Goal: Task Accomplishment & Management: Complete application form

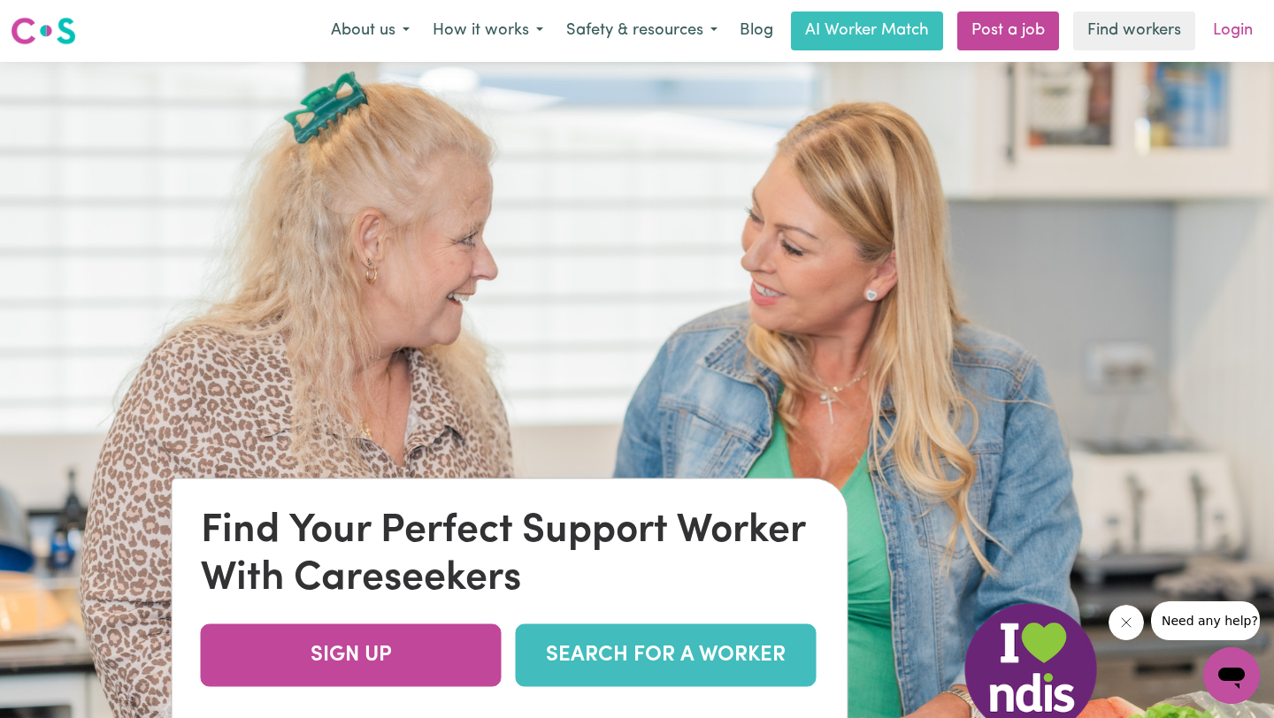
click at [1240, 35] on link "Login" at bounding box center [1232, 30] width 61 height 39
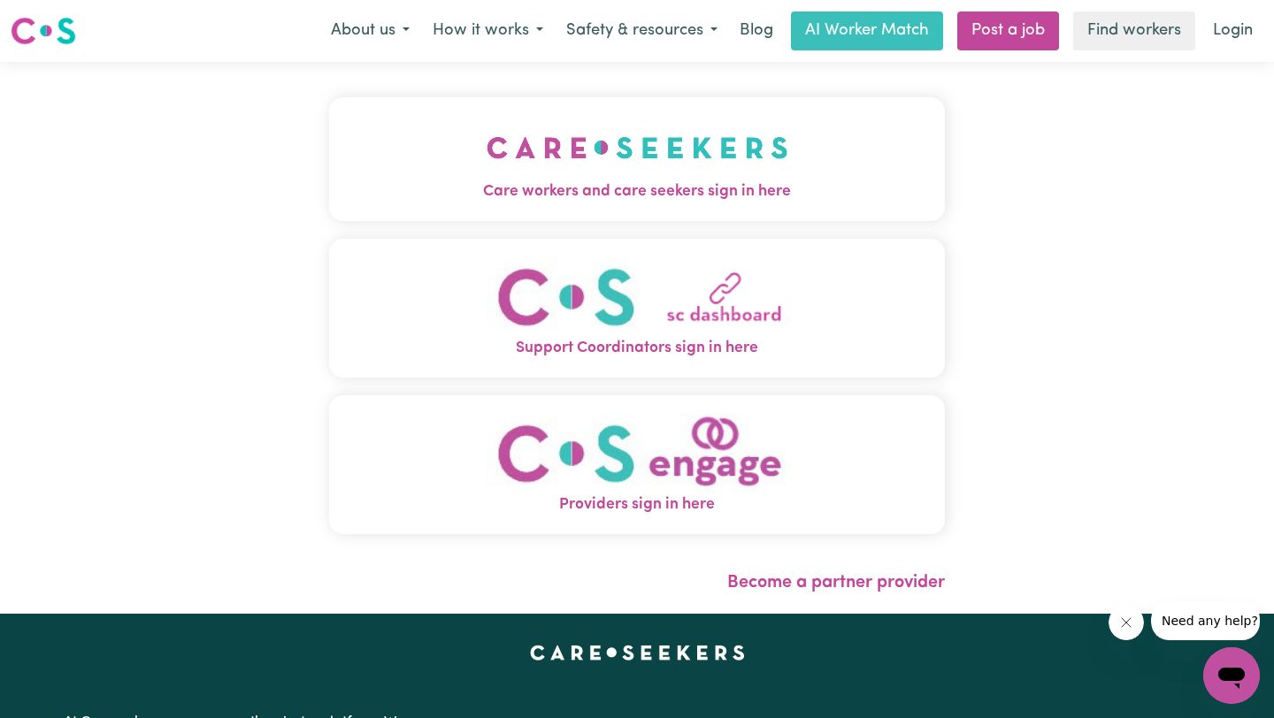
click at [661, 147] on img "Care workers and care seekers sign in here" at bounding box center [638, 147] width 302 height 65
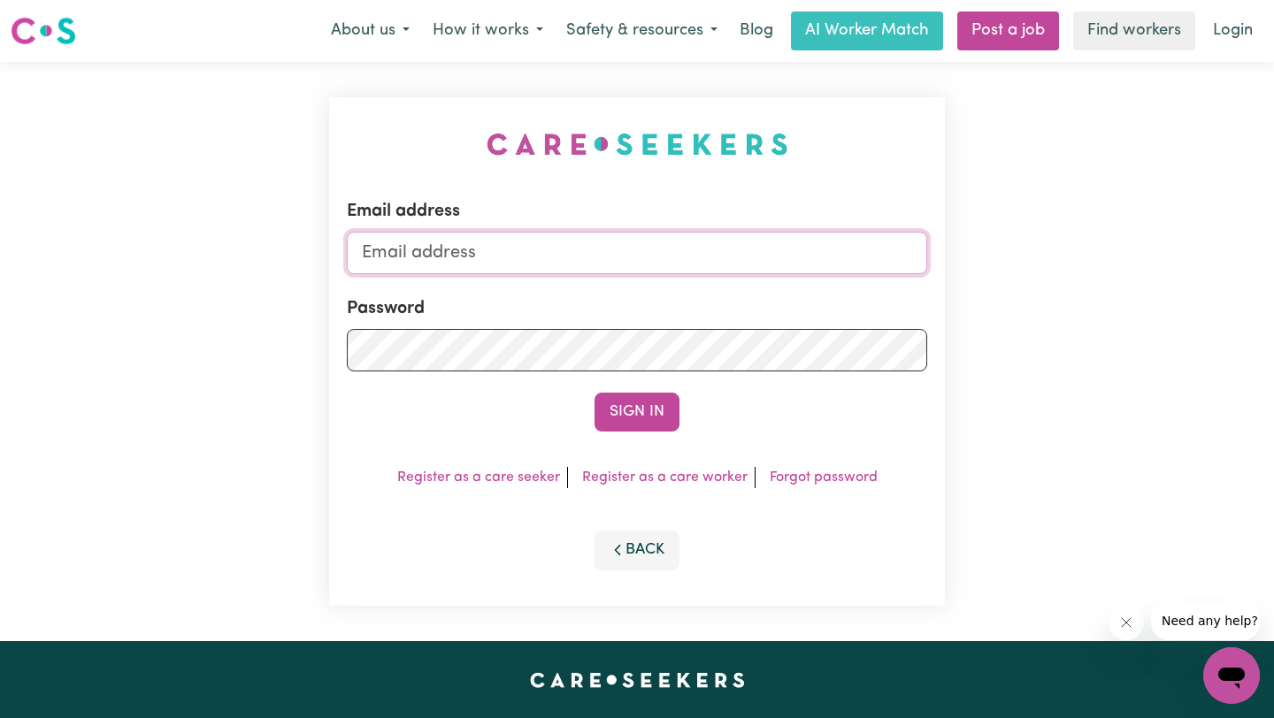
click at [595, 247] on input "Email address" at bounding box center [637, 253] width 580 height 42
type input "krishnaghimire181@gmail.com"
click at [594, 393] on button "Sign In" at bounding box center [636, 412] width 85 height 39
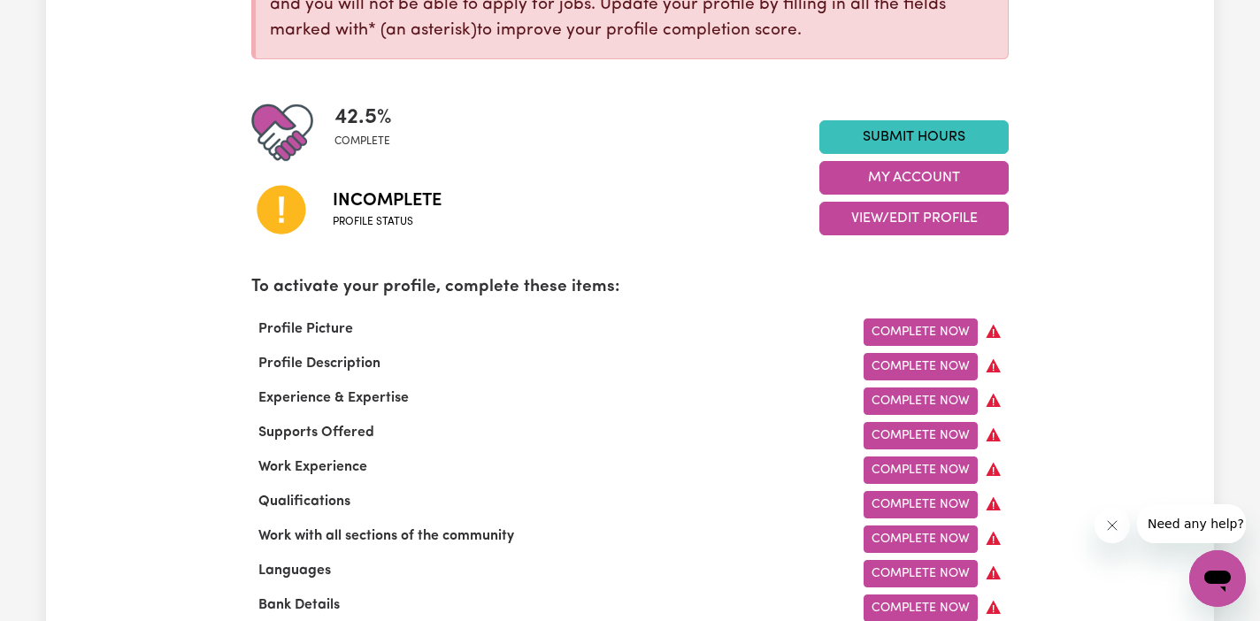
scroll to position [341, 0]
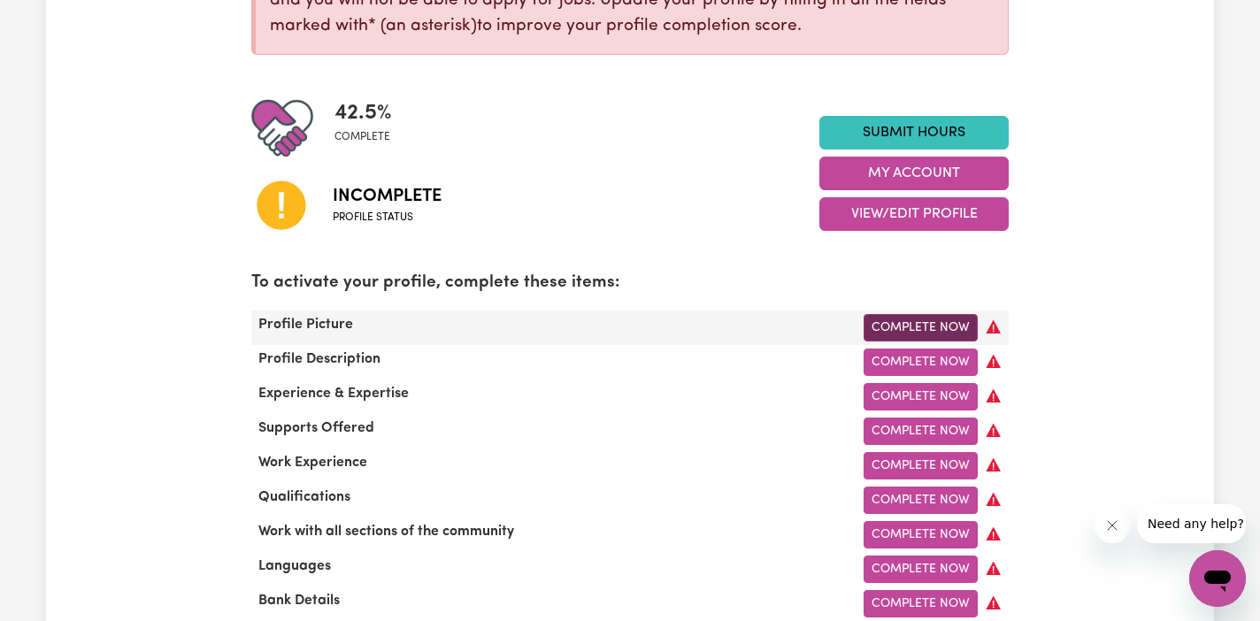
click at [927, 323] on link "Complete Now" at bounding box center [920, 327] width 114 height 27
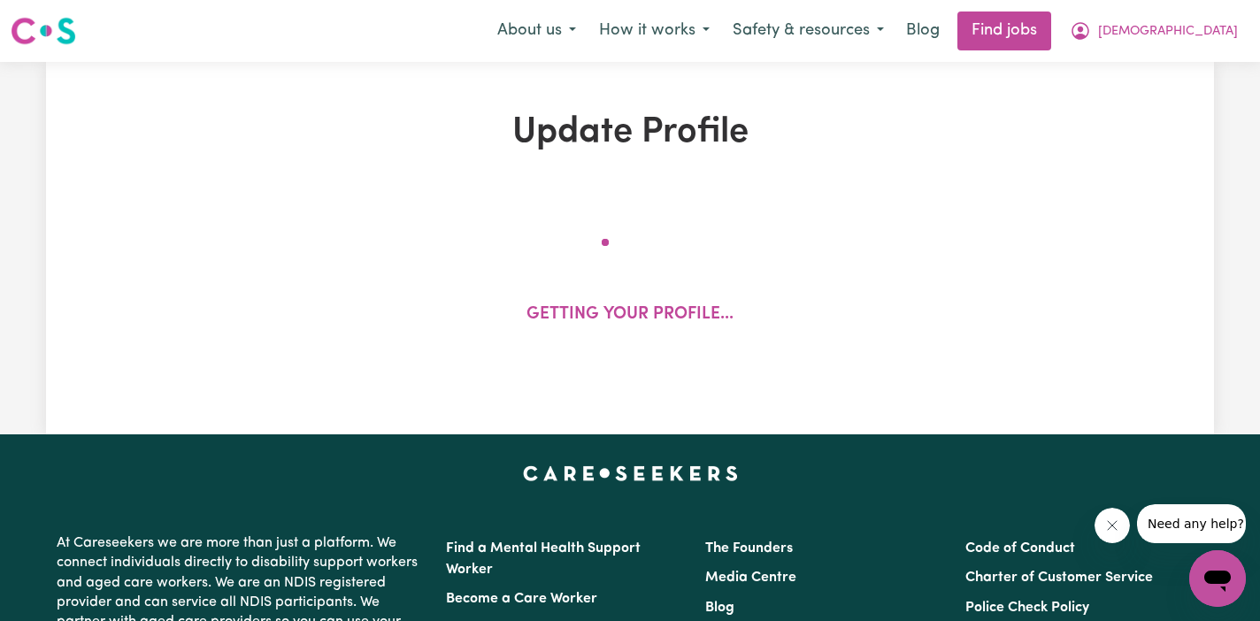
select select "[DEMOGRAPHIC_DATA]"
select select "Australian PR"
select select "Studying a healthcare related degree or qualification"
select select "40"
select select "45"
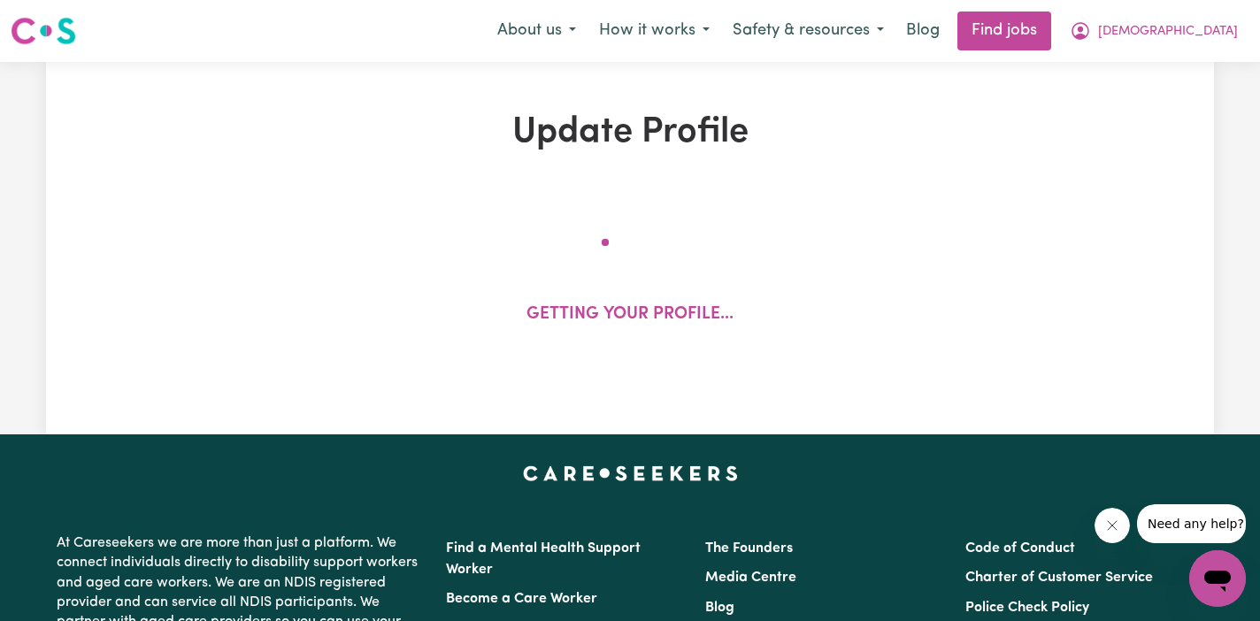
select select "55"
select select "65"
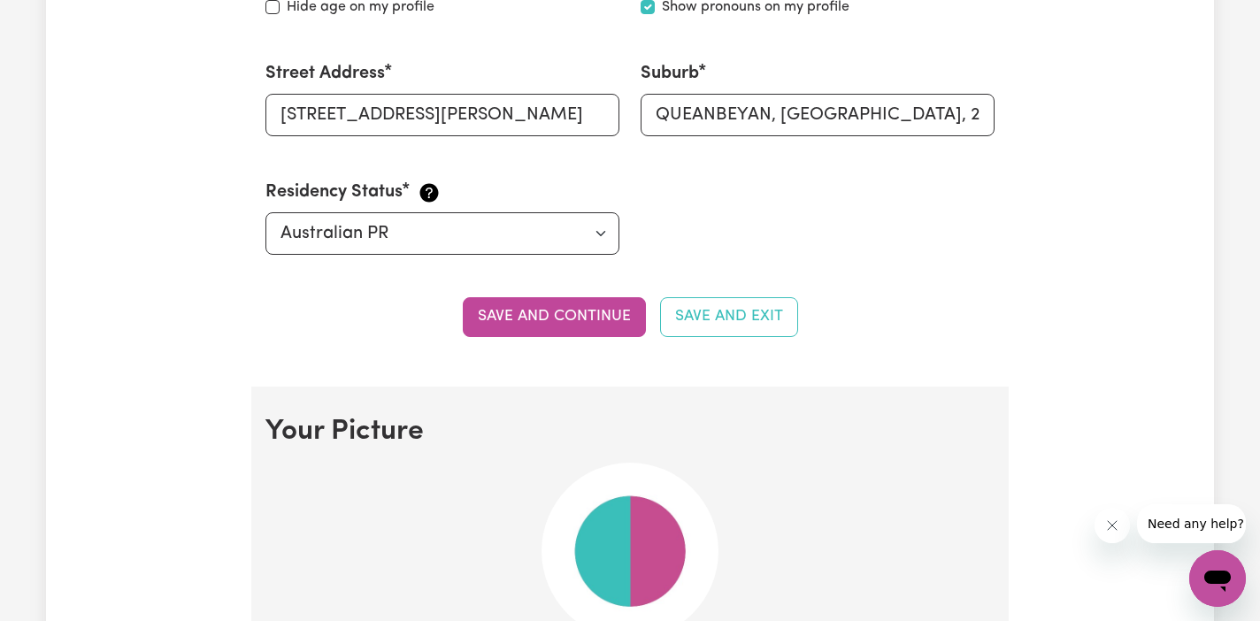
scroll to position [916, 0]
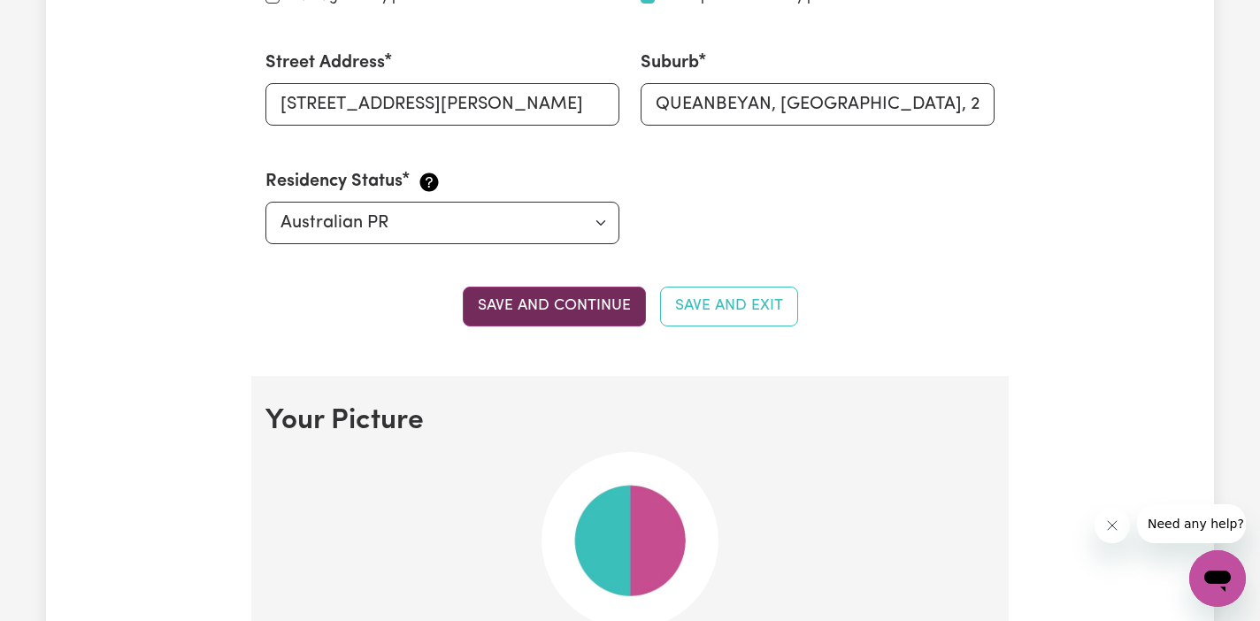
click at [591, 307] on button "Save and continue" at bounding box center [554, 306] width 183 height 39
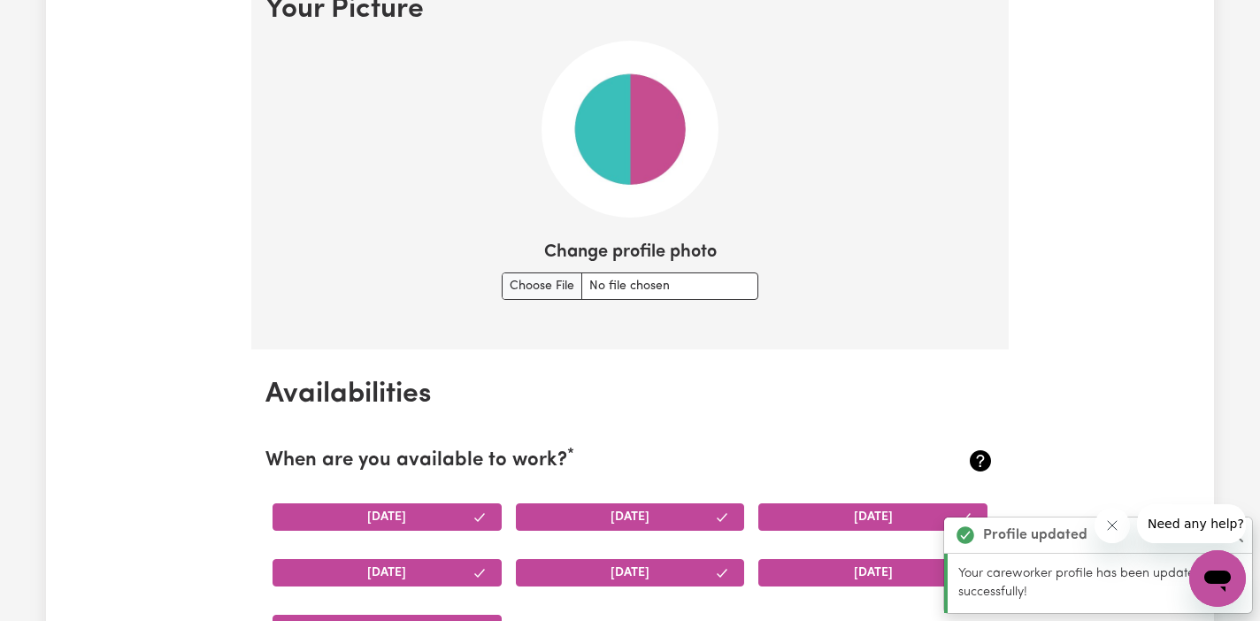
scroll to position [1324, 0]
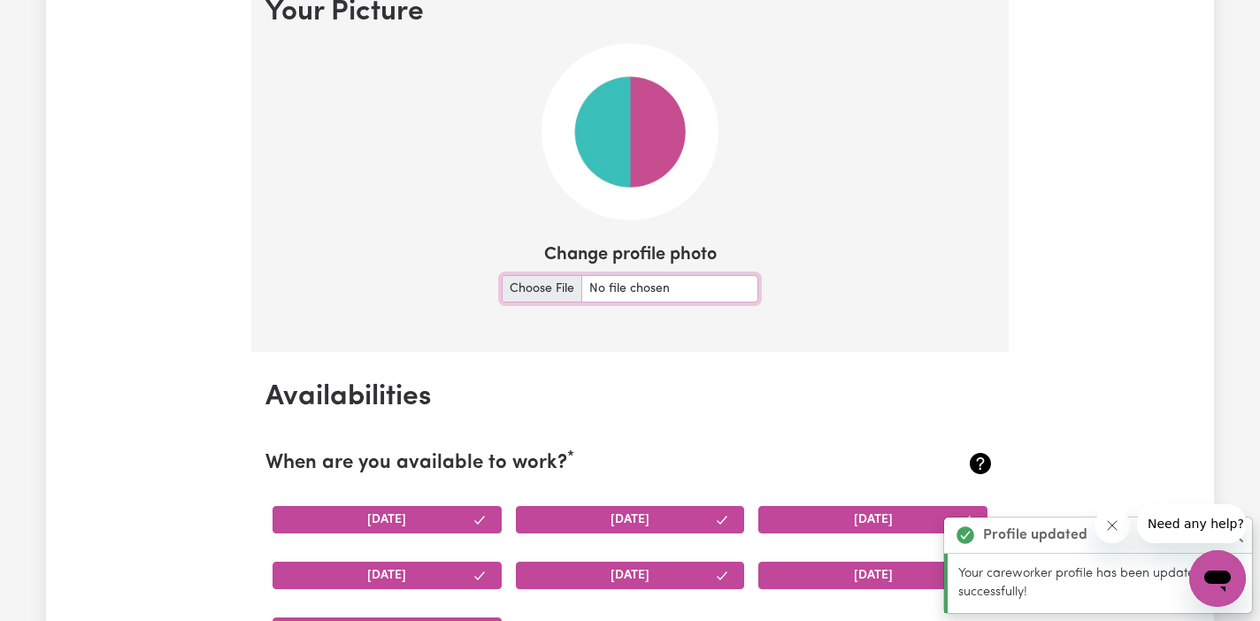
click at [528, 282] on input "Change profile photo" at bounding box center [630, 288] width 257 height 27
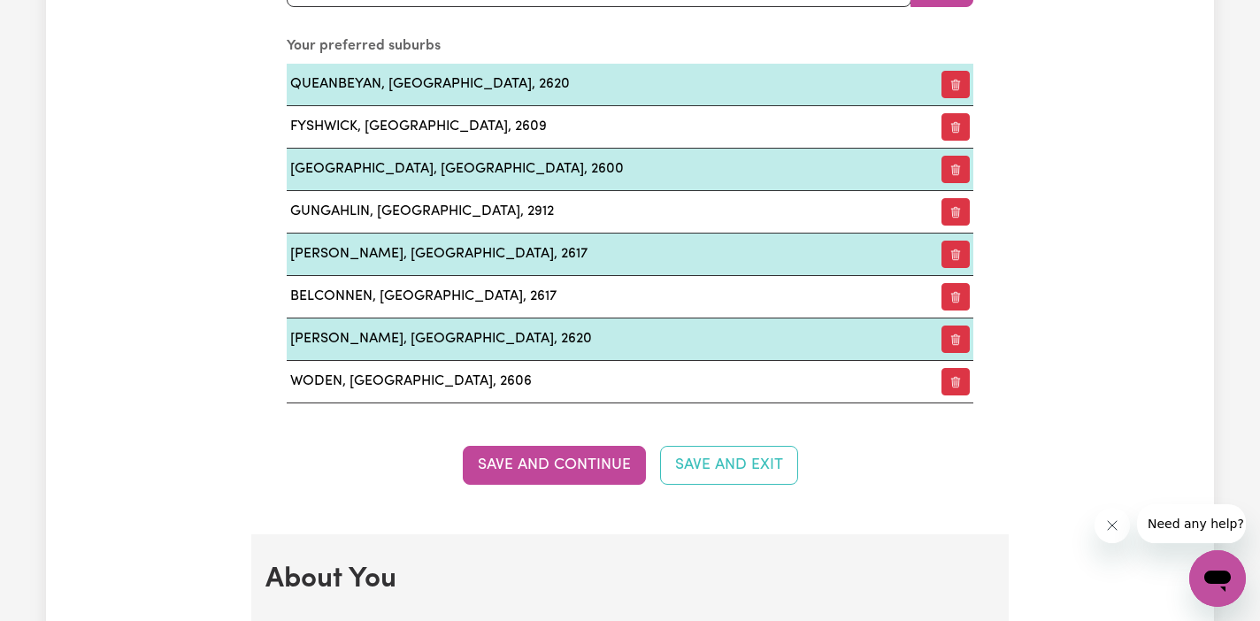
scroll to position [2219, 0]
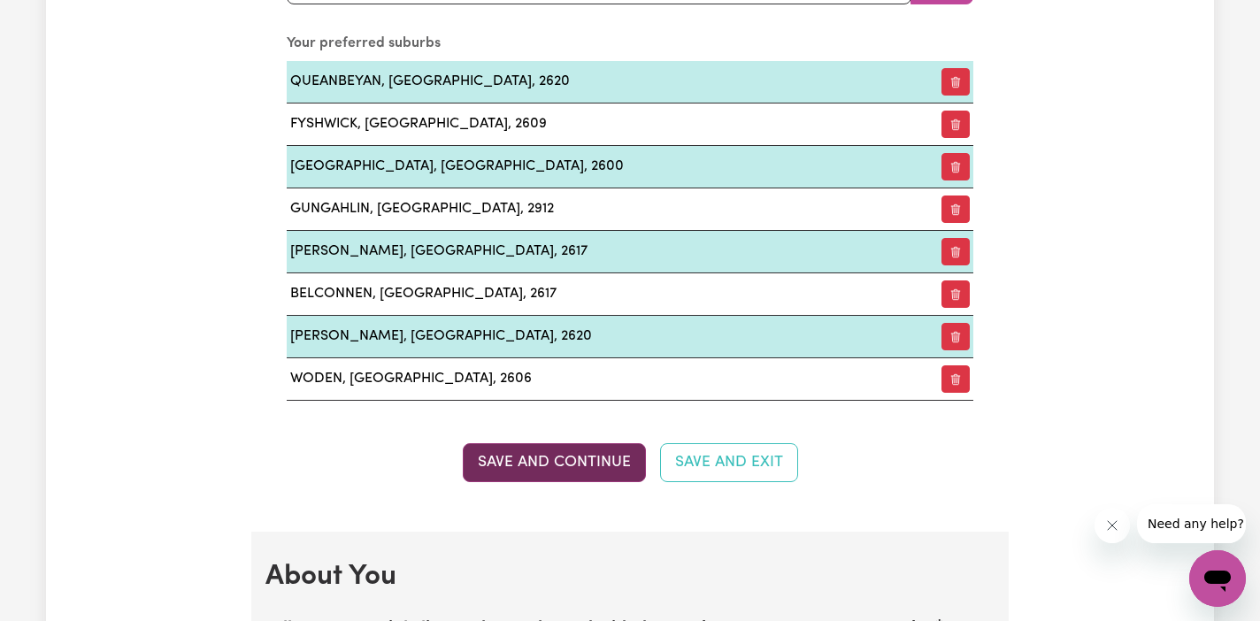
click at [594, 470] on button "Save and Continue" at bounding box center [554, 462] width 183 height 39
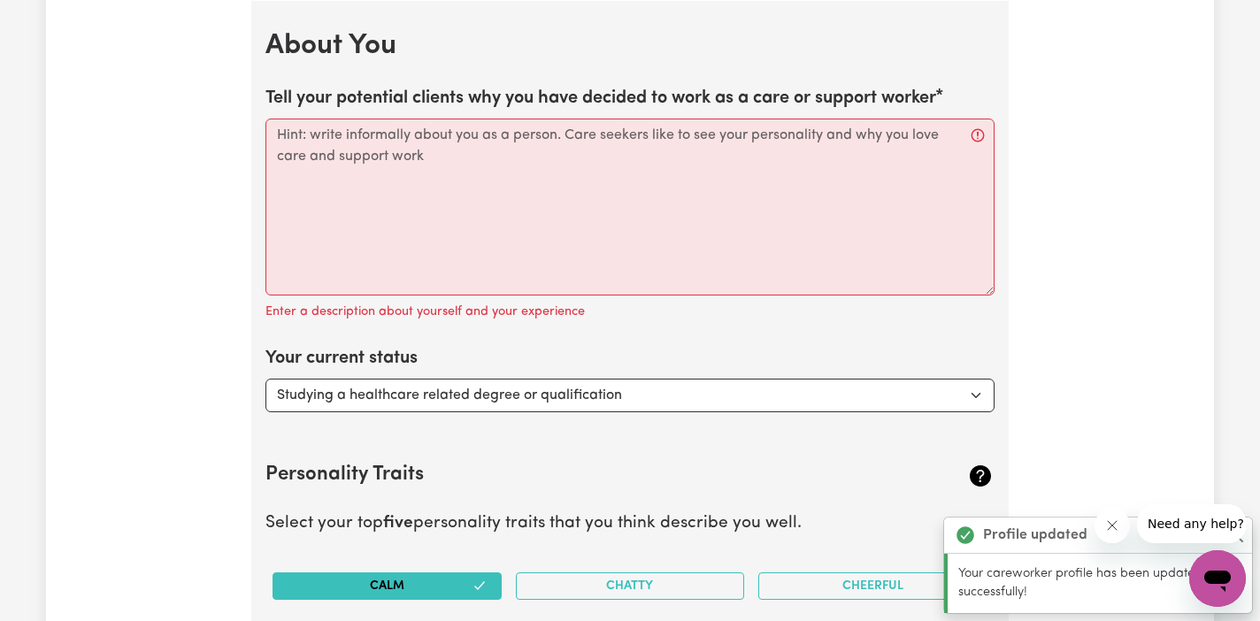
scroll to position [2751, 0]
click at [1109, 529] on icon "Close message from company" at bounding box center [1111, 525] width 14 height 14
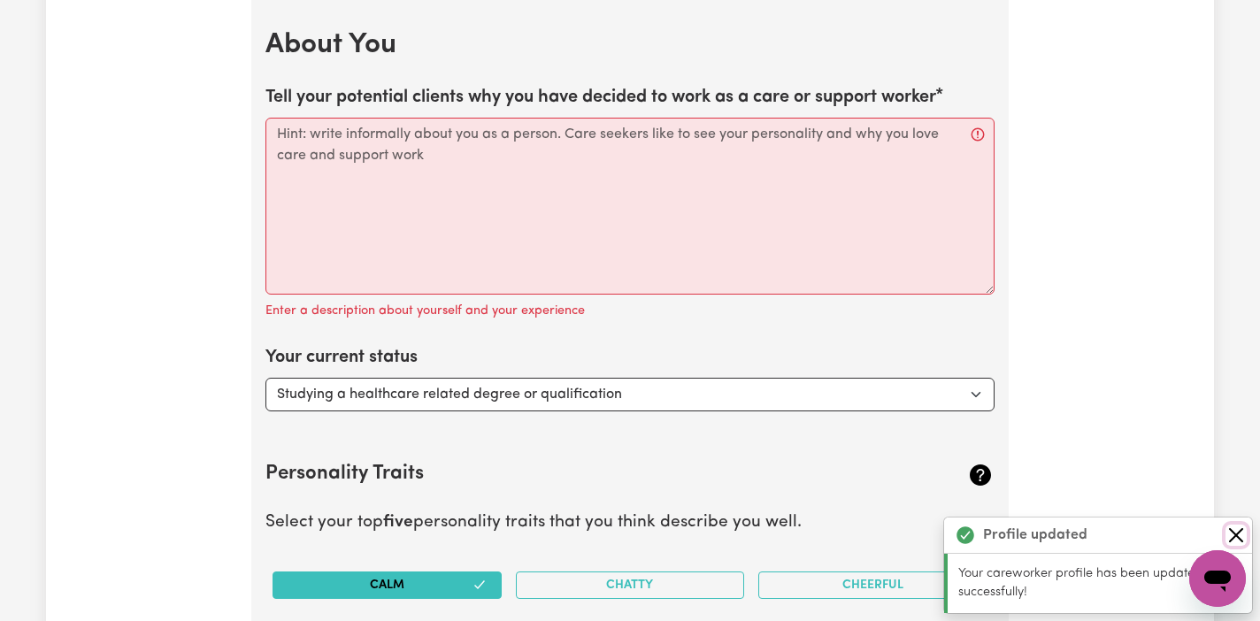
click at [1240, 530] on button "Close" at bounding box center [1235, 535] width 21 height 21
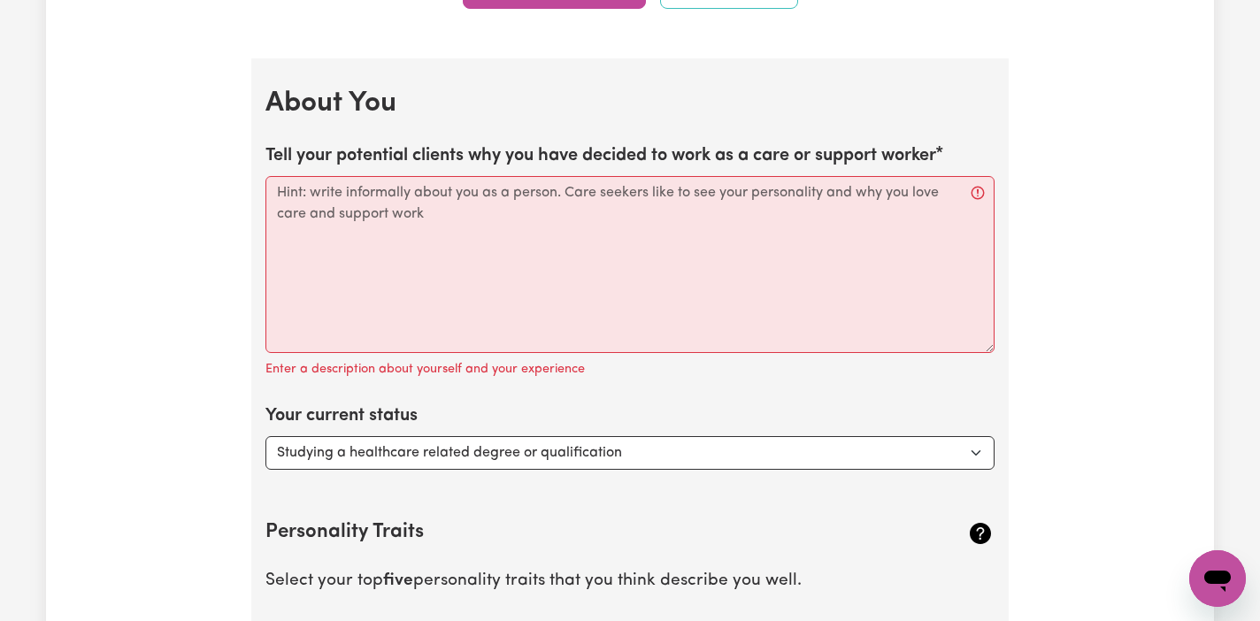
scroll to position [2692, 0]
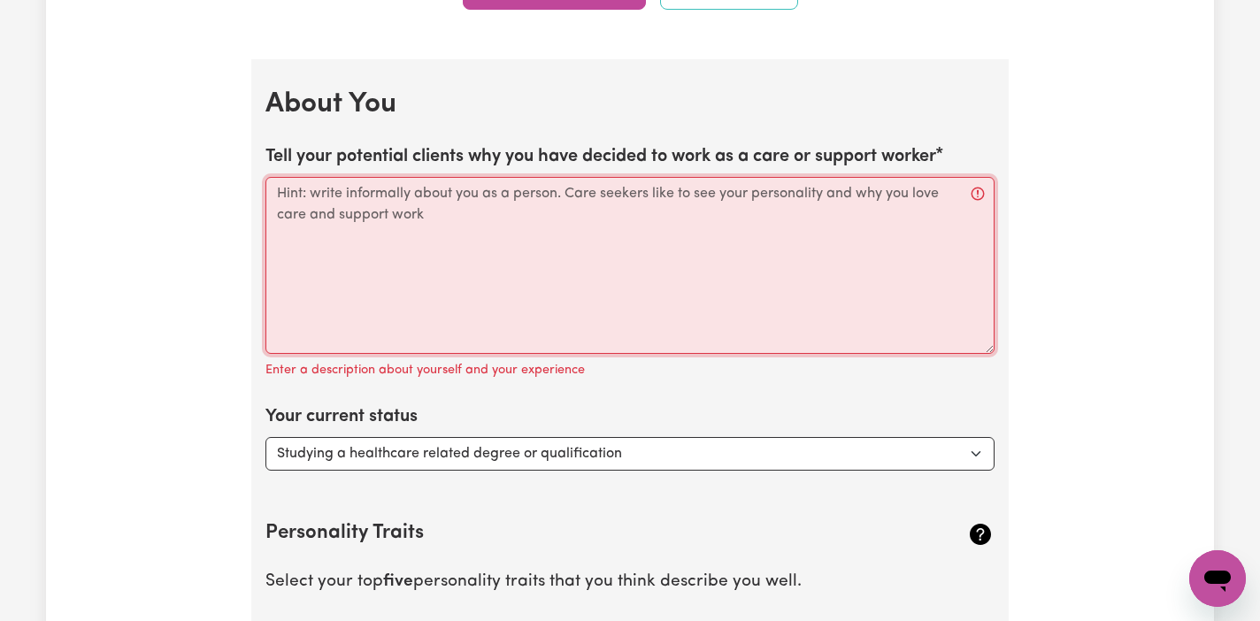
click at [577, 216] on textarea "Tell your potential clients why you have decided to work as a care or support w…" at bounding box center [629, 265] width 729 height 177
paste textarea "Compassionate and dedicated Aged Care and Disability Support Worker with hands-…"
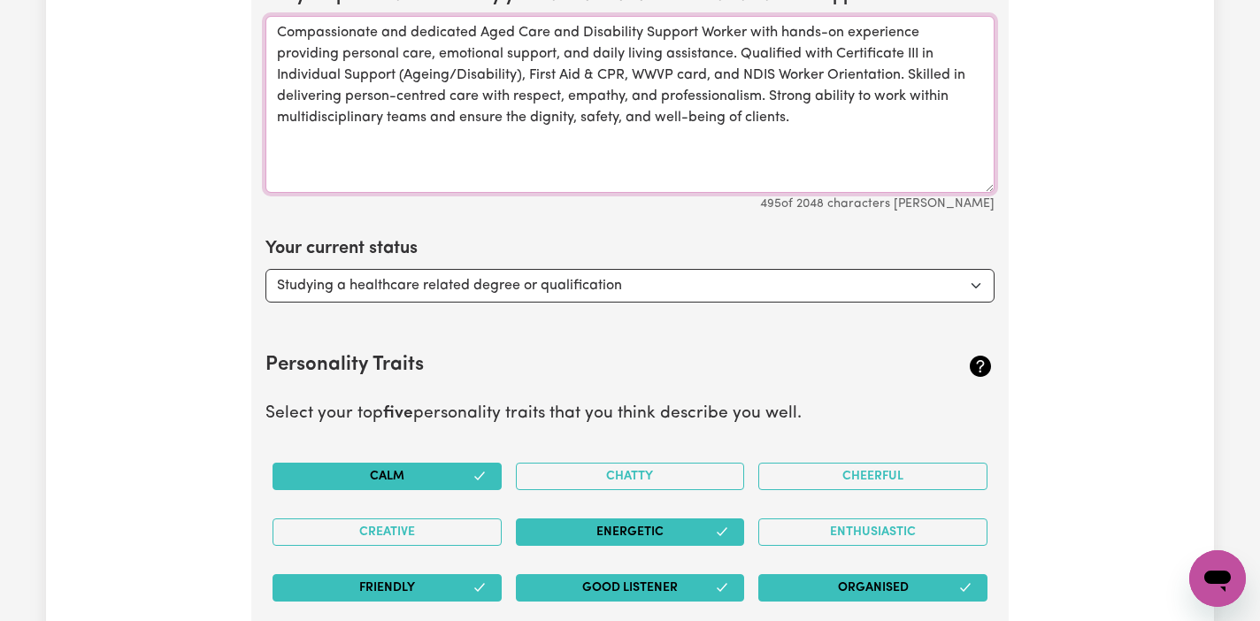
scroll to position [2869, 0]
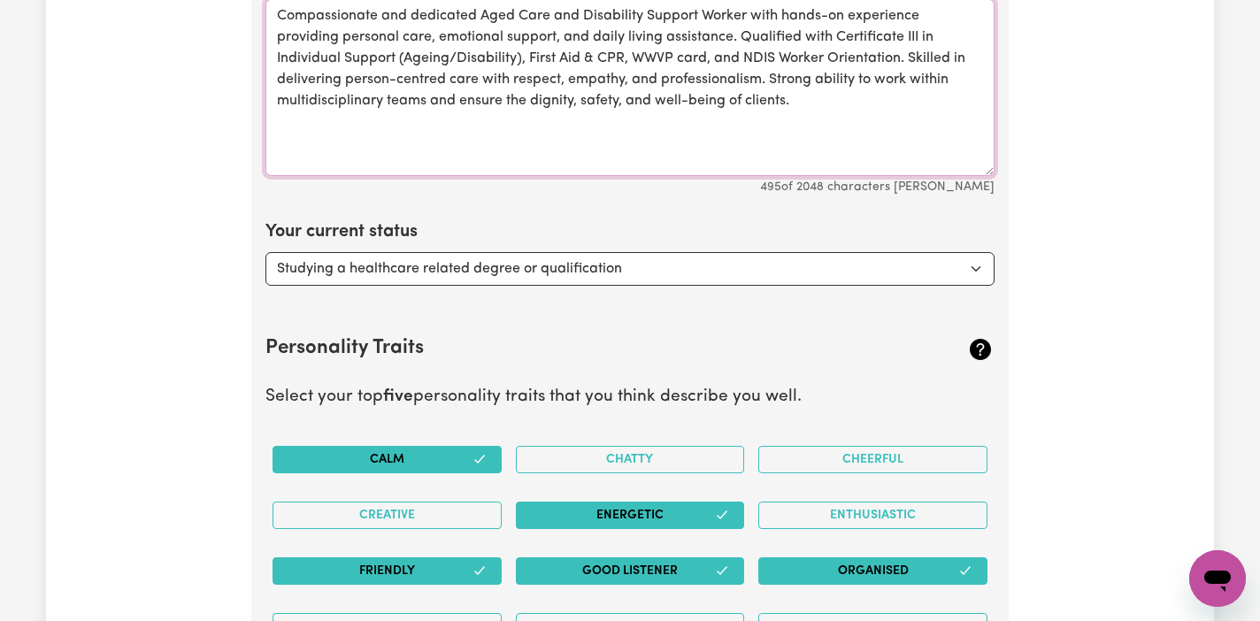
type textarea "Compassionate and dedicated Aged Care and Disability Support Worker with hands-…"
click at [755, 270] on select "Select... Studying a healthcare related degree or qualification Studying a non-…" at bounding box center [629, 269] width 729 height 34
select select "Looking for extra work to fill my week and/or weekends"
click at [265, 252] on select "Select... Studying a healthcare related degree or qualification Studying a non-…" at bounding box center [629, 269] width 729 height 34
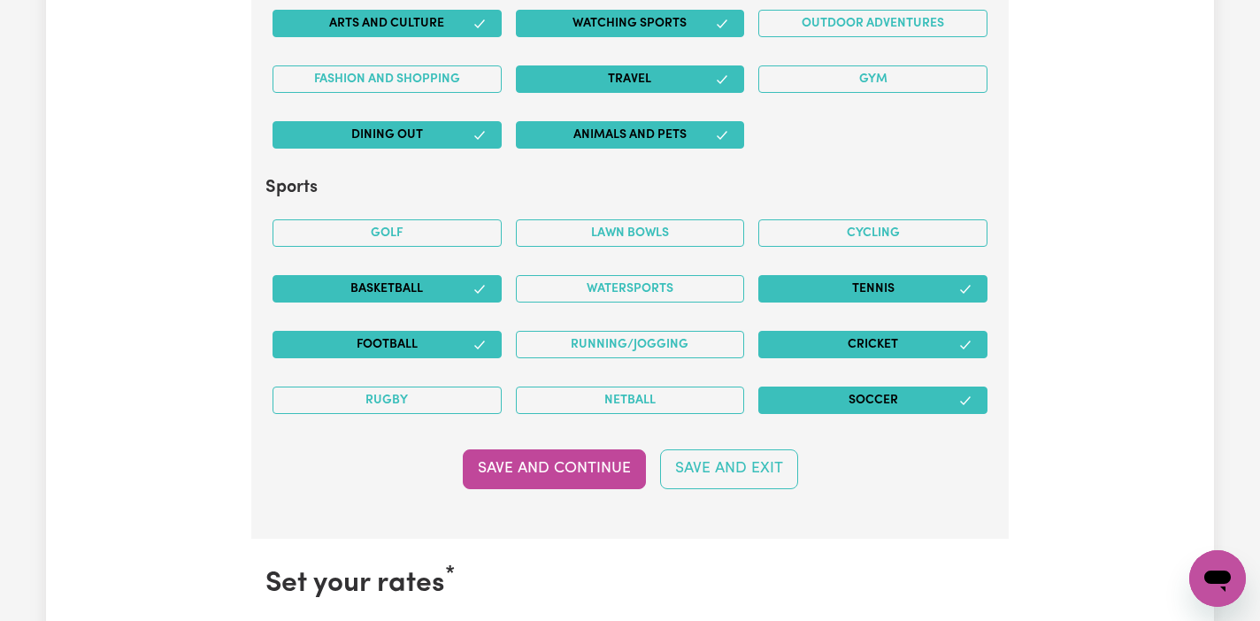
scroll to position [3917, 0]
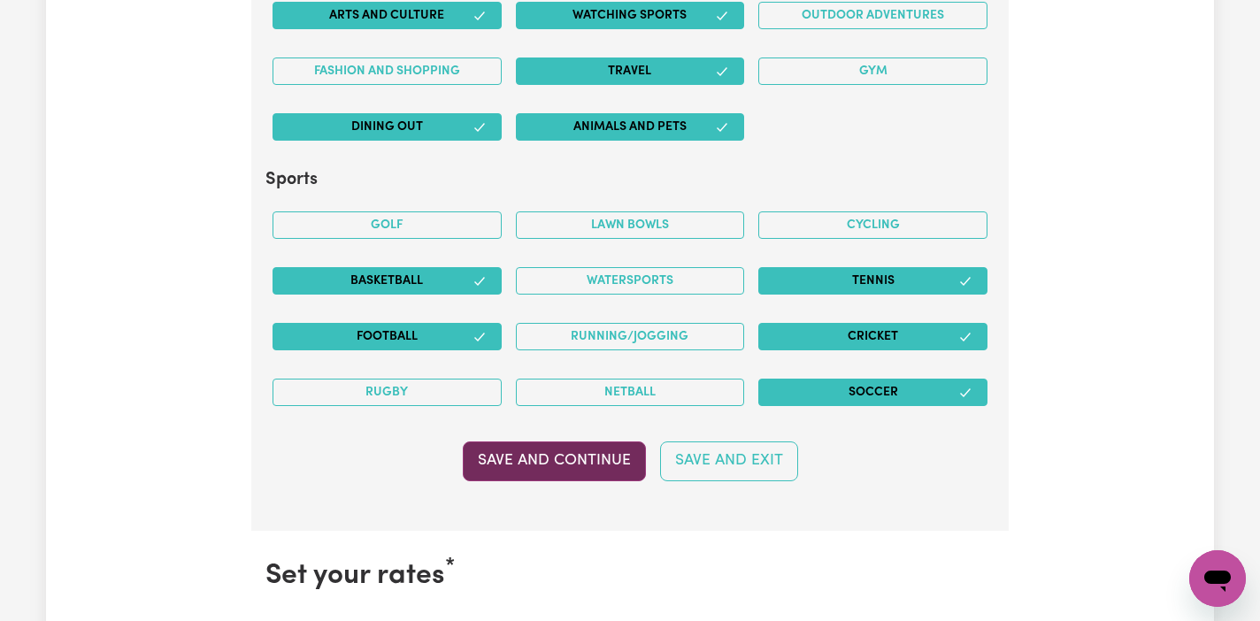
click at [555, 462] on button "Save and Continue" at bounding box center [554, 460] width 183 height 39
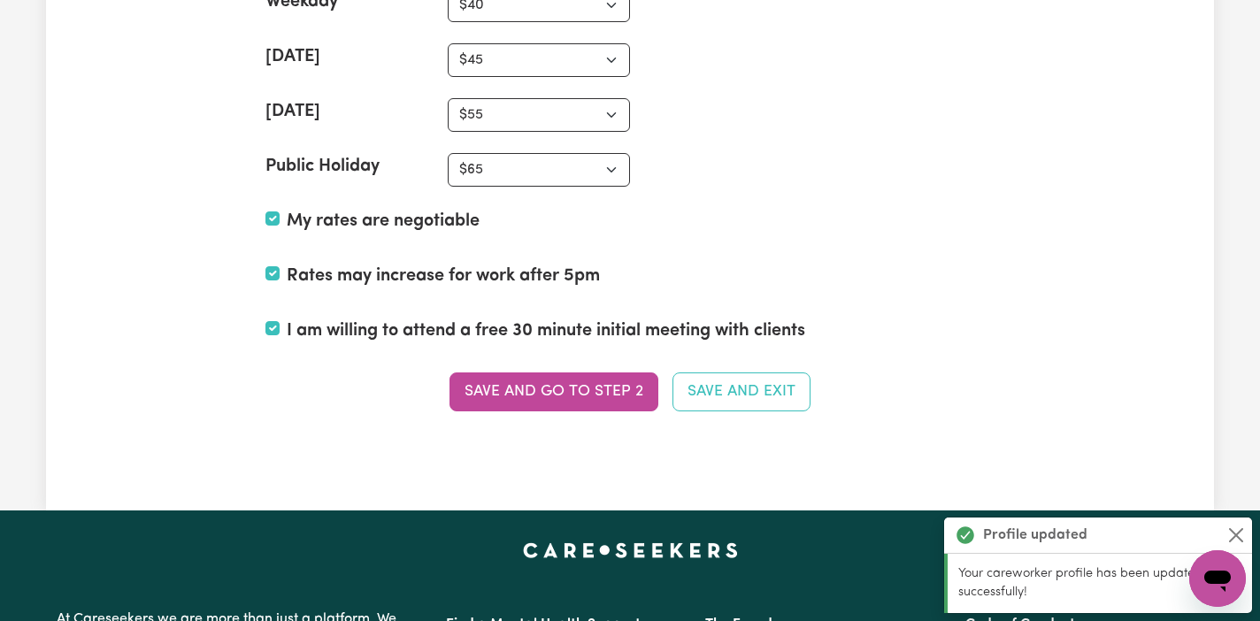
scroll to position [4619, 0]
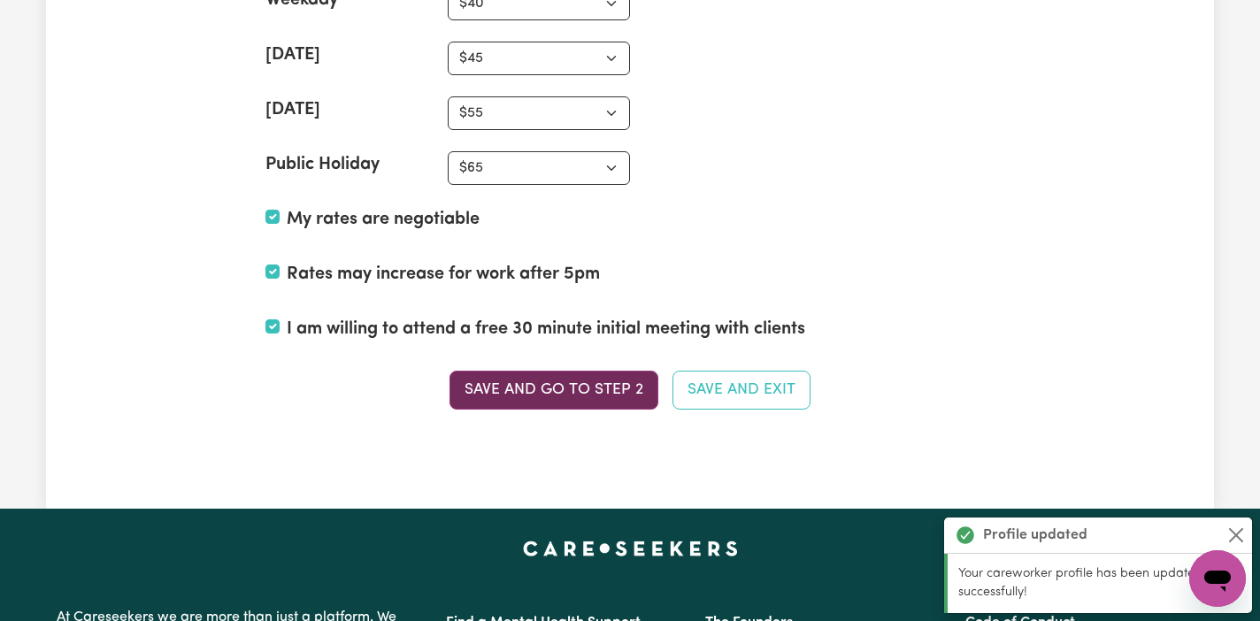
click at [558, 387] on button "Save and go to Step 2" at bounding box center [553, 390] width 209 height 39
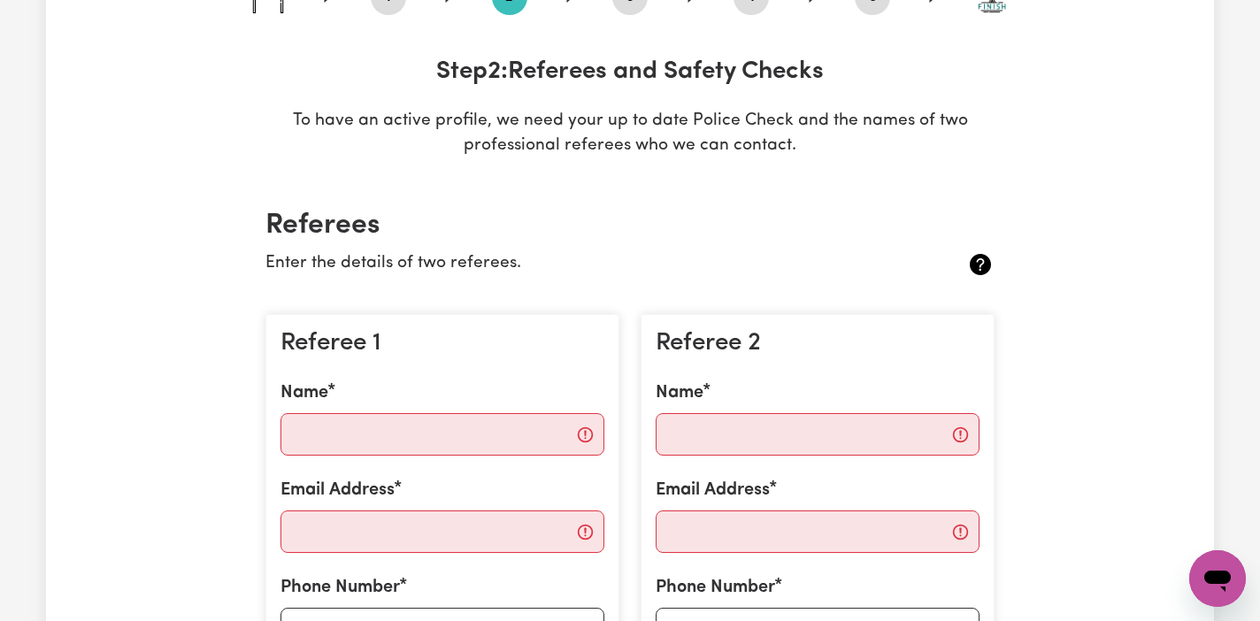
scroll to position [300, 0]
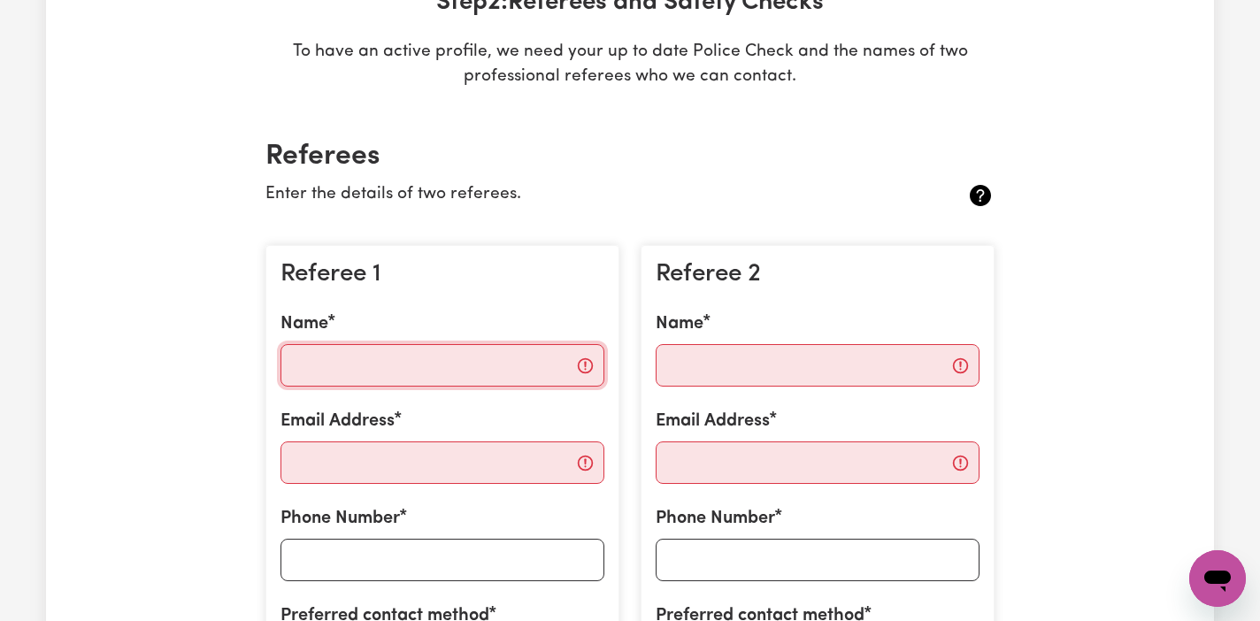
click at [412, 364] on input "Name" at bounding box center [442, 365] width 324 height 42
paste input "[PERSON_NAME]"
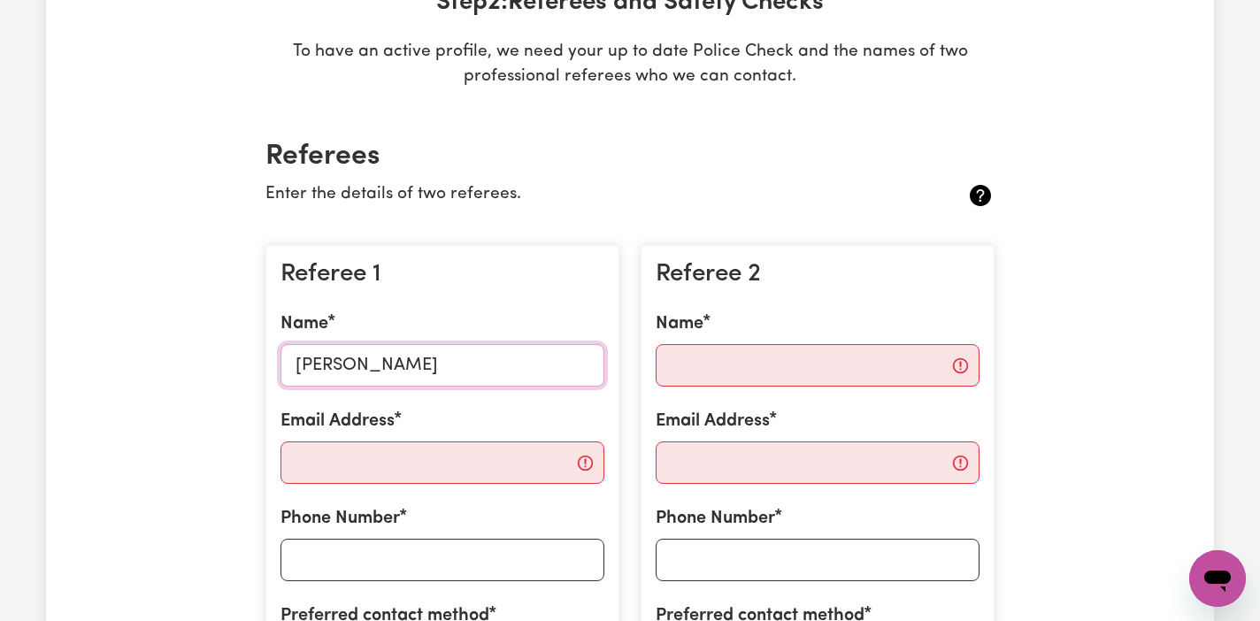
type input "[PERSON_NAME]"
click at [449, 471] on input "Email Address" at bounding box center [442, 462] width 324 height 42
paste input "[EMAIL_ADDRESS][DOMAIN_NAME]"
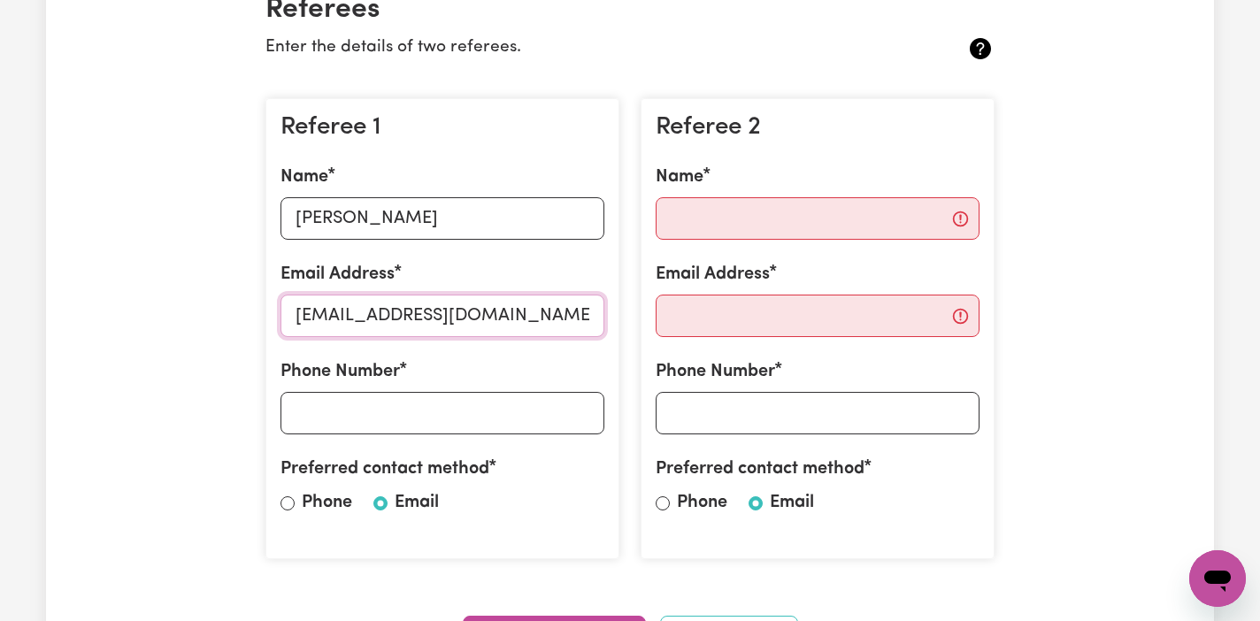
scroll to position [466, 0]
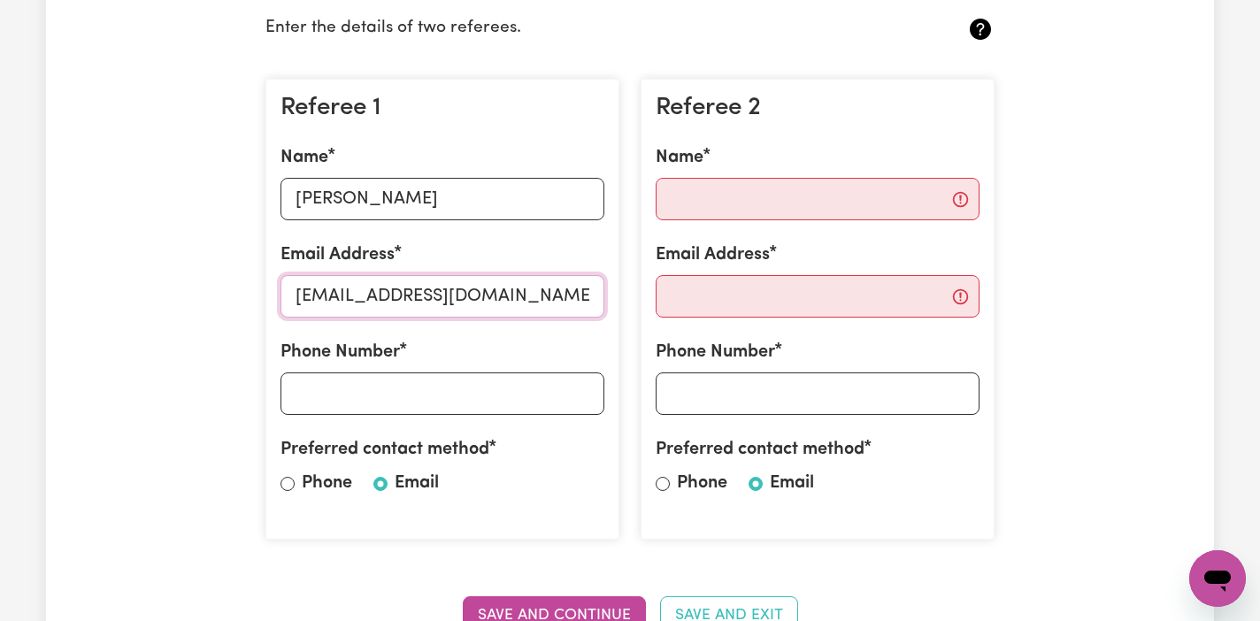
type input "[EMAIL_ADDRESS][DOMAIN_NAME]"
click at [418, 393] on input "Phone Number" at bounding box center [442, 393] width 324 height 42
paste input "0451995201"
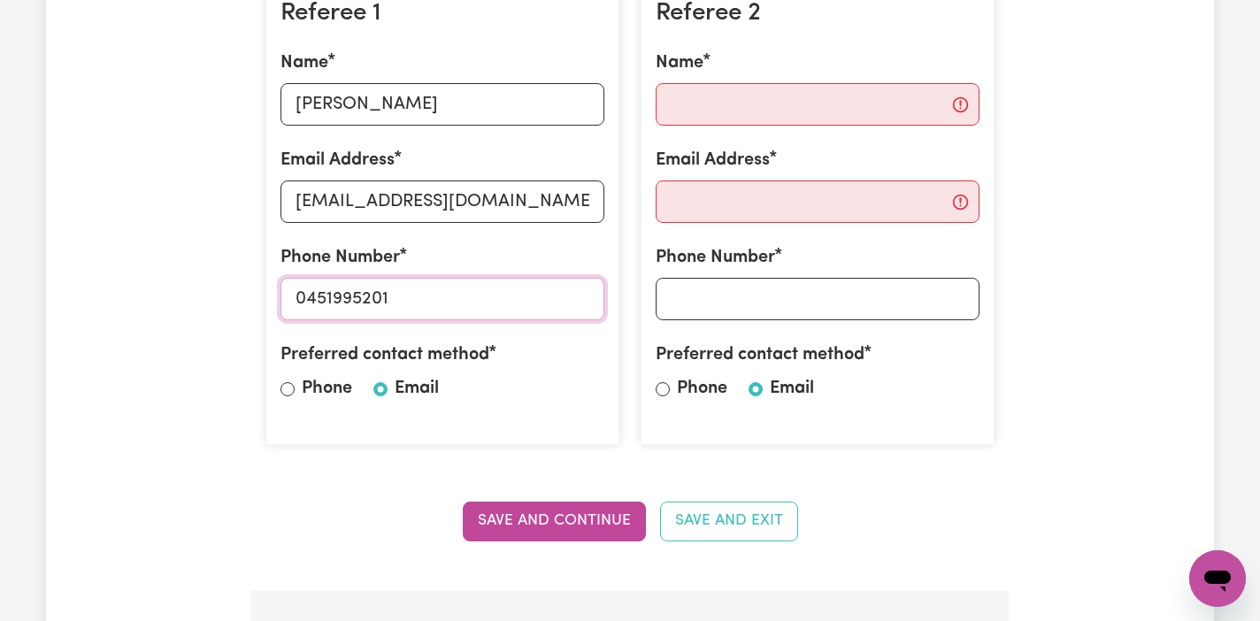
scroll to position [565, 0]
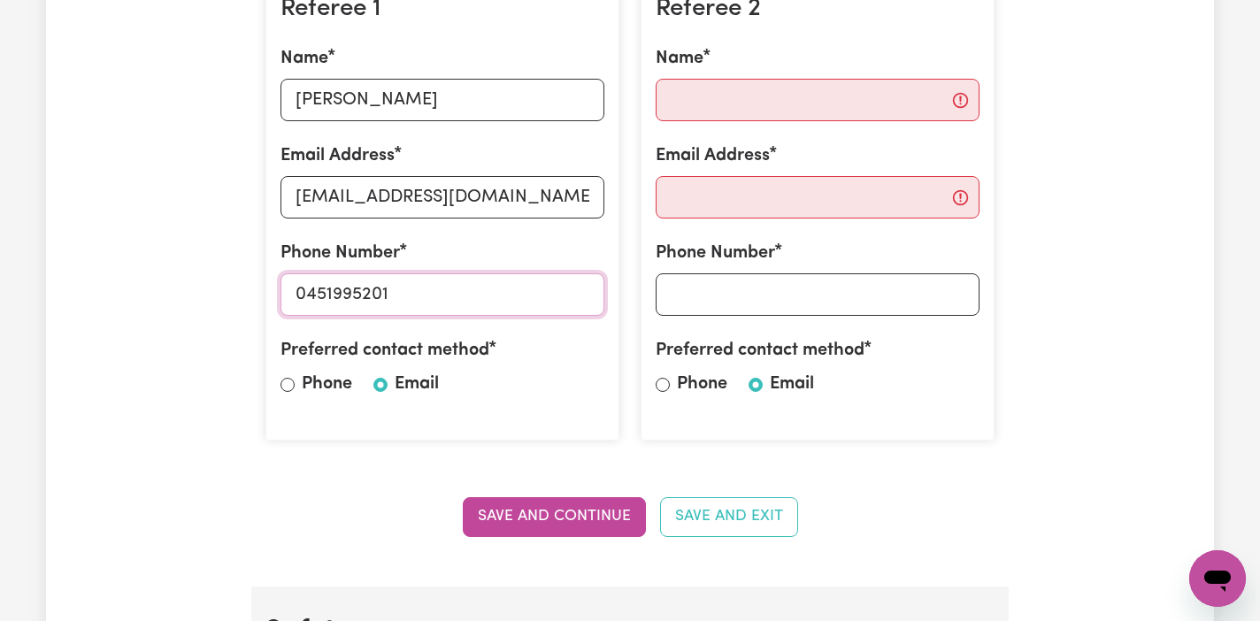
type input "0451995201"
click at [400, 384] on label "Email" at bounding box center [417, 384] width 44 height 27
click at [387, 384] on input "Email" at bounding box center [380, 385] width 14 height 14
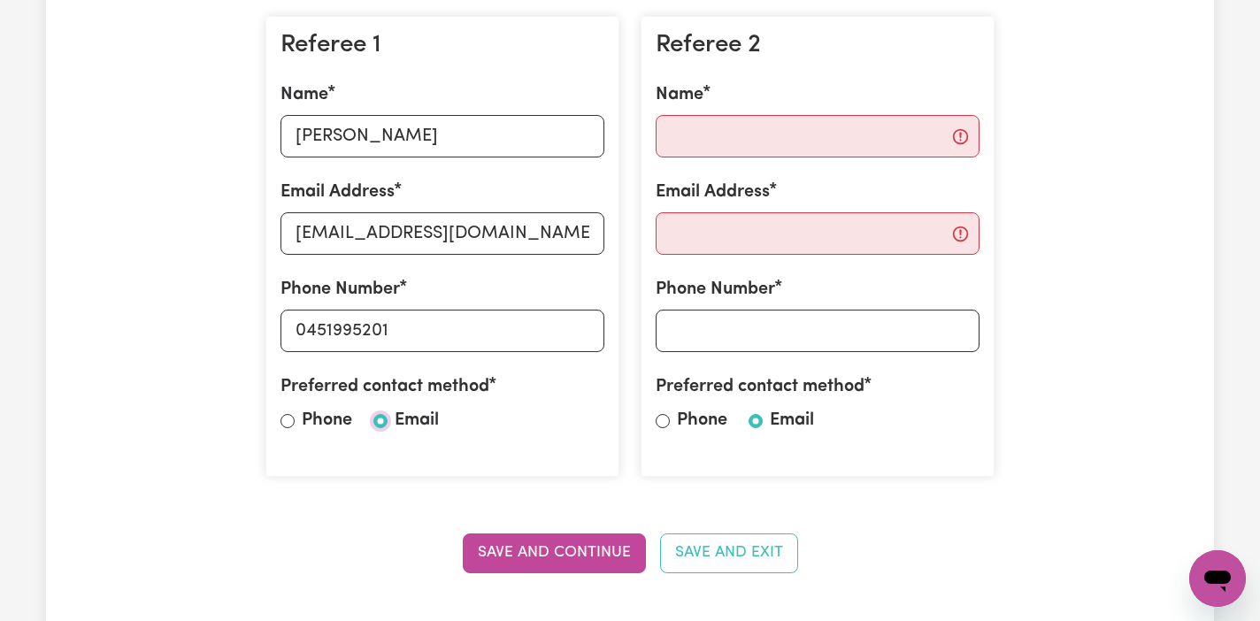
scroll to position [534, 0]
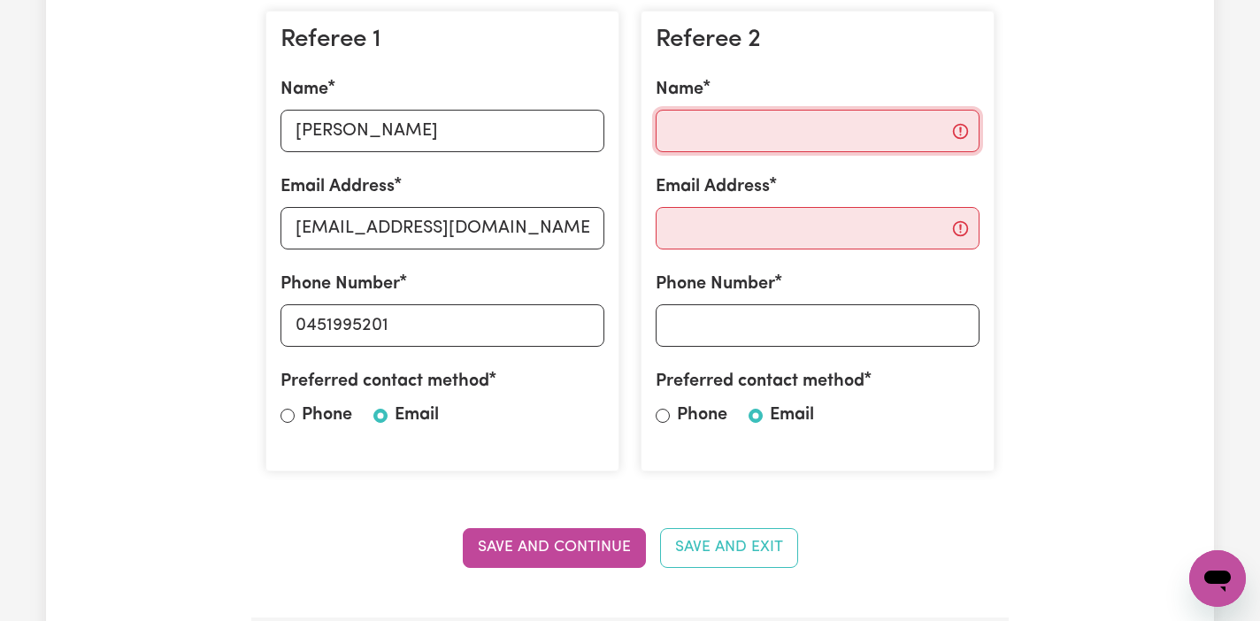
click at [793, 137] on input "Name" at bounding box center [817, 131] width 324 height 42
paste input "[PERSON_NAME]"
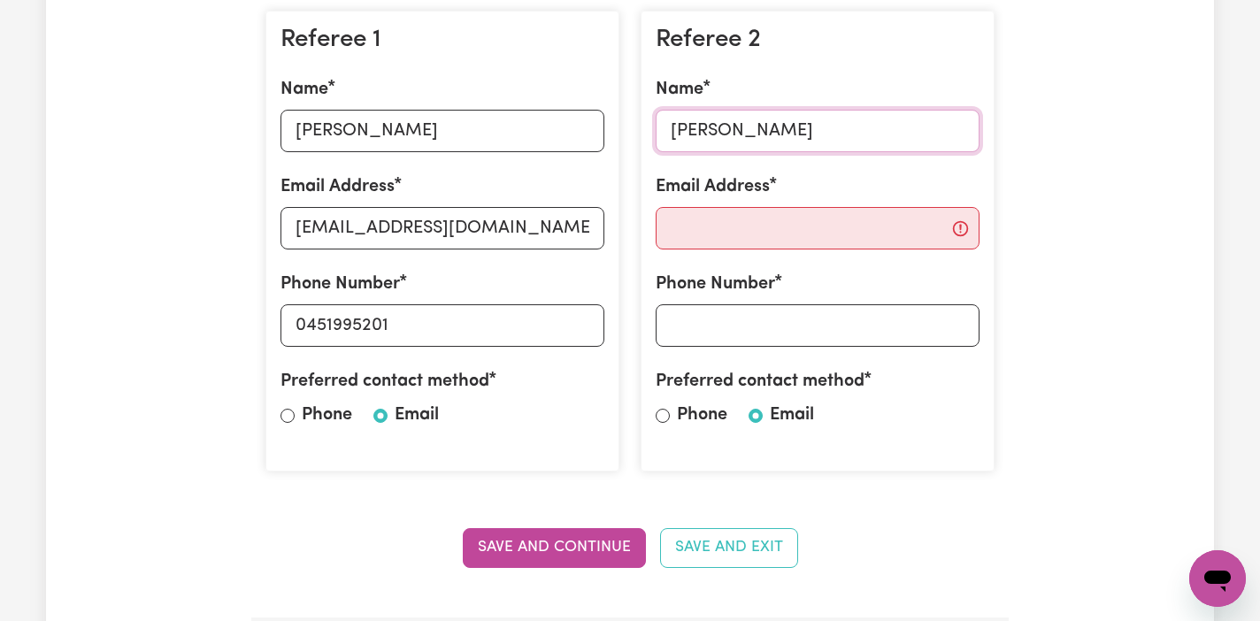
type input "[PERSON_NAME]"
click at [811, 234] on input "Email Address" at bounding box center [817, 228] width 324 height 42
paste input "[EMAIL_ADDRESS][DOMAIN_NAME]"
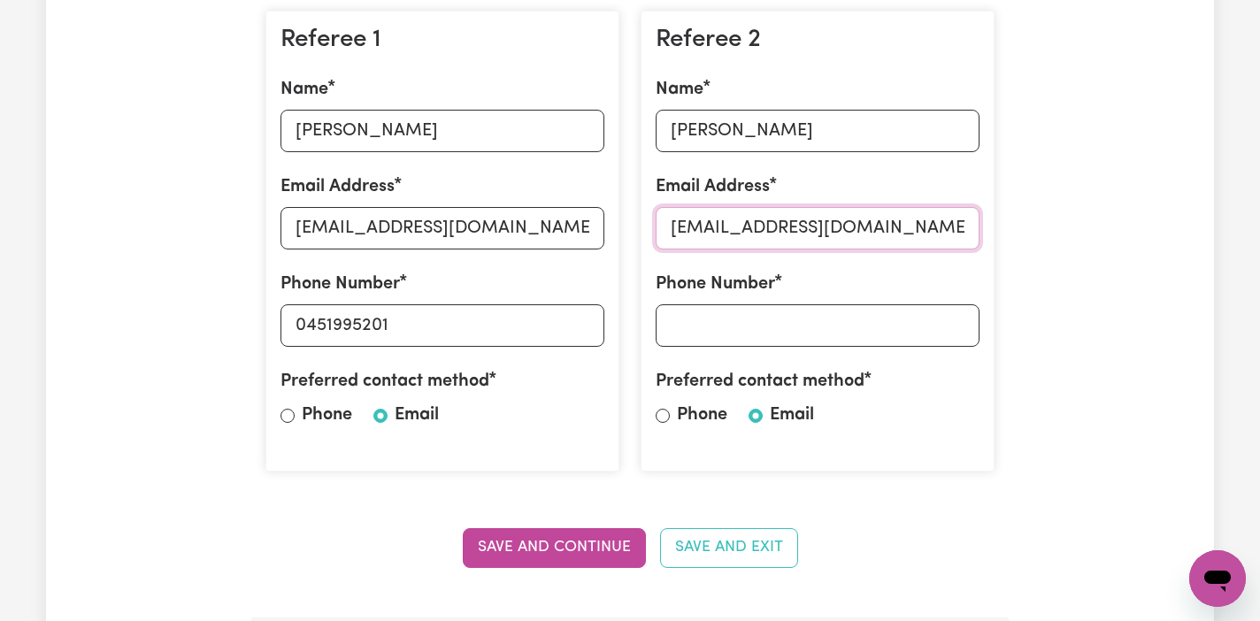
type input "[EMAIL_ADDRESS][DOMAIN_NAME]"
click at [824, 314] on input "Phone Number" at bounding box center [817, 325] width 324 height 42
paste input "0449816669"
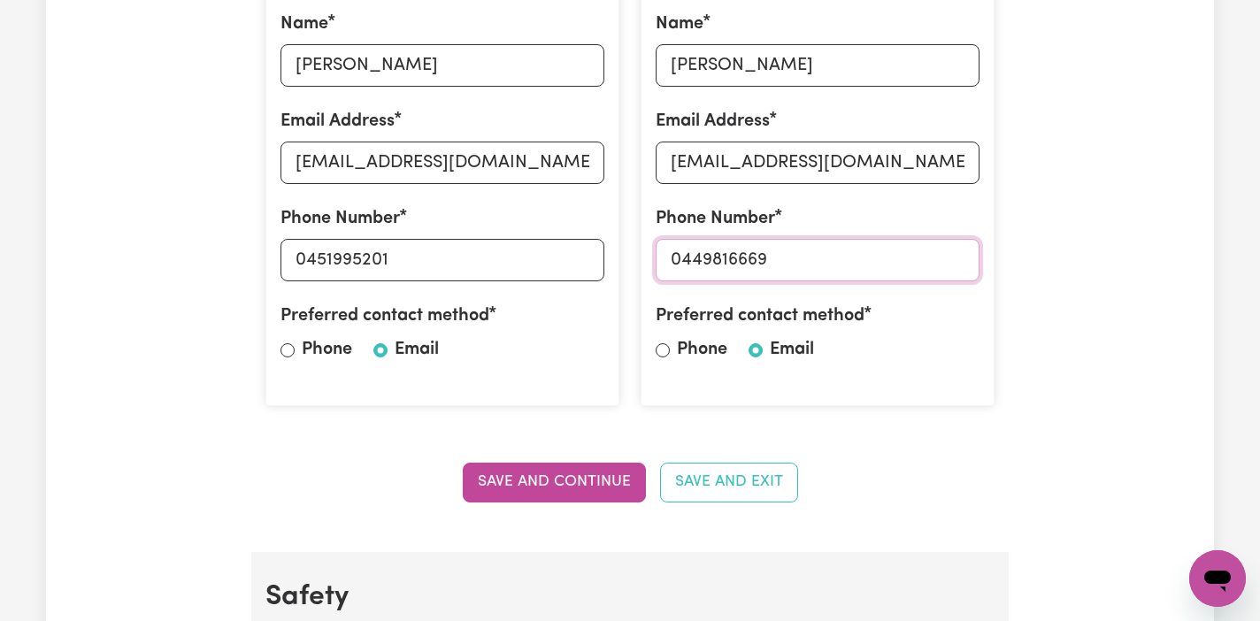
scroll to position [624, 0]
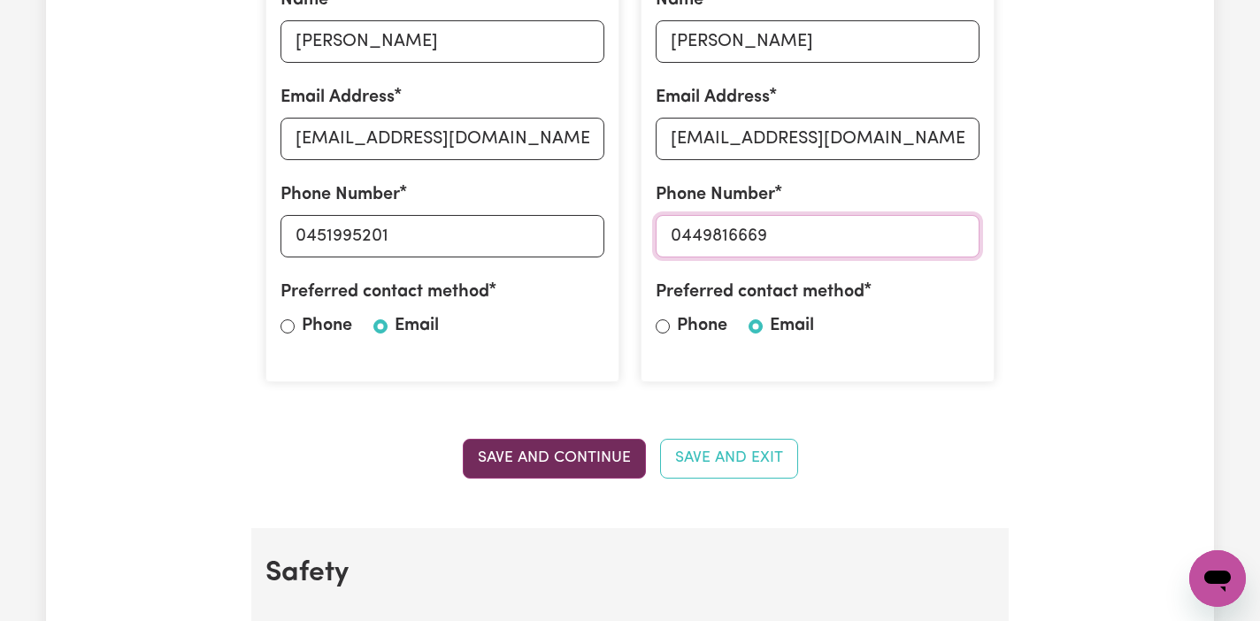
type input "0449816669"
click at [571, 456] on button "Save and Continue" at bounding box center [554, 458] width 183 height 39
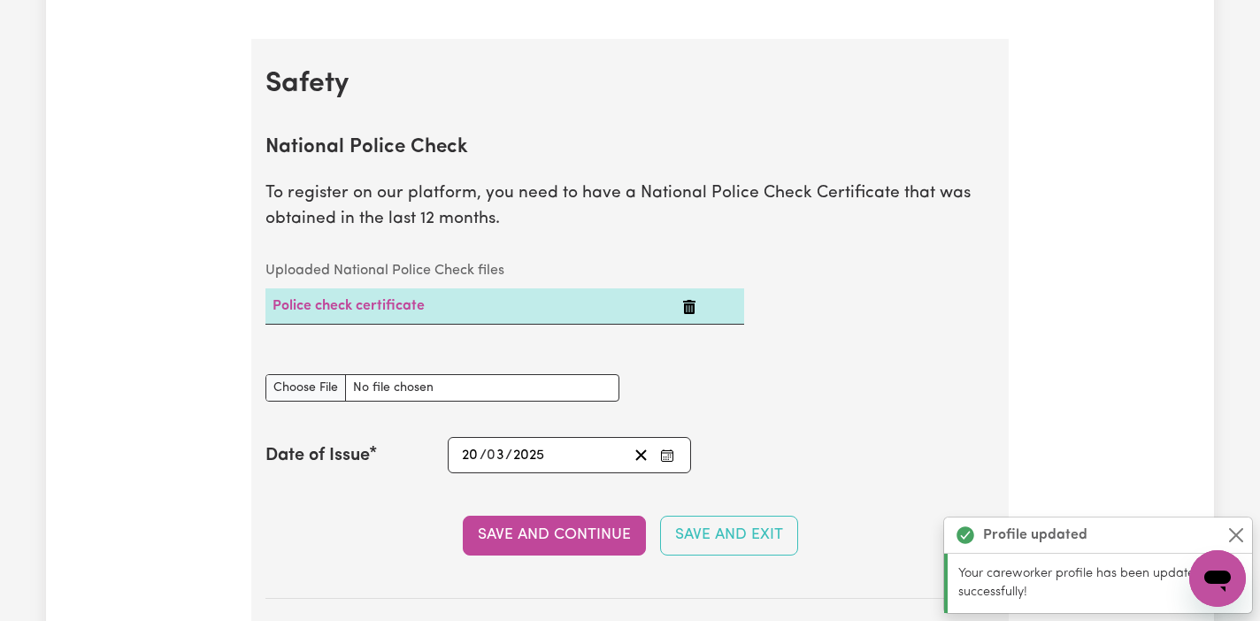
scroll to position [1151, 0]
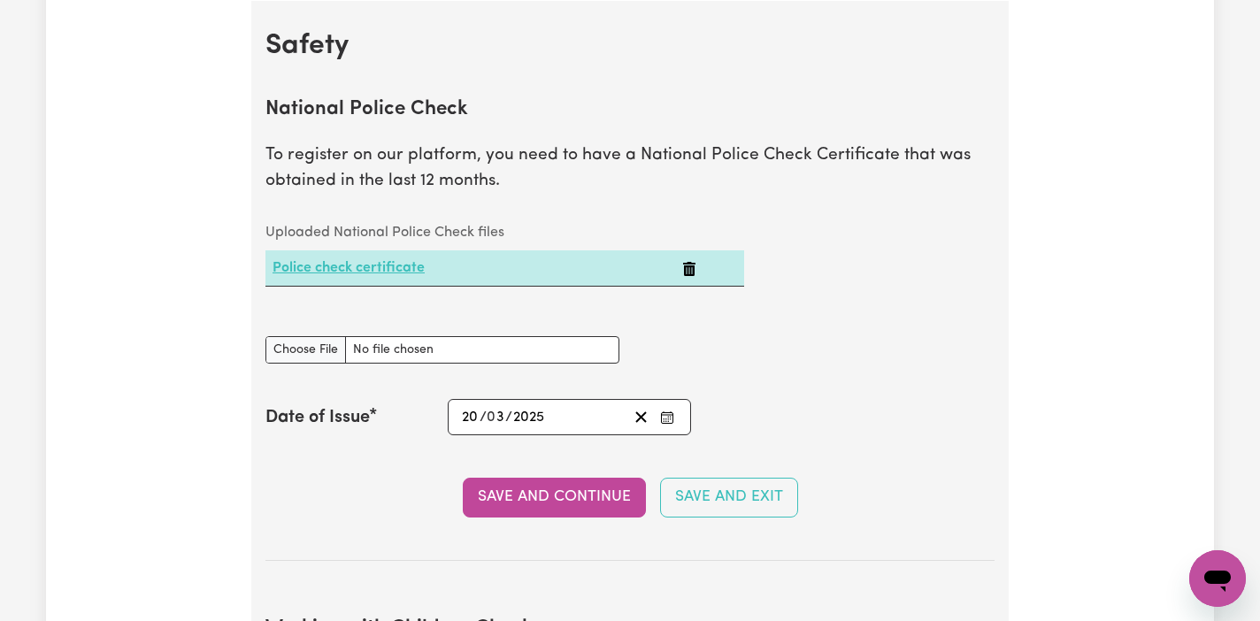
click at [400, 268] on link "Police check certificate" at bounding box center [348, 268] width 152 height 14
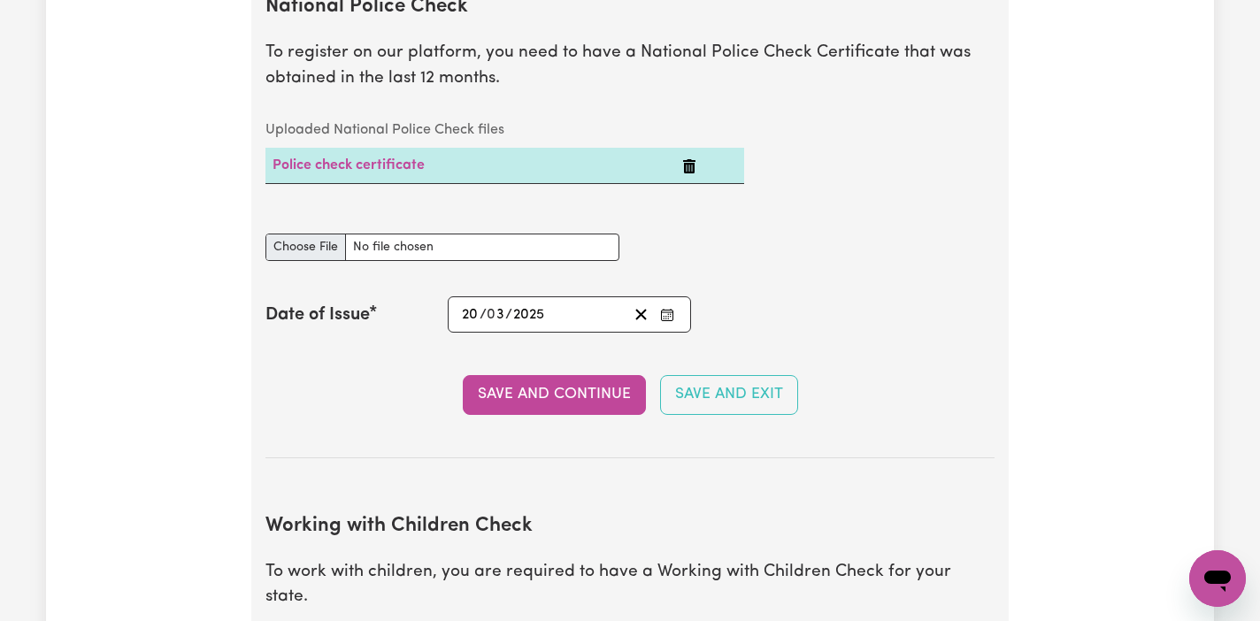
scroll to position [1254, 0]
click at [525, 391] on button "Save and Continue" at bounding box center [554, 393] width 183 height 39
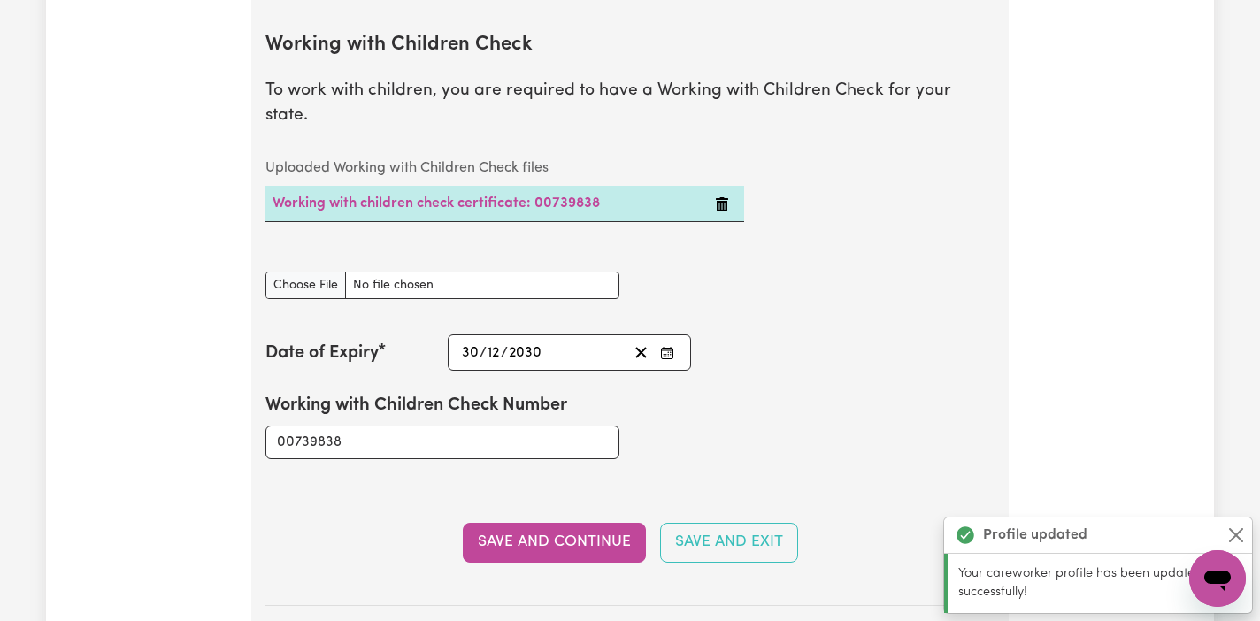
scroll to position [1739, 0]
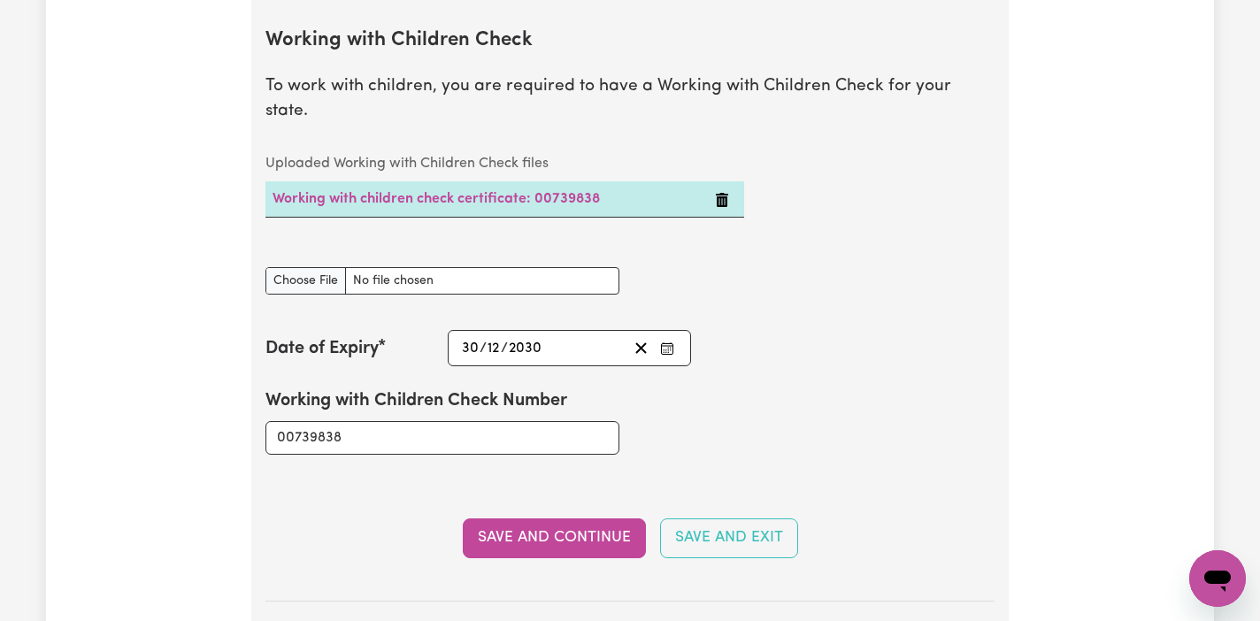
click at [721, 193] on icon "Delete Working with children check certificate: 00739838" at bounding box center [722, 200] width 14 height 14
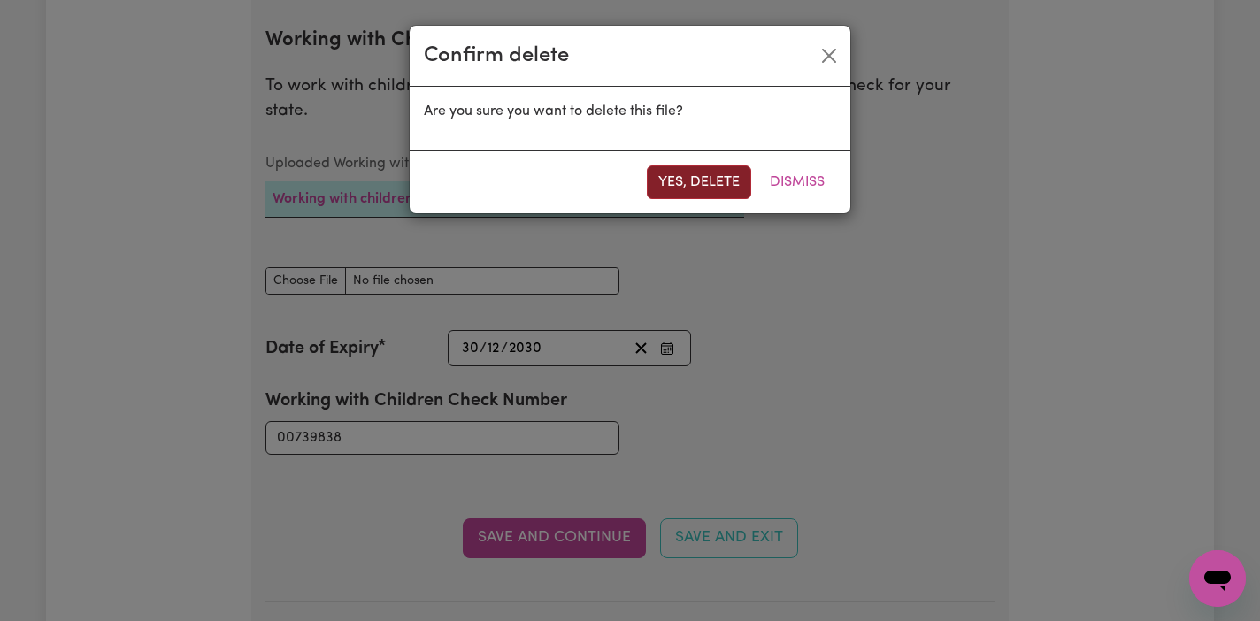
click at [709, 181] on button "Yes, delete" at bounding box center [699, 182] width 104 height 34
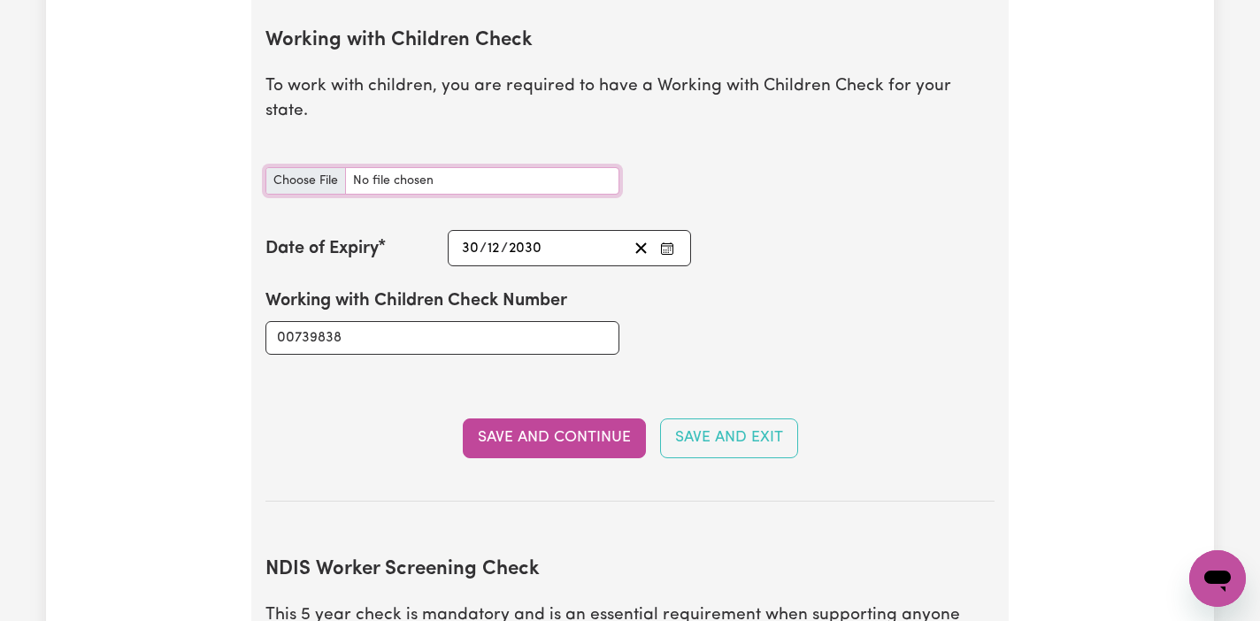
click at [314, 167] on input "Working with Children Check document" at bounding box center [442, 180] width 354 height 27
type input "C:\fakepath\WWVP - Krishna.pdf"
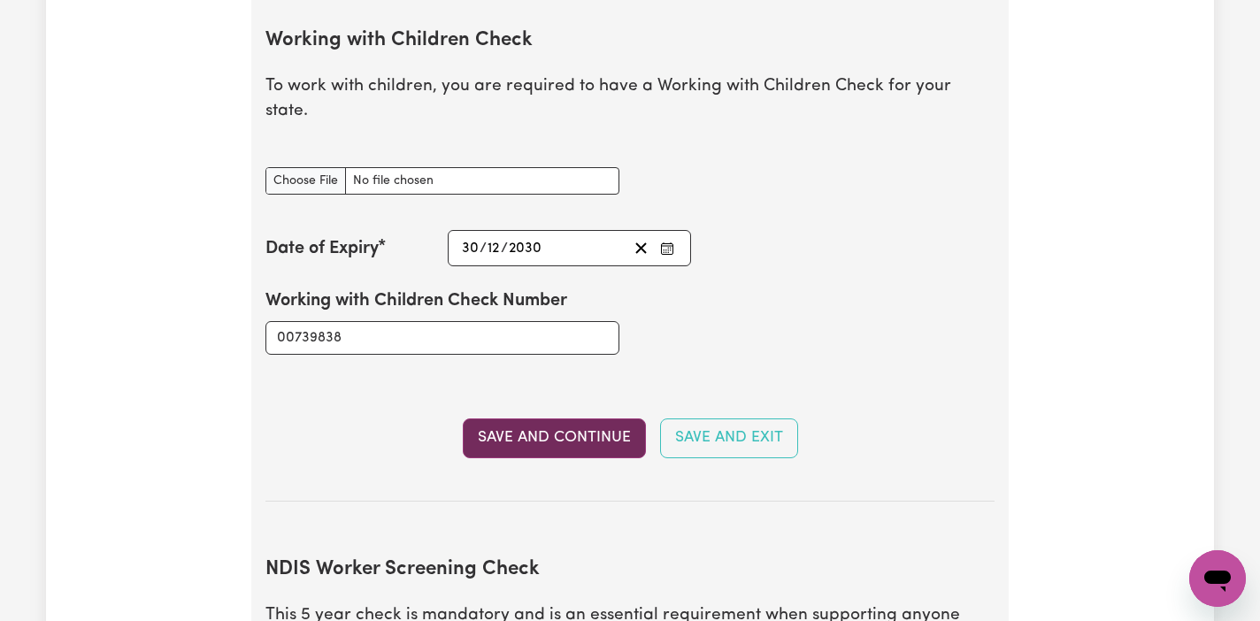
click at [543, 418] on button "Save and Continue" at bounding box center [554, 437] width 183 height 39
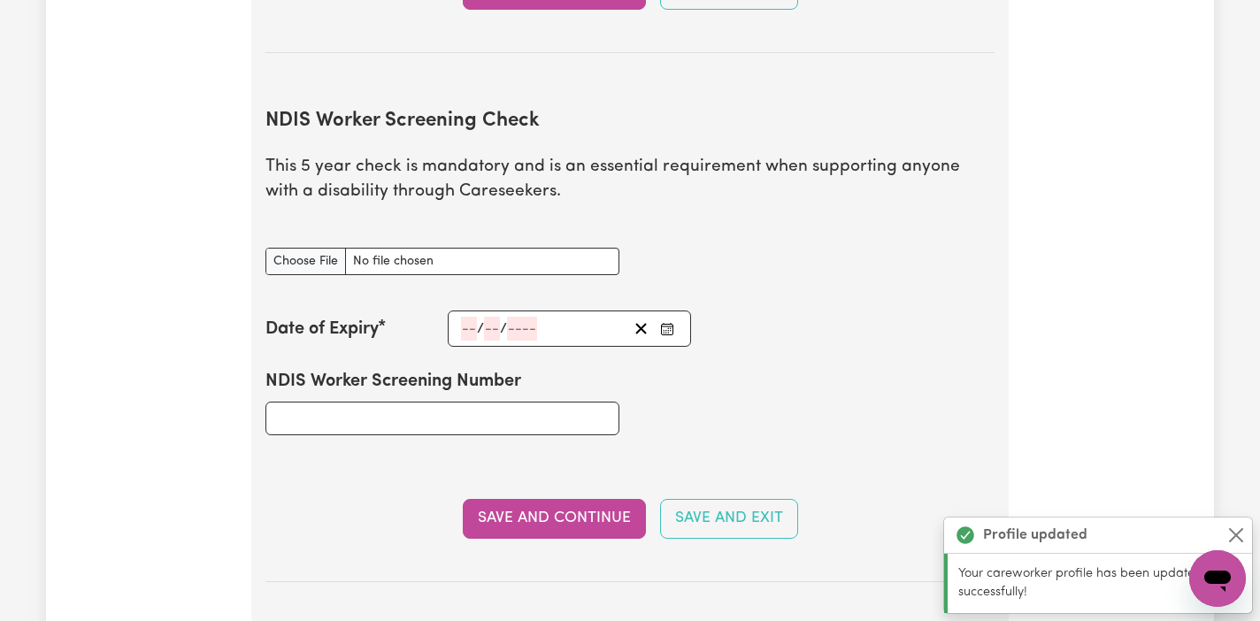
scroll to position [2289, 0]
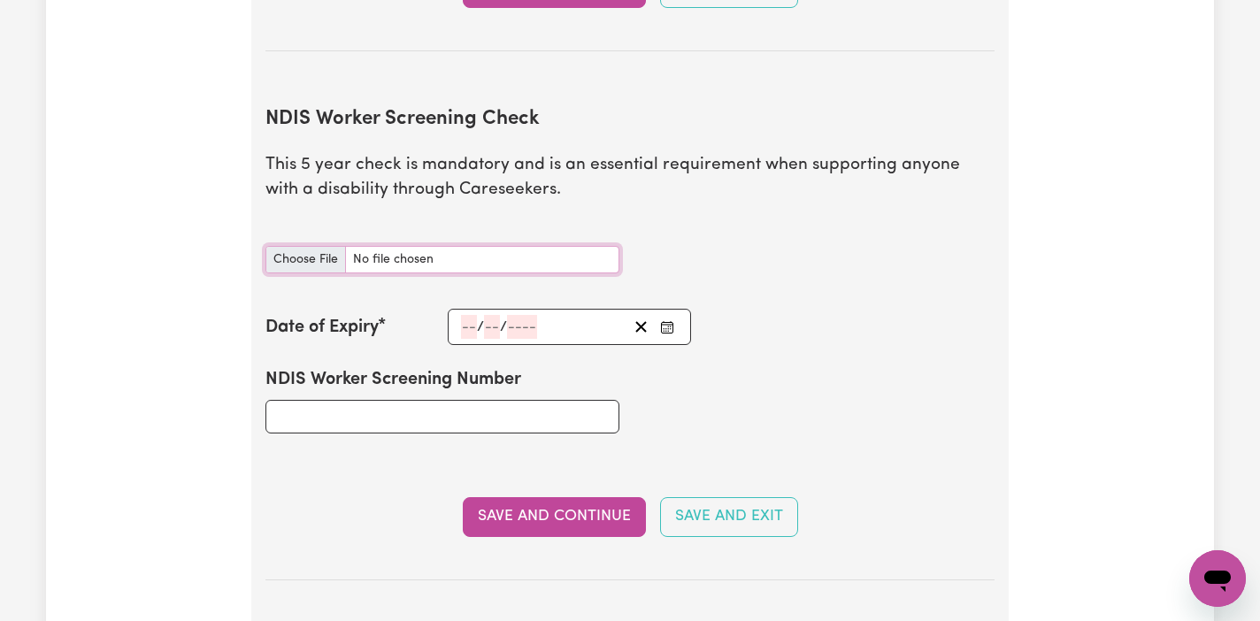
click at [312, 246] on input "NDIS Worker Screening Check document" at bounding box center [442, 259] width 354 height 27
type input "C:\fakepath\NDIS CLEARANCE.jpeg"
click at [399, 400] on input "NDIS Worker Screening Number" at bounding box center [442, 417] width 354 height 34
type input "23677822"
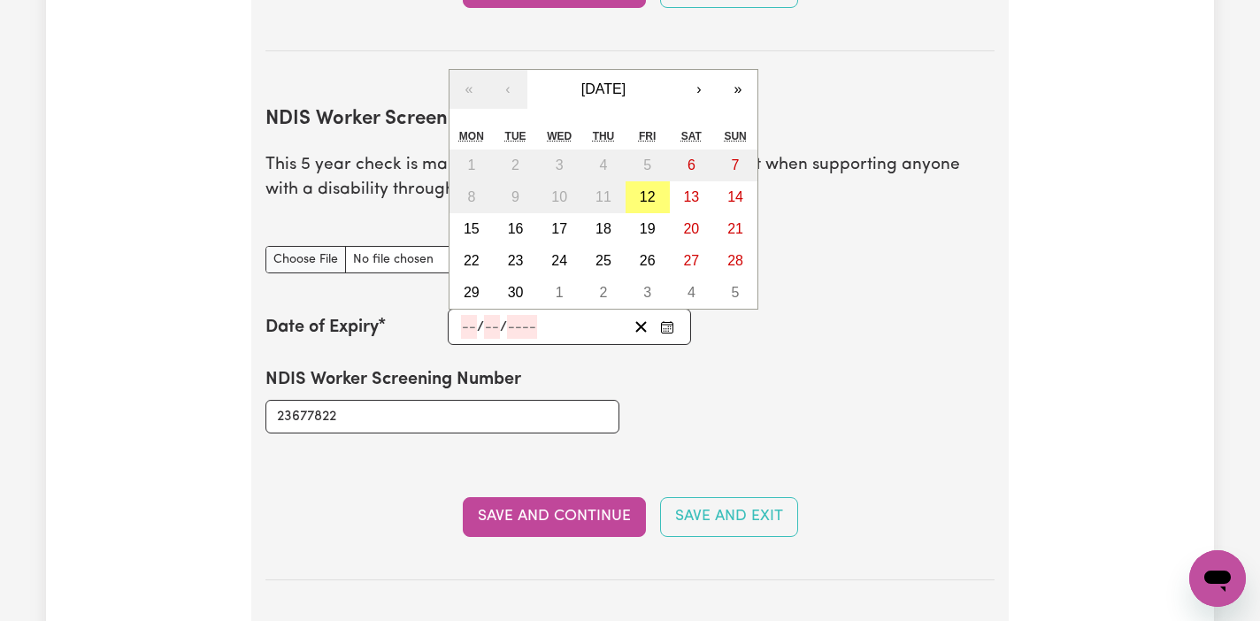
click at [467, 315] on input "number" at bounding box center [469, 327] width 16 height 24
type input "29"
type input "01"
type input "203"
type input "[DATE]"
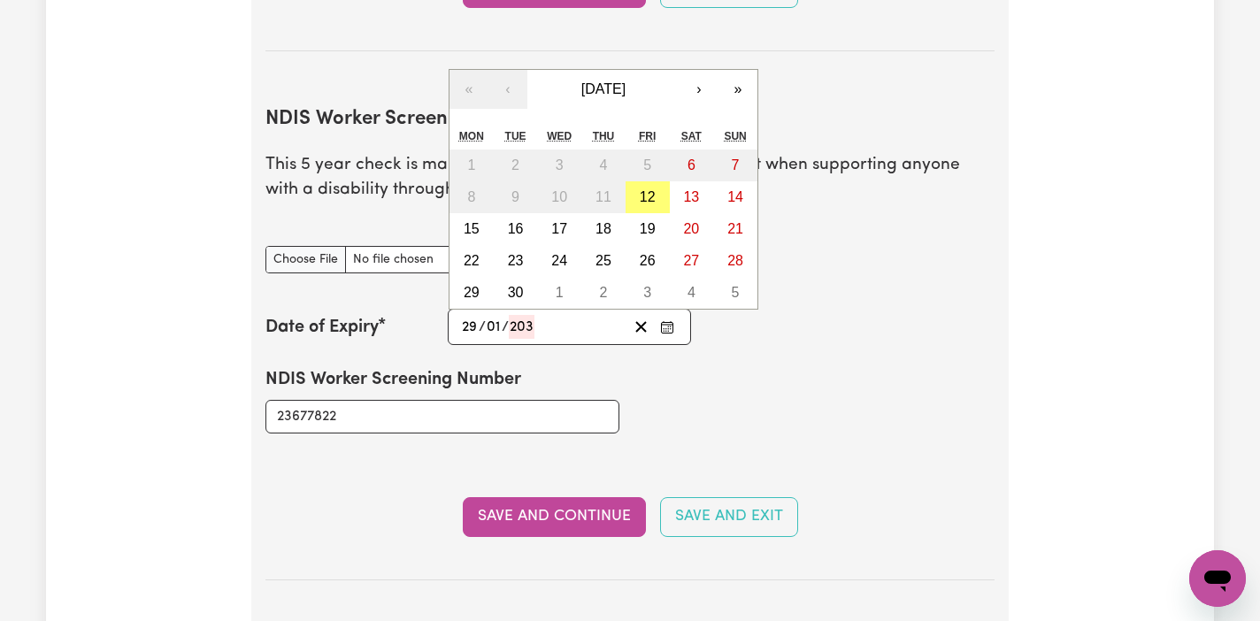
type input "1"
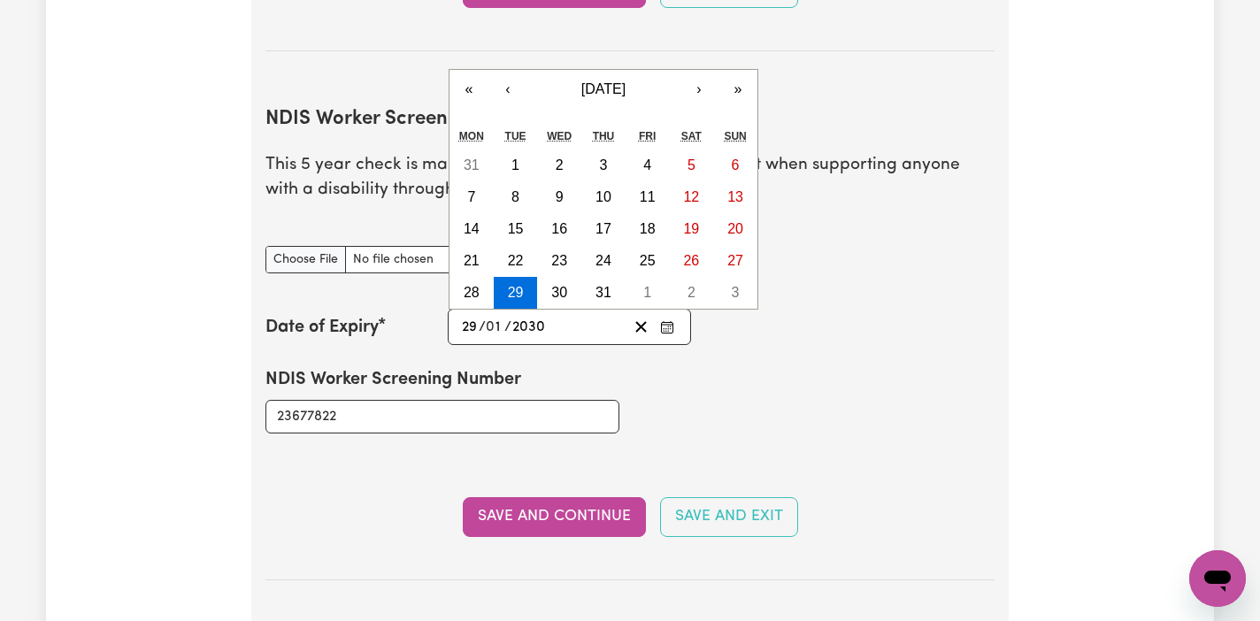
type input "2030"
click at [804, 382] on div "NDIS Worker Screening Number 23677822" at bounding box center [630, 400] width 750 height 110
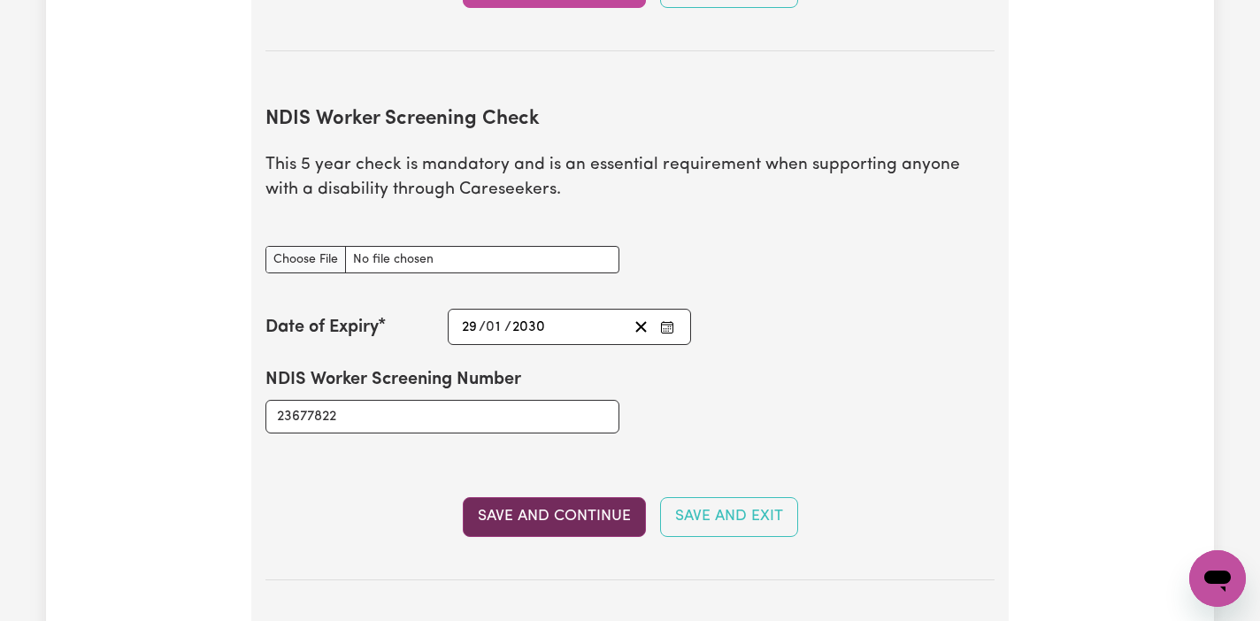
click at [544, 497] on button "Save and Continue" at bounding box center [554, 516] width 183 height 39
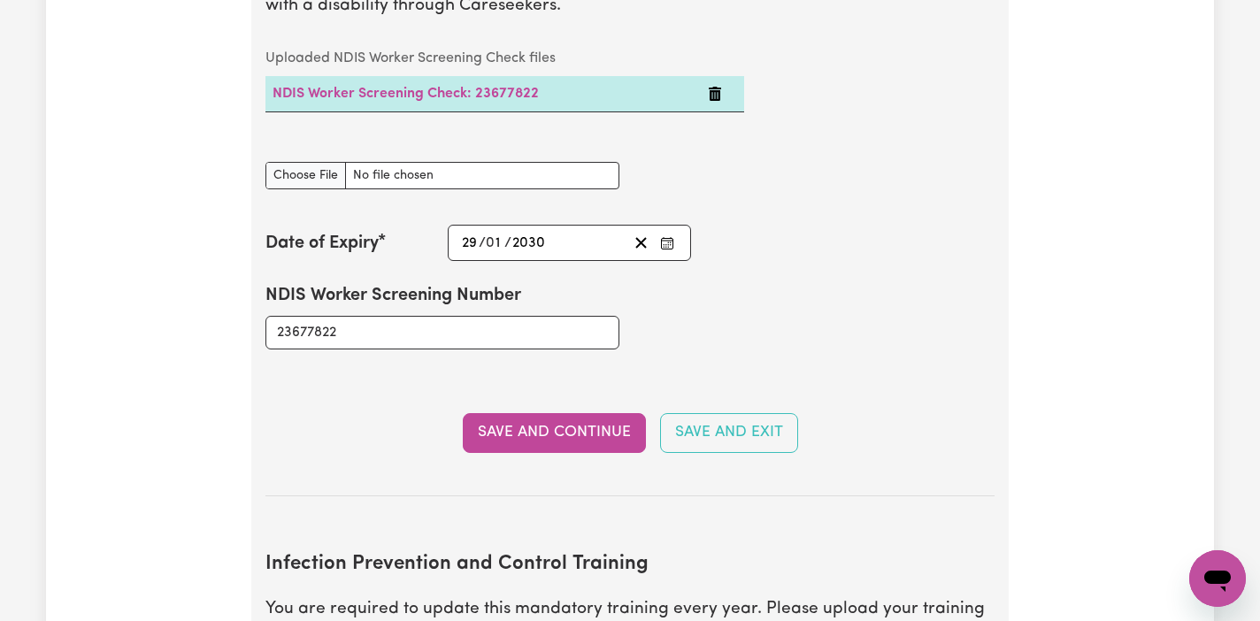
scroll to position [2490, 0]
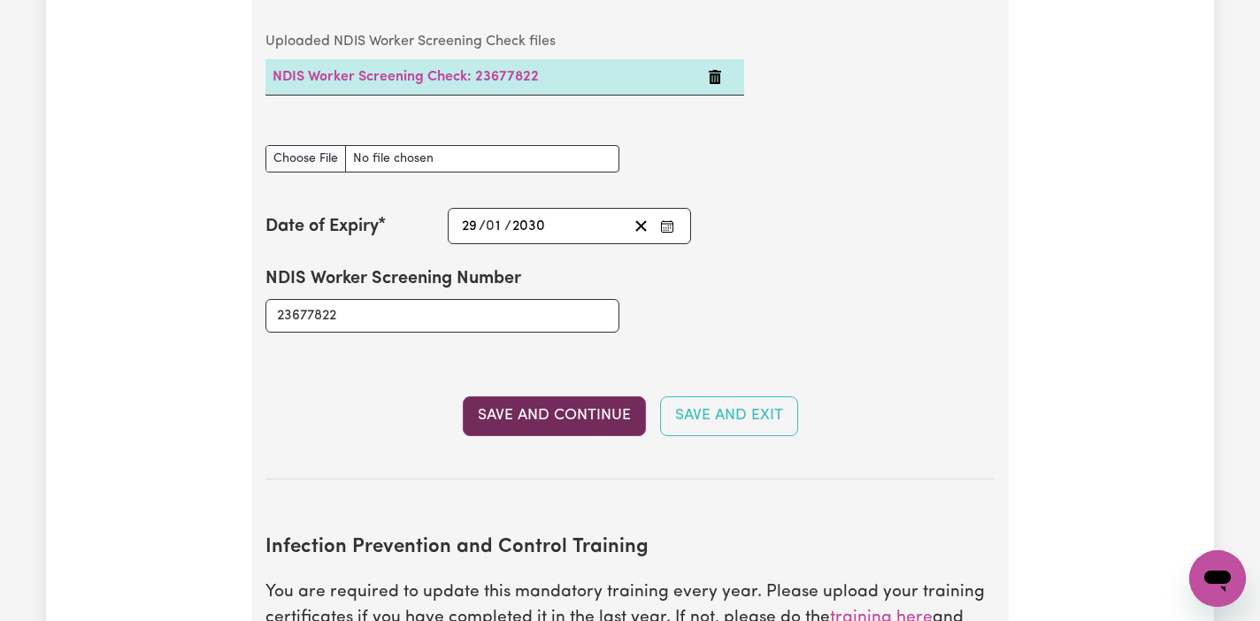
click at [542, 396] on button "Save and Continue" at bounding box center [554, 415] width 183 height 39
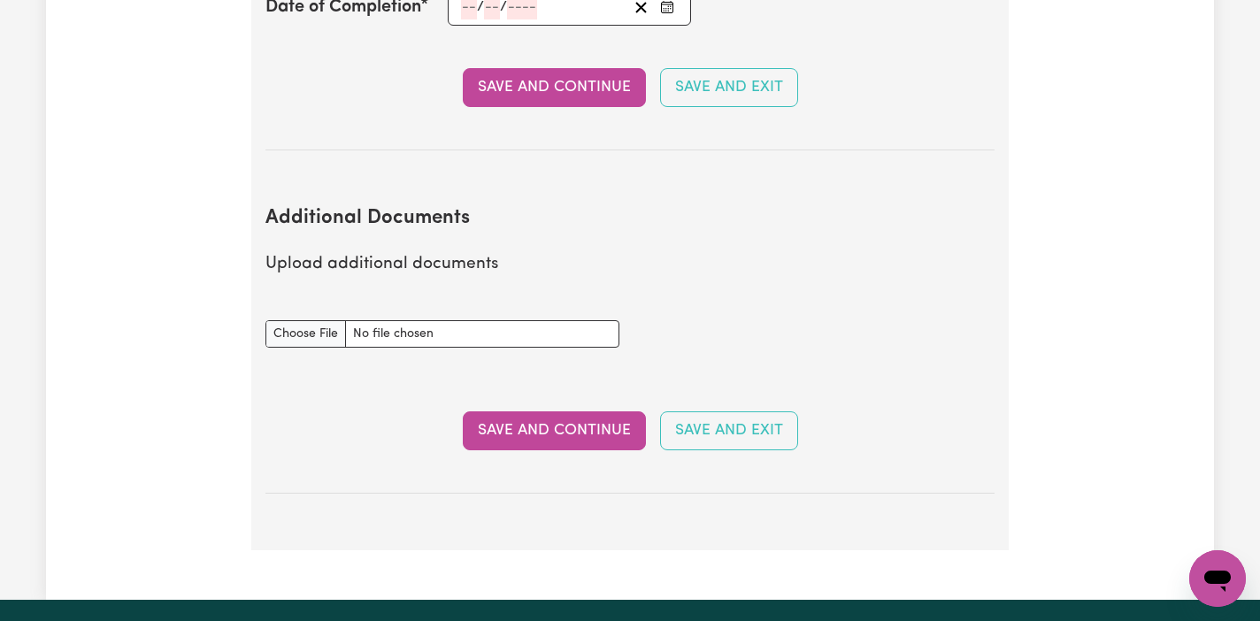
scroll to position [3267, 0]
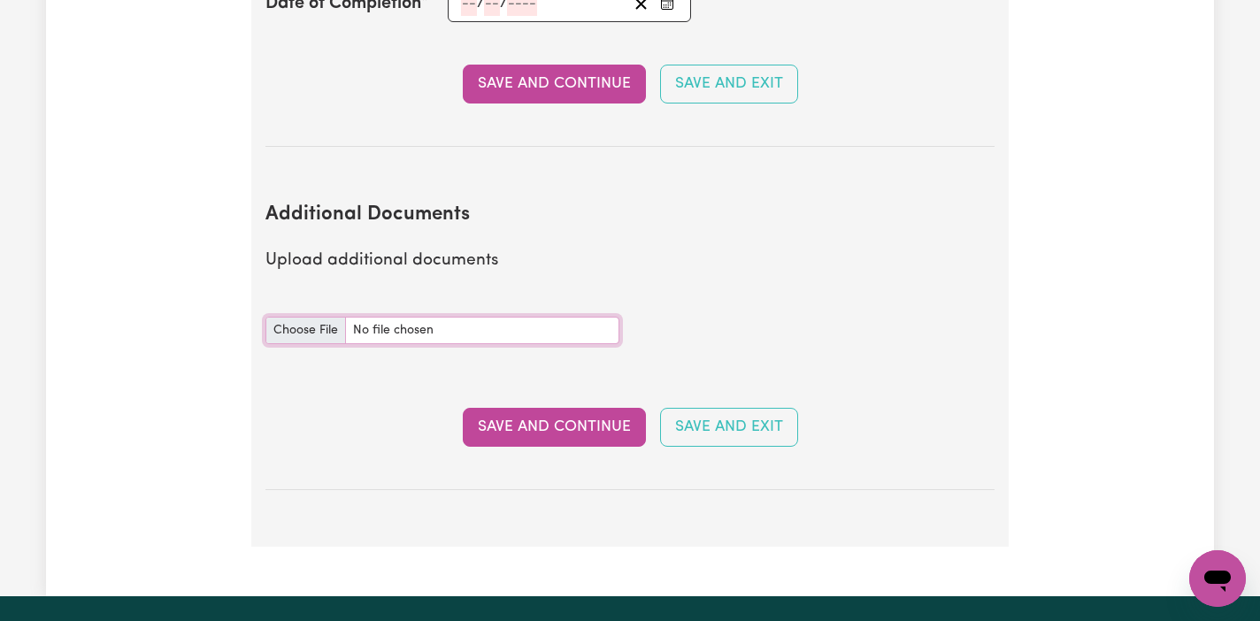
click at [307, 317] on input "Additional Documents document" at bounding box center [442, 330] width 354 height 27
type input "C:\fakepath\Krishna Ghimire CHC33021 - Certificate III in Individual Support (A…"
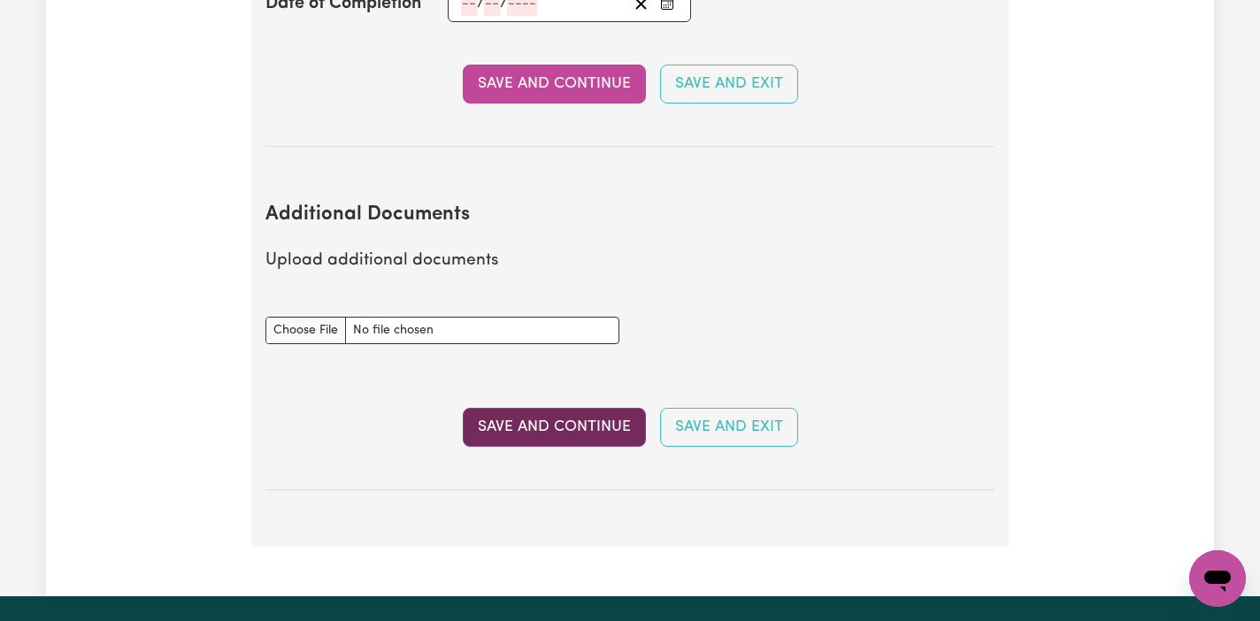
click at [572, 408] on button "Save and Continue" at bounding box center [554, 427] width 183 height 39
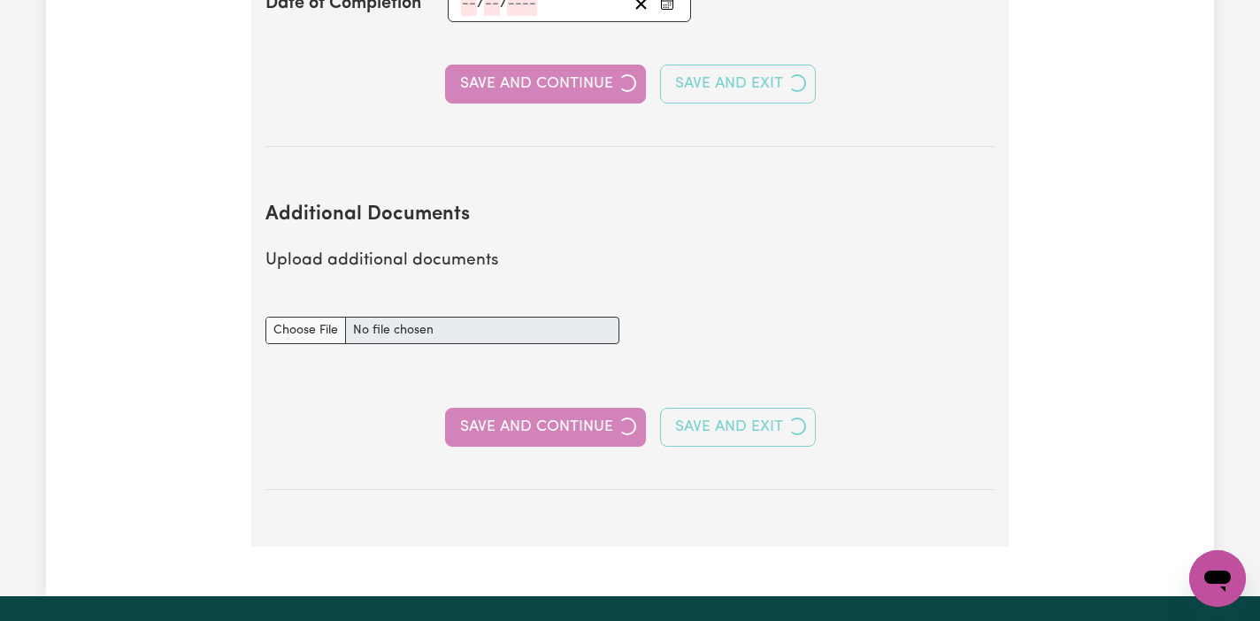
select select "Certificate III (Individual Support)"
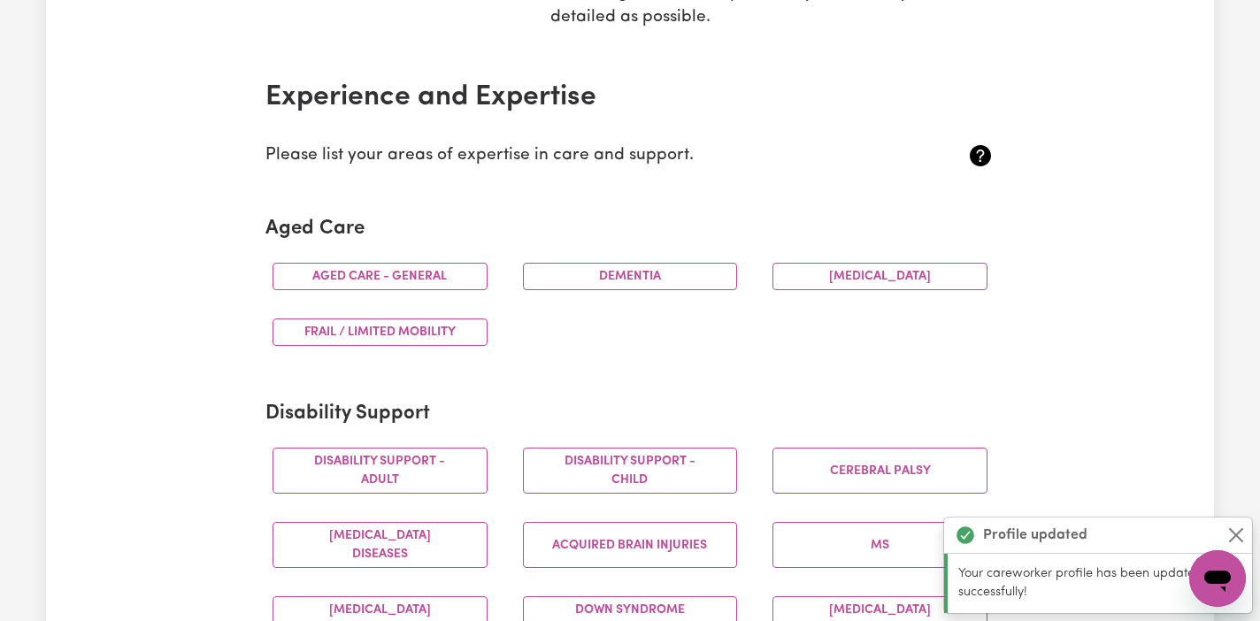
scroll to position [364, 0]
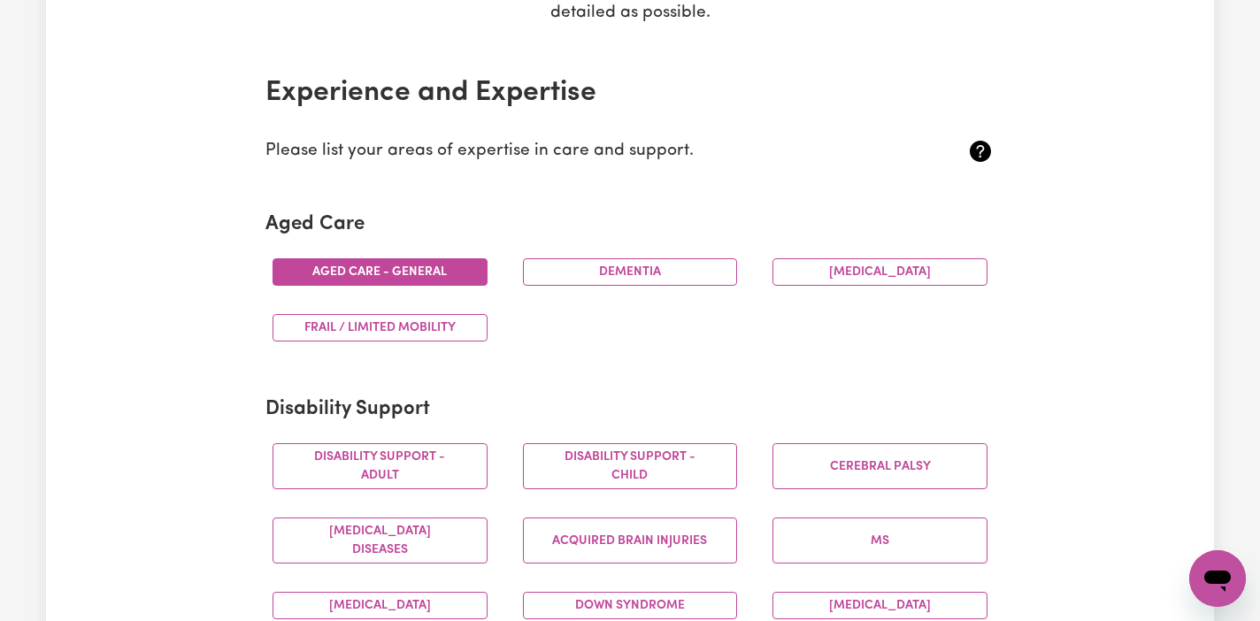
click at [424, 274] on button "Aged care - General" at bounding box center [379, 271] width 215 height 27
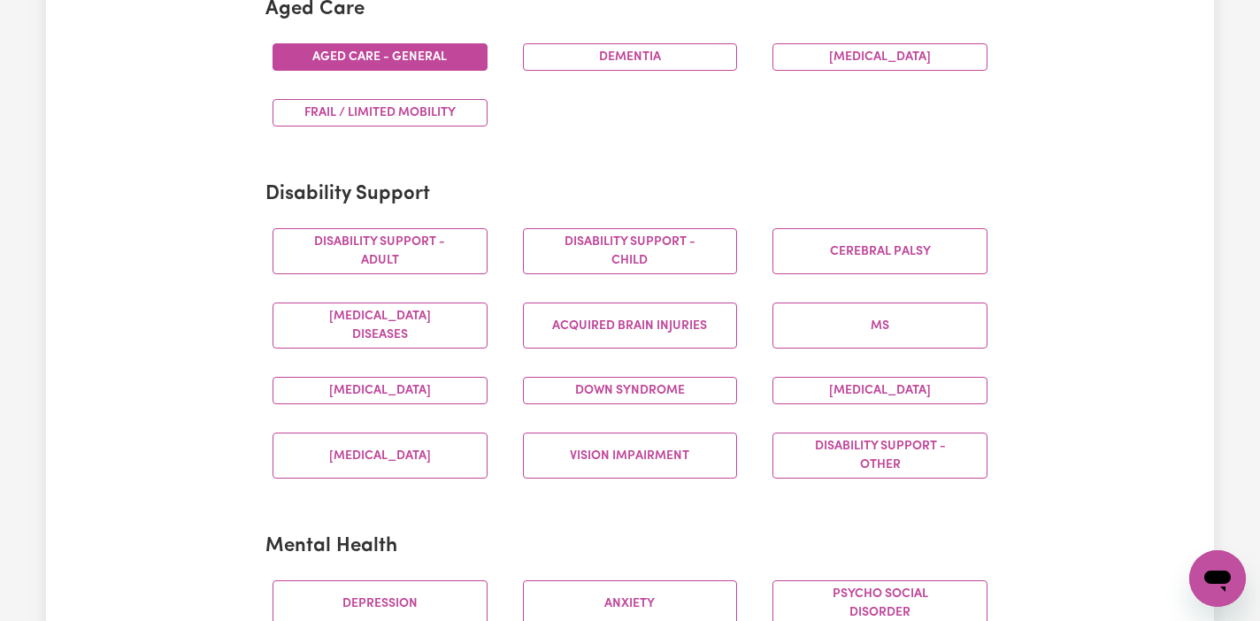
scroll to position [579, 0]
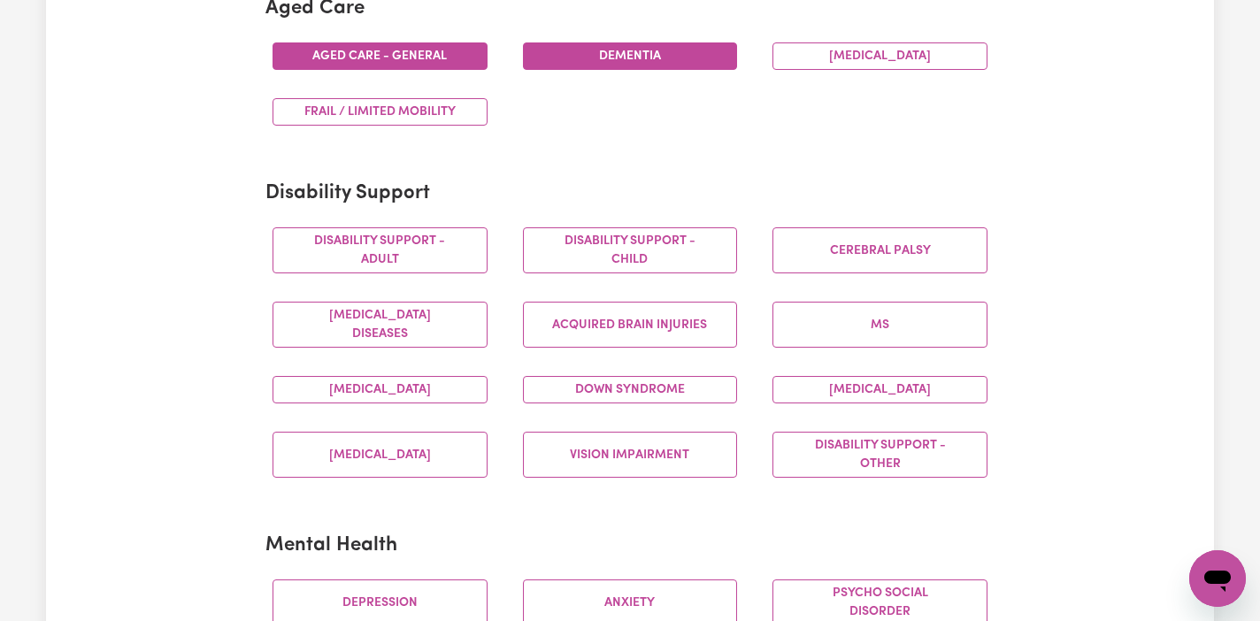
click at [627, 47] on button "Dementia" at bounding box center [630, 55] width 215 height 27
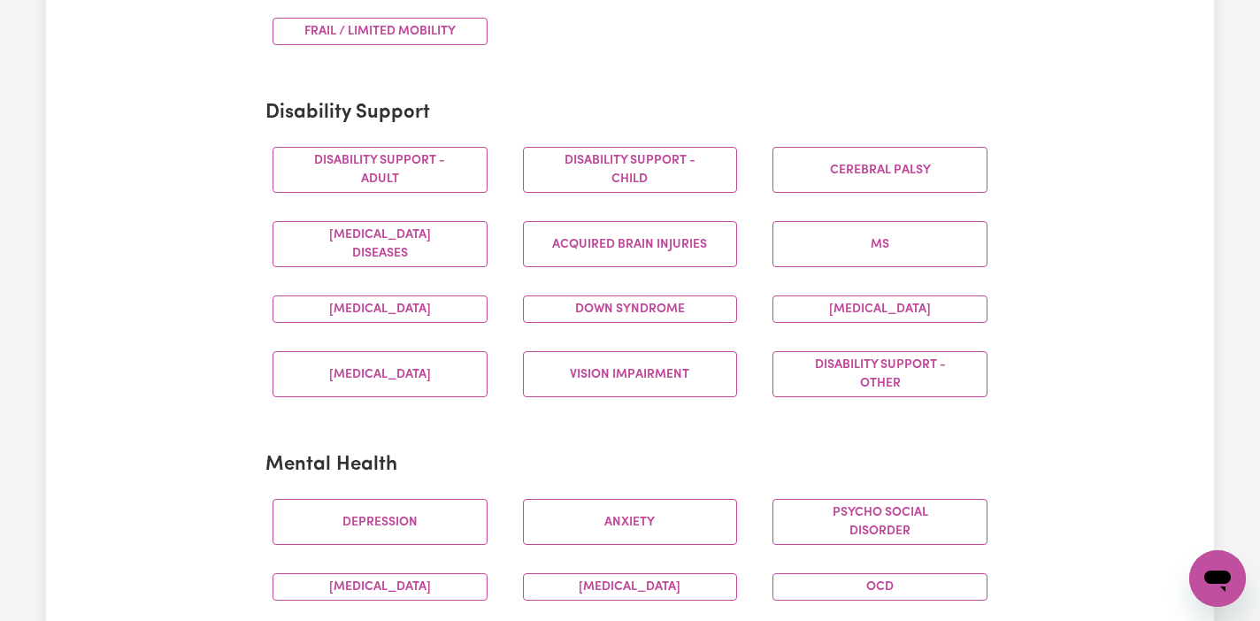
scroll to position [664, 0]
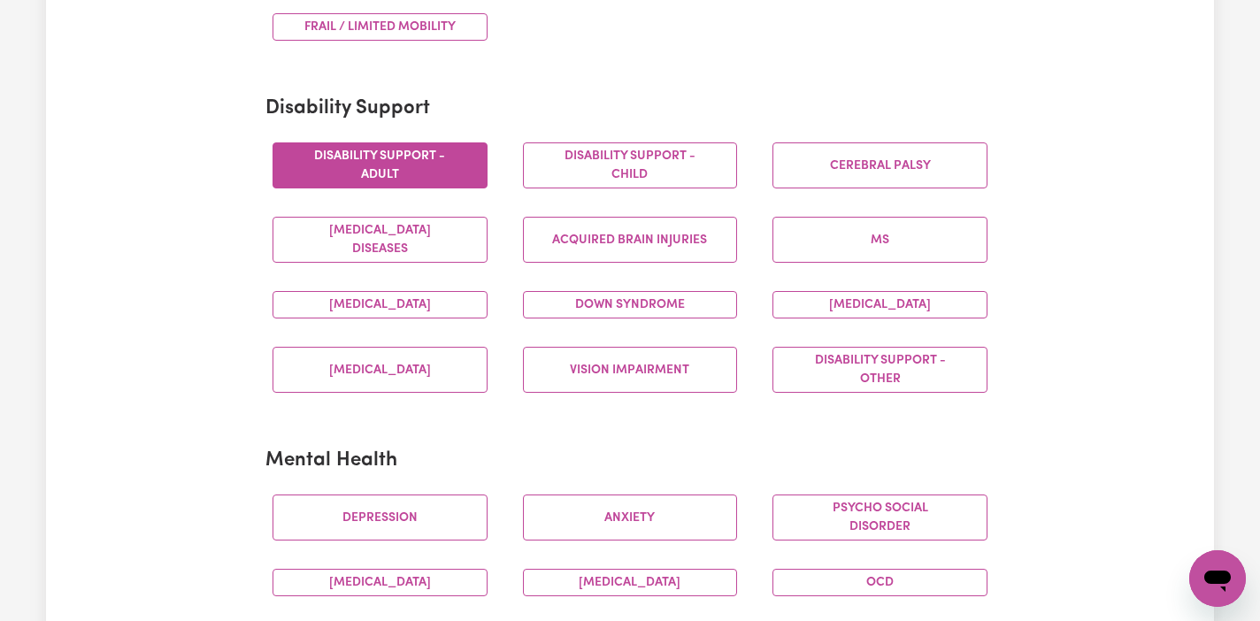
click at [430, 165] on button "Disability support - Adult" at bounding box center [379, 165] width 215 height 46
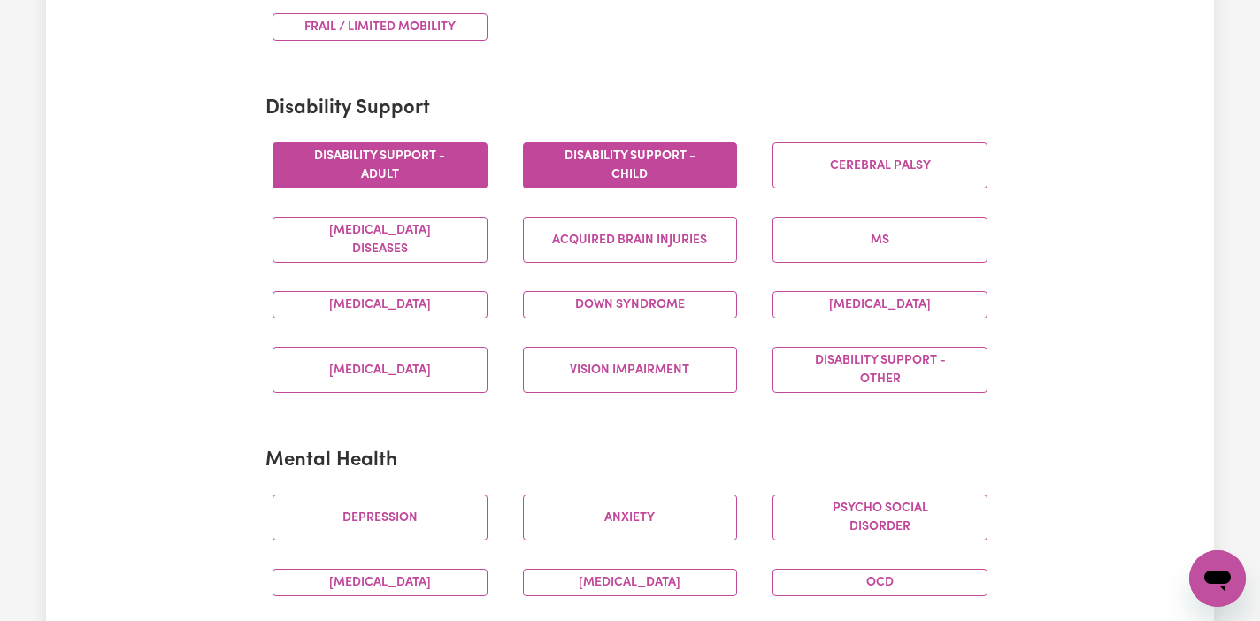
click at [679, 175] on button "Disability support - Child" at bounding box center [630, 165] width 215 height 46
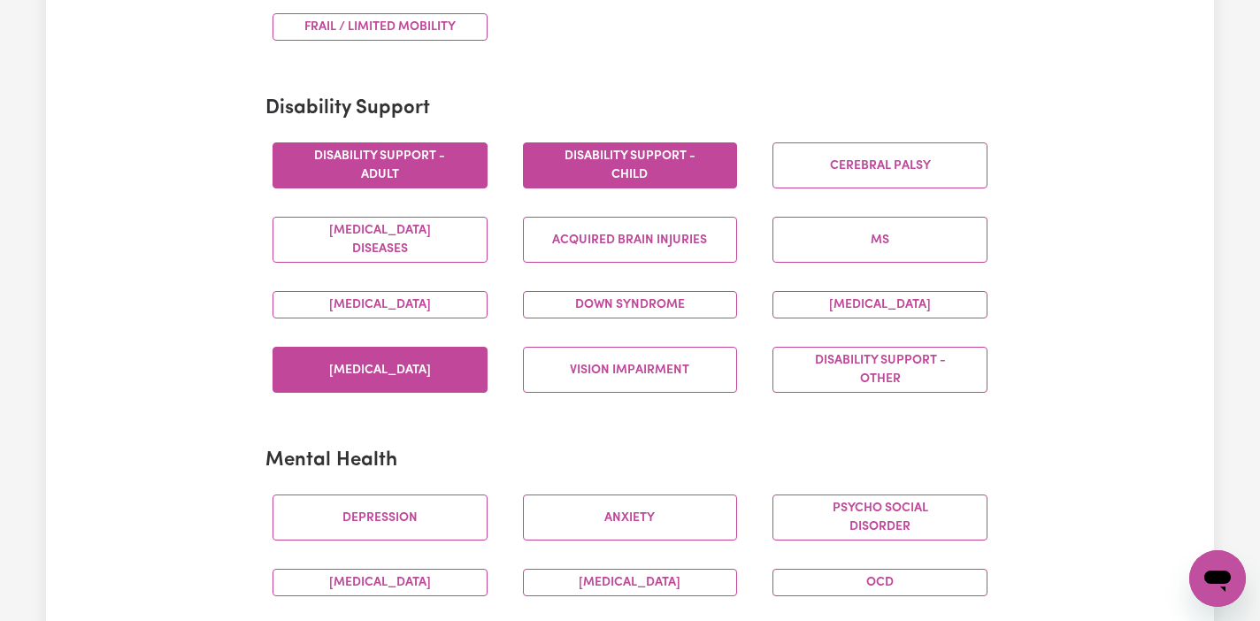
click at [437, 367] on button "[MEDICAL_DATA]" at bounding box center [379, 370] width 215 height 46
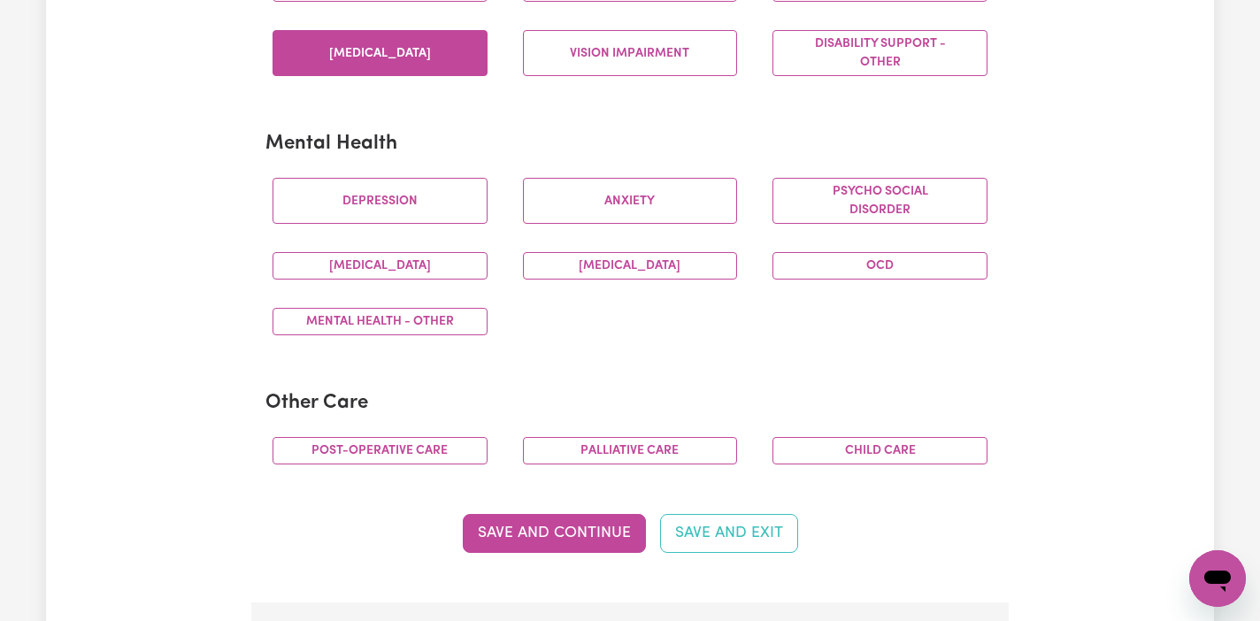
scroll to position [982, 0]
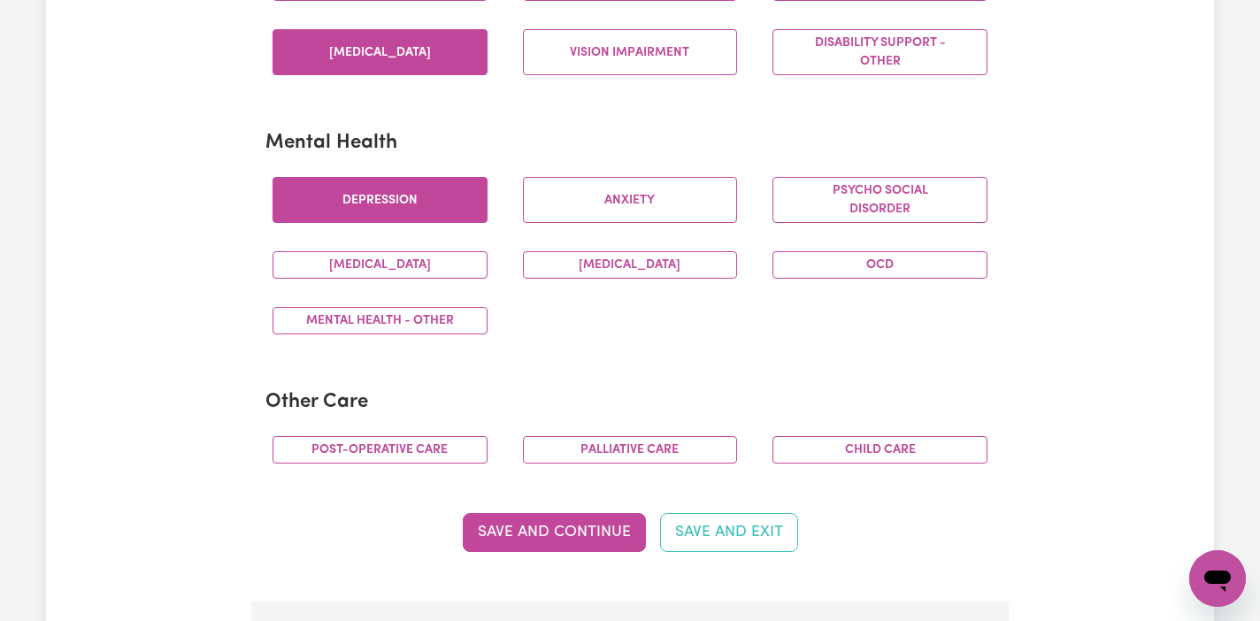
click at [432, 209] on button "Depression" at bounding box center [379, 200] width 215 height 46
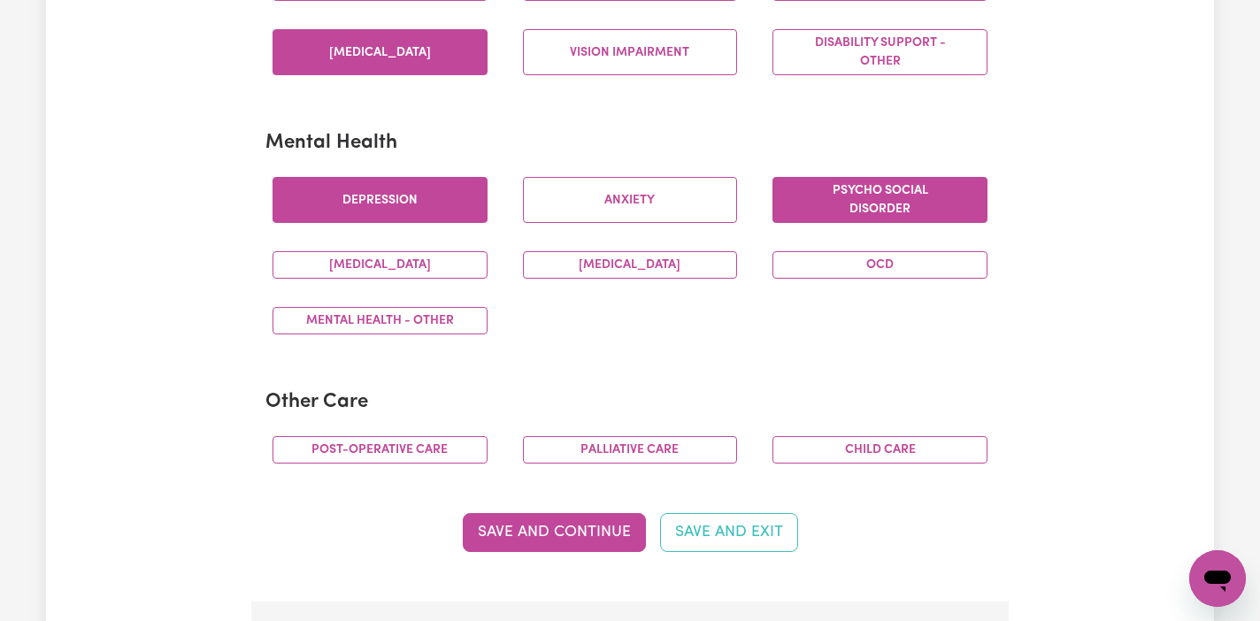
click at [797, 197] on button "Psycho social disorder" at bounding box center [879, 200] width 215 height 46
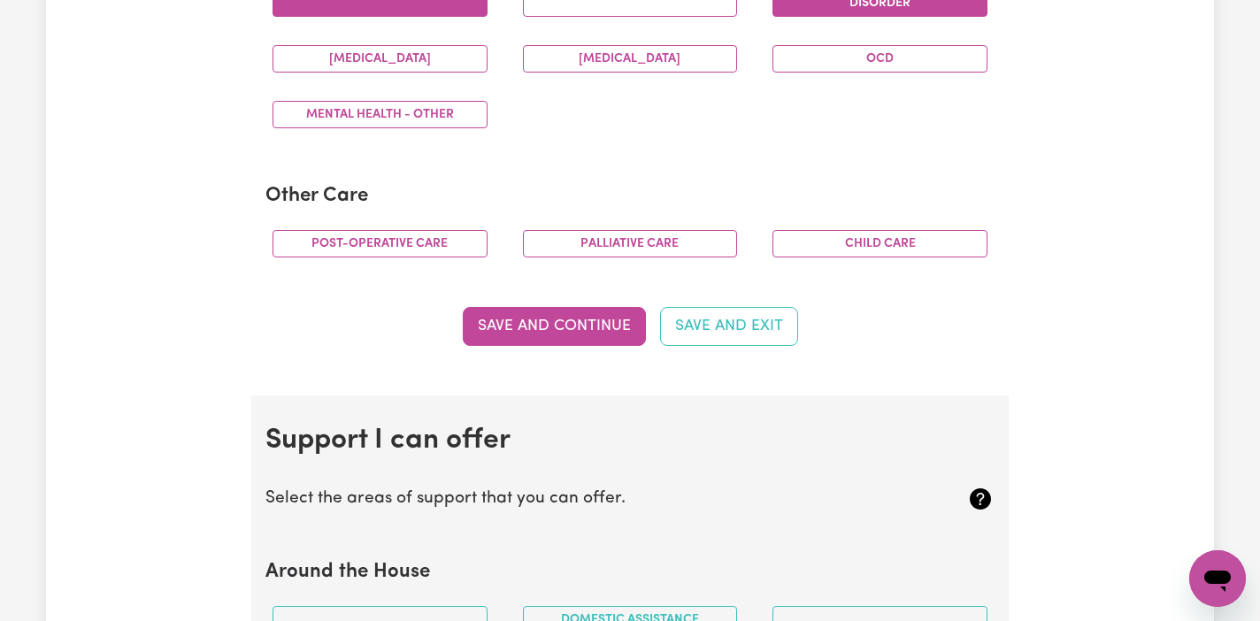
scroll to position [1192, 0]
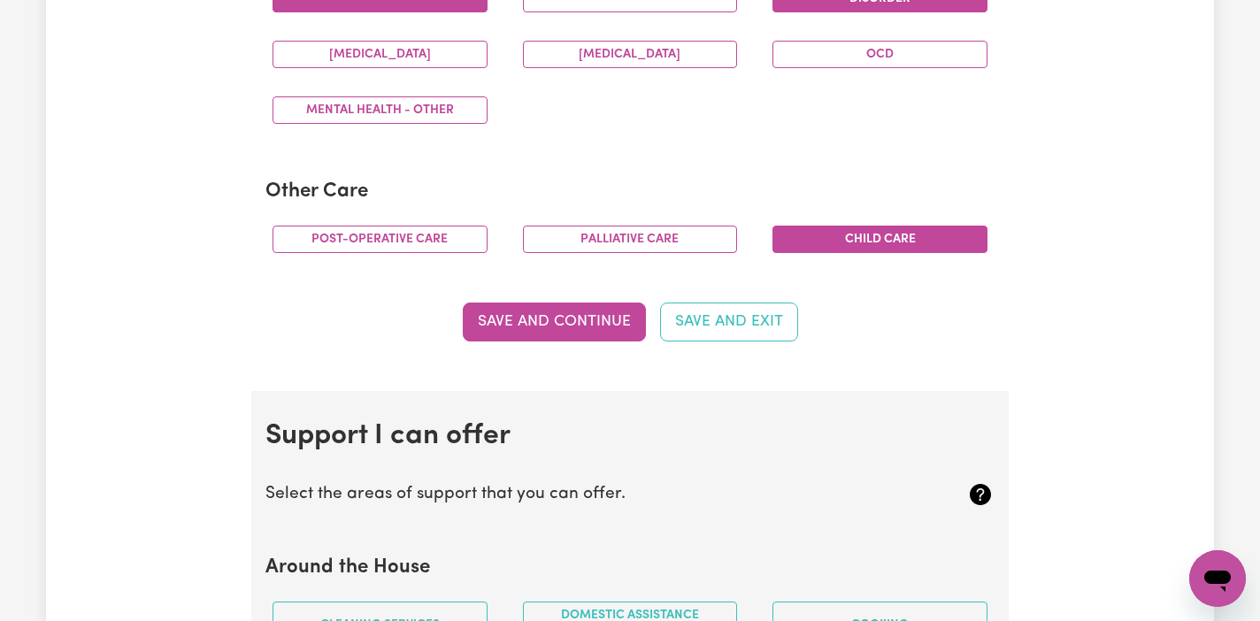
click at [802, 234] on button "Child care" at bounding box center [879, 239] width 215 height 27
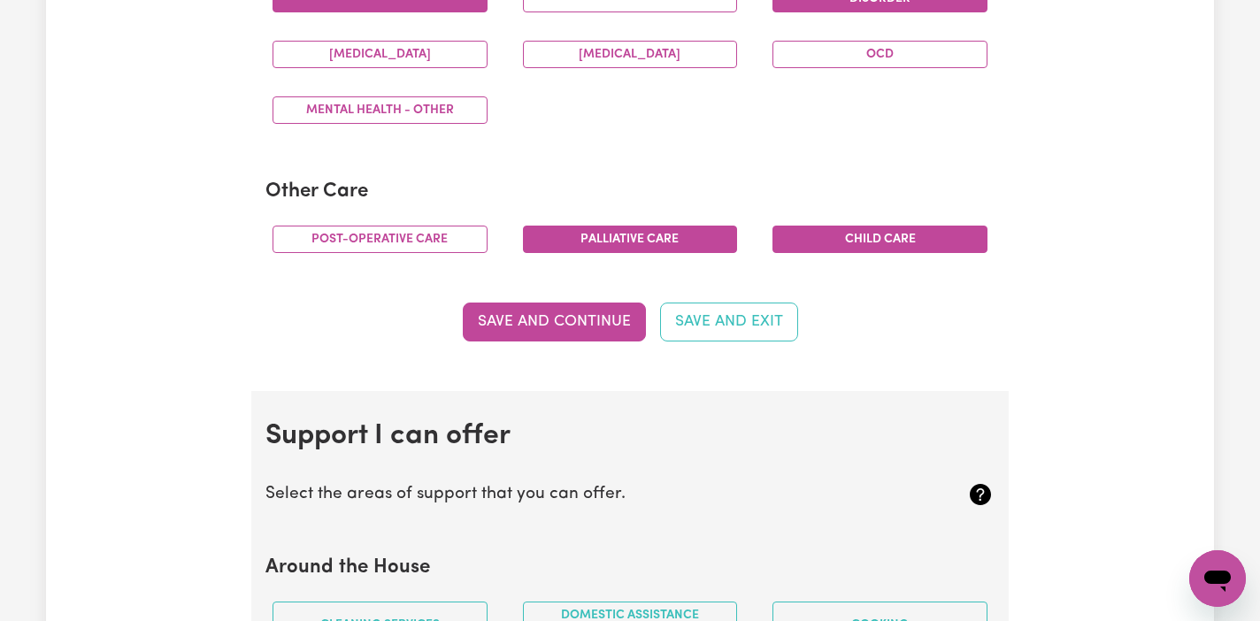
click at [703, 236] on button "Palliative care" at bounding box center [630, 239] width 215 height 27
click at [565, 321] on button "Save and Continue" at bounding box center [554, 322] width 183 height 39
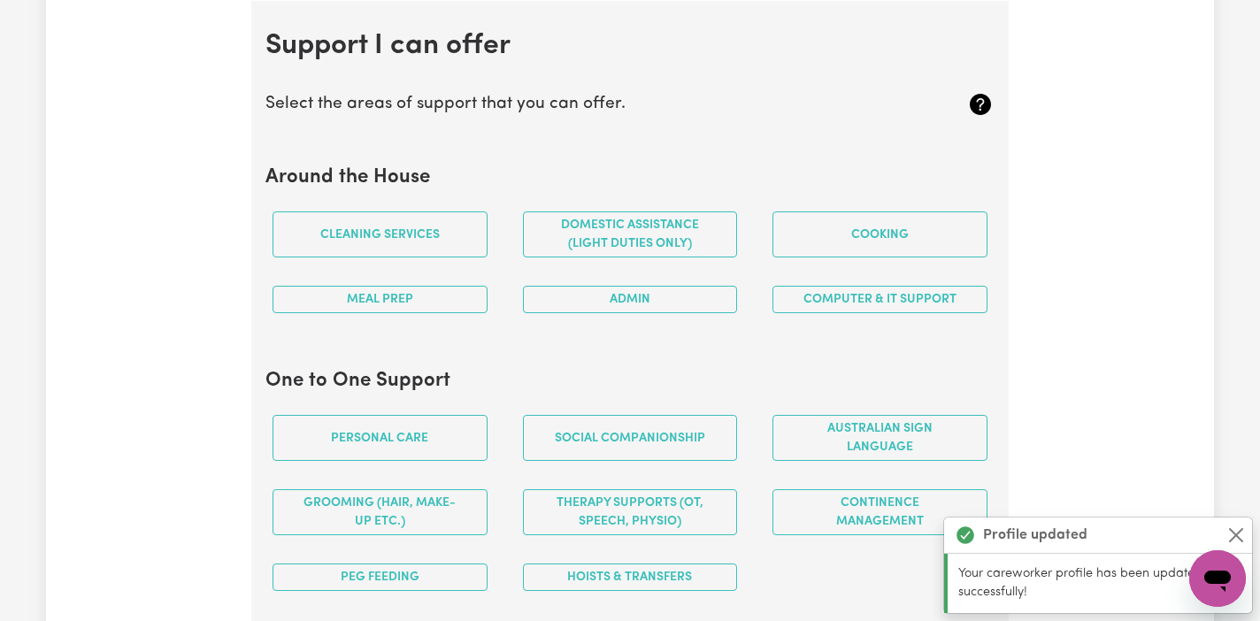
scroll to position [1583, 0]
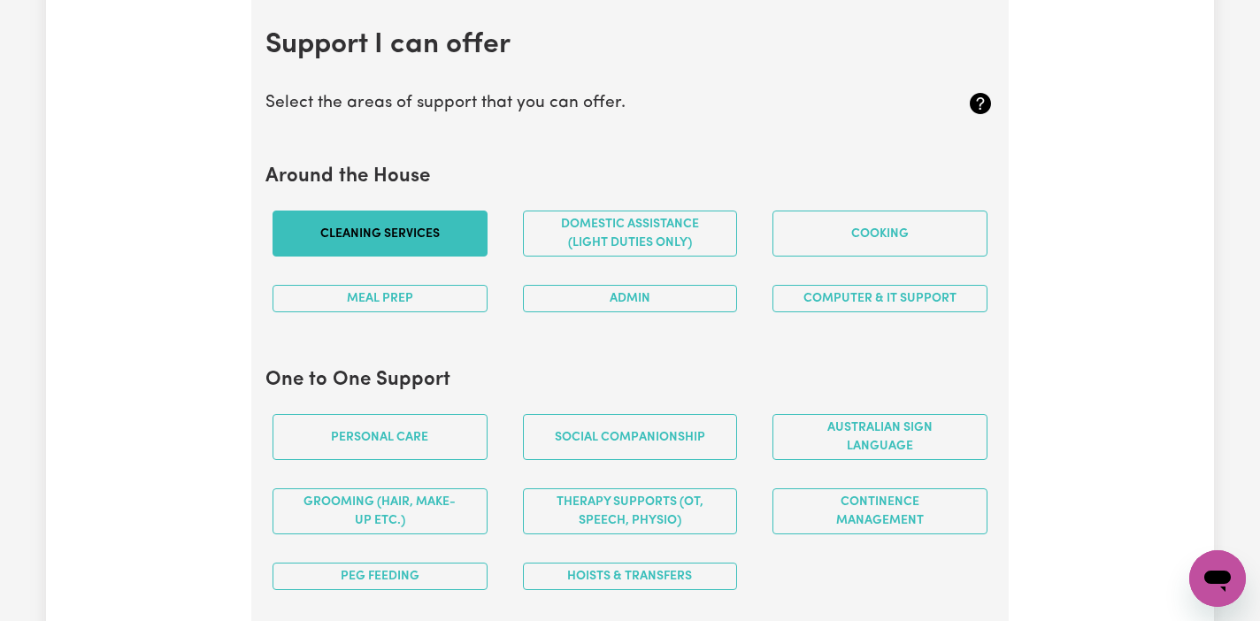
click at [457, 233] on button "Cleaning services" at bounding box center [379, 234] width 215 height 46
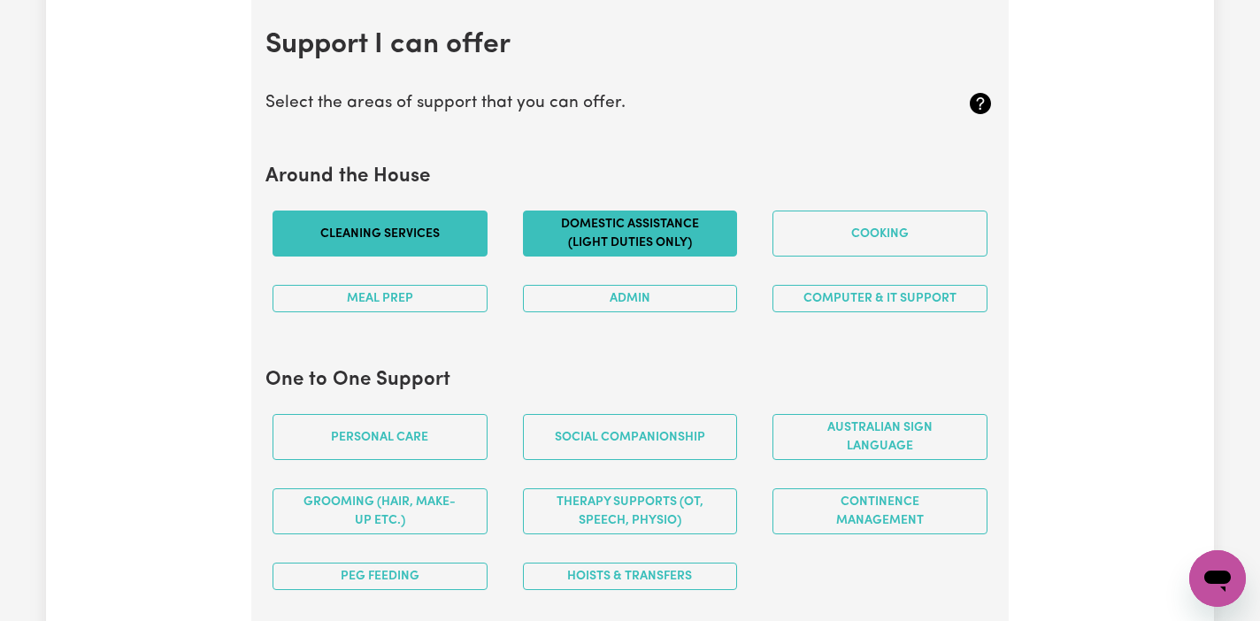
click at [551, 236] on button "Domestic assistance (light duties only)" at bounding box center [630, 234] width 215 height 46
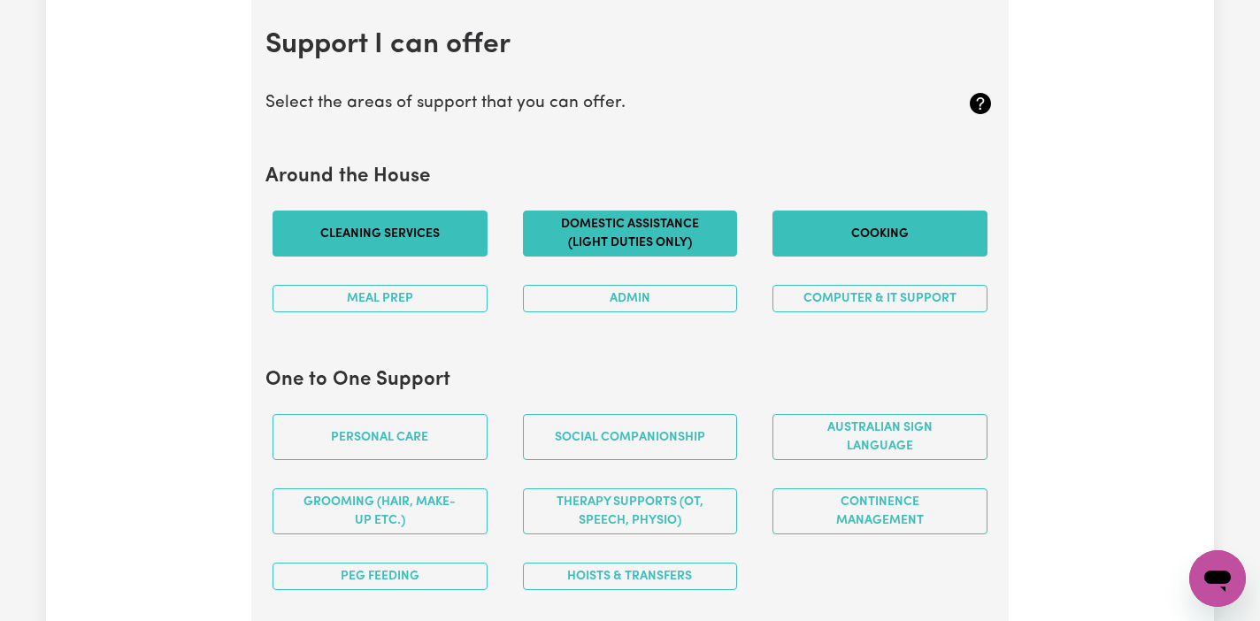
click at [823, 246] on button "Cooking" at bounding box center [879, 234] width 215 height 46
click at [443, 300] on button "Meal prep" at bounding box center [379, 298] width 215 height 27
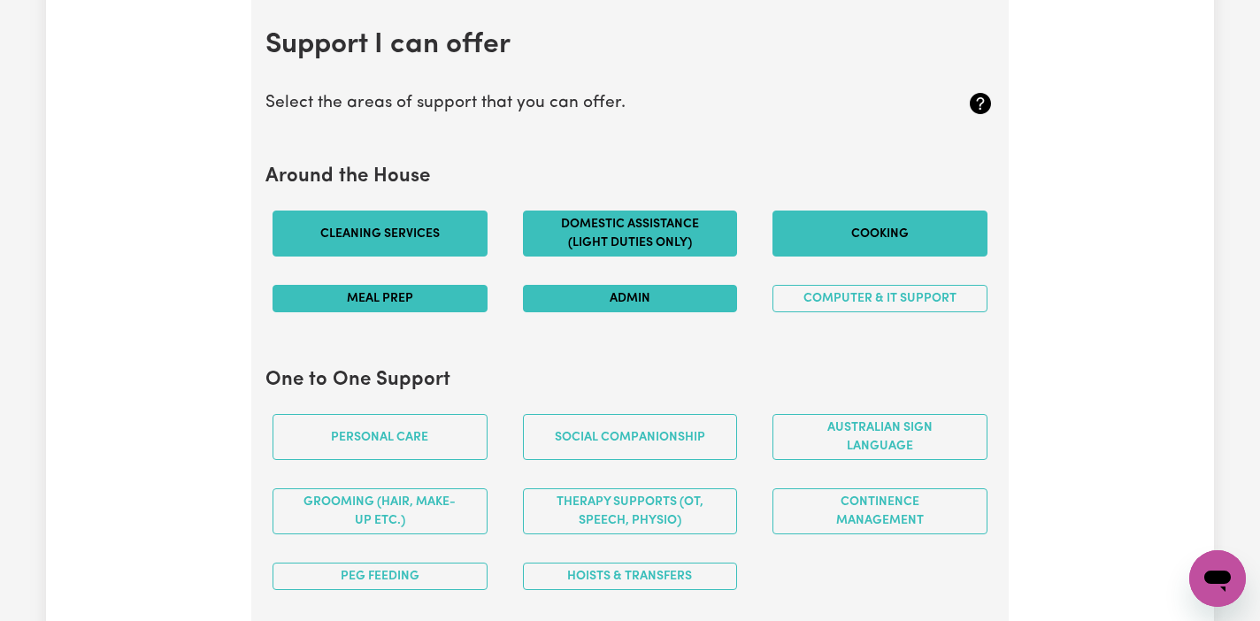
click at [592, 295] on button "Admin" at bounding box center [630, 298] width 215 height 27
click at [821, 296] on button "Computer & IT Support" at bounding box center [879, 298] width 215 height 27
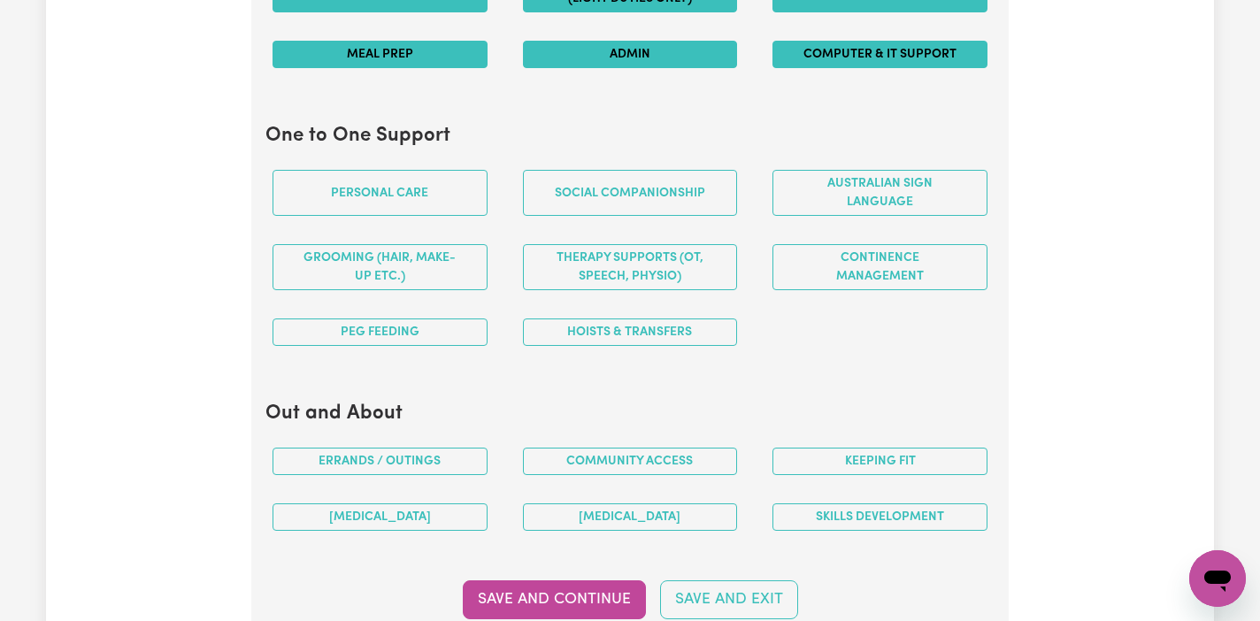
scroll to position [1833, 0]
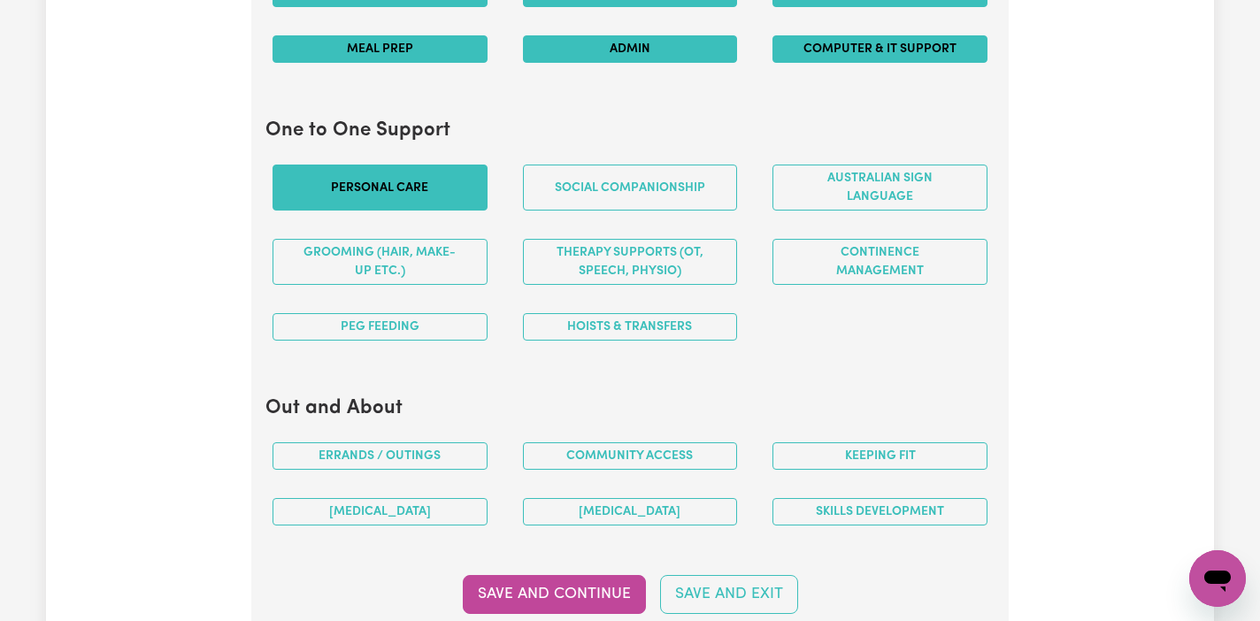
click at [448, 186] on button "Personal care" at bounding box center [379, 188] width 215 height 46
click at [624, 326] on button "Hoists & transfers" at bounding box center [630, 326] width 215 height 27
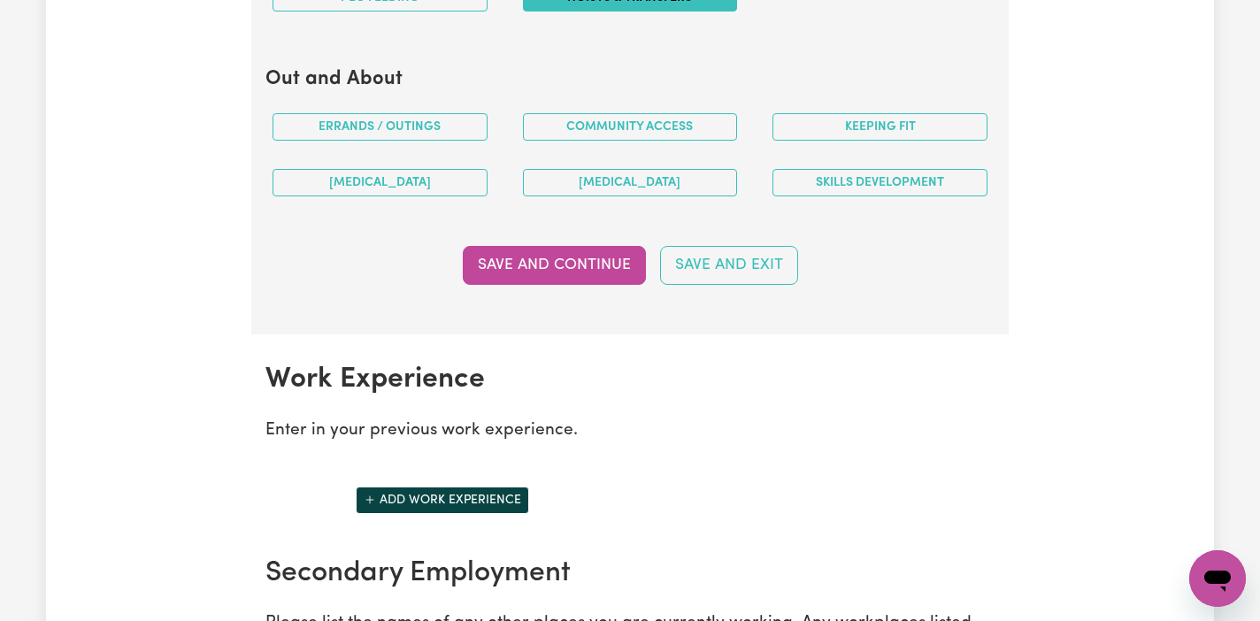
scroll to position [2165, 0]
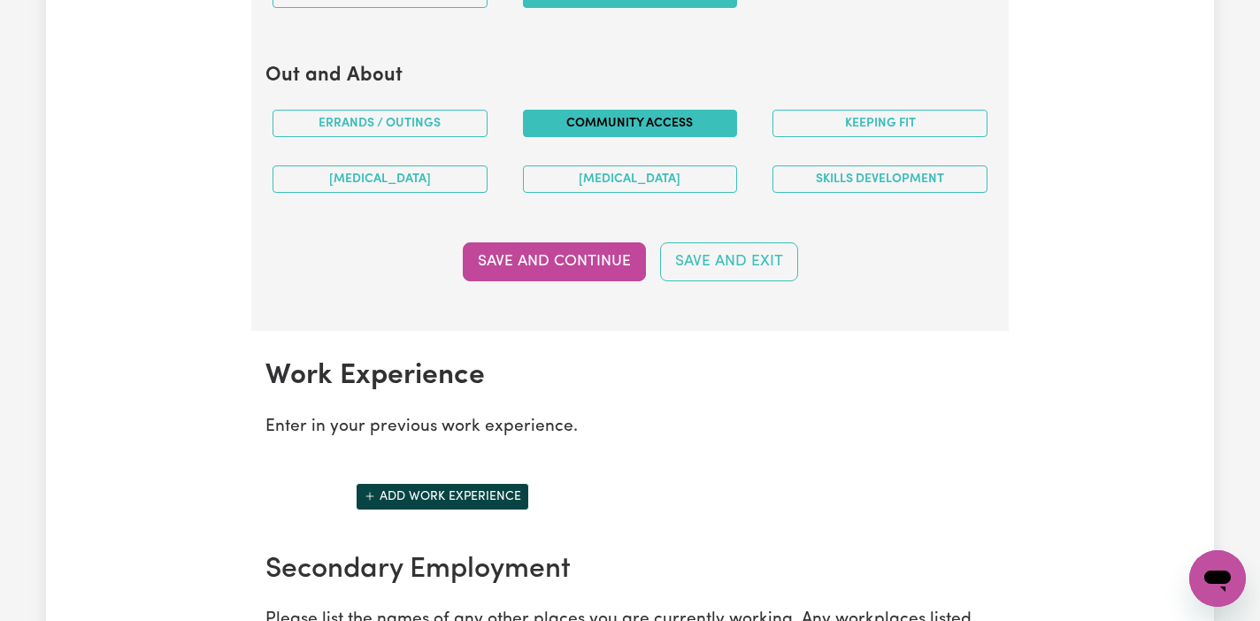
click at [654, 126] on button "Community access" at bounding box center [630, 123] width 215 height 27
click at [596, 268] on button "Save and Continue" at bounding box center [554, 261] width 183 height 39
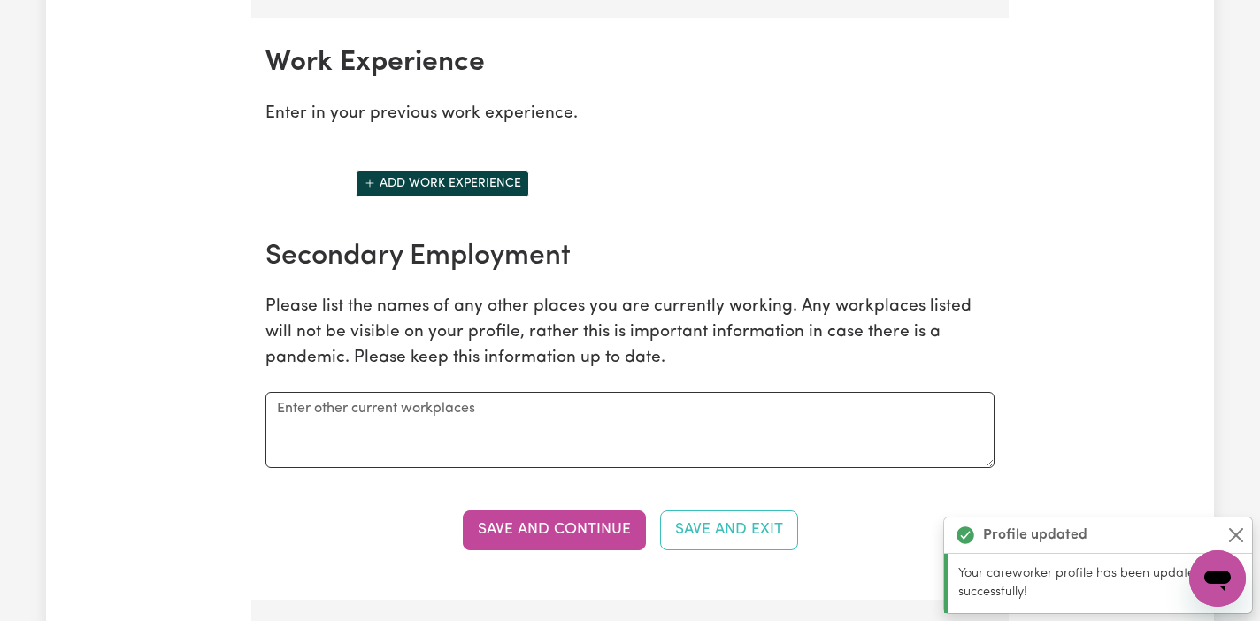
scroll to position [2477, 0]
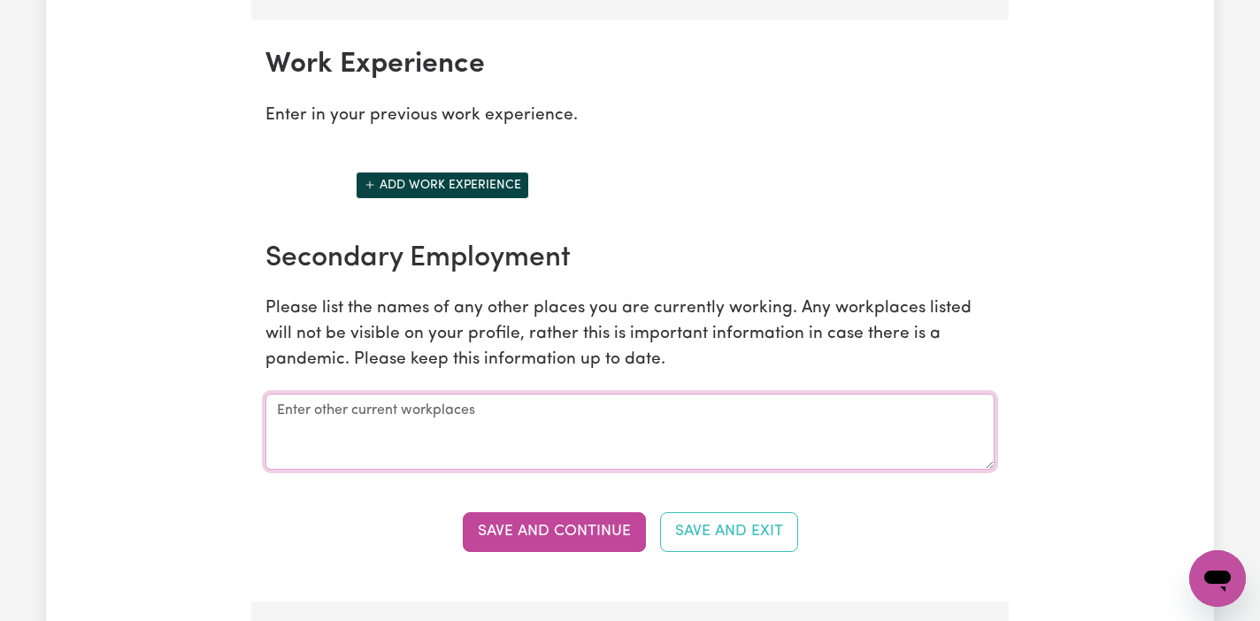
click at [420, 403] on textarea at bounding box center [629, 432] width 729 height 76
type textarea "Coles Retailer, [PERSON_NAME] support Worker"
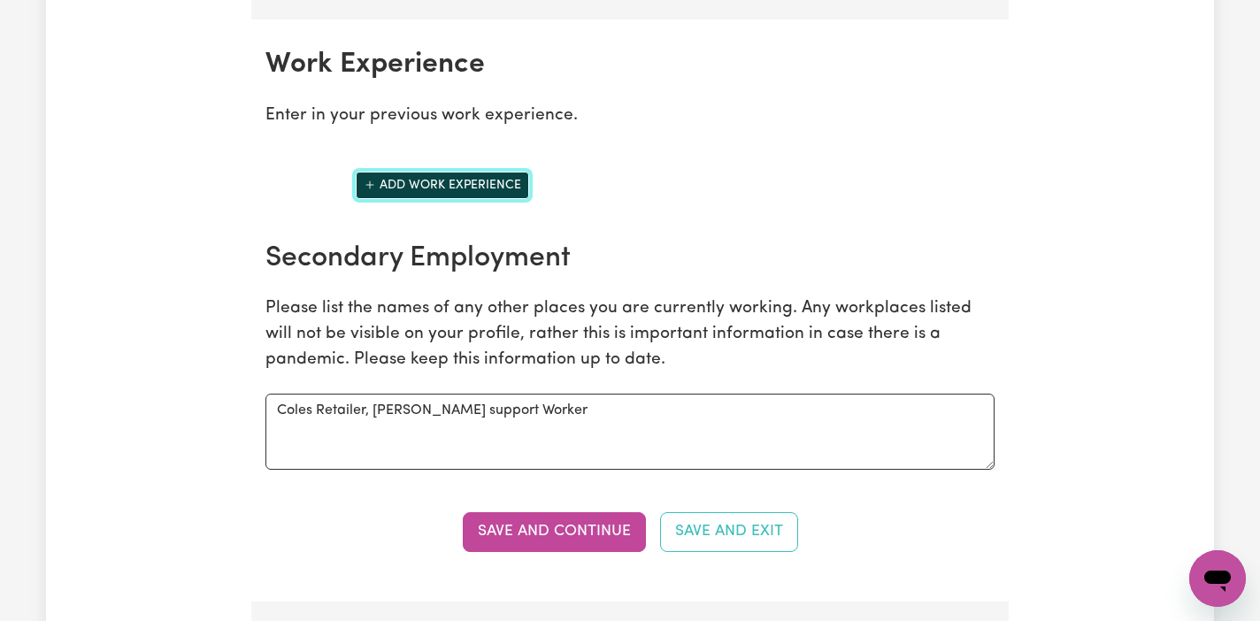
click at [450, 179] on button "Add work experience" at bounding box center [442, 185] width 173 height 27
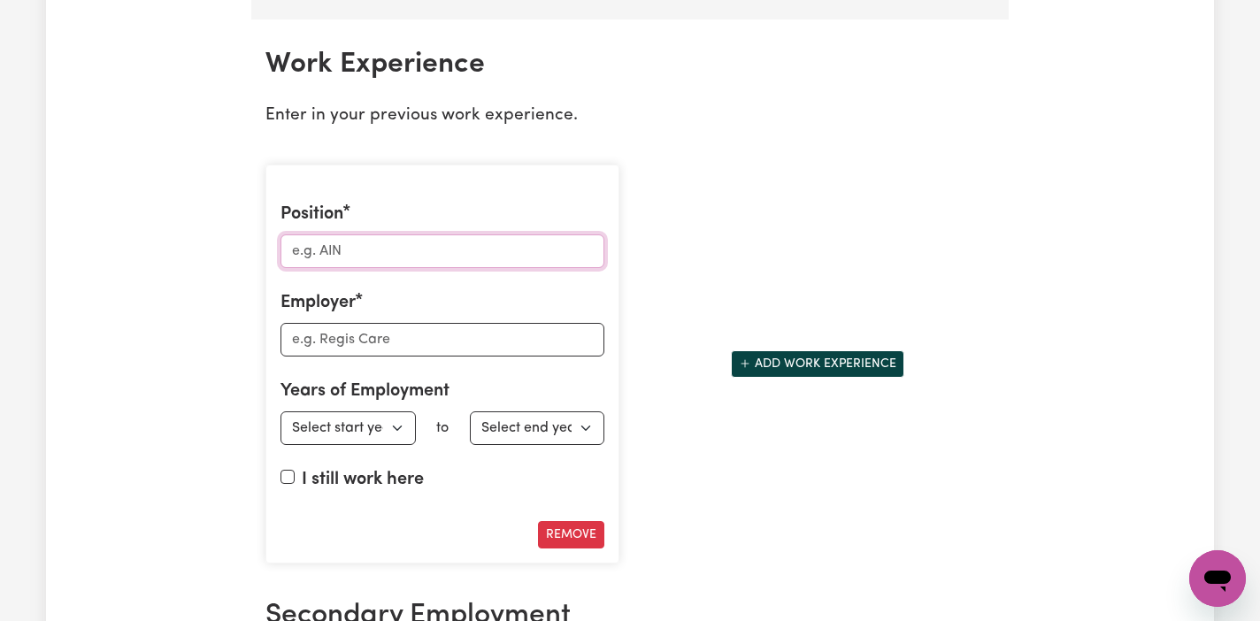
click at [409, 253] on input "Position" at bounding box center [442, 251] width 324 height 34
type input "AIN"
click at [386, 334] on input "Employer" at bounding box center [442, 340] width 324 height 34
click at [375, 334] on input "Employer" at bounding box center [442, 340] width 324 height 34
paste input "[DEMOGRAPHIC_DATA] Aged Care, [GEOGRAPHIC_DATA], [GEOGRAPHIC_DATA]"
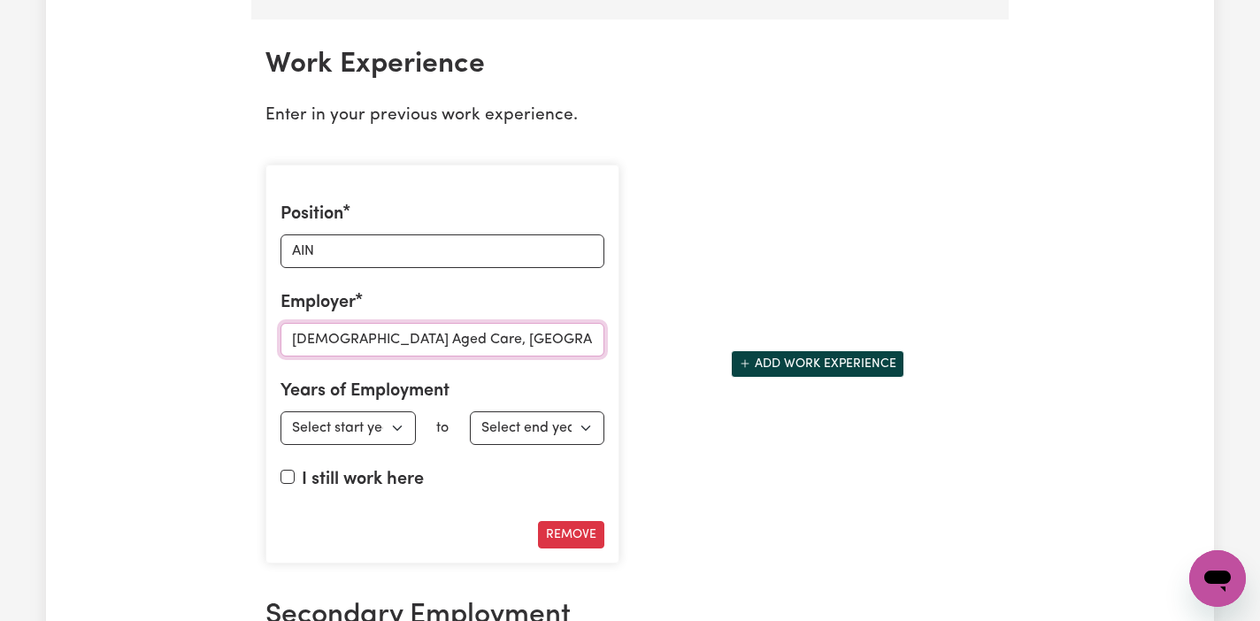
type input "[DEMOGRAPHIC_DATA] Aged Care, [GEOGRAPHIC_DATA], [GEOGRAPHIC_DATA]"
click at [395, 429] on select "Select start year 1951 1952 1953 1954 1955 1956 1957 1958 1959 1960 1961 1962 1…" at bounding box center [347, 428] width 135 height 34
select select "2025"
click at [280, 411] on select "Select start year 1951 1952 1953 1954 1955 1956 1957 1958 1959 1960 1961 1962 1…" at bounding box center [347, 428] width 135 height 34
click at [526, 430] on select "Select end year 1951 1952 1953 1954 1955 1956 1957 1958 1959 1960 1961 1962 196…" at bounding box center [537, 428] width 135 height 34
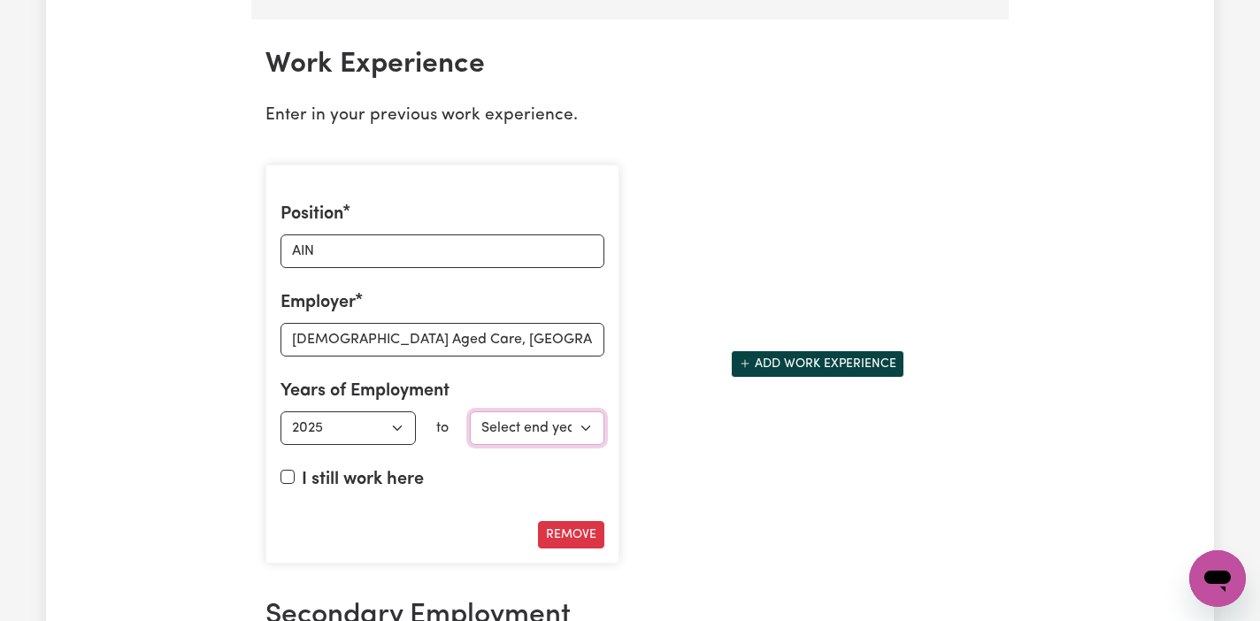
select select "2025"
click at [470, 411] on select "Select end year 1951 1952 1953 1954 1955 1956 1957 1958 1959 1960 1961 1962 196…" at bounding box center [537, 428] width 135 height 34
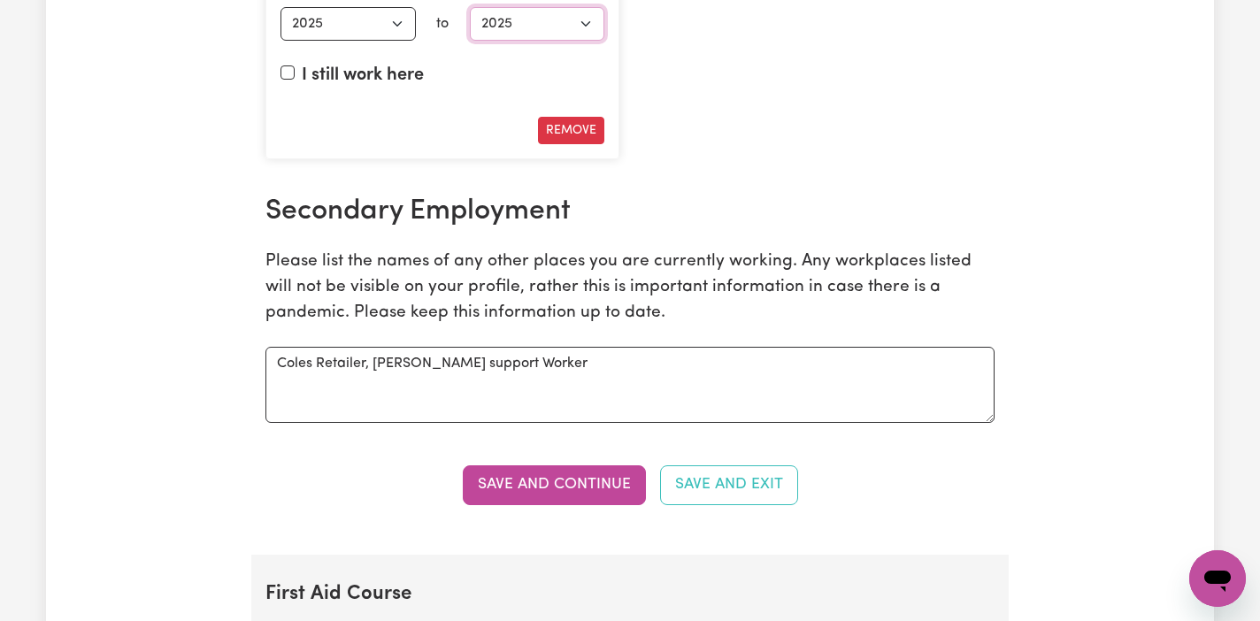
scroll to position [2893, 0]
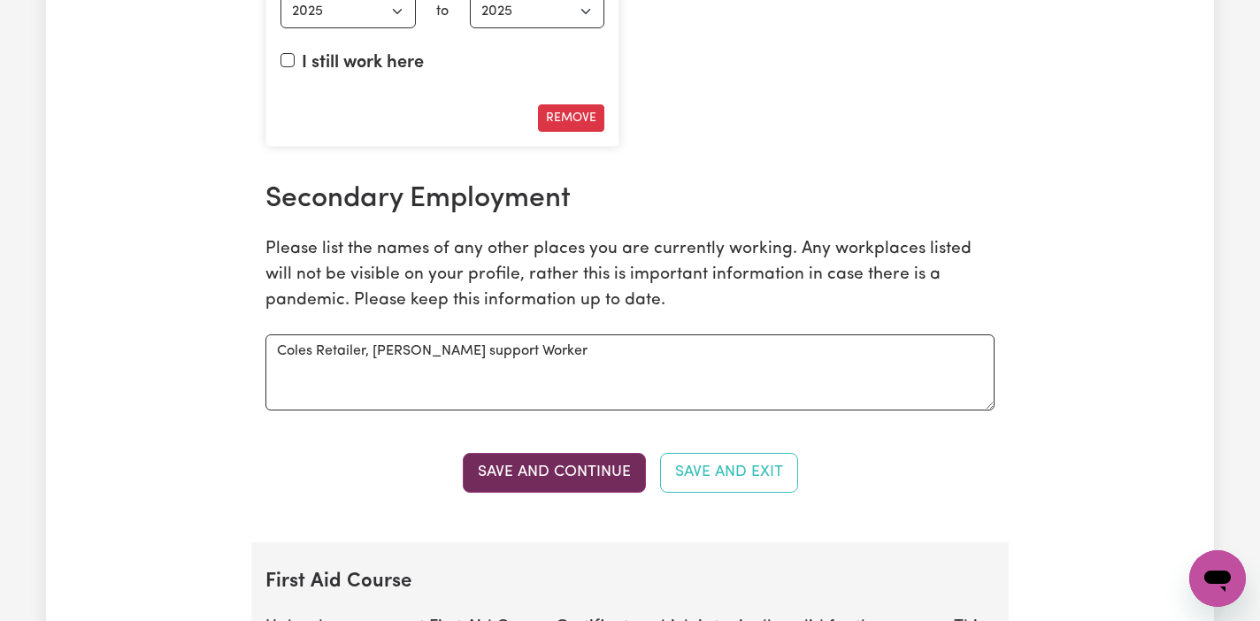
click at [574, 466] on button "Save and Continue" at bounding box center [554, 472] width 183 height 39
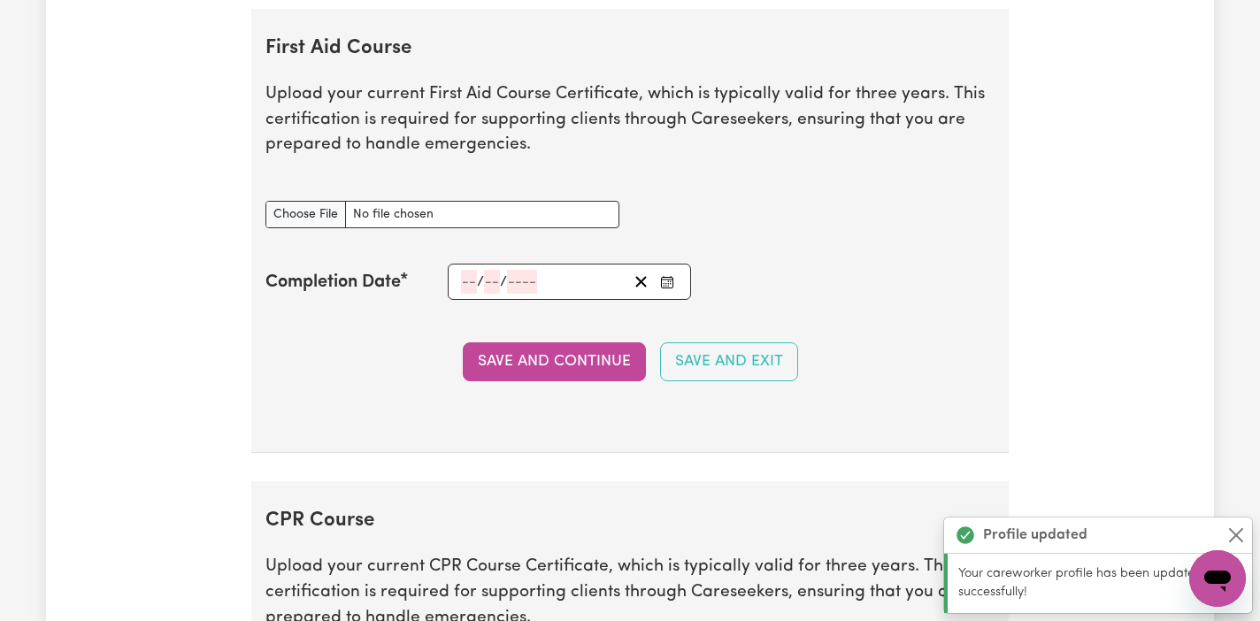
scroll to position [3436, 0]
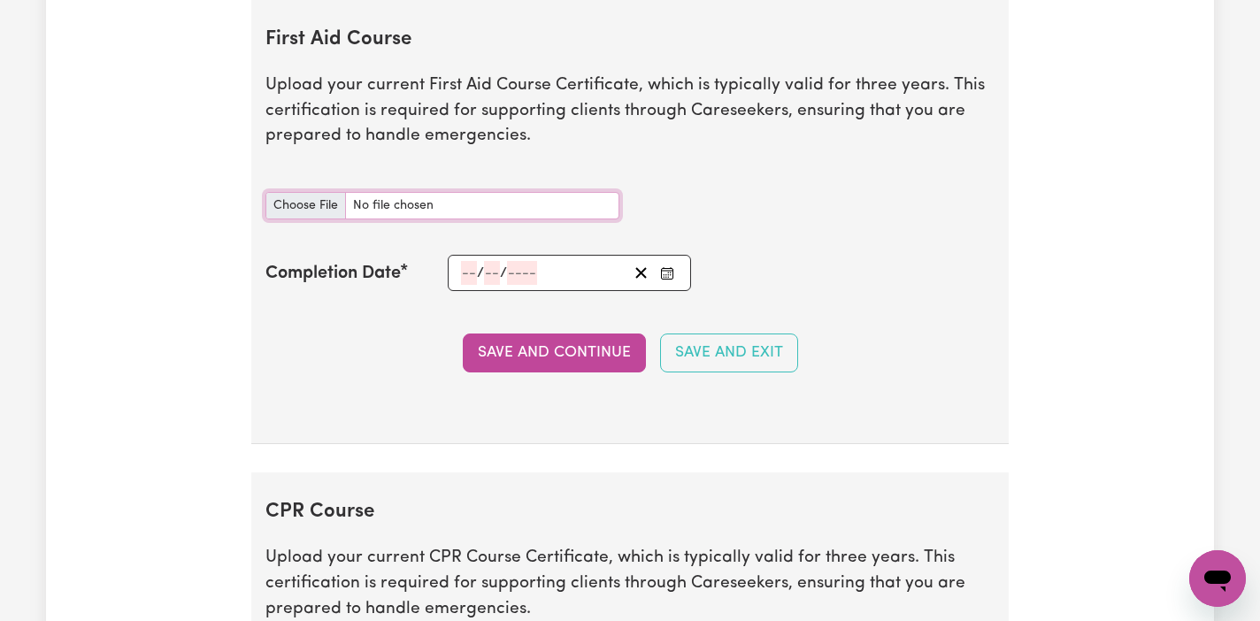
click at [311, 200] on input "First Aid Course document" at bounding box center [442, 205] width 354 height 27
type input "C:\fakepath\Krishna GHIMIRE_HLTAID011 Provide First Aid.pdf"
click at [475, 265] on input "number" at bounding box center [469, 273] width 16 height 24
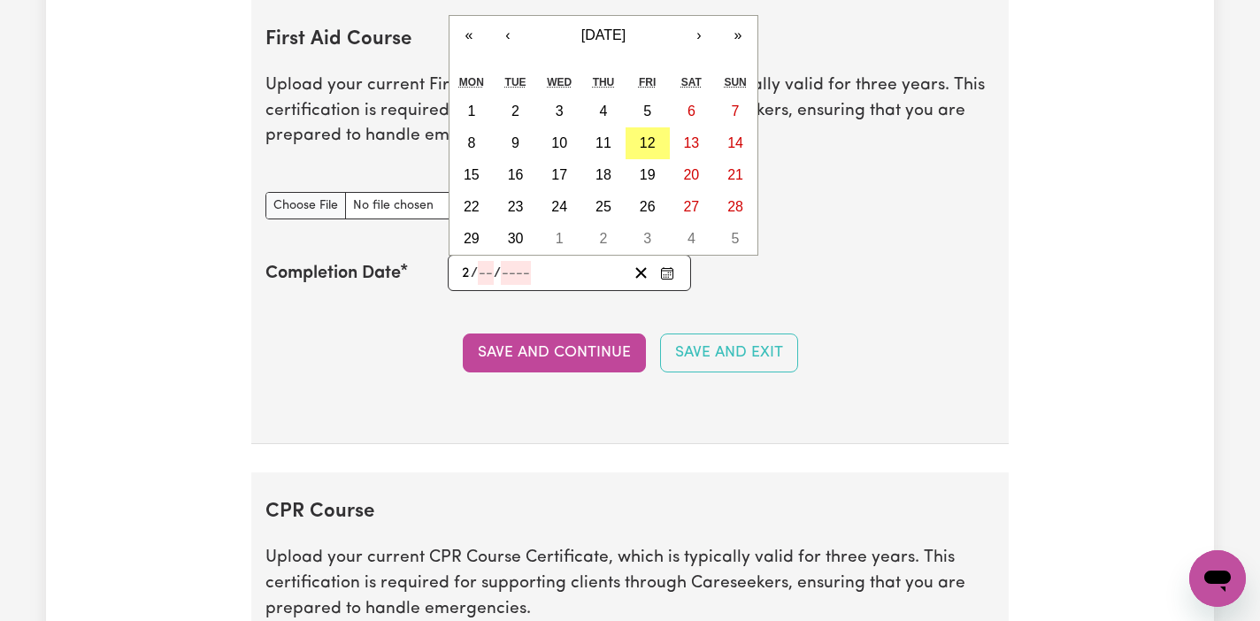
type input "24"
type input "01"
type input "202"
type input "[DATE]"
type input "1"
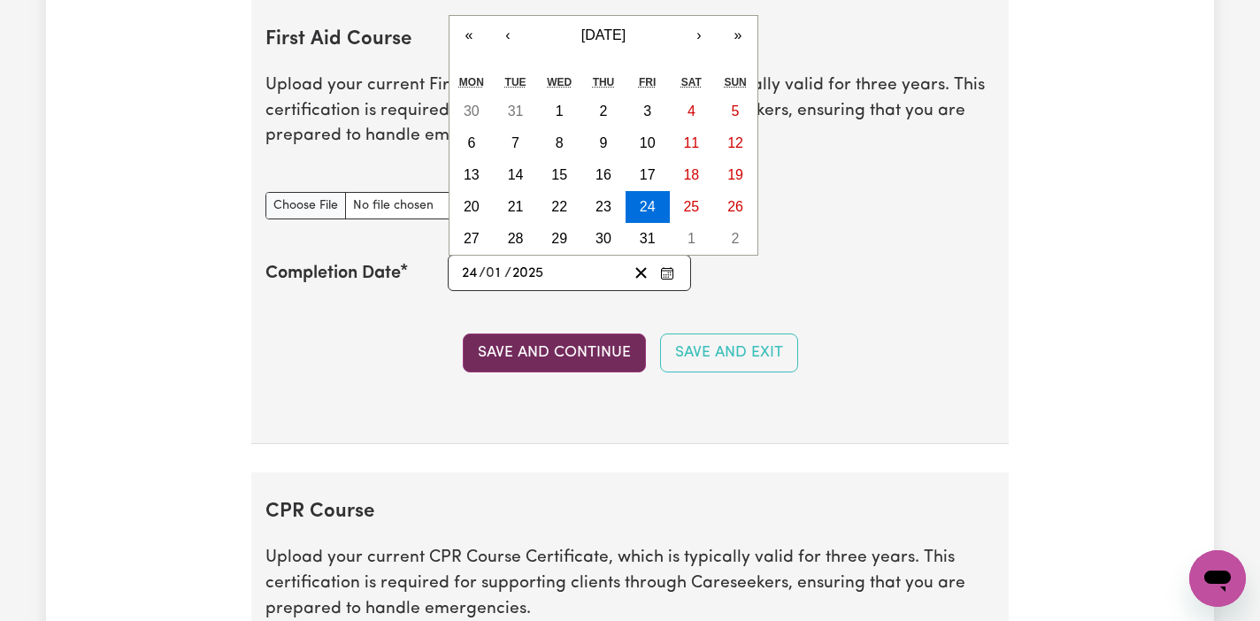
type input "2025"
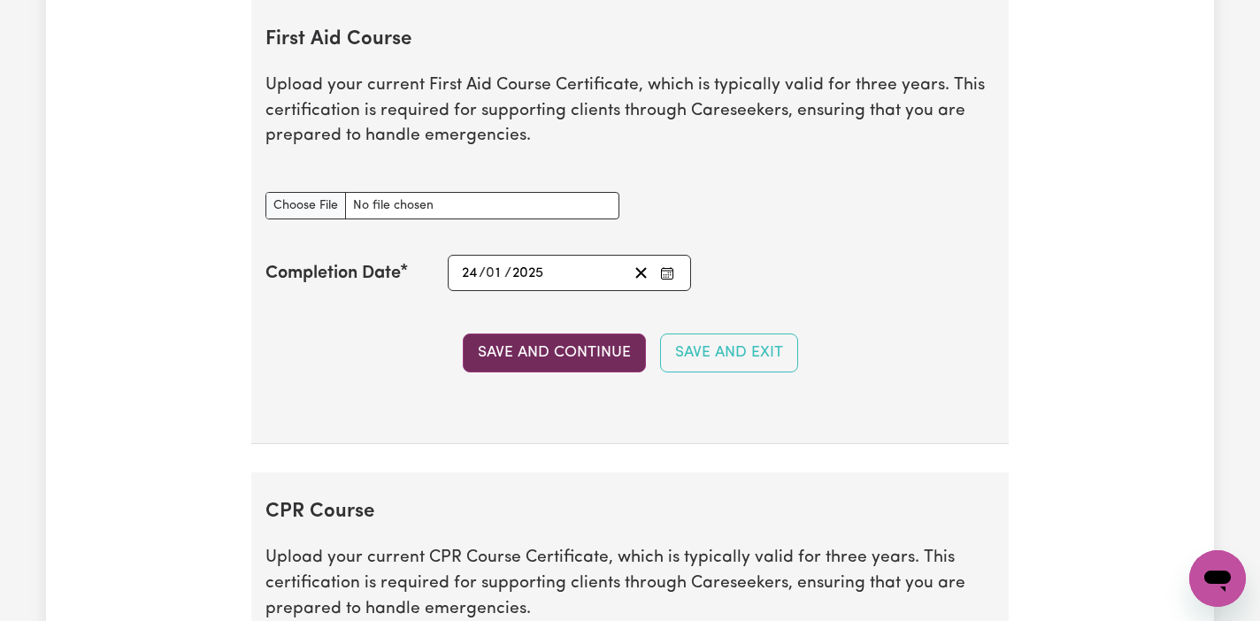
click at [563, 357] on button "Save and Continue" at bounding box center [554, 352] width 183 height 39
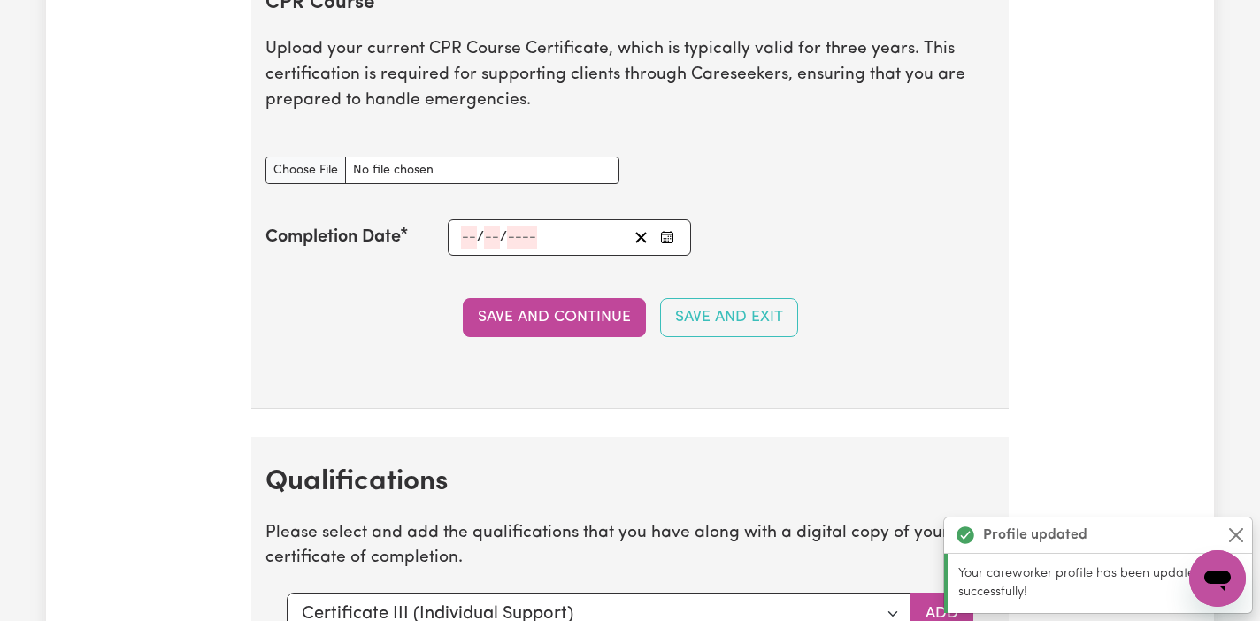
scroll to position [4051, 0]
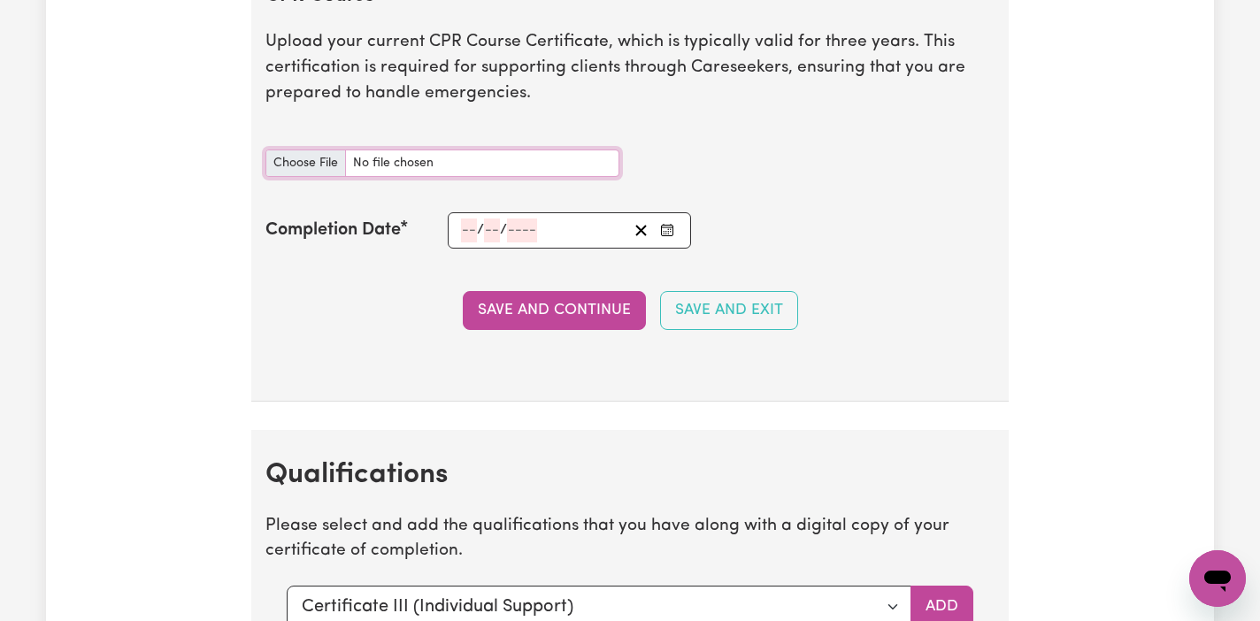
click at [304, 162] on input "CPR Course document" at bounding box center [442, 162] width 354 height 27
type input "C:\fakepath\Krishna GHIMIRE_HLTAID011 Provide First Aid.pdf"
click at [467, 221] on div "/ /" at bounding box center [569, 230] width 243 height 36
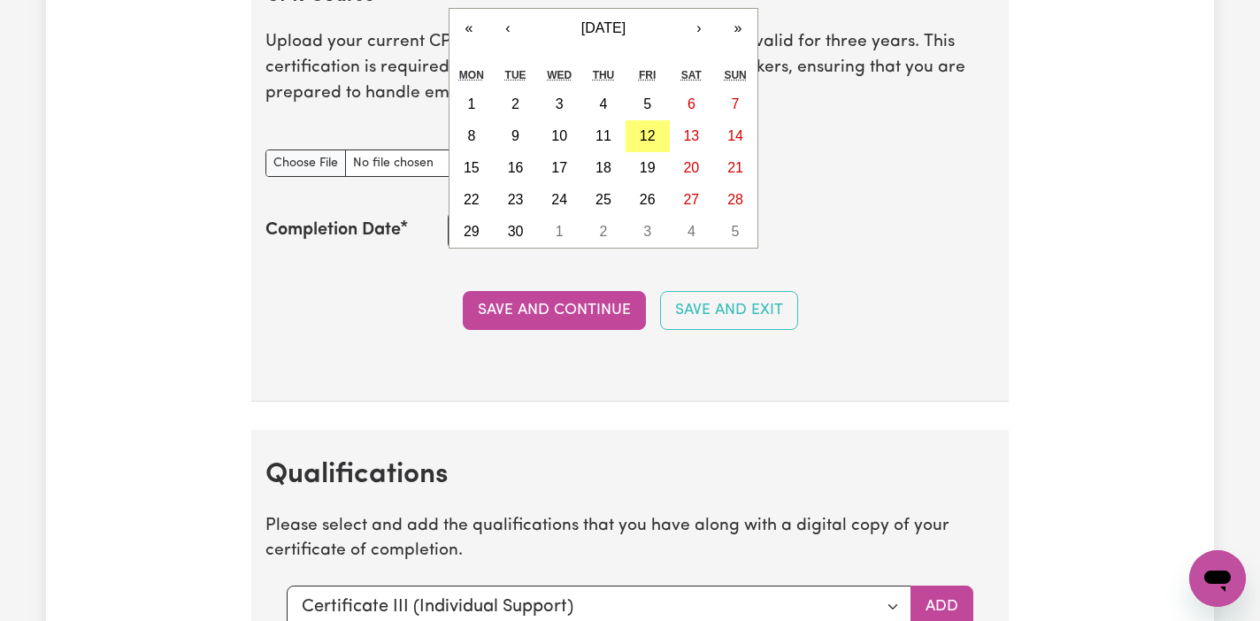
type input "24"
type input "01"
type input "202"
type input "[DATE]"
type input "1"
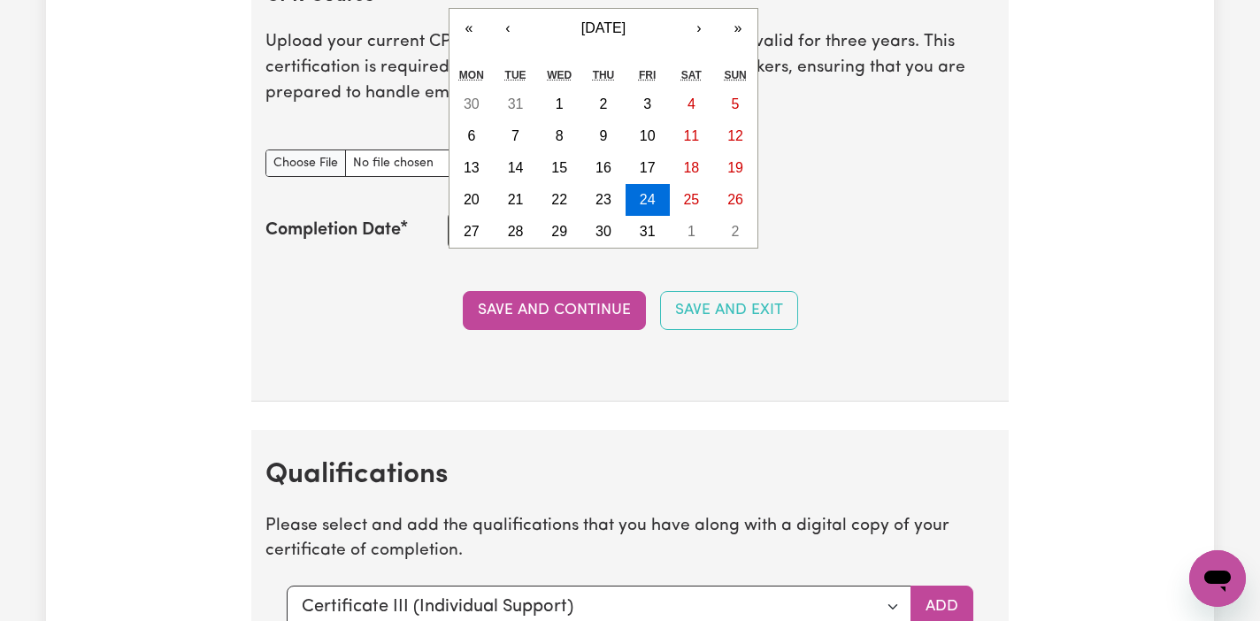
type input "2025"
click at [843, 284] on section "CPR Course Upload your current CPR Course Certificate, which is typically valid…" at bounding box center [629, 179] width 757 height 445
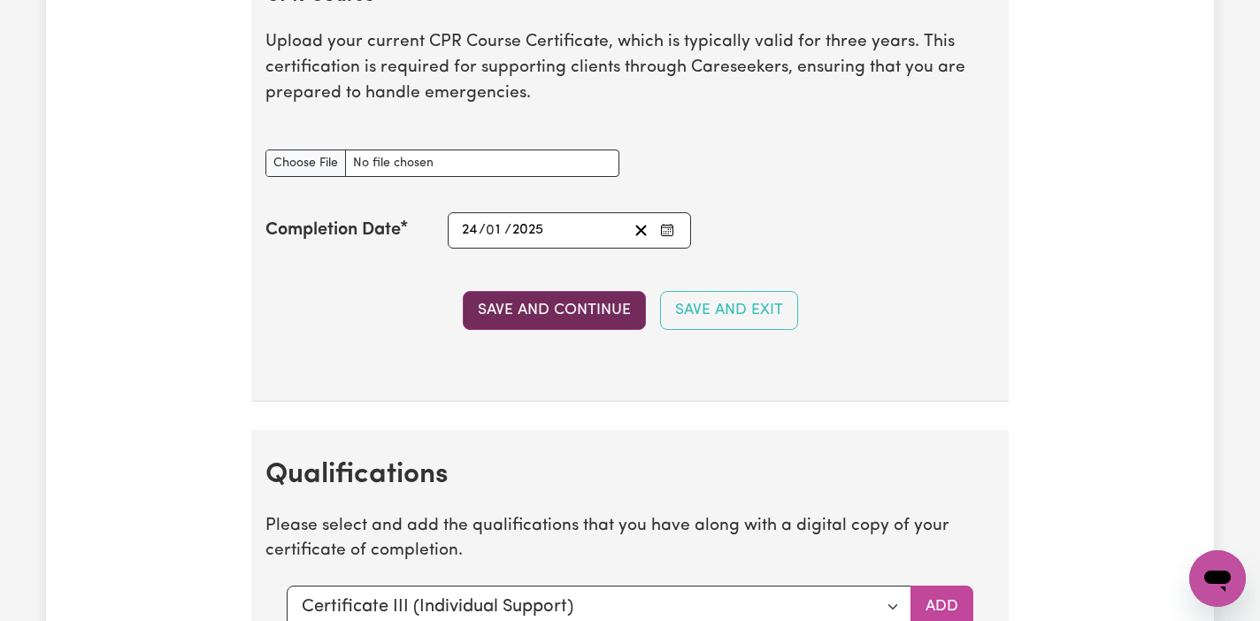
click at [547, 301] on button "Save and Continue" at bounding box center [554, 310] width 183 height 39
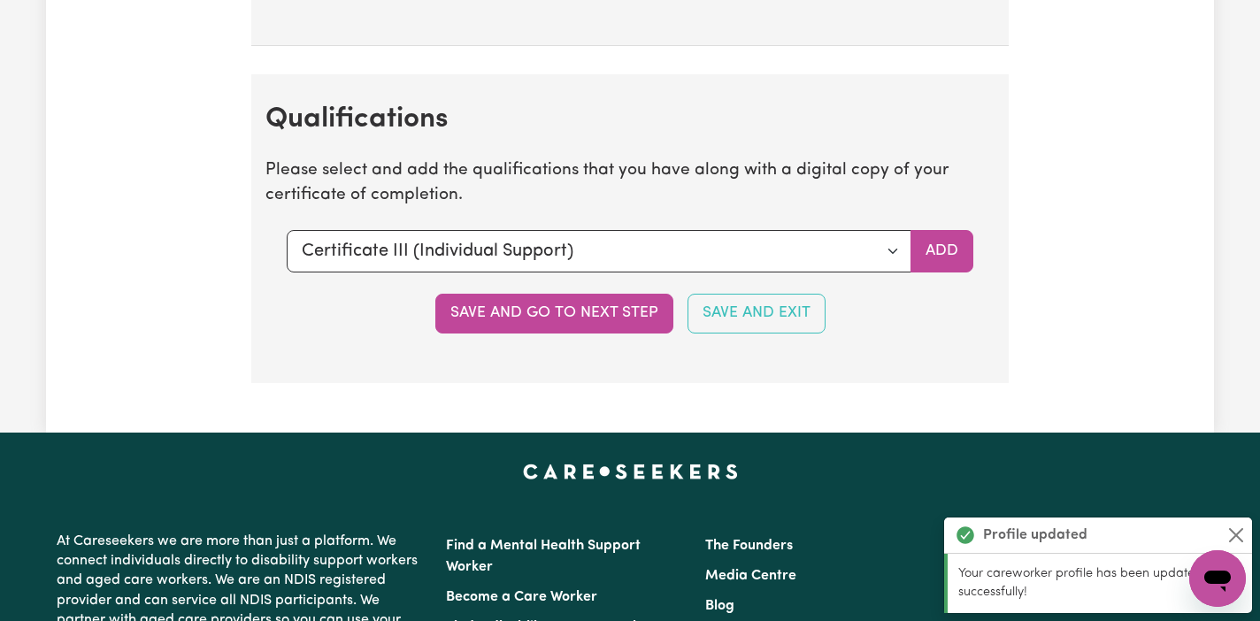
scroll to position [4509, 0]
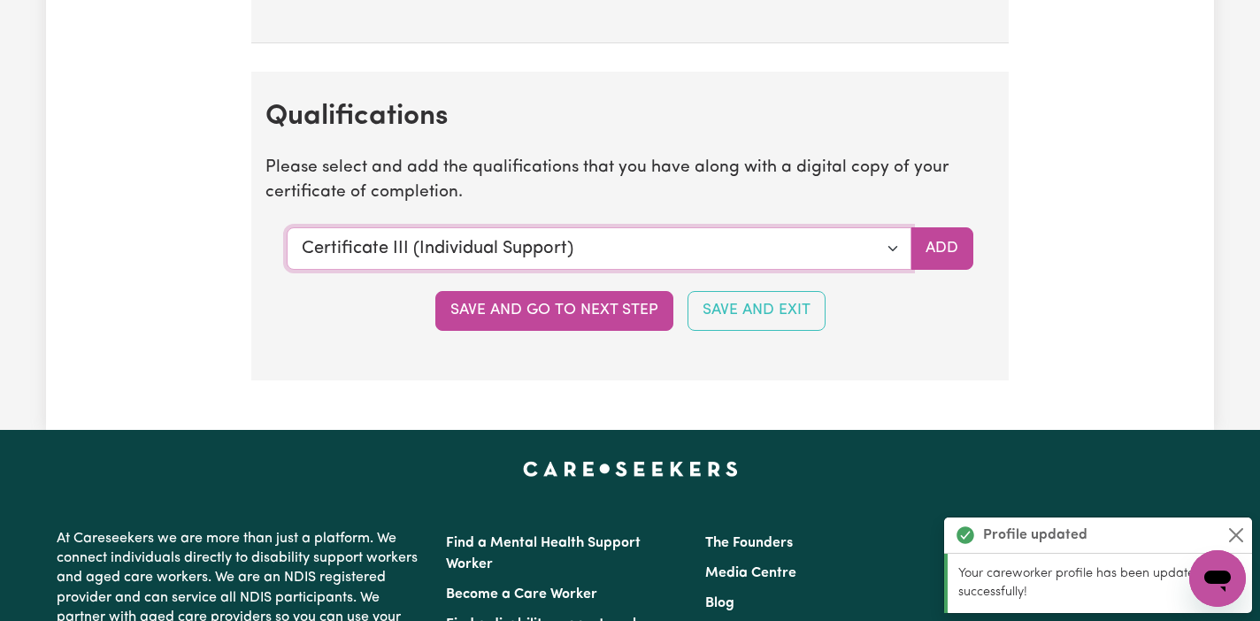
click at [895, 249] on select "Select a qualification to add... Certificate III (Individual Support) Certifica…" at bounding box center [599, 248] width 624 height 42
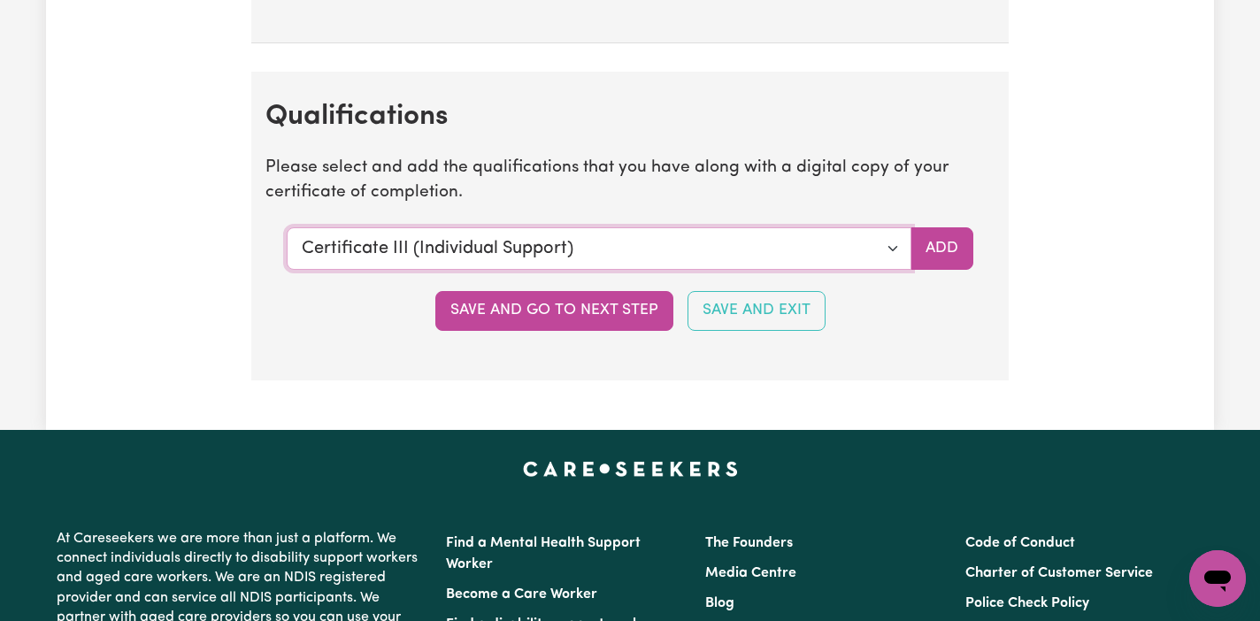
click at [661, 235] on select "Select a qualification to add... Certificate III (Individual Support) Certifica…" at bounding box center [599, 248] width 624 height 42
click at [287, 227] on select "Select a qualification to add... Certificate III (Individual Support) Certifica…" at bounding box center [599, 248] width 624 height 42
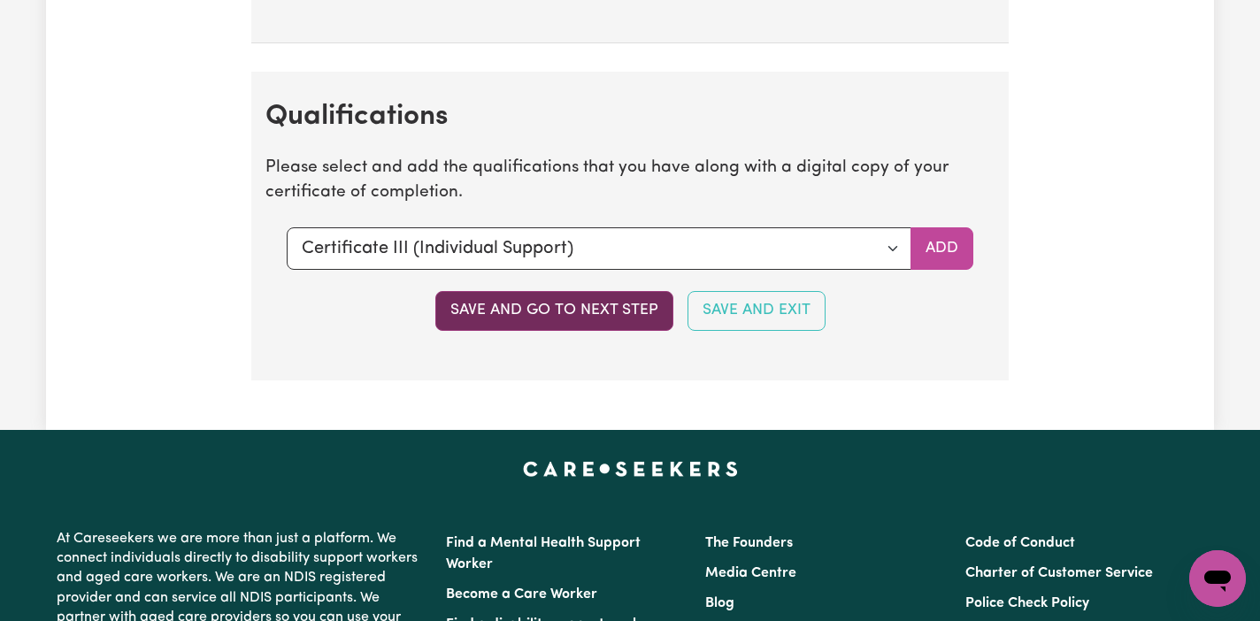
click at [509, 318] on button "Save and go to next step" at bounding box center [554, 310] width 238 height 39
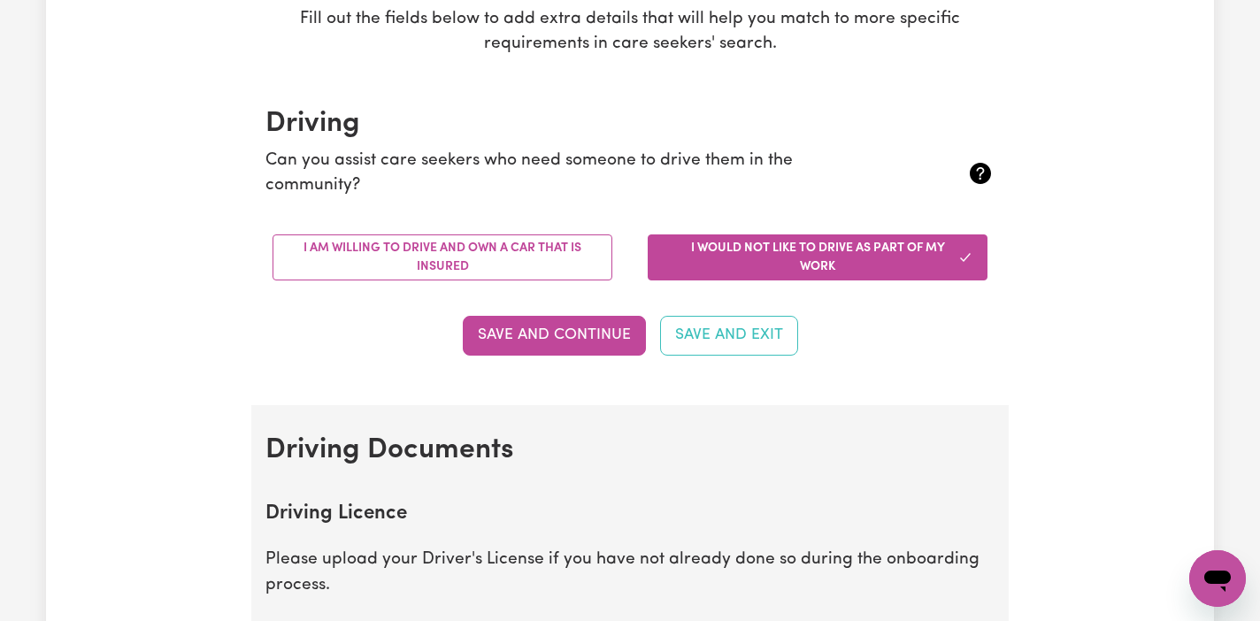
scroll to position [334, 0]
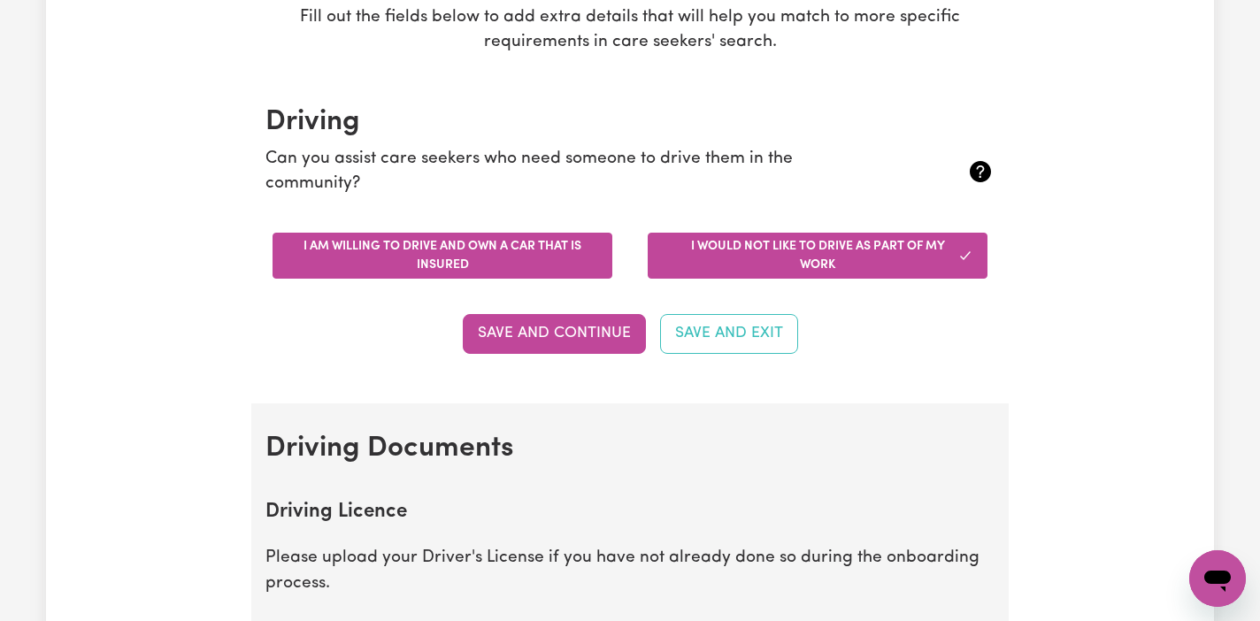
click at [562, 264] on button "I am willing to drive and own a car that is insured" at bounding box center [442, 256] width 340 height 46
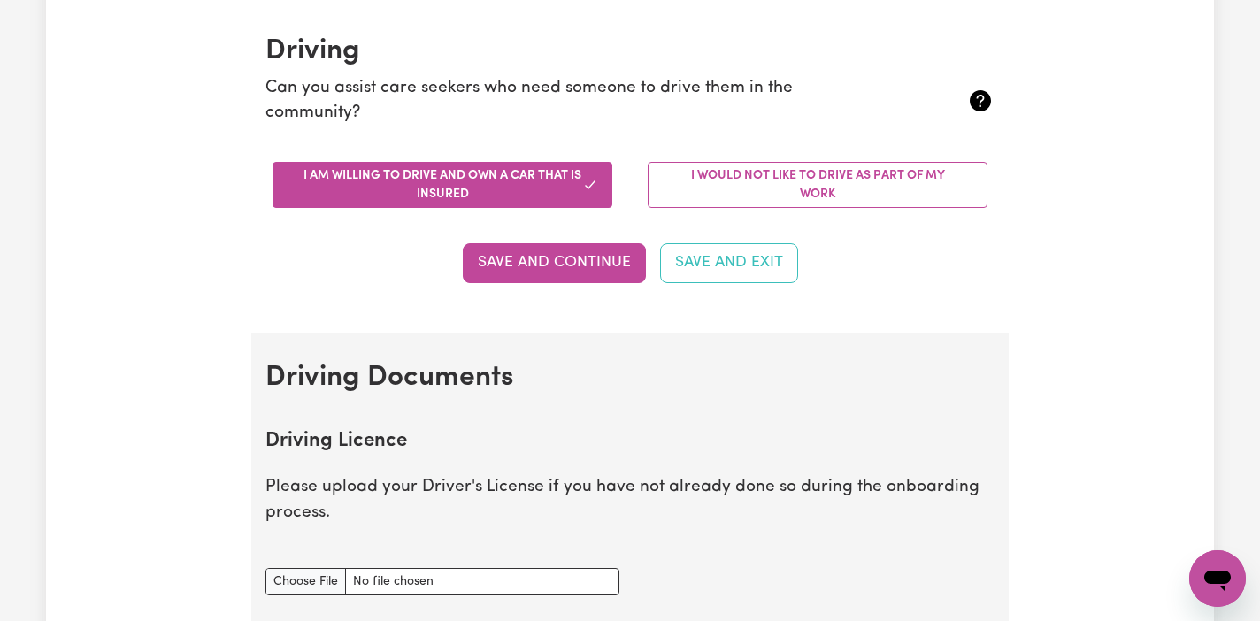
scroll to position [408, 0]
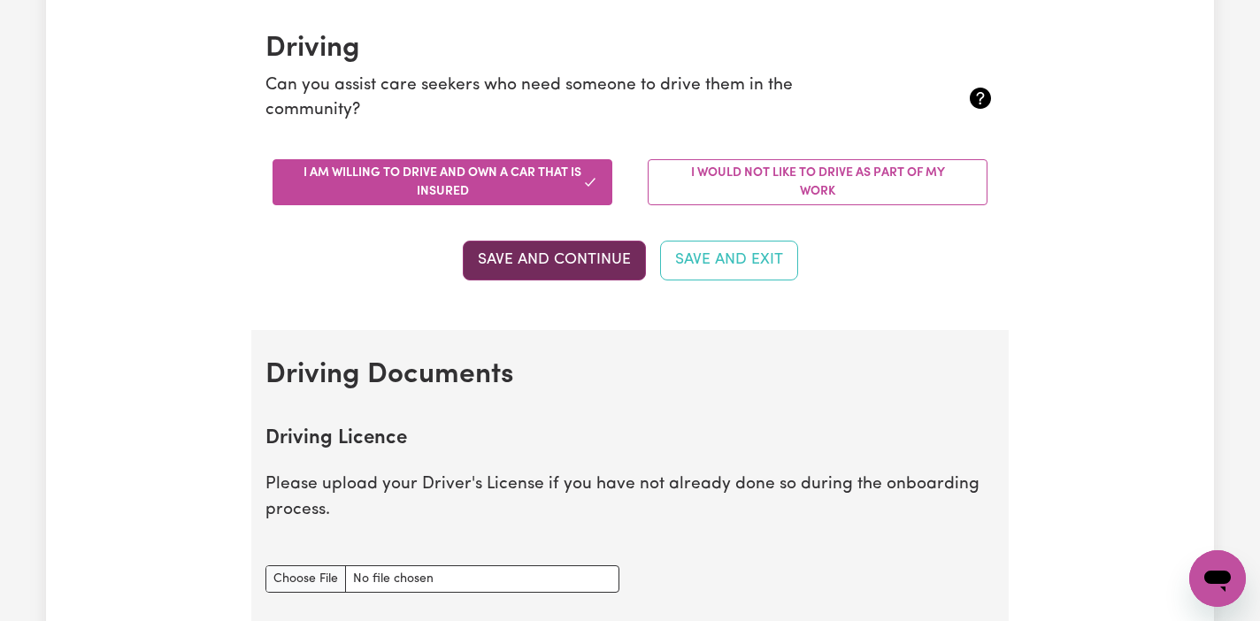
click at [544, 265] on button "Save and Continue" at bounding box center [554, 260] width 183 height 39
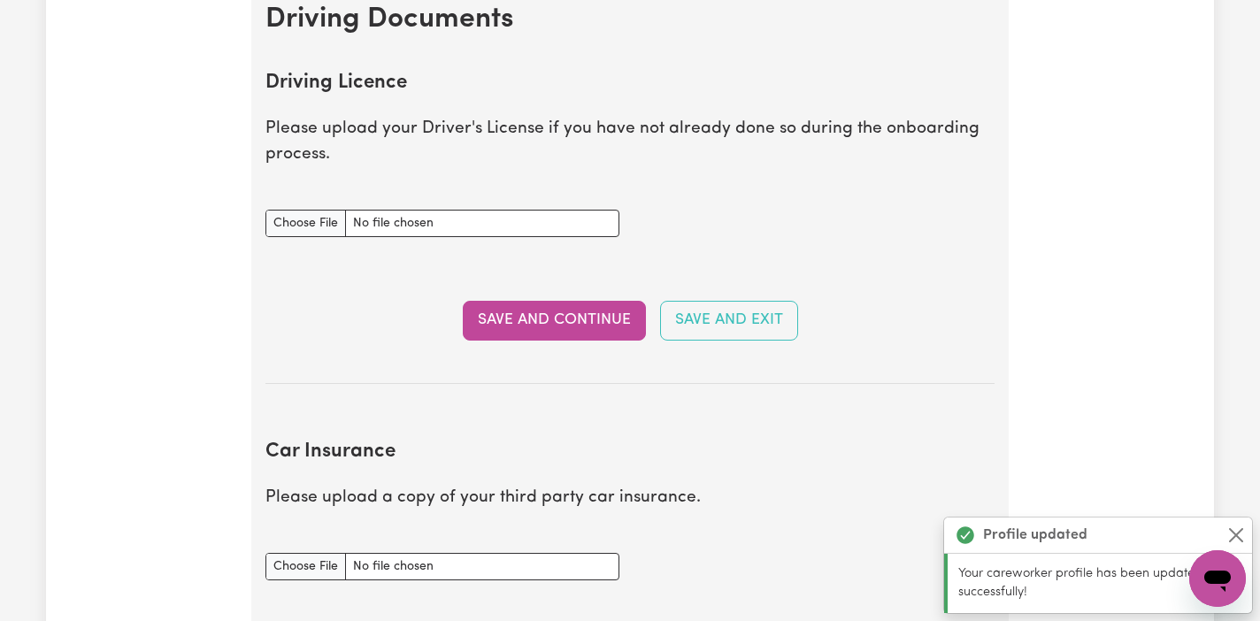
scroll to position [761, 0]
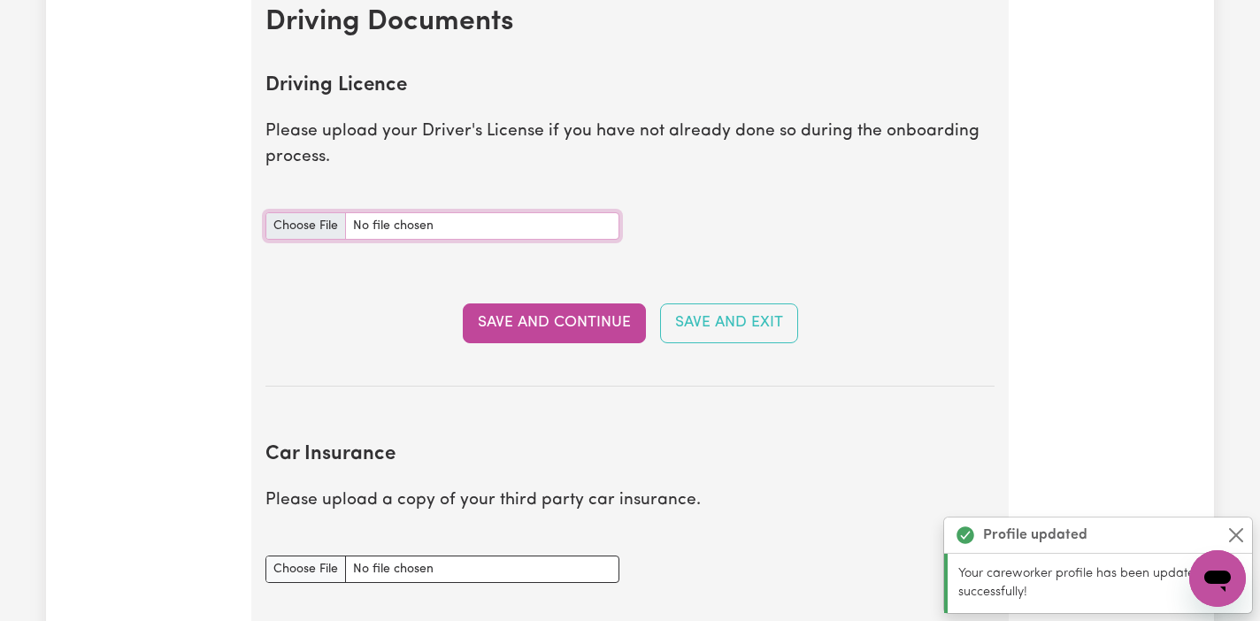
click at [315, 227] on input "Driving Licence document" at bounding box center [442, 225] width 354 height 27
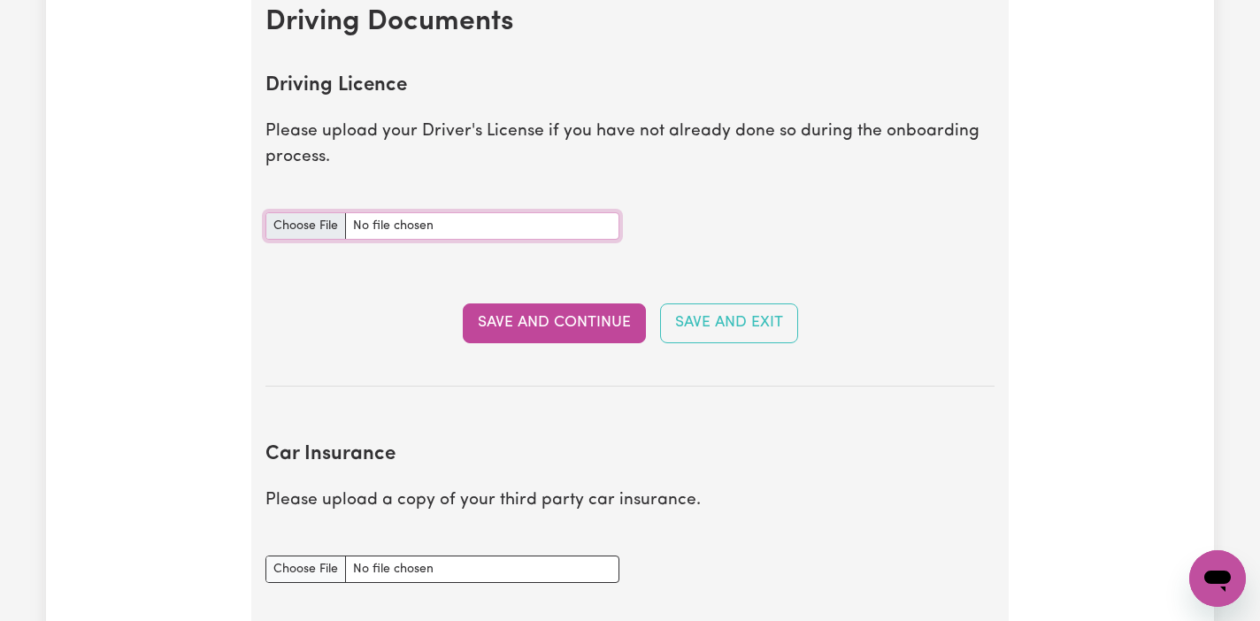
type input "C:\fakepath\Driving license- krishna.pdf"
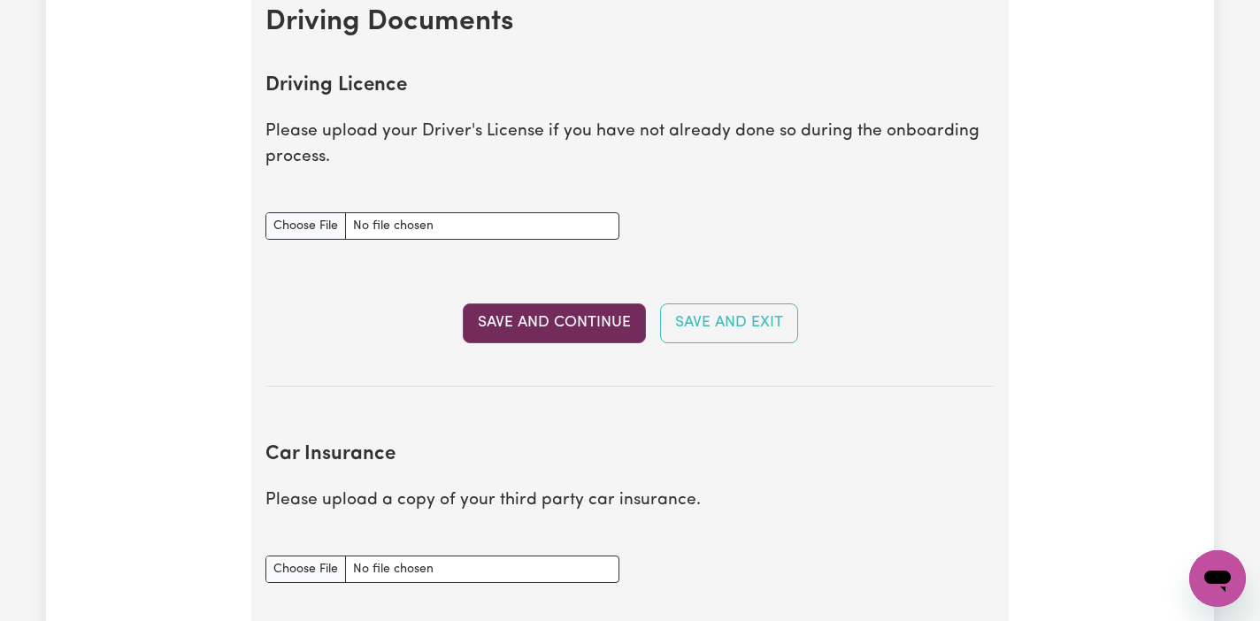
click at [574, 324] on button "Save and Continue" at bounding box center [554, 322] width 183 height 39
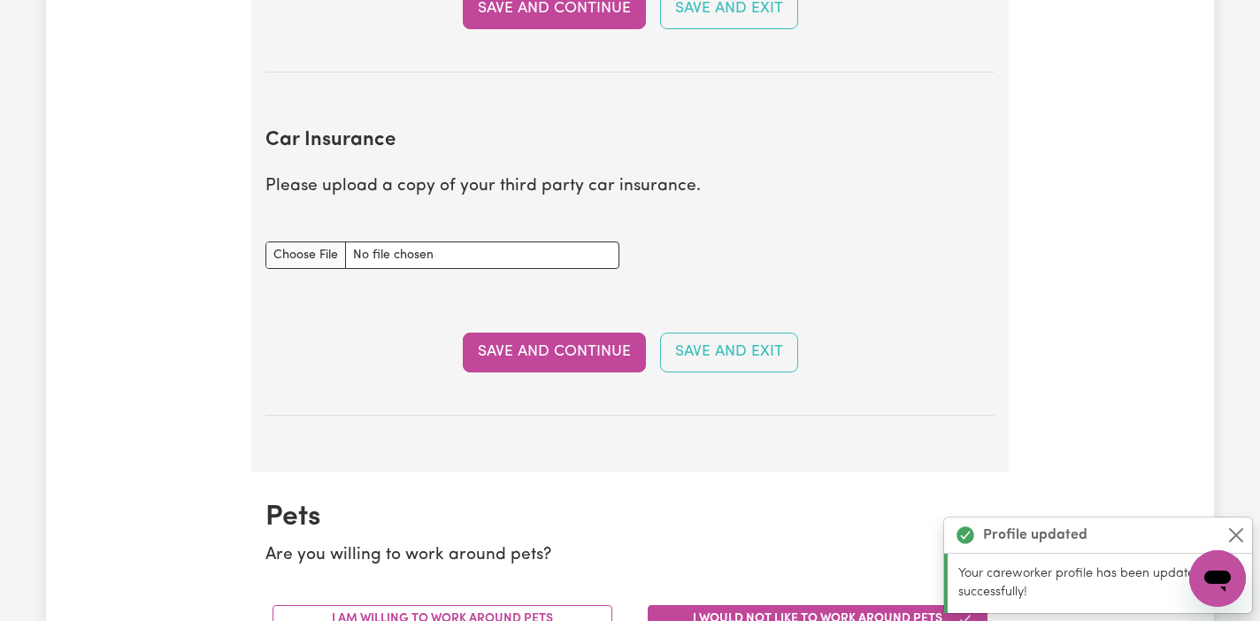
scroll to position [1176, 0]
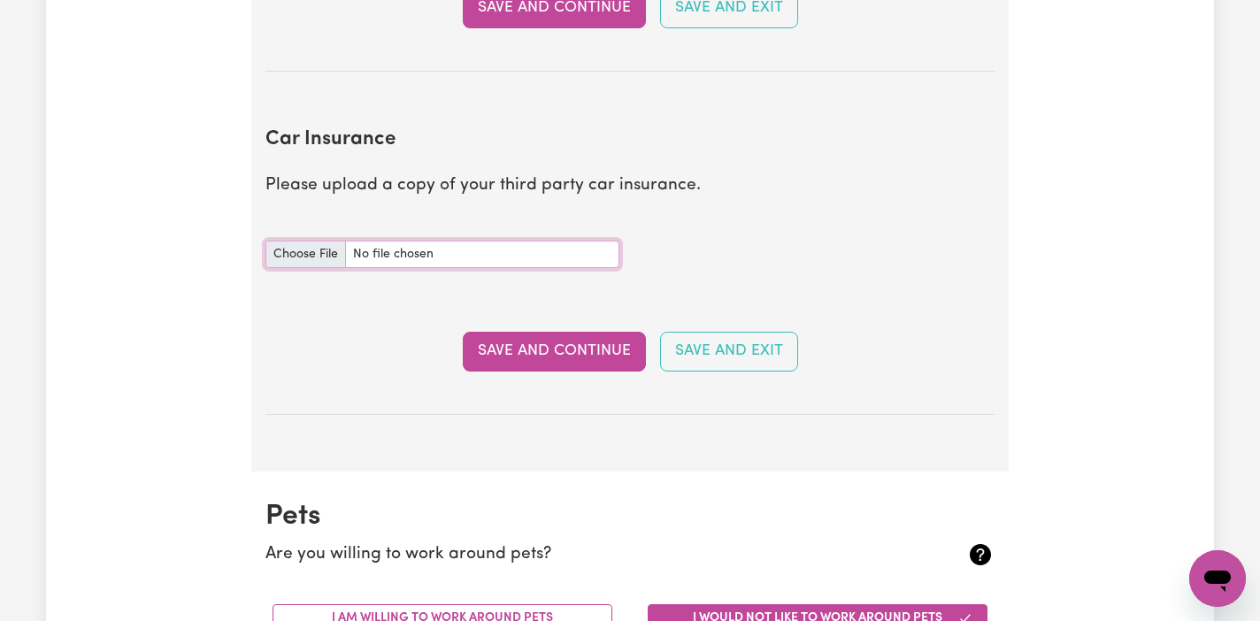
click at [312, 254] on input "Car Insurance document" at bounding box center [442, 254] width 354 height 27
type input "C:\fakepath\120054727_2_Insurance_Certificate.pdf"
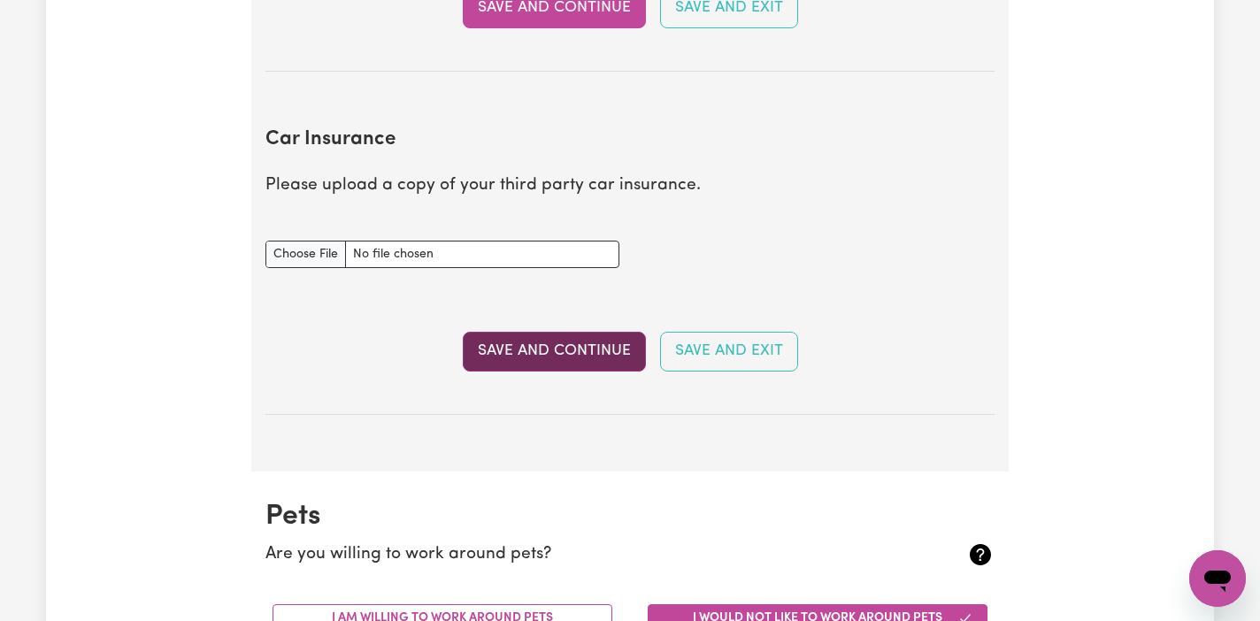
click at [560, 353] on button "Save and Continue" at bounding box center [554, 351] width 183 height 39
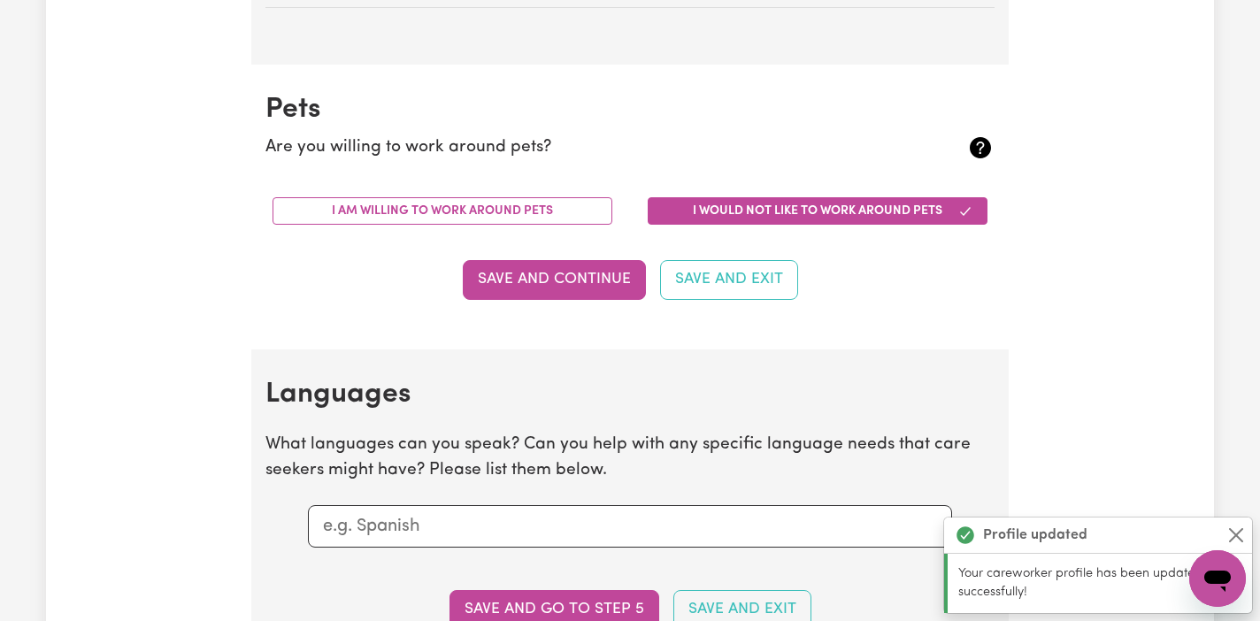
scroll to position [1689, 0]
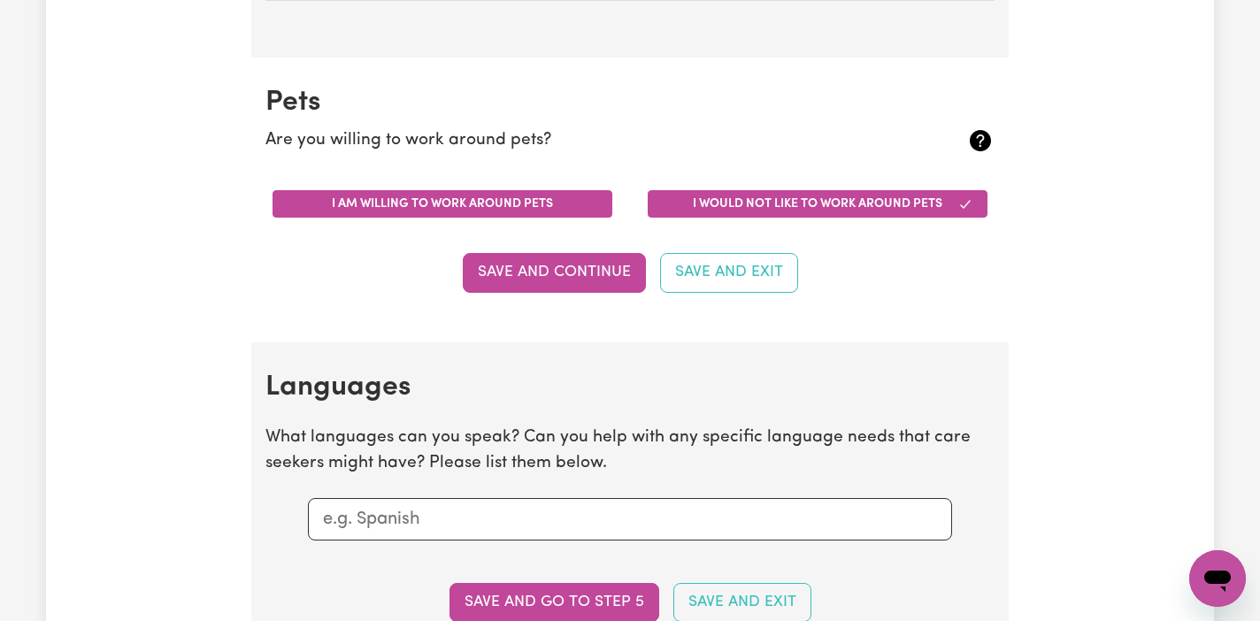
click at [541, 207] on button "I am willing to work around pets" at bounding box center [442, 203] width 340 height 27
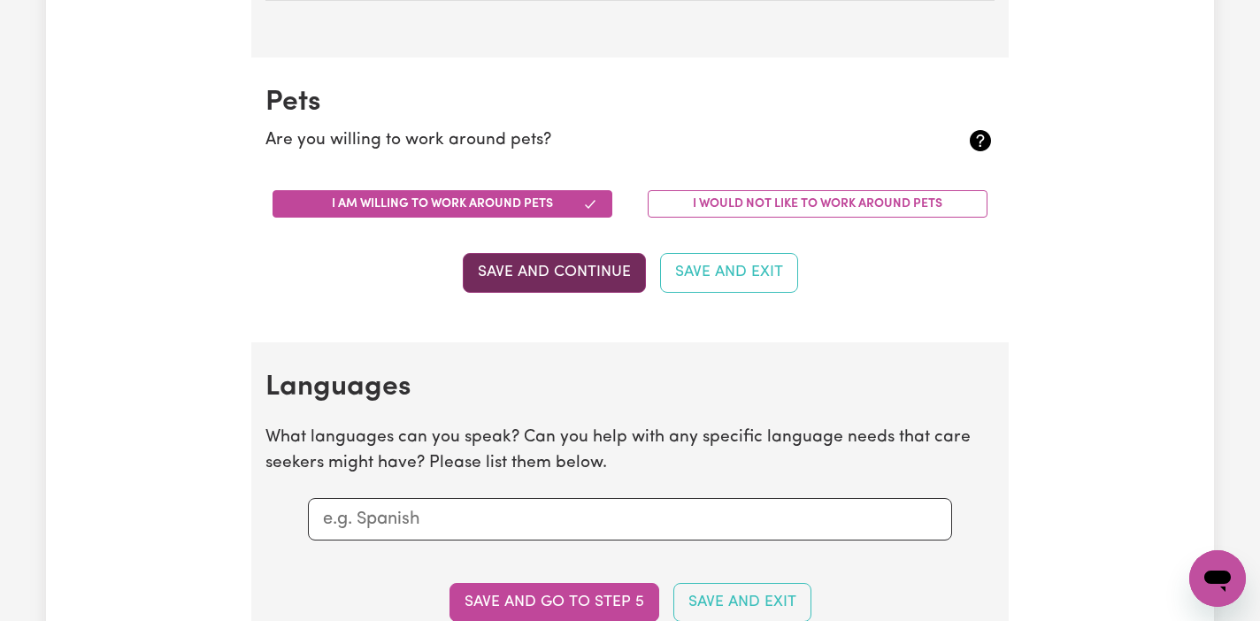
click at [542, 275] on button "Save and Continue" at bounding box center [554, 272] width 183 height 39
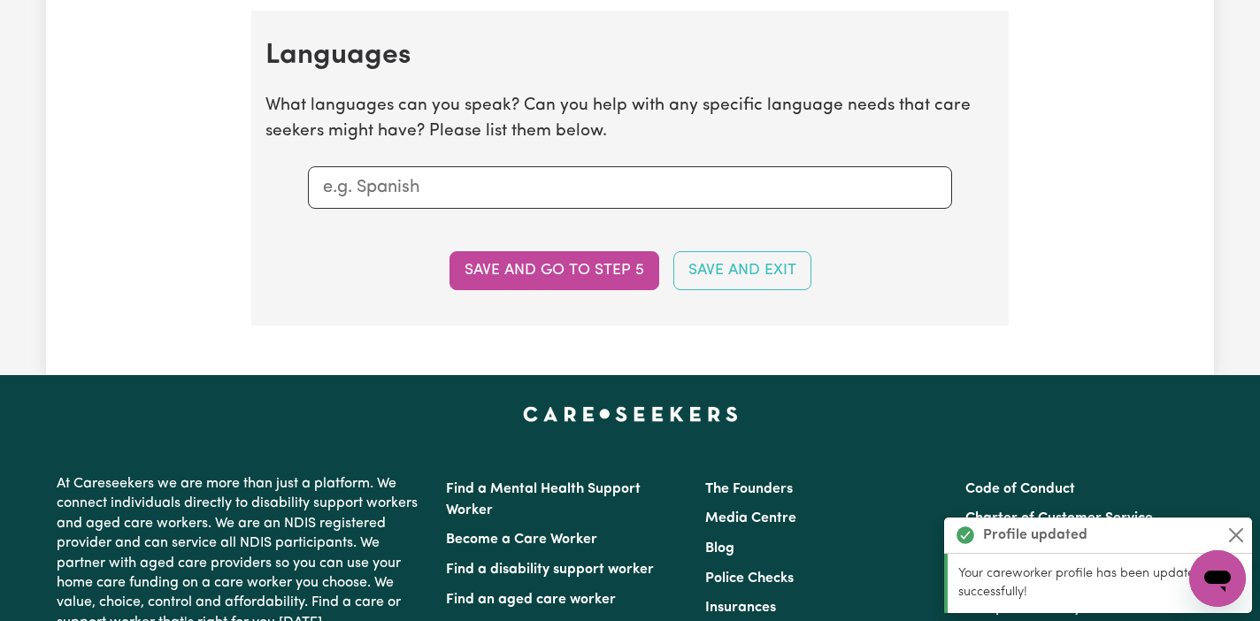
scroll to position [2032, 0]
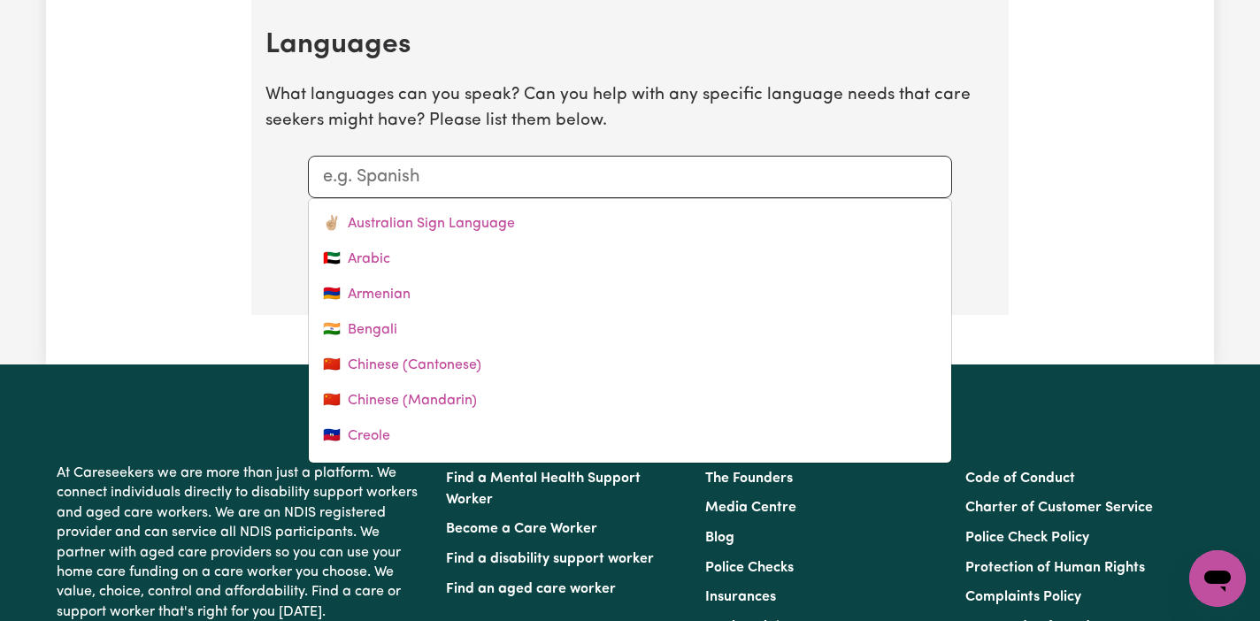
click at [487, 188] on input "text" at bounding box center [630, 177] width 614 height 27
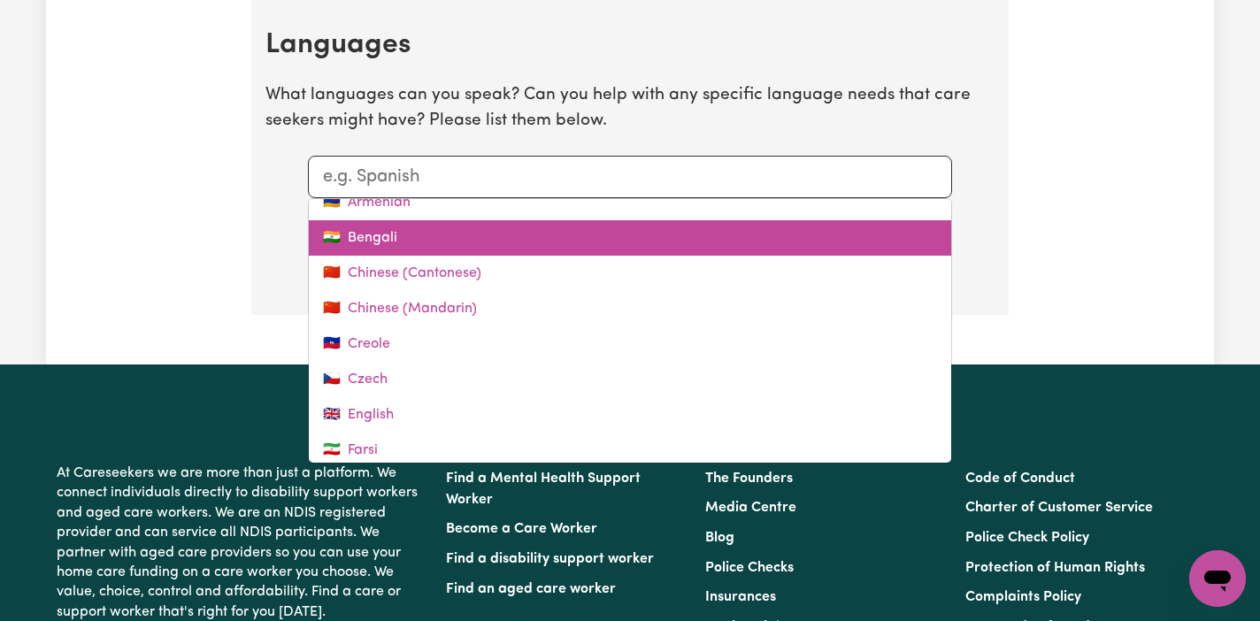
scroll to position [105, 0]
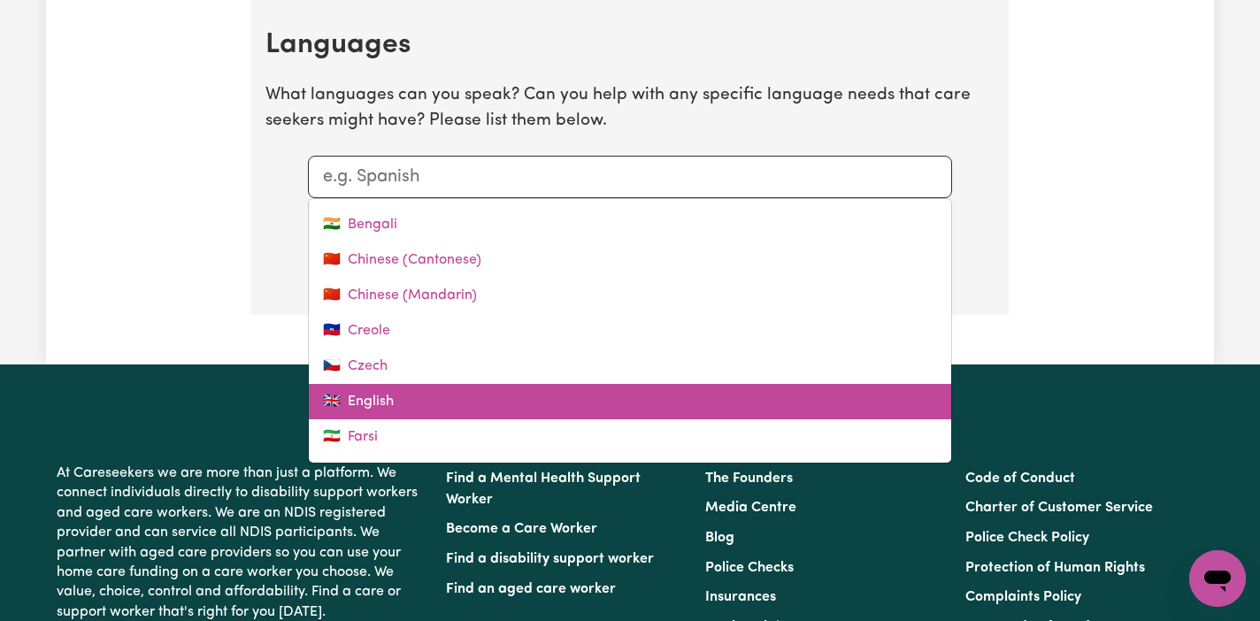
click at [410, 399] on link "🇬🇧 English" at bounding box center [630, 401] width 642 height 35
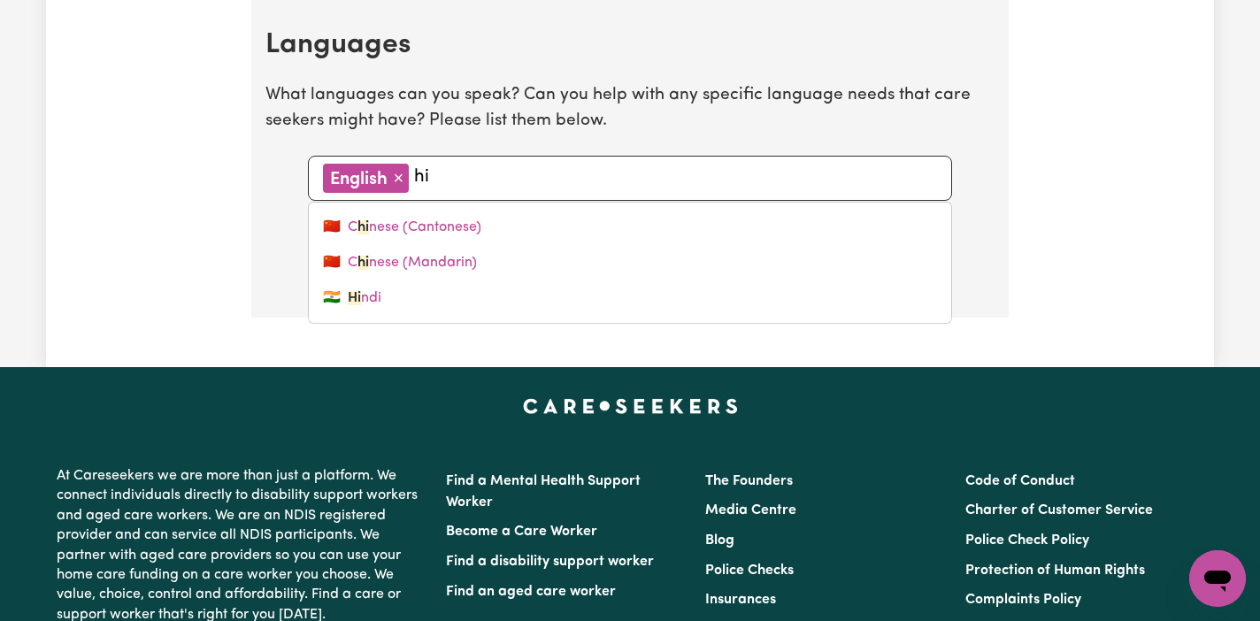
type input "hin"
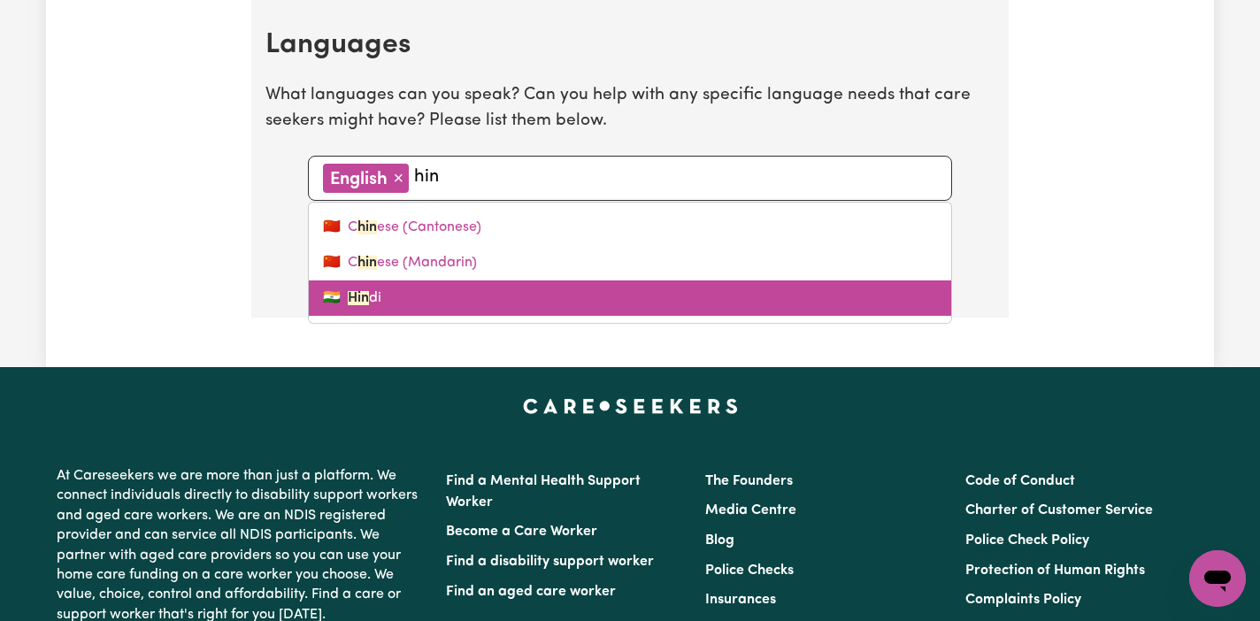
click at [387, 290] on link "🇮🇳 Hin di" at bounding box center [630, 297] width 642 height 35
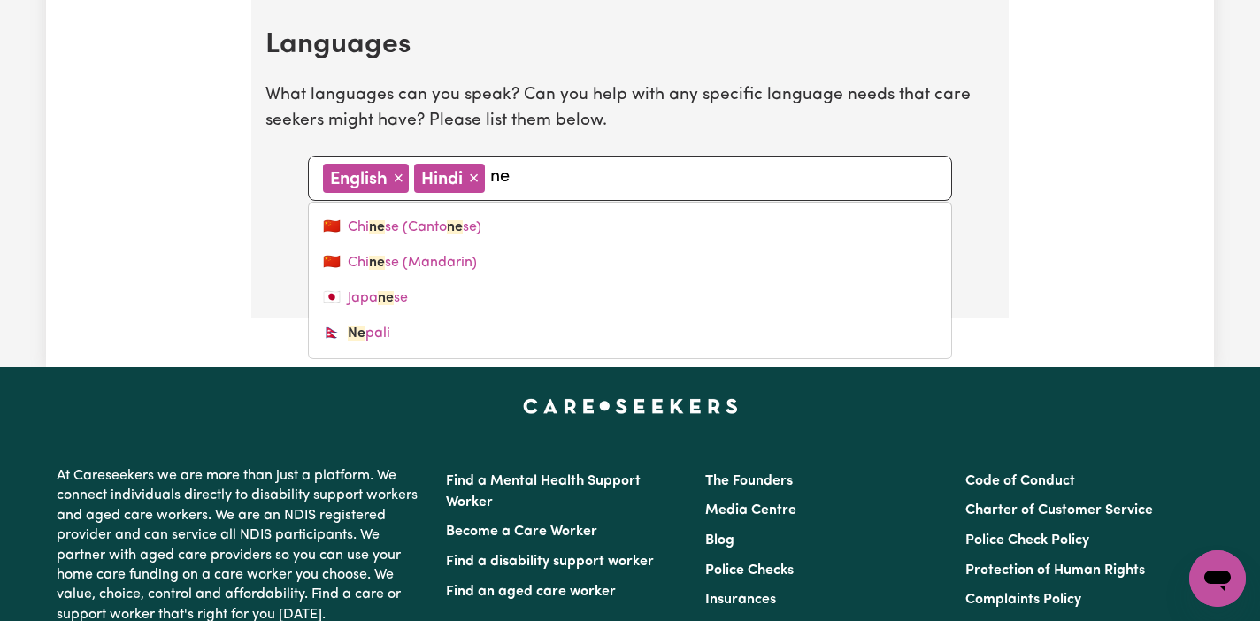
type input "nep"
type input "nepali"
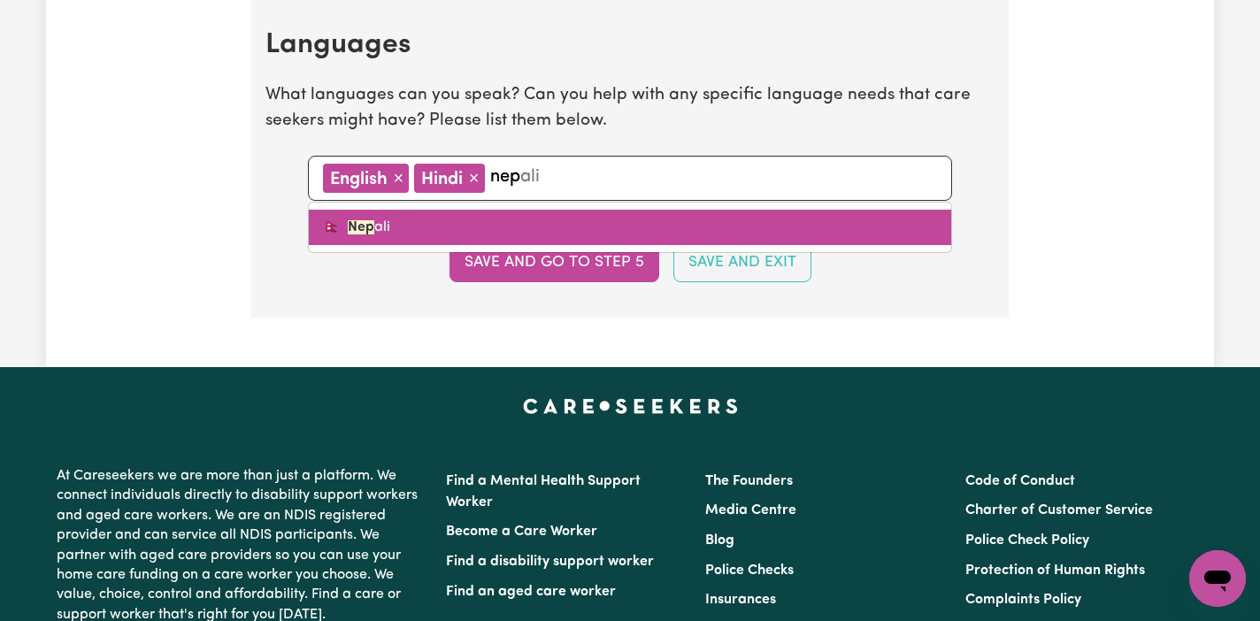
click at [460, 220] on link "🇳🇵 Nep ali" at bounding box center [630, 227] width 642 height 35
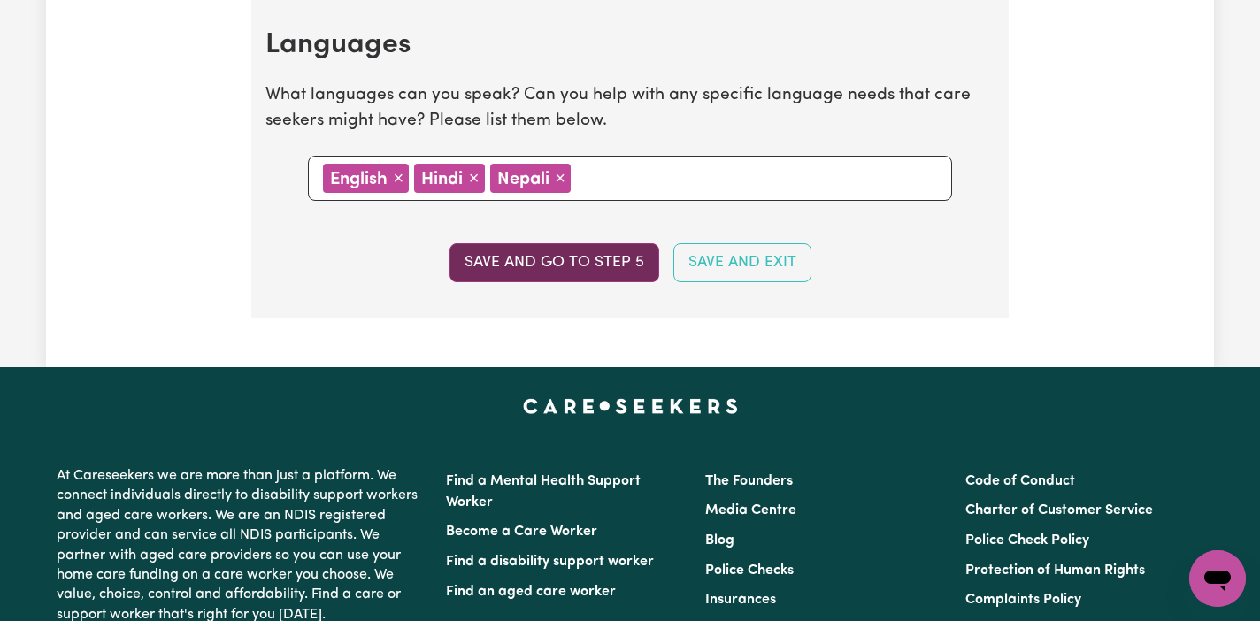
click at [608, 262] on button "Save and go to step 5" at bounding box center [554, 262] width 210 height 39
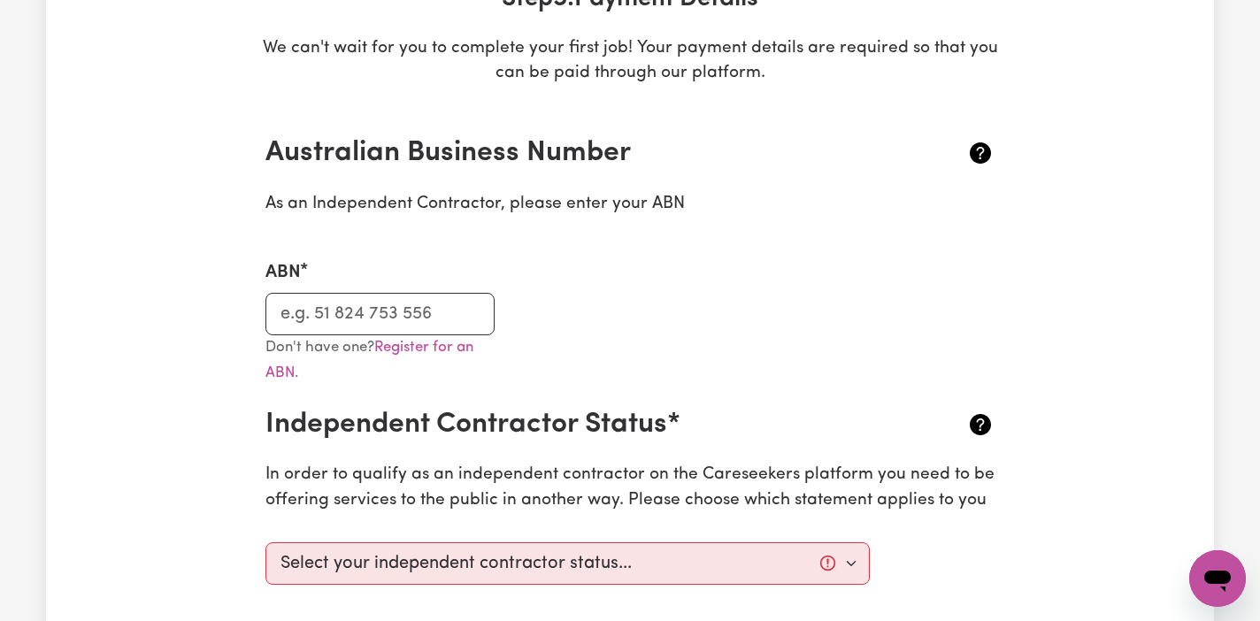
scroll to position [304, 0]
click at [296, 314] on input "ABN" at bounding box center [379, 313] width 229 height 42
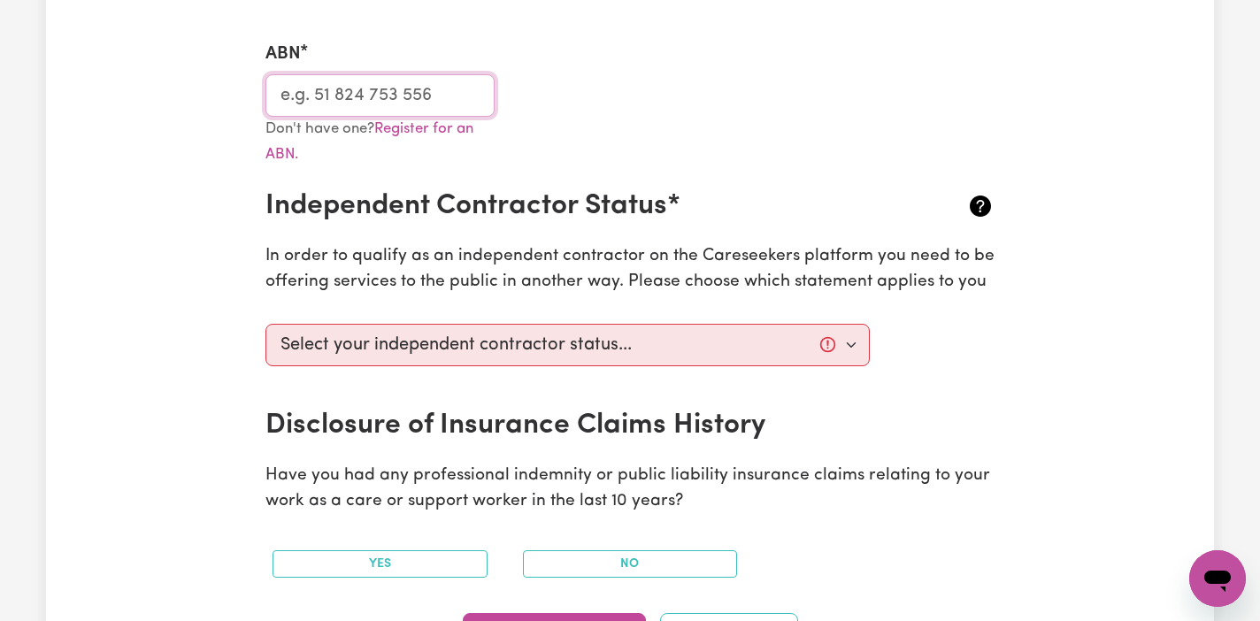
scroll to position [526, 0]
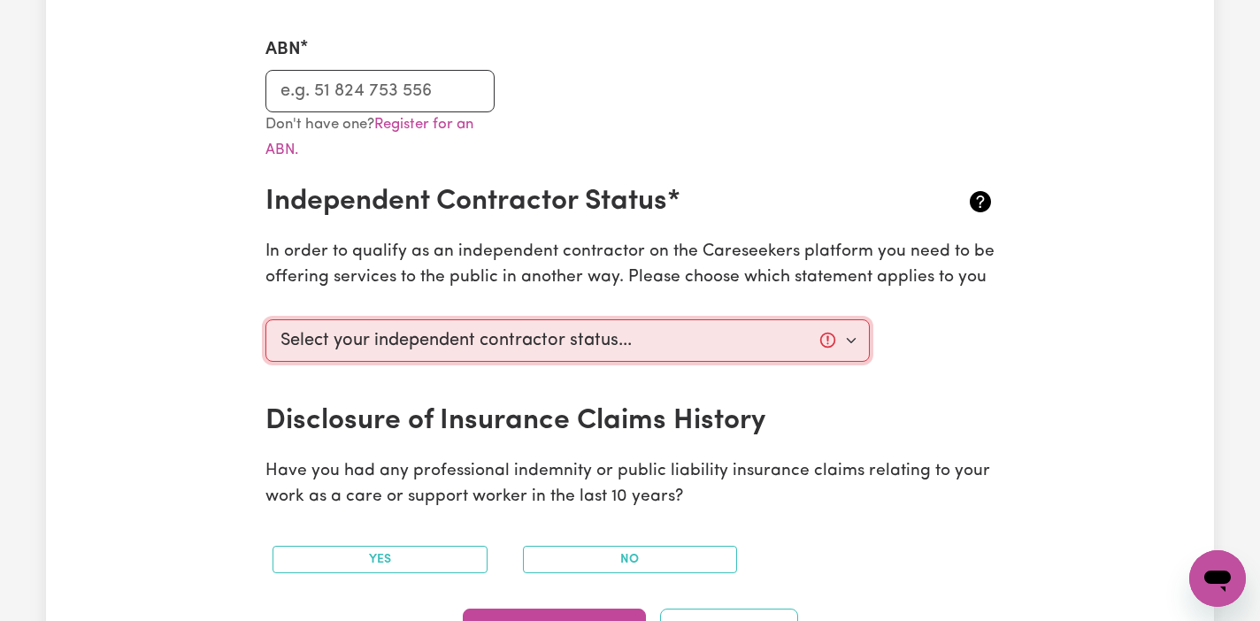
click at [696, 352] on select "Select your independent contractor status... I am providing services through an…" at bounding box center [567, 340] width 604 height 42
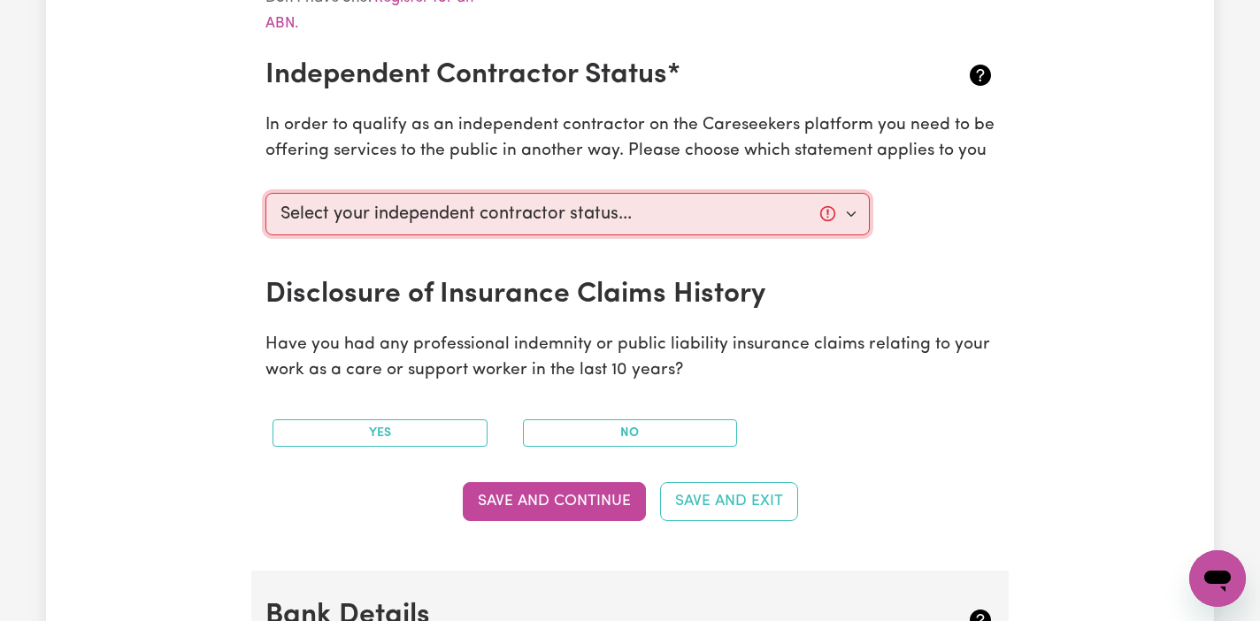
scroll to position [654, 0]
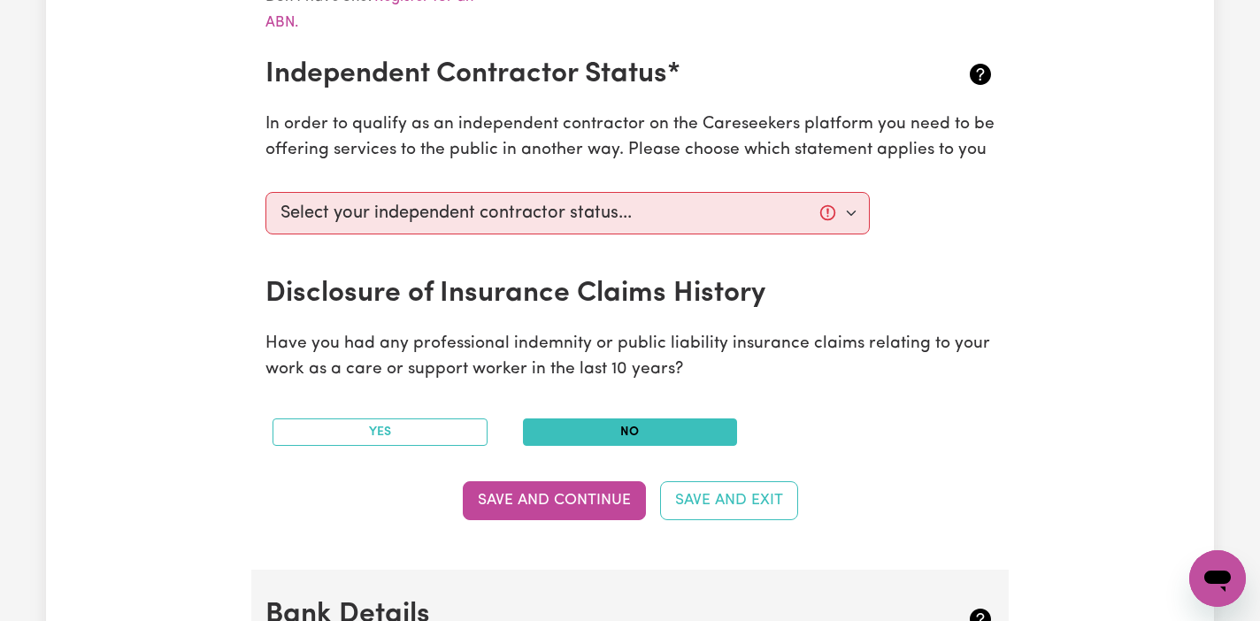
click at [574, 421] on button "No" at bounding box center [630, 431] width 215 height 27
click at [724, 218] on select "Select your independent contractor status... I am providing services through an…" at bounding box center [567, 213] width 604 height 42
click at [780, 225] on select "Select your independent contractor status... I am providing services through an…" at bounding box center [567, 213] width 604 height 42
select select "I am providing services through another platform"
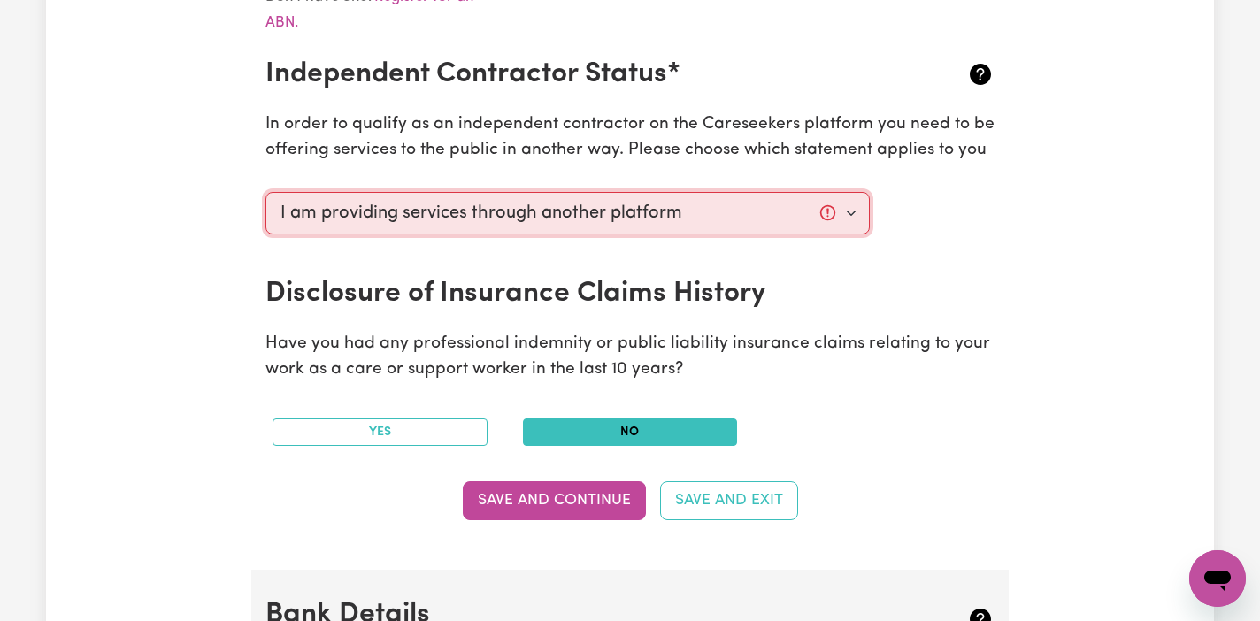
click at [265, 192] on select "Select your independent contractor status... I am providing services through an…" at bounding box center [567, 213] width 604 height 42
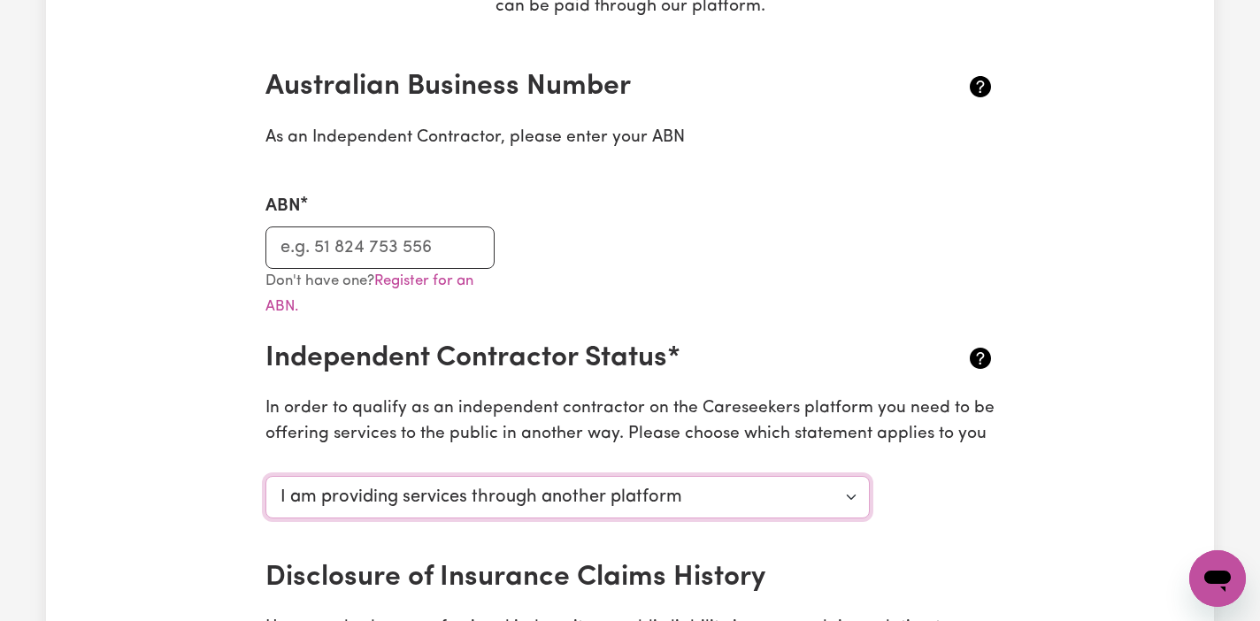
scroll to position [369, 0]
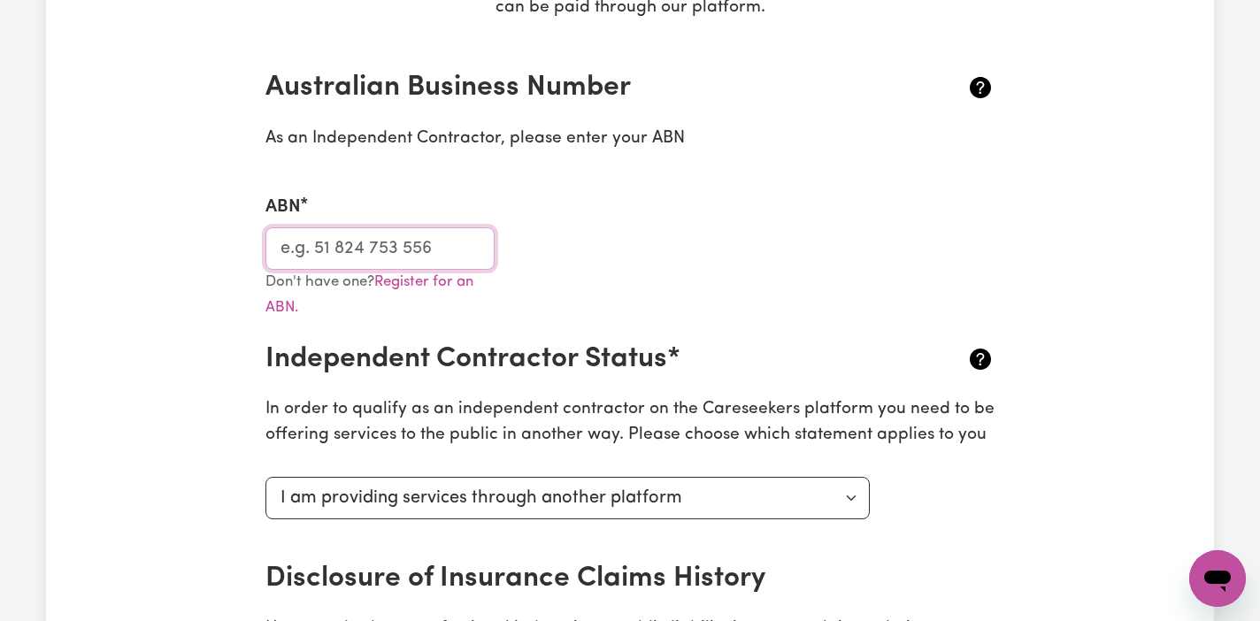
click at [432, 247] on input "ABN" at bounding box center [379, 248] width 229 height 42
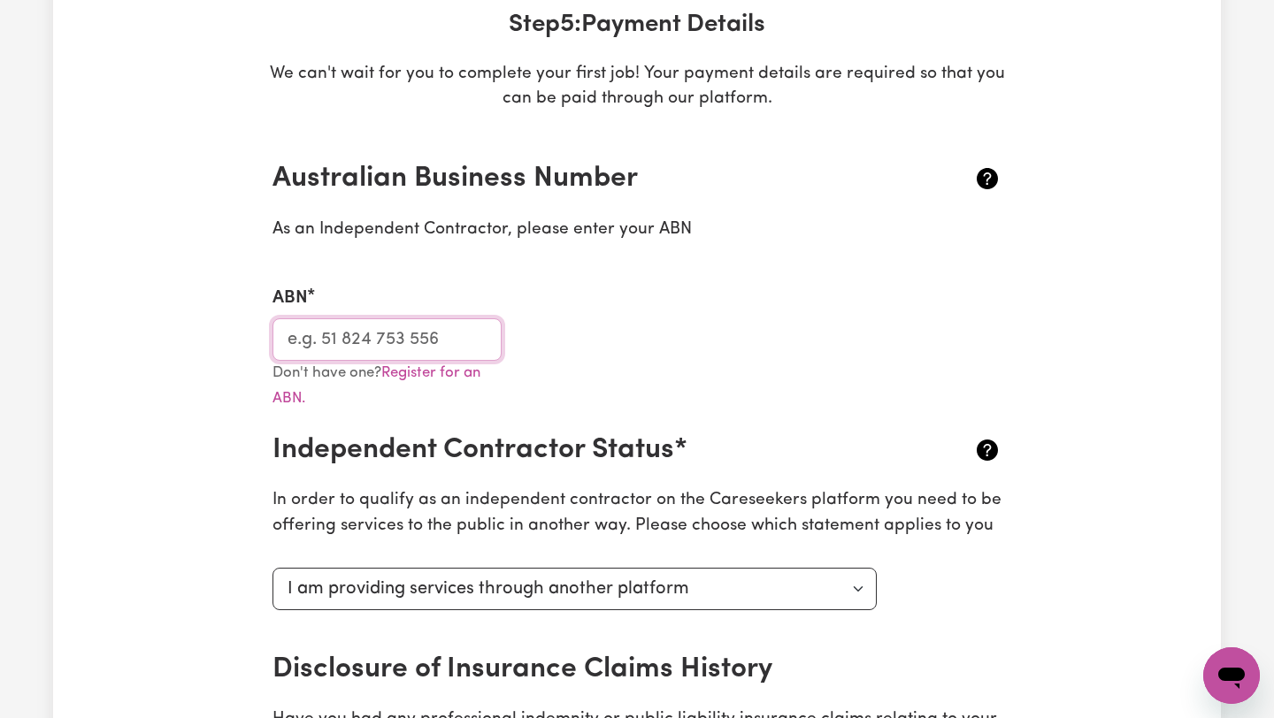
scroll to position [274, 0]
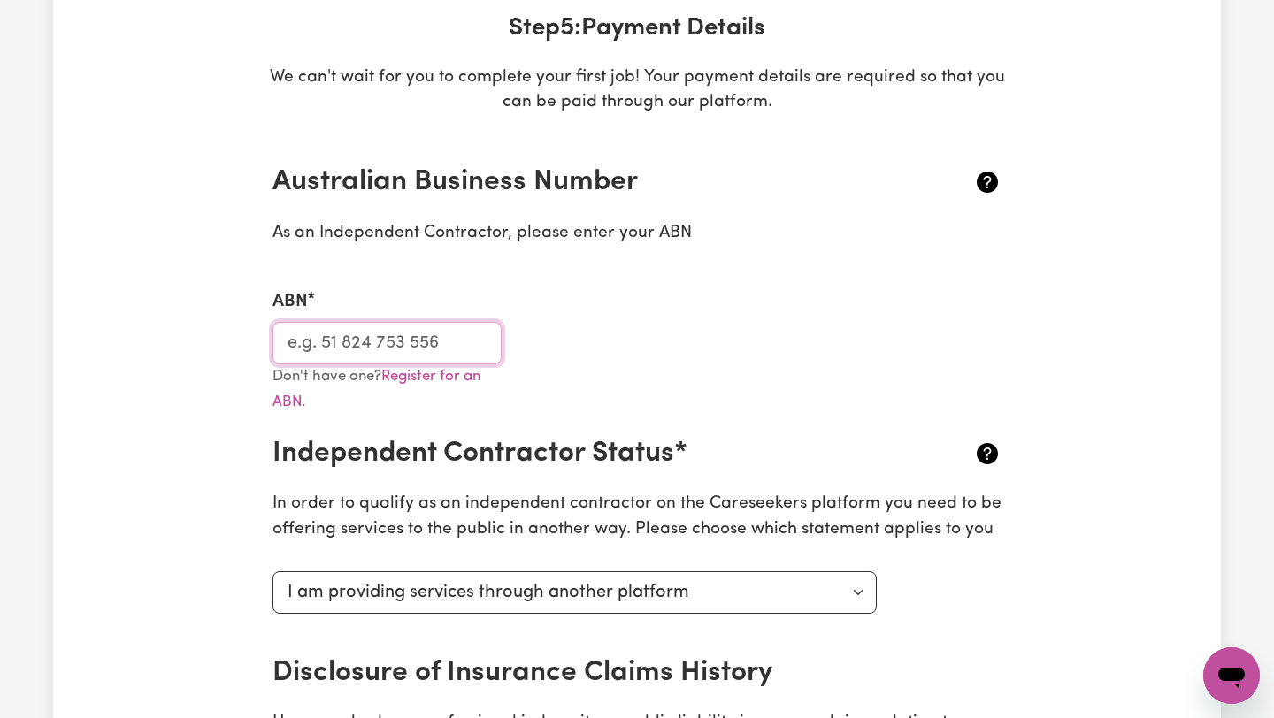
click at [388, 331] on input "ABN" at bounding box center [386, 343] width 229 height 42
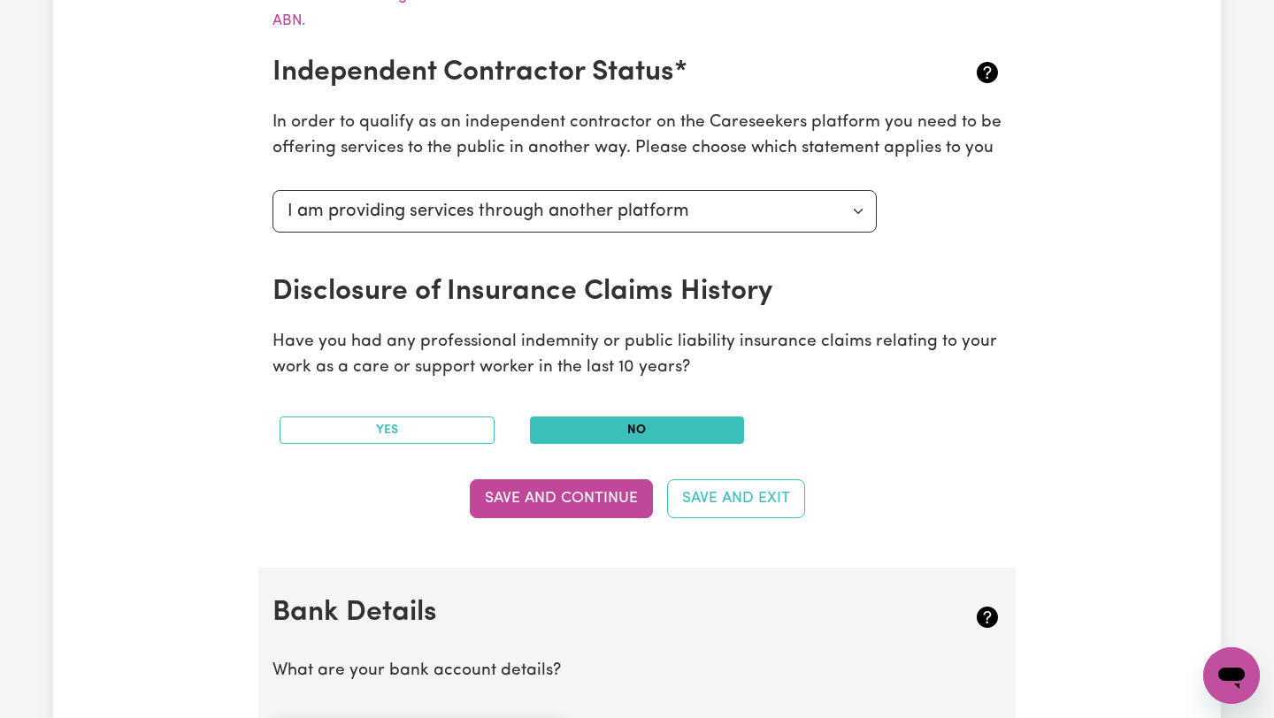
scroll to position [755, 0]
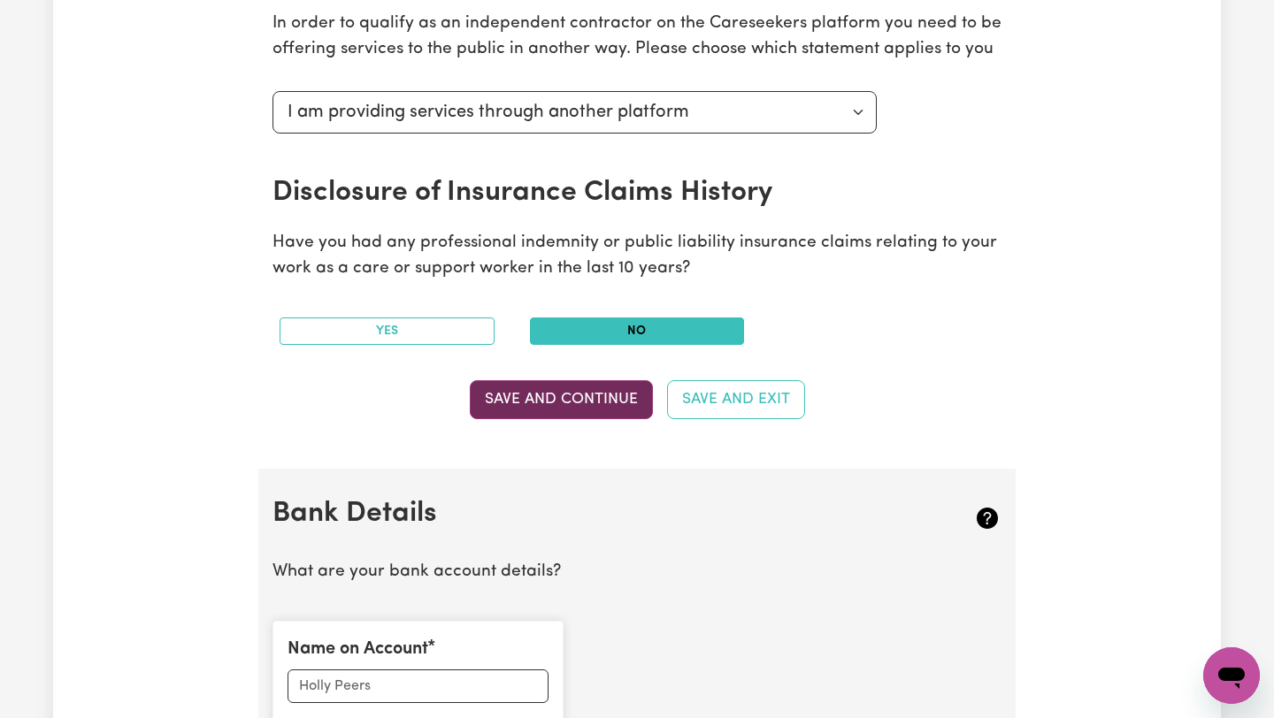
type input "90213343639"
click at [527, 407] on button "Save and Continue" at bounding box center [561, 399] width 183 height 39
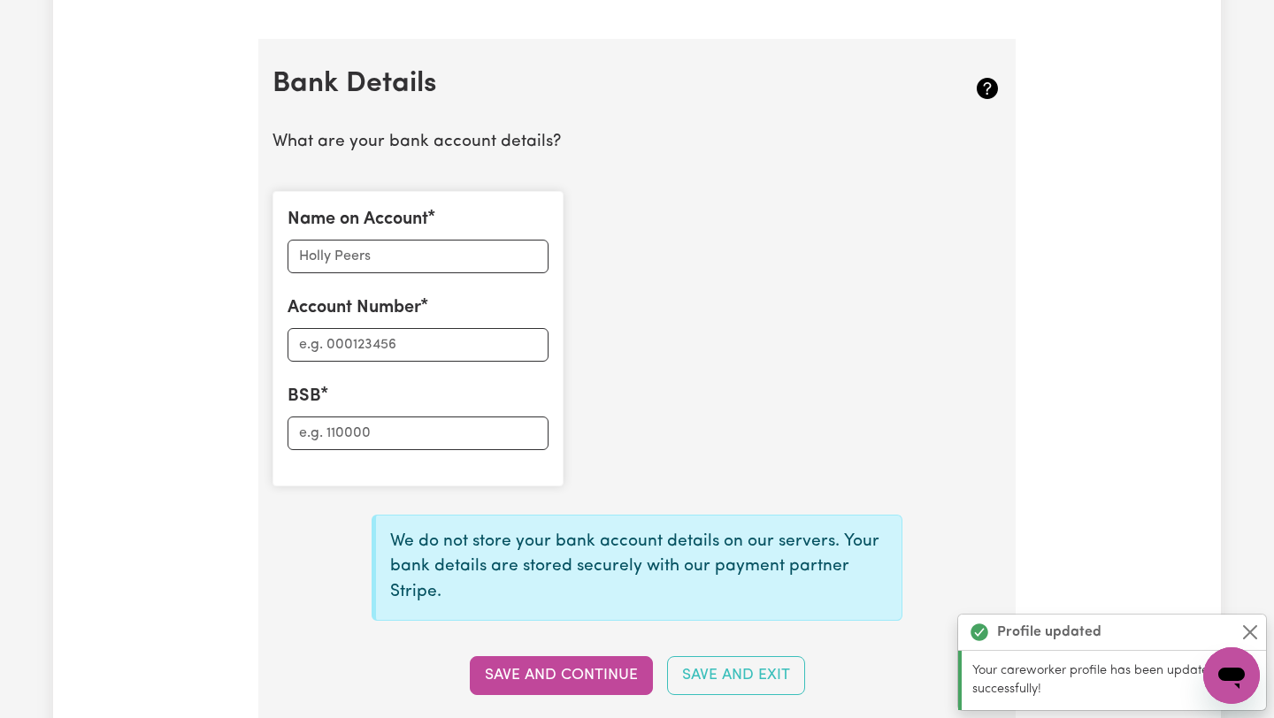
scroll to position [1223, 0]
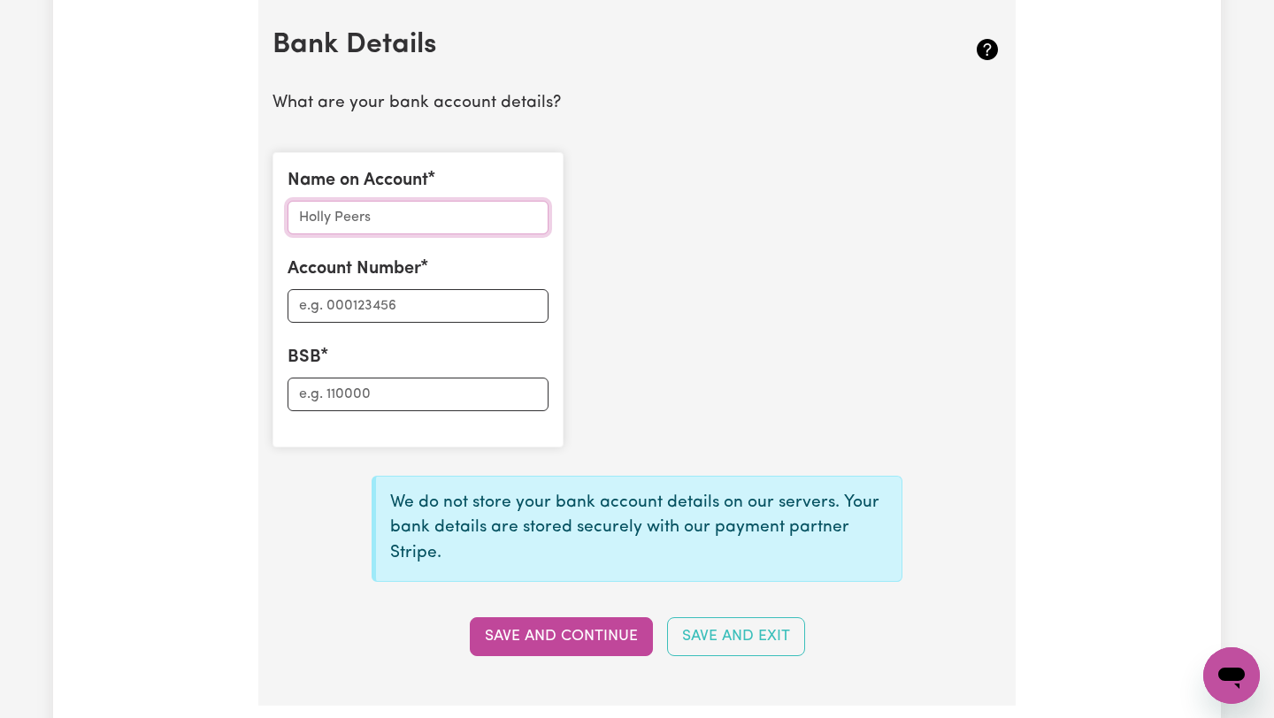
click at [349, 220] on input "Name on Account" at bounding box center [417, 218] width 261 height 34
type input "krishna Ghimire"
click at [418, 296] on input "Account Number" at bounding box center [417, 306] width 261 height 34
click at [391, 311] on input "Account Number" at bounding box center [417, 306] width 261 height 34
type input "158658961"
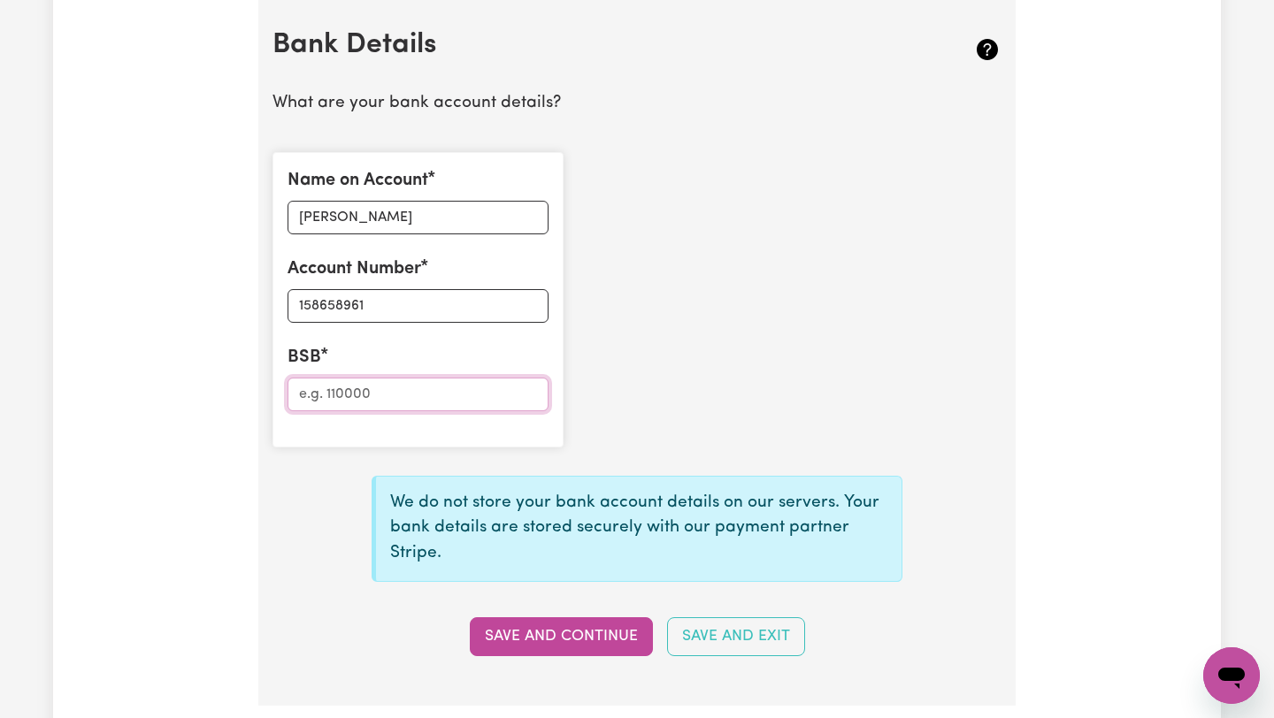
click at [368, 386] on input "BSB" at bounding box center [417, 395] width 261 height 34
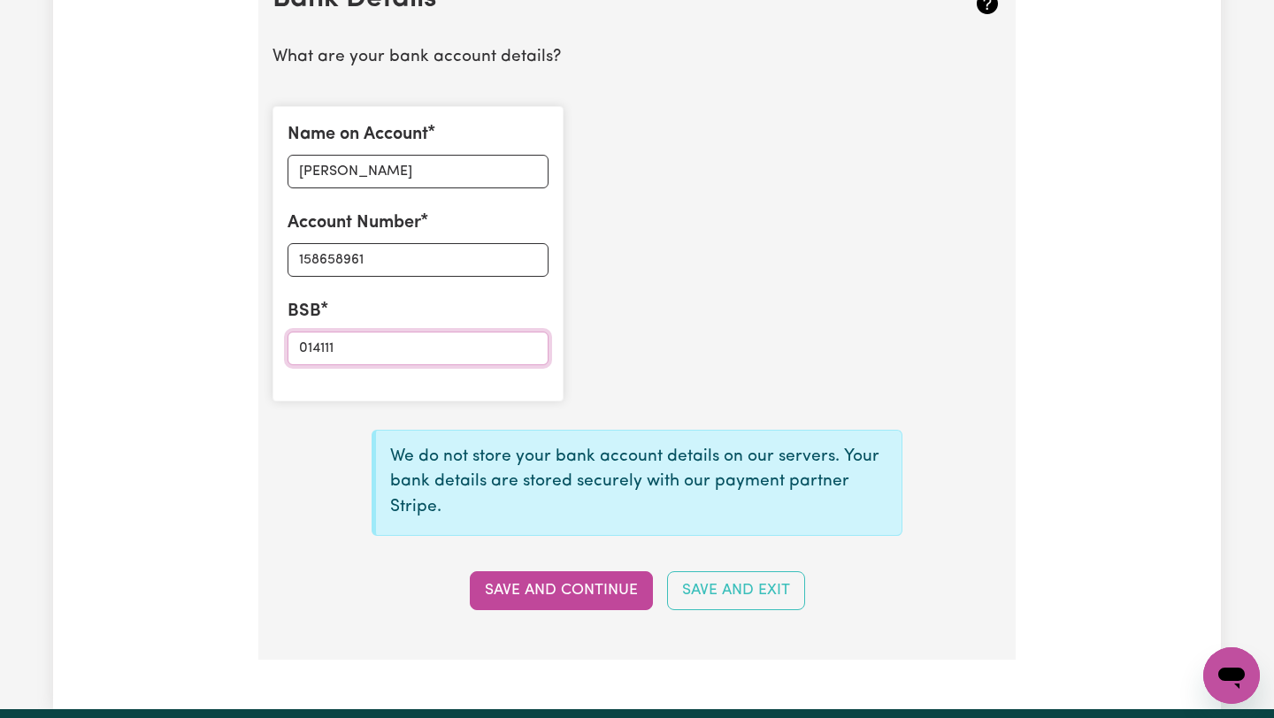
scroll to position [1270, 0]
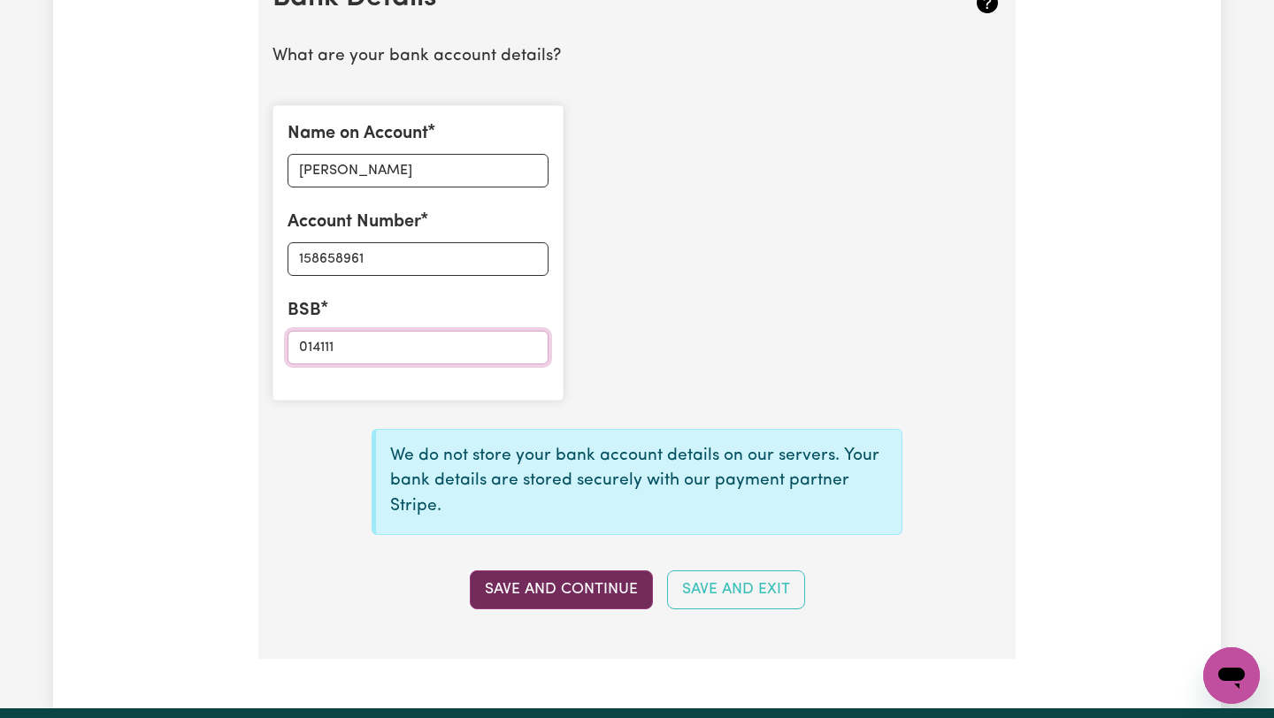
type input "014111"
click at [555, 581] on button "Save and Continue" at bounding box center [561, 590] width 183 height 39
type input "****8961"
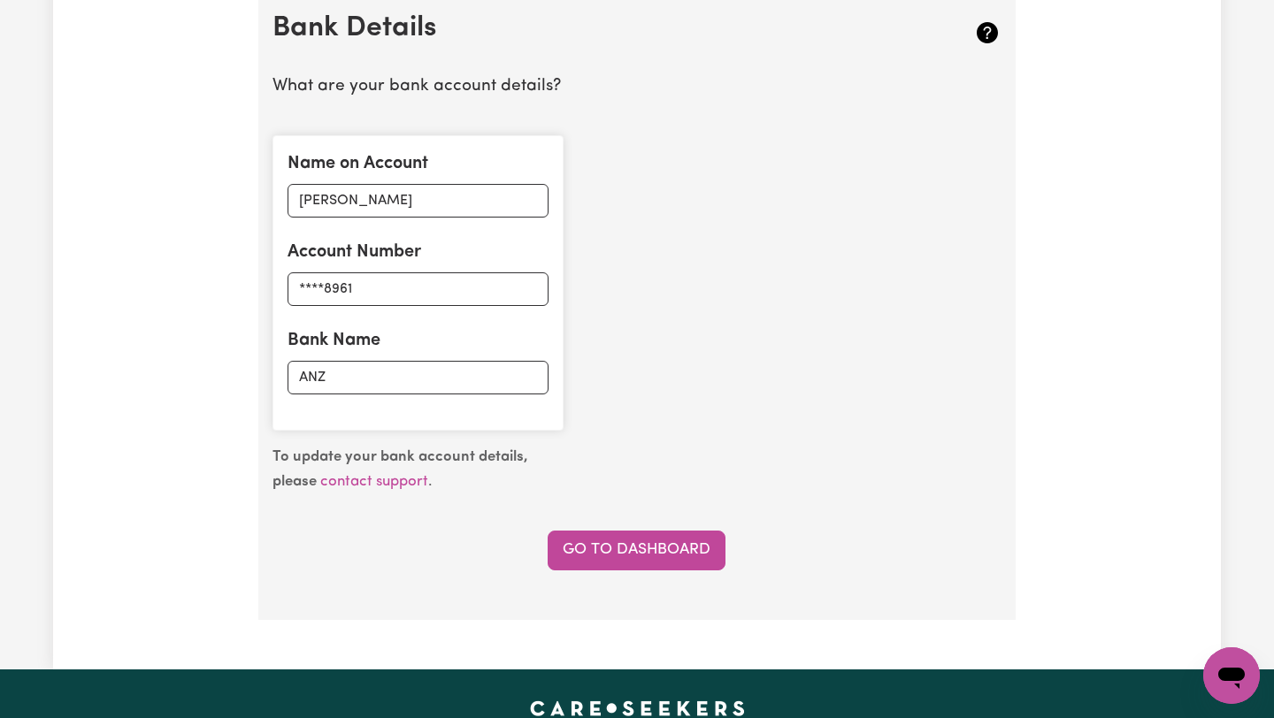
scroll to position [1244, 0]
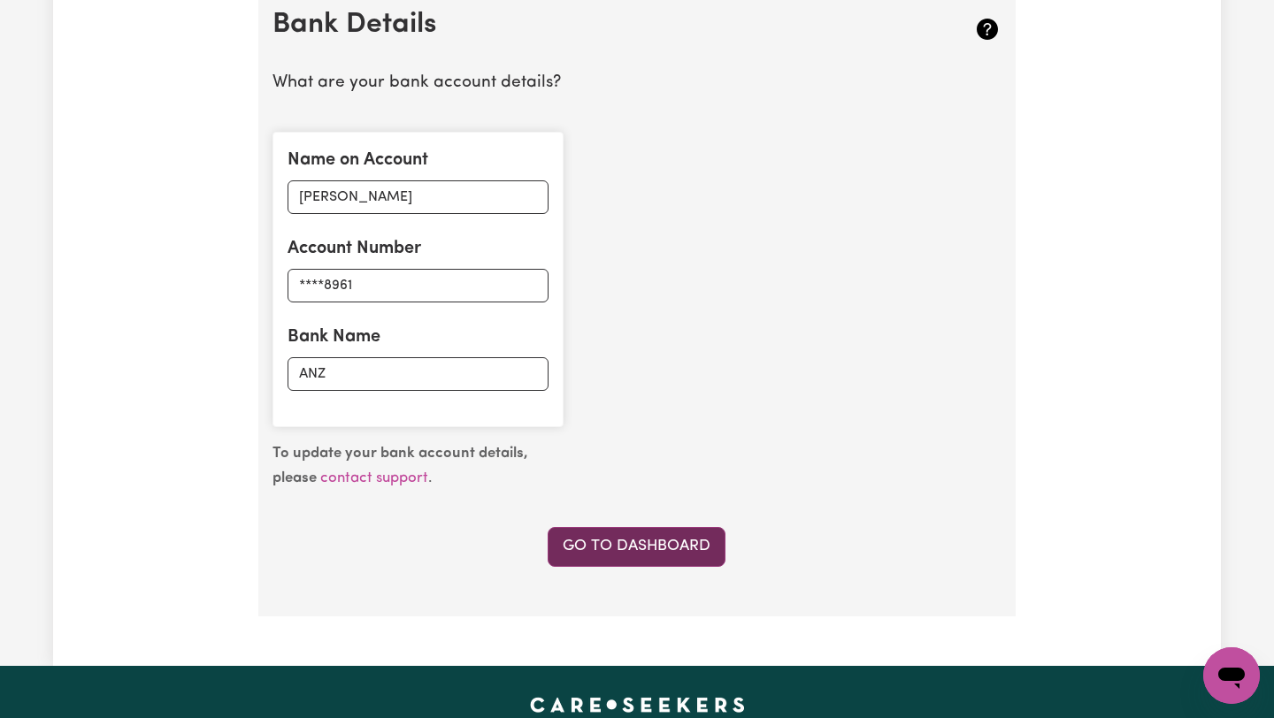
click at [640, 550] on link "Go to Dashboard" at bounding box center [637, 546] width 178 height 39
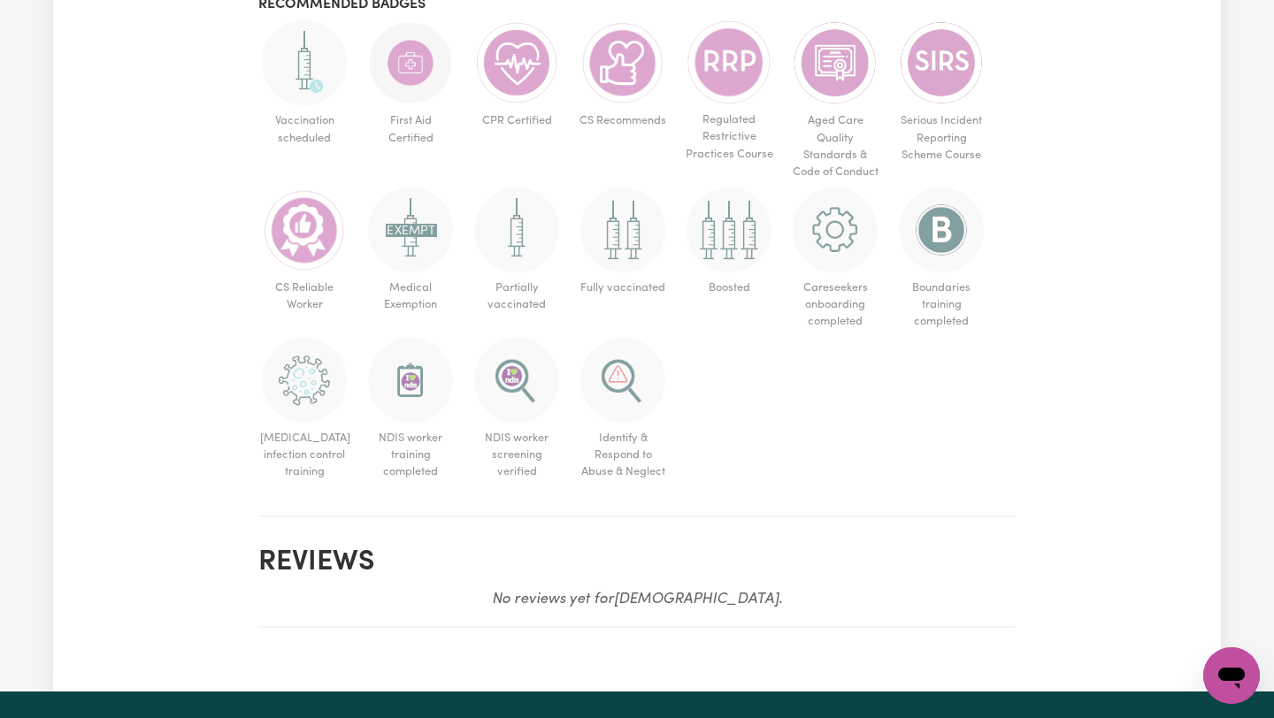
scroll to position [1182, 0]
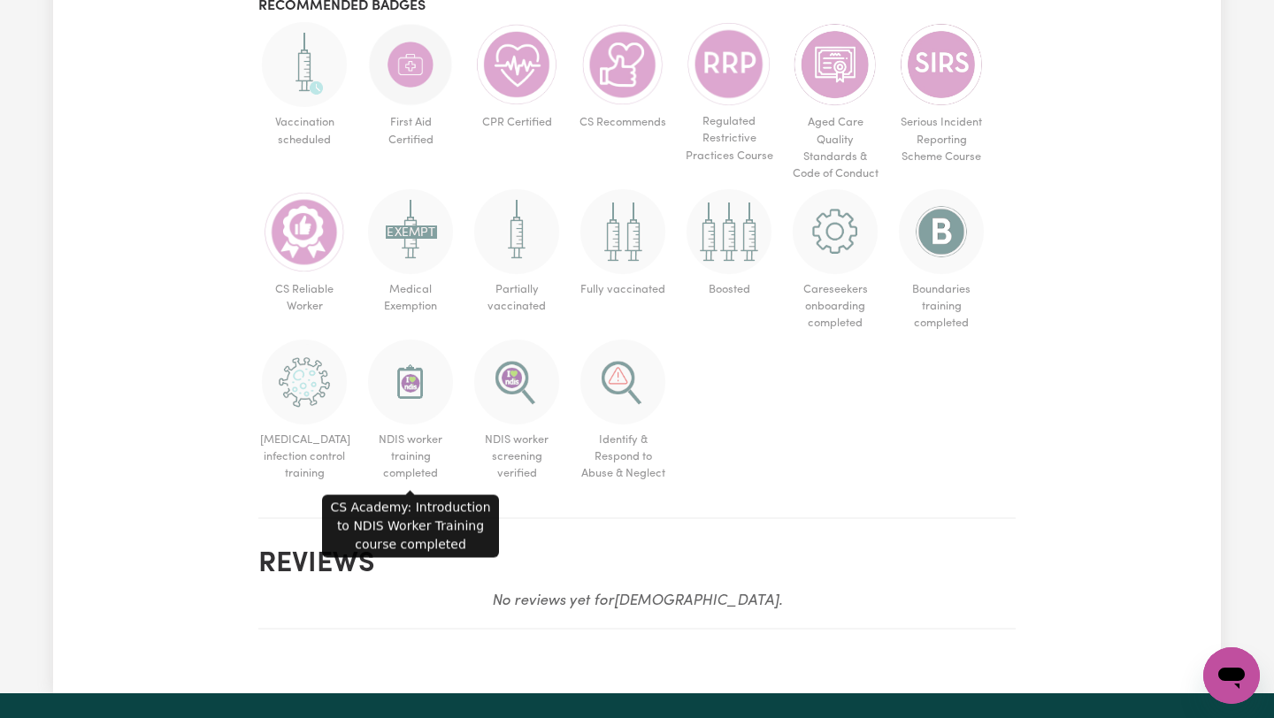
click at [410, 379] on img at bounding box center [410, 382] width 85 height 85
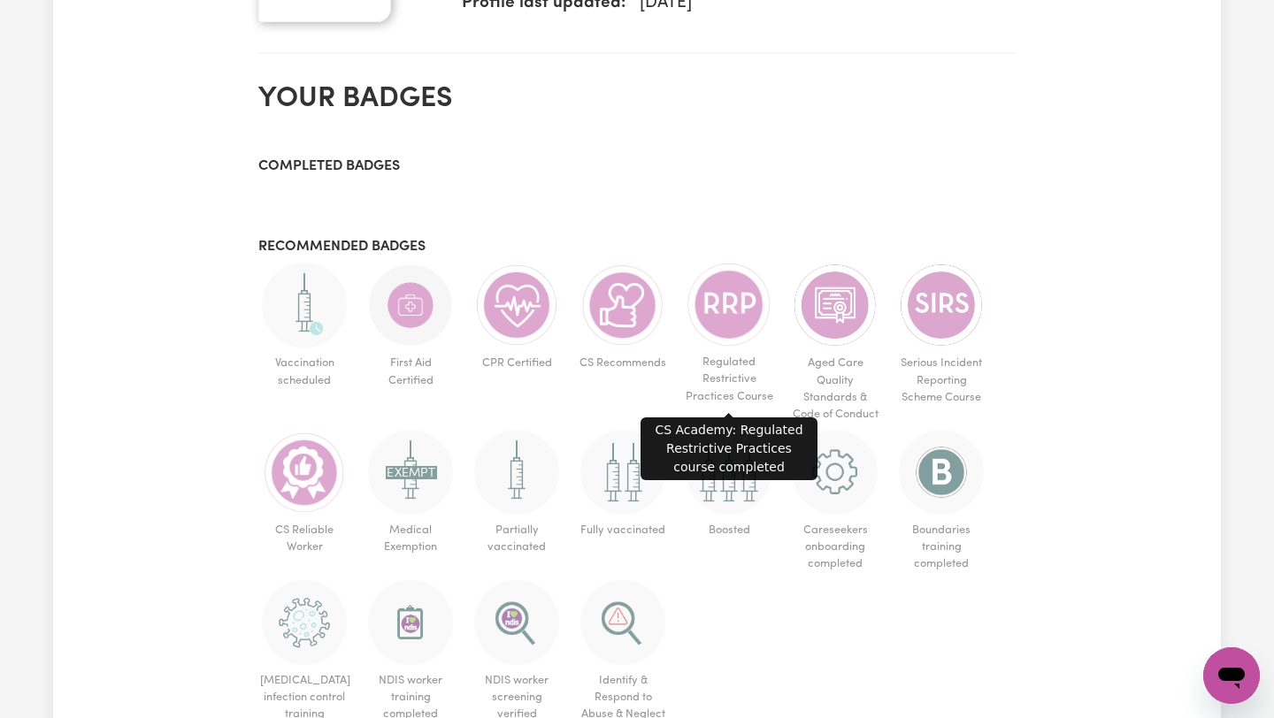
scroll to position [934, 0]
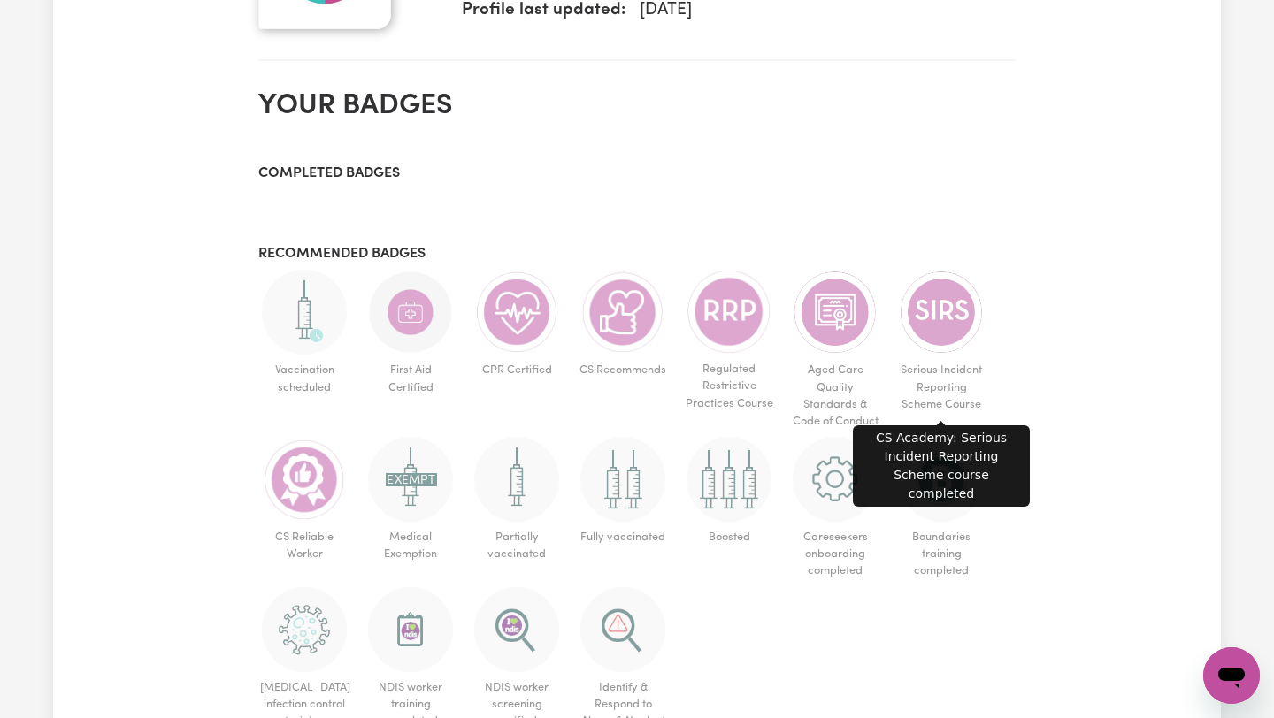
click at [936, 325] on img at bounding box center [941, 312] width 85 height 85
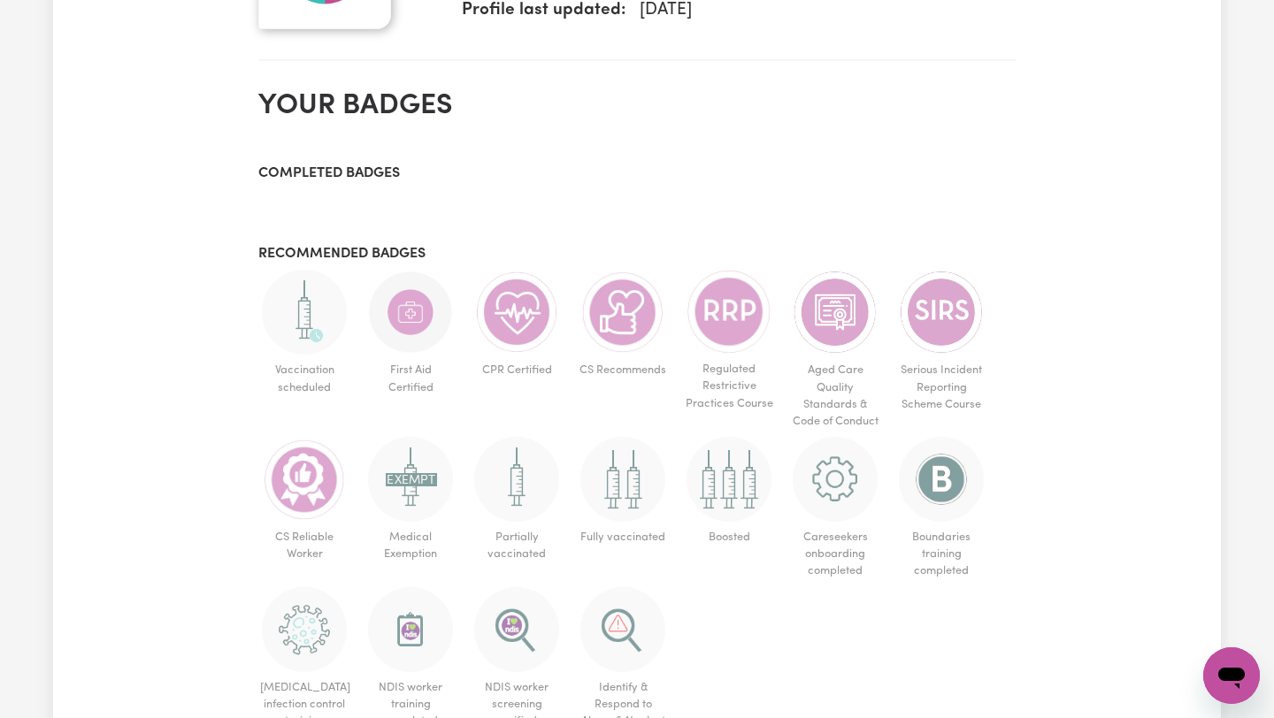
click at [352, 188] on div "Completed badges Recommended badges Vaccination scheduled First Aid Certified C…" at bounding box center [636, 450] width 757 height 571
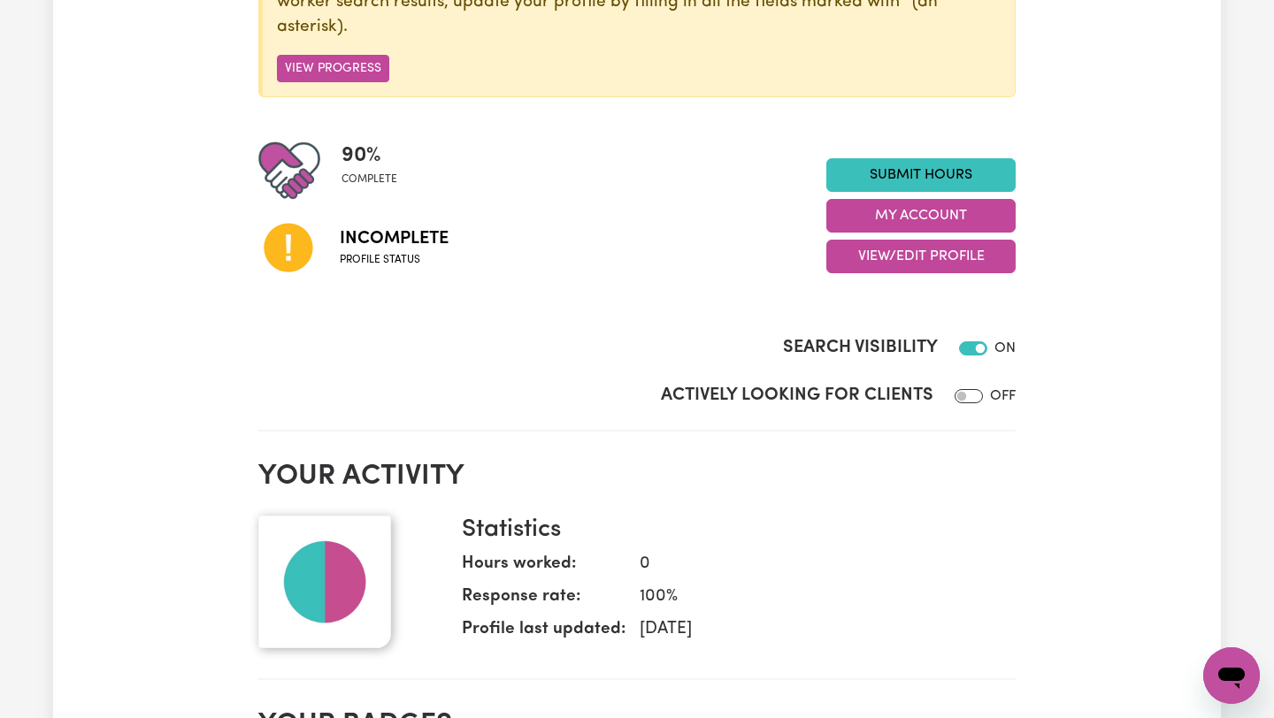
scroll to position [313, 0]
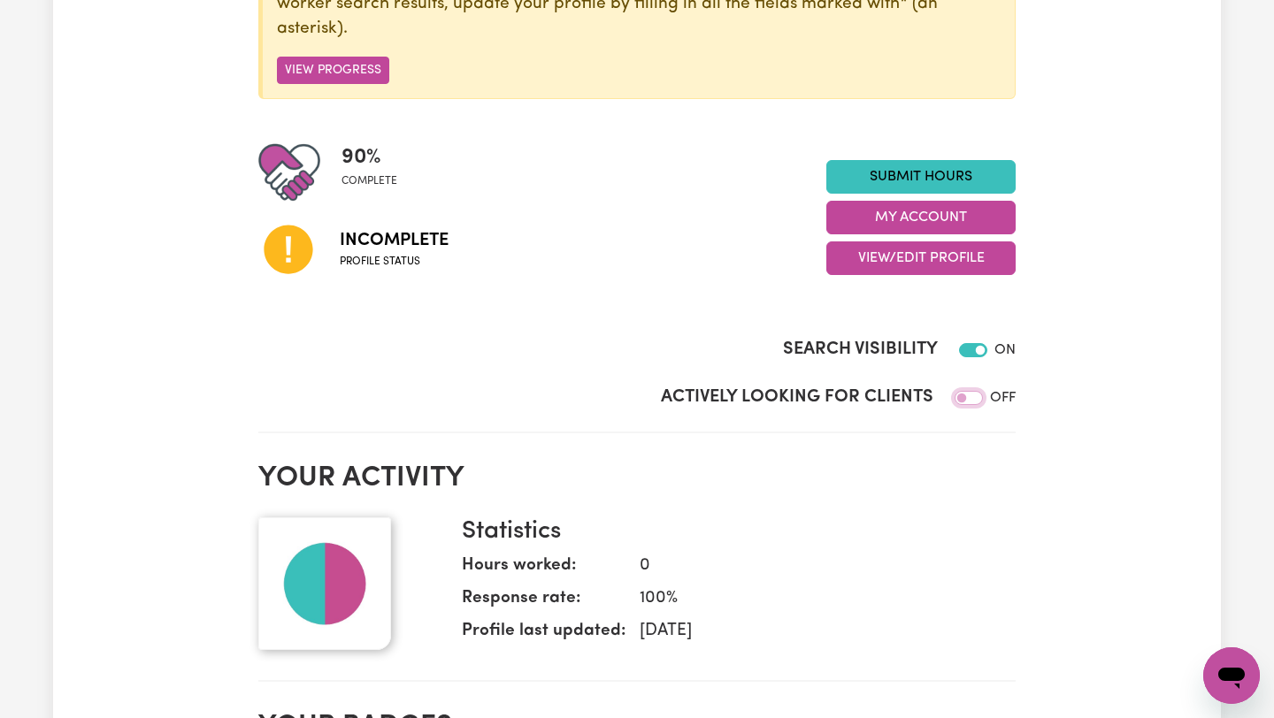
click at [970, 402] on input "Actively Looking for Clients" at bounding box center [968, 398] width 28 height 14
checkbox input "true"
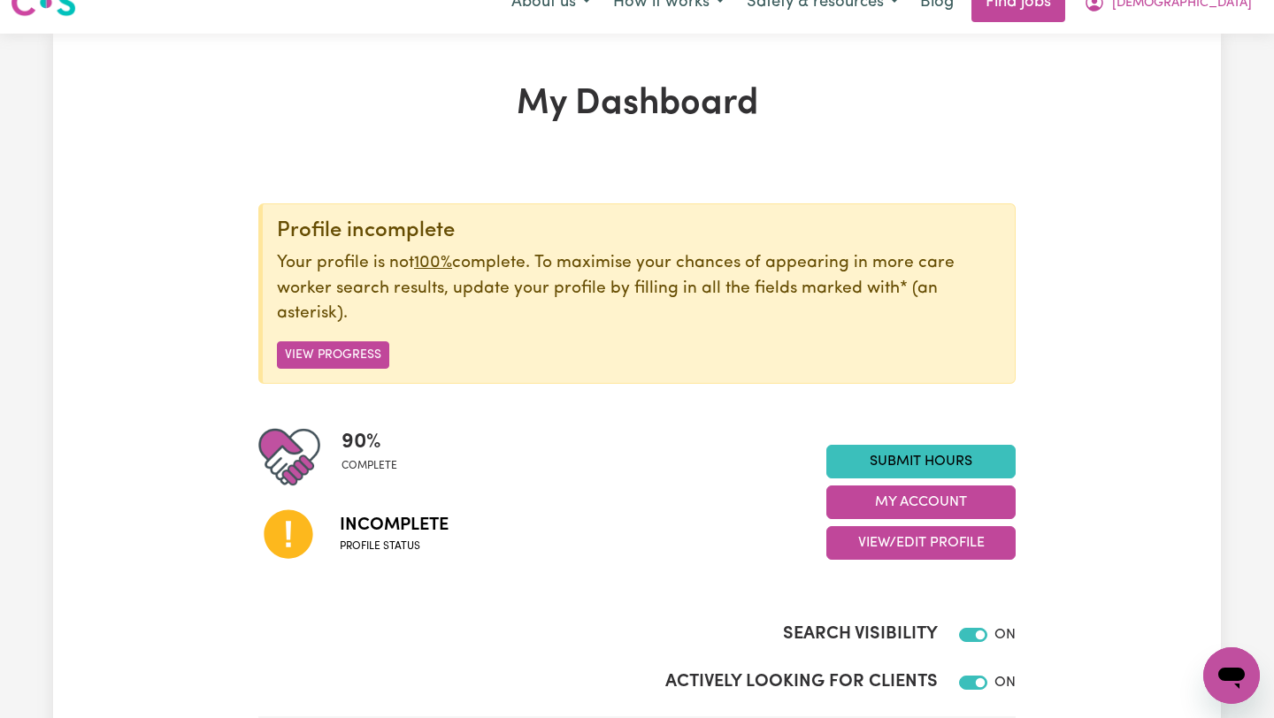
scroll to position [0, 0]
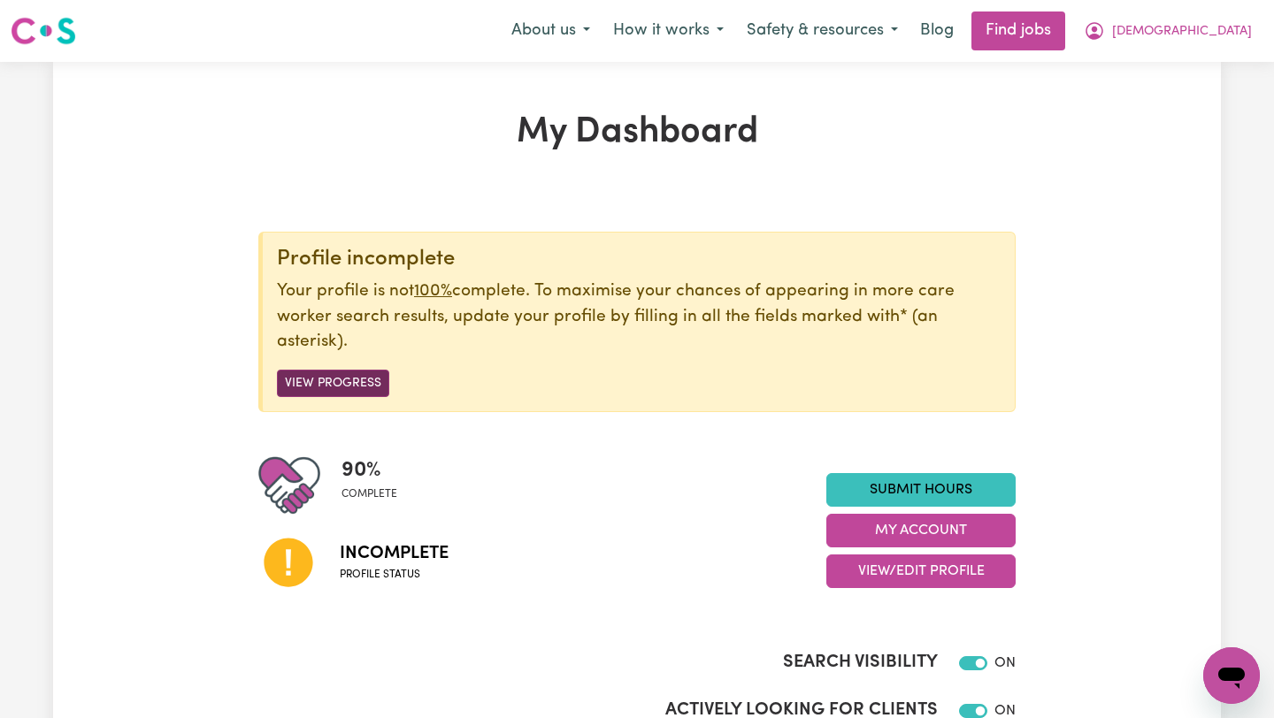
click at [343, 376] on button "View Progress" at bounding box center [333, 383] width 112 height 27
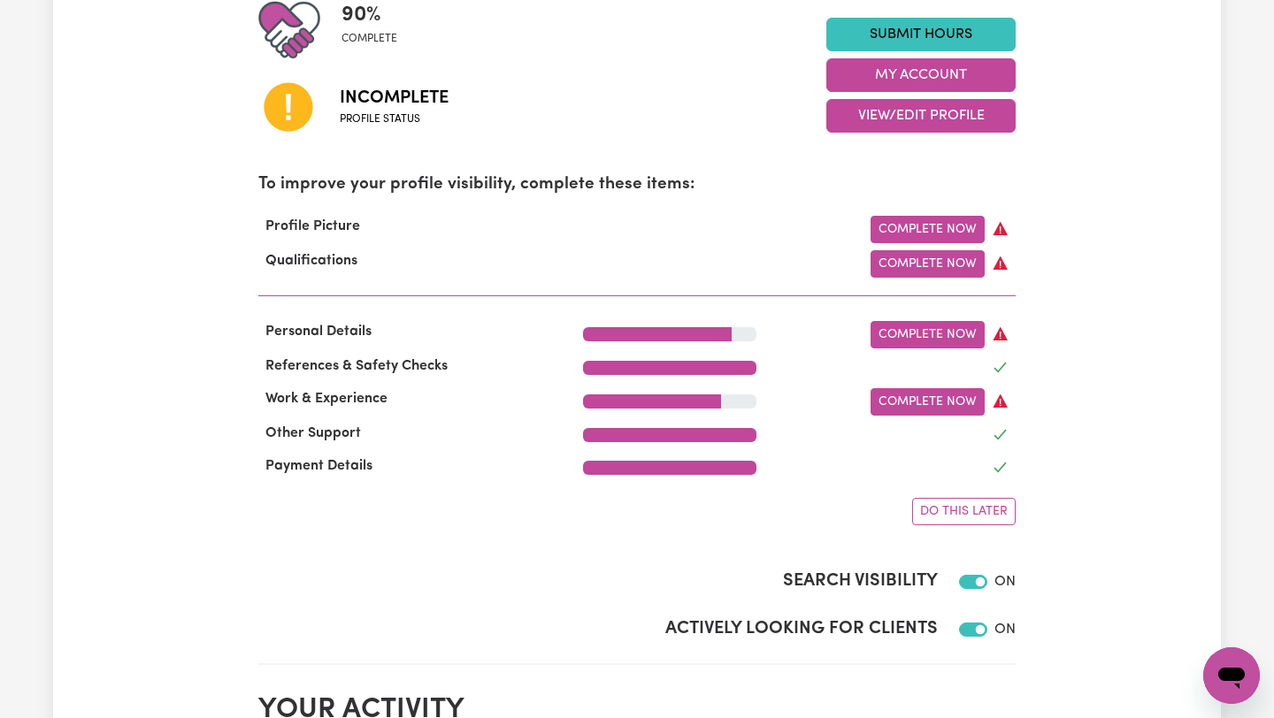
scroll to position [456, 0]
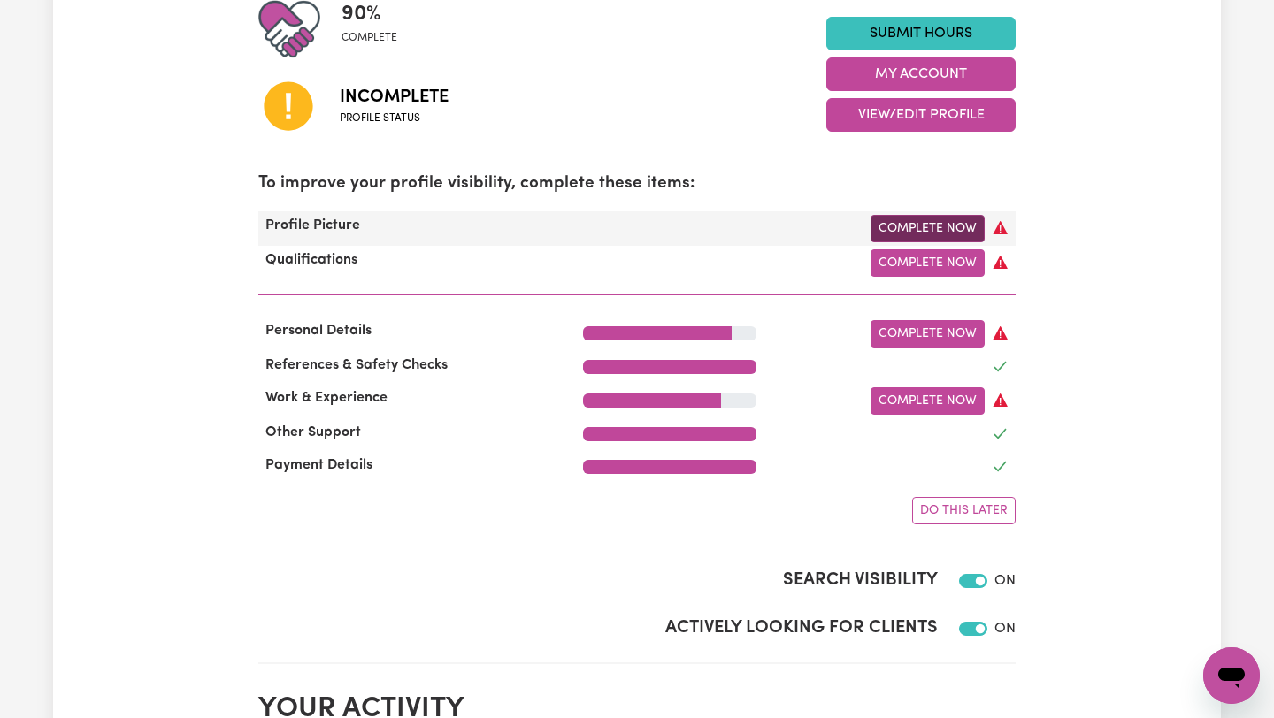
click at [920, 227] on link "Complete Now" at bounding box center [927, 228] width 114 height 27
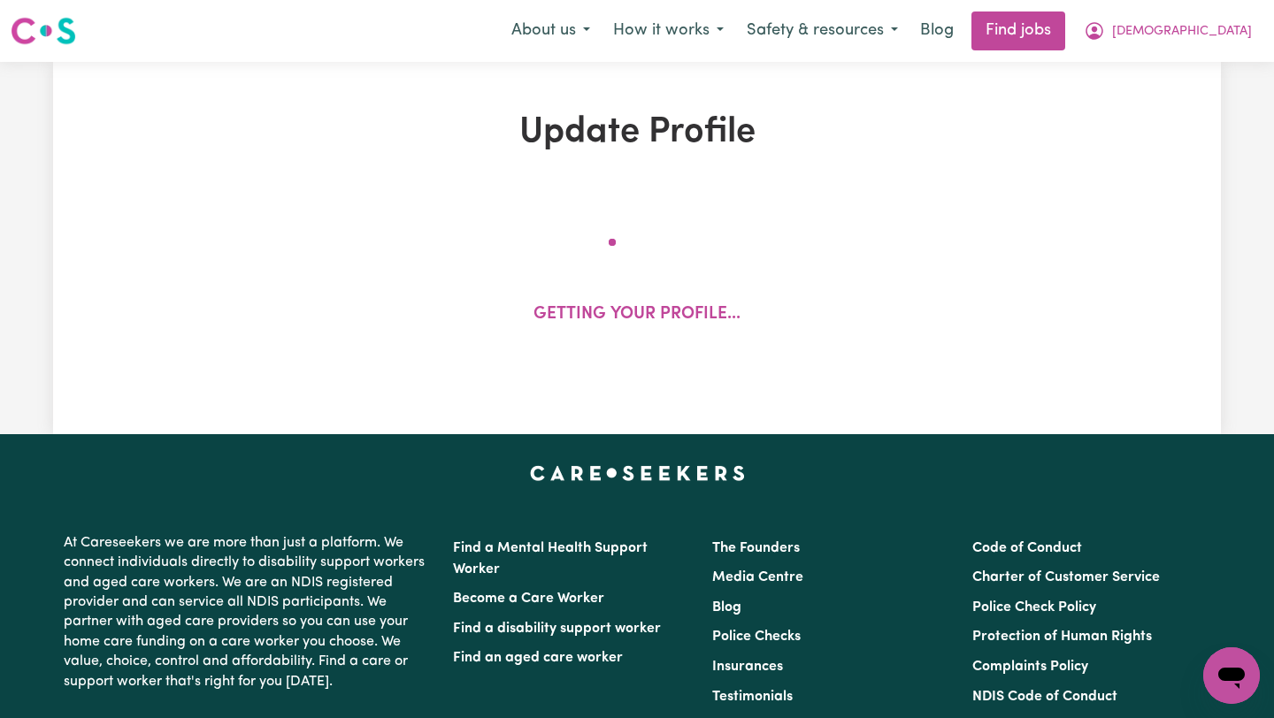
select select "[DEMOGRAPHIC_DATA]"
select select "Australian PR"
select select "Studying a healthcare related degree or qualification"
select select "40"
select select "45"
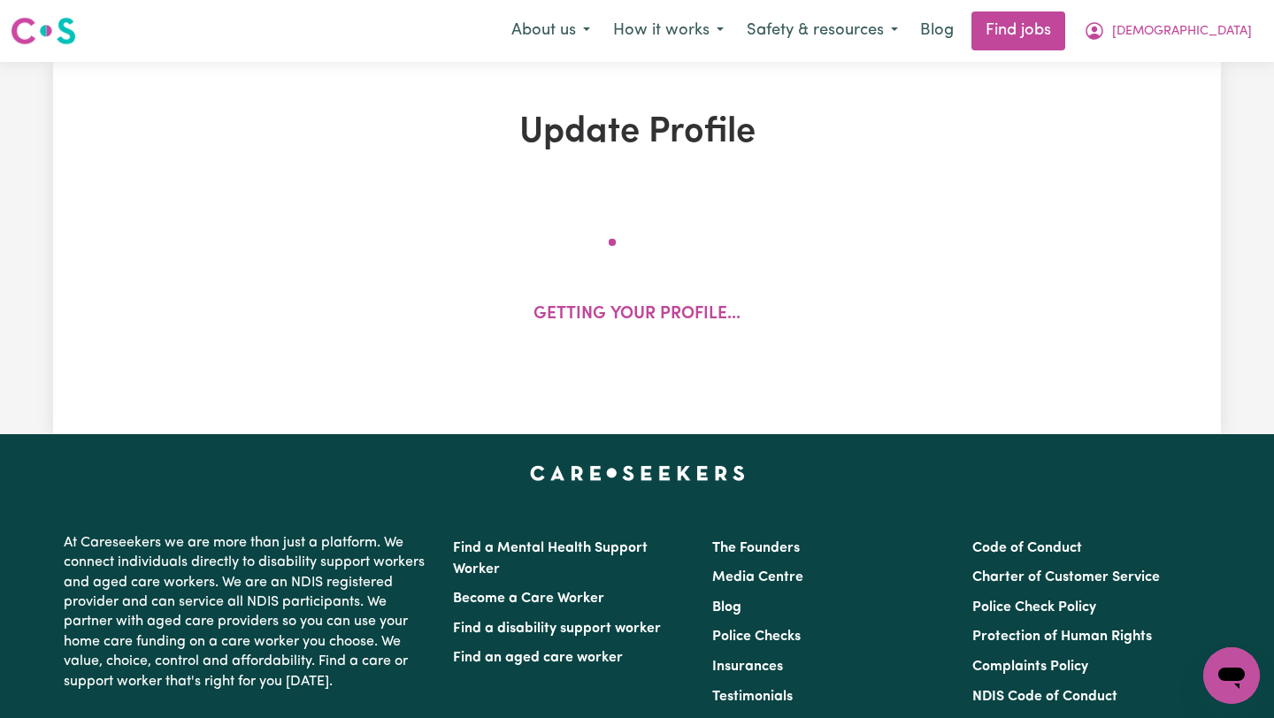
select select "55"
select select "65"
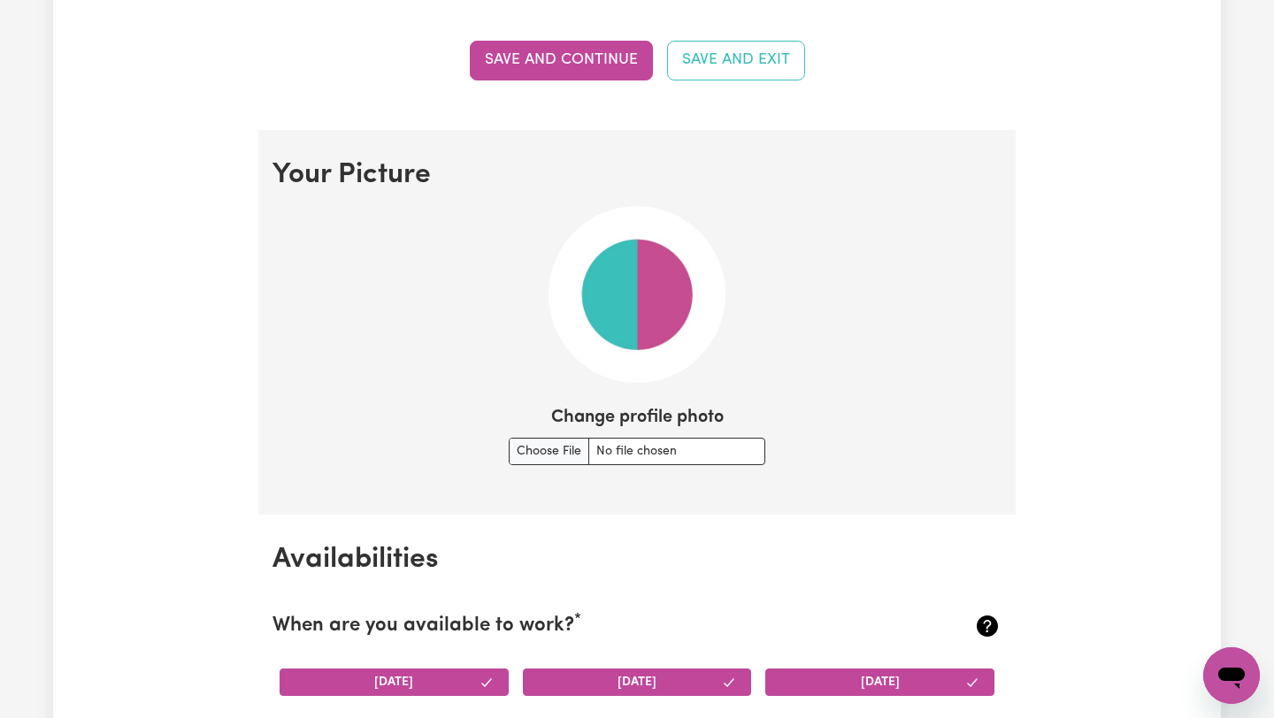
scroll to position [1152, 0]
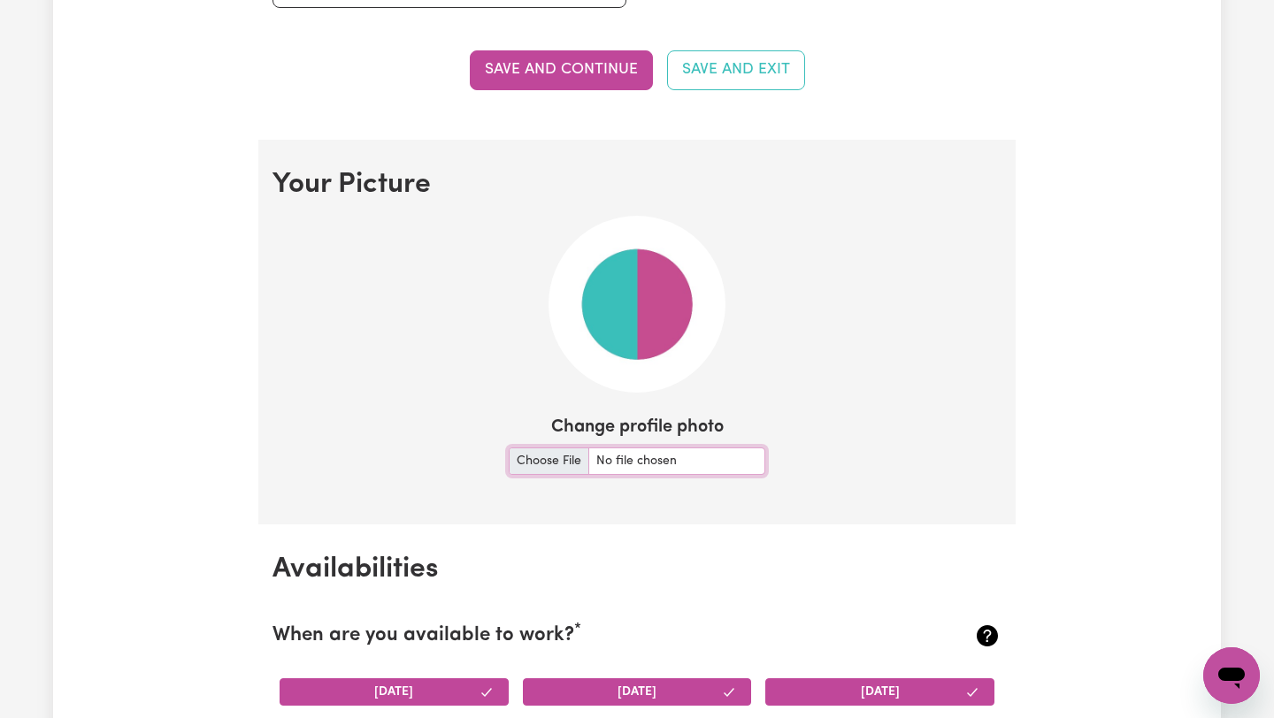
click at [551, 459] on input "Change profile photo" at bounding box center [637, 461] width 257 height 27
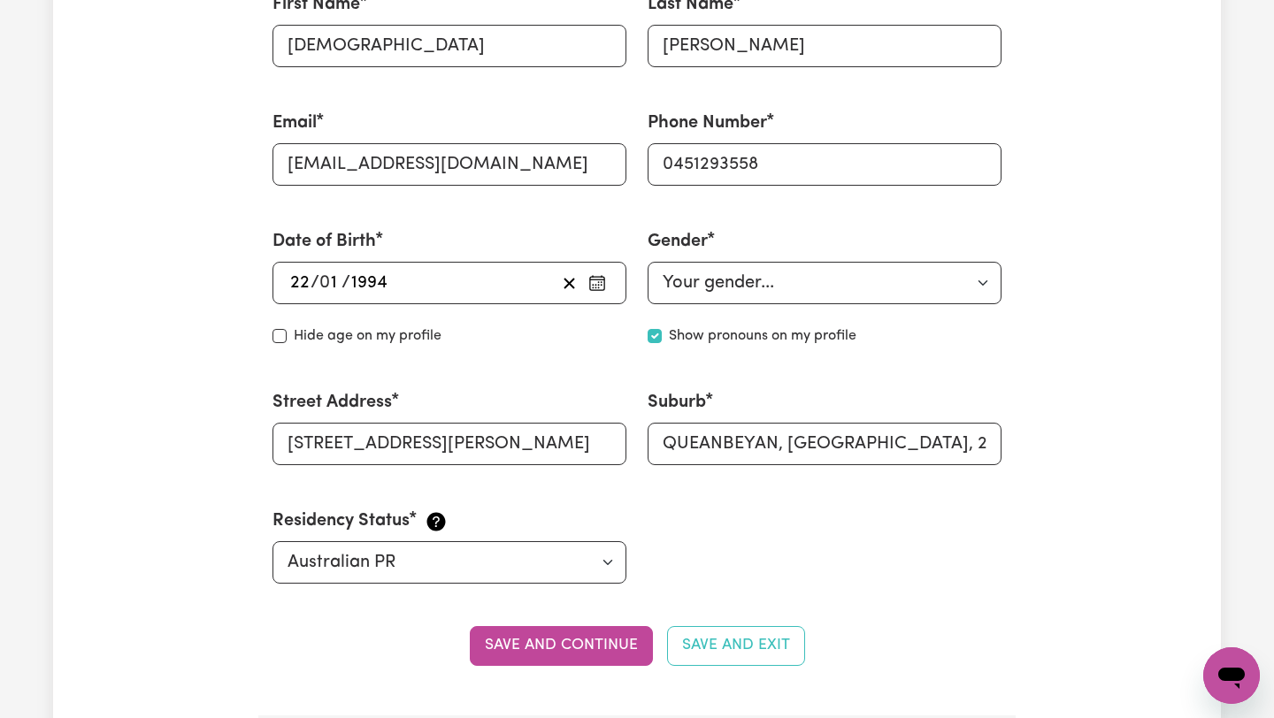
scroll to position [0, 0]
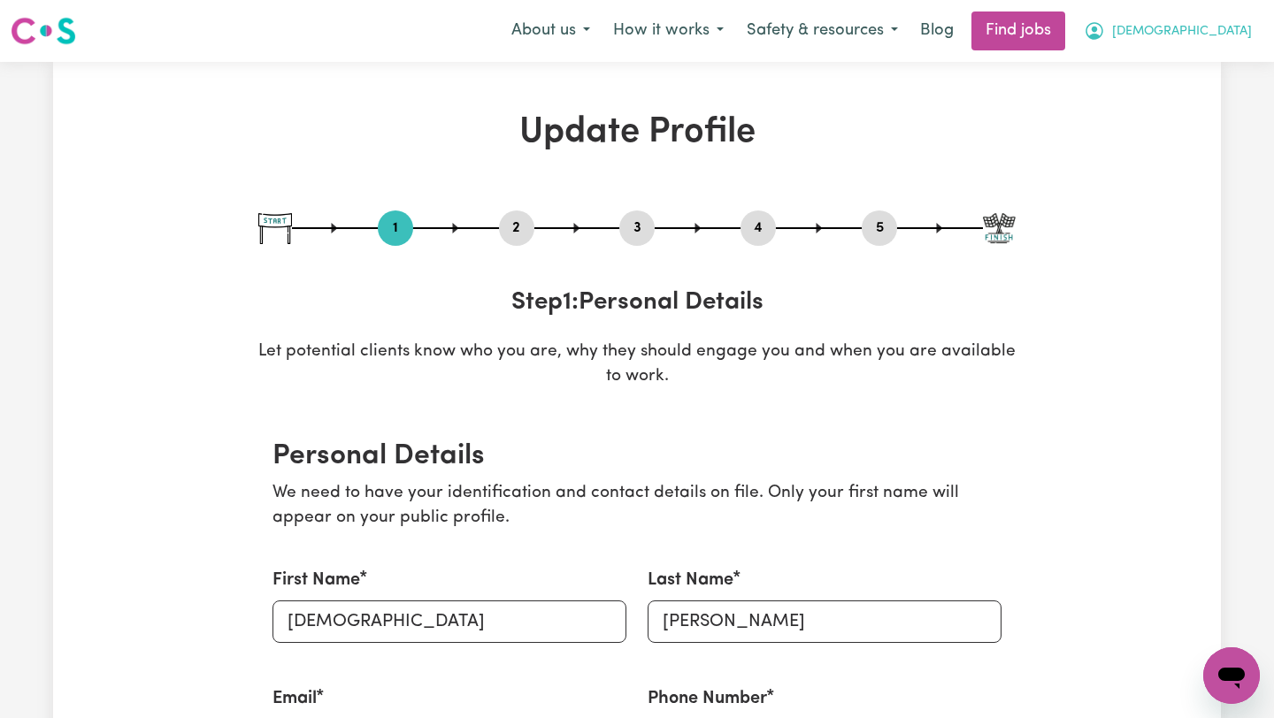
click at [1235, 35] on span "[DEMOGRAPHIC_DATA]" at bounding box center [1182, 31] width 140 height 19
click at [1199, 60] on link "My Account" at bounding box center [1192, 69] width 140 height 34
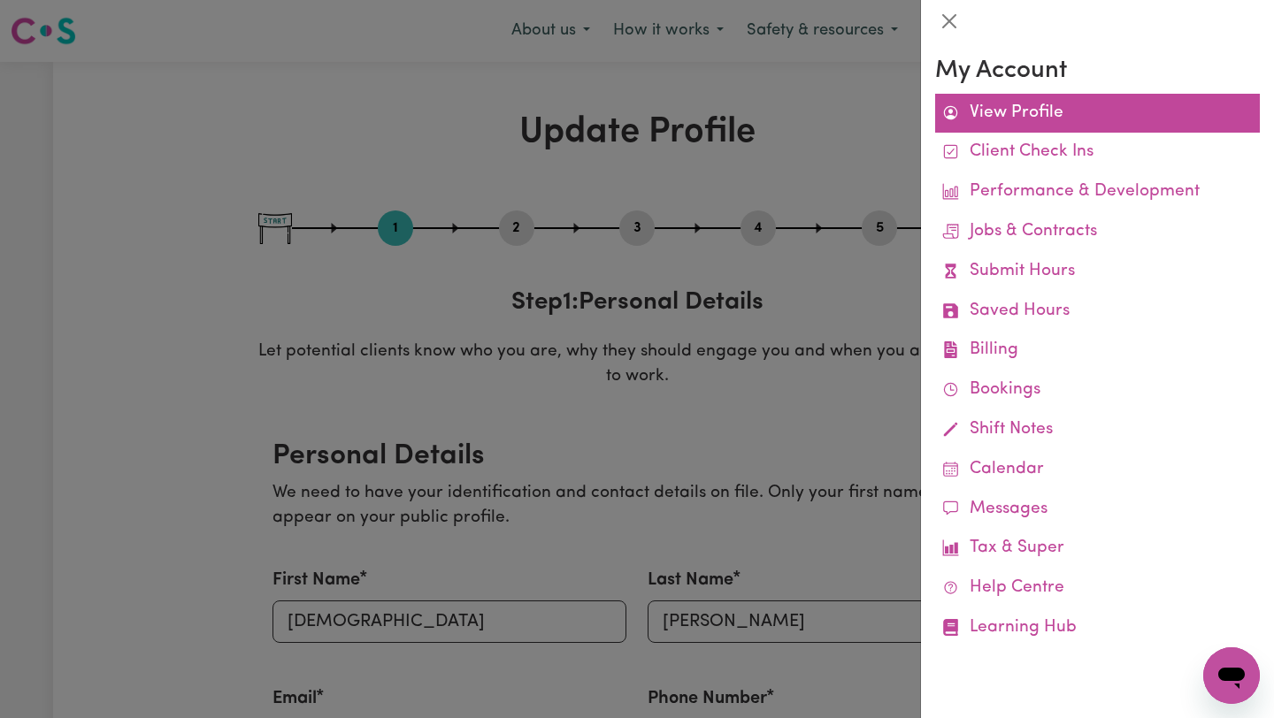
click at [1021, 116] on link "View Profile" at bounding box center [1097, 114] width 325 height 40
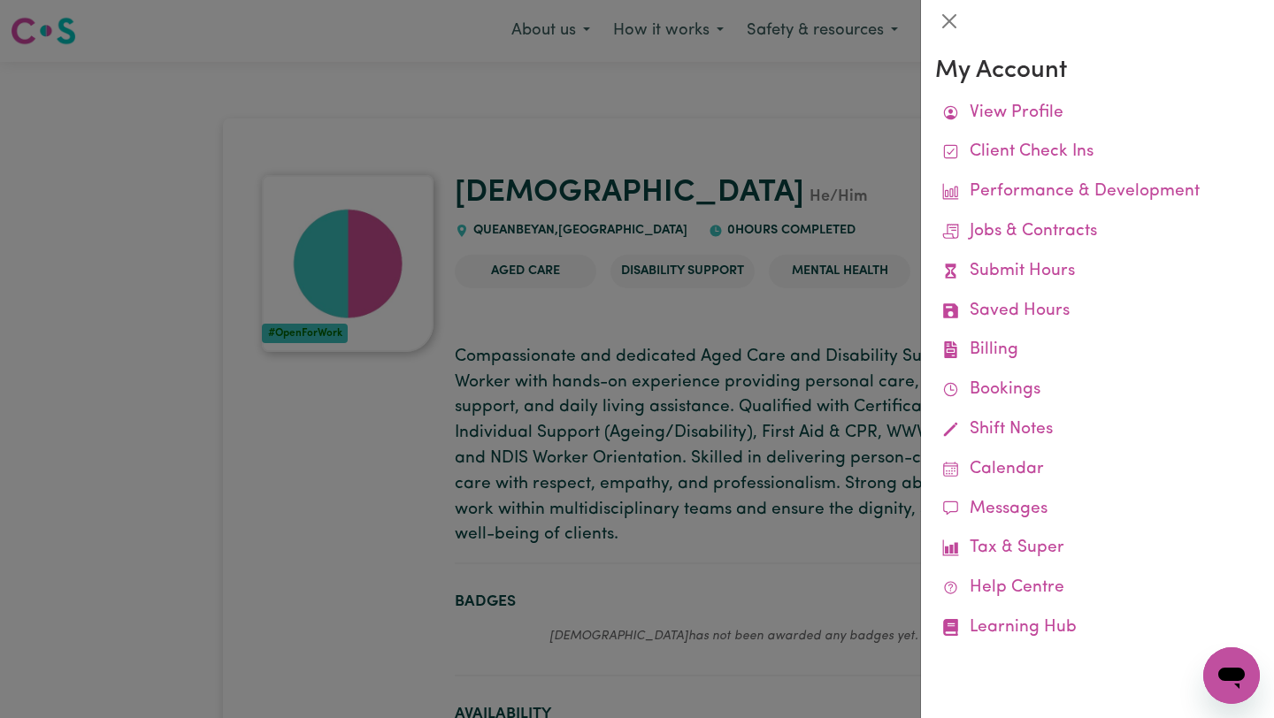
click at [817, 123] on div at bounding box center [637, 359] width 1274 height 718
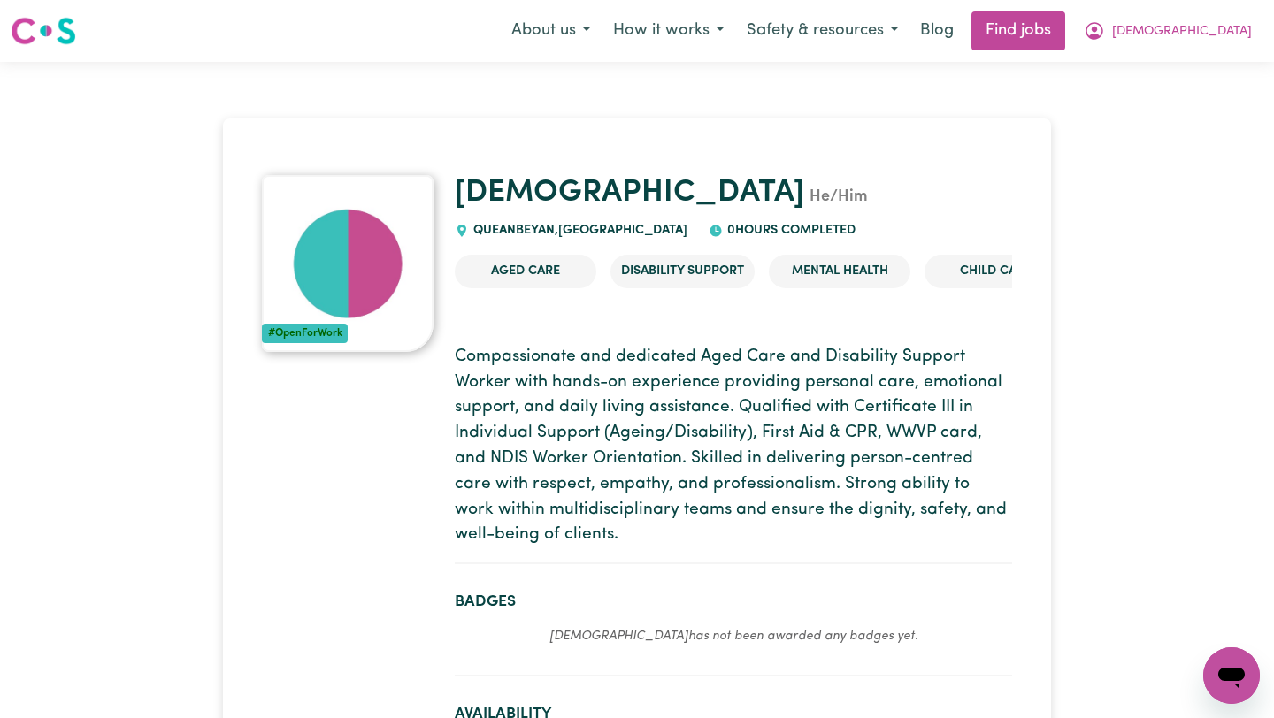
select select "[DEMOGRAPHIC_DATA]"
select select "Australian PR"
select select "Studying a healthcare related degree or qualification"
select select "40"
select select "45"
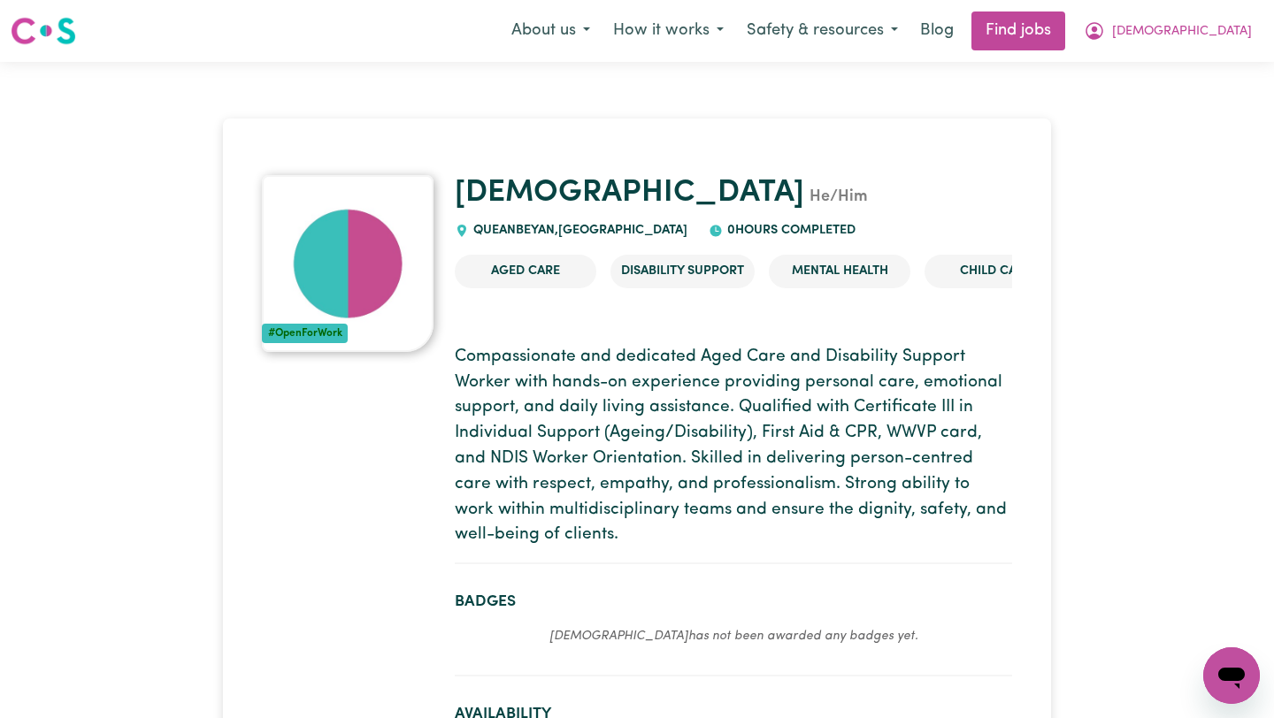
select select "55"
select select "65"
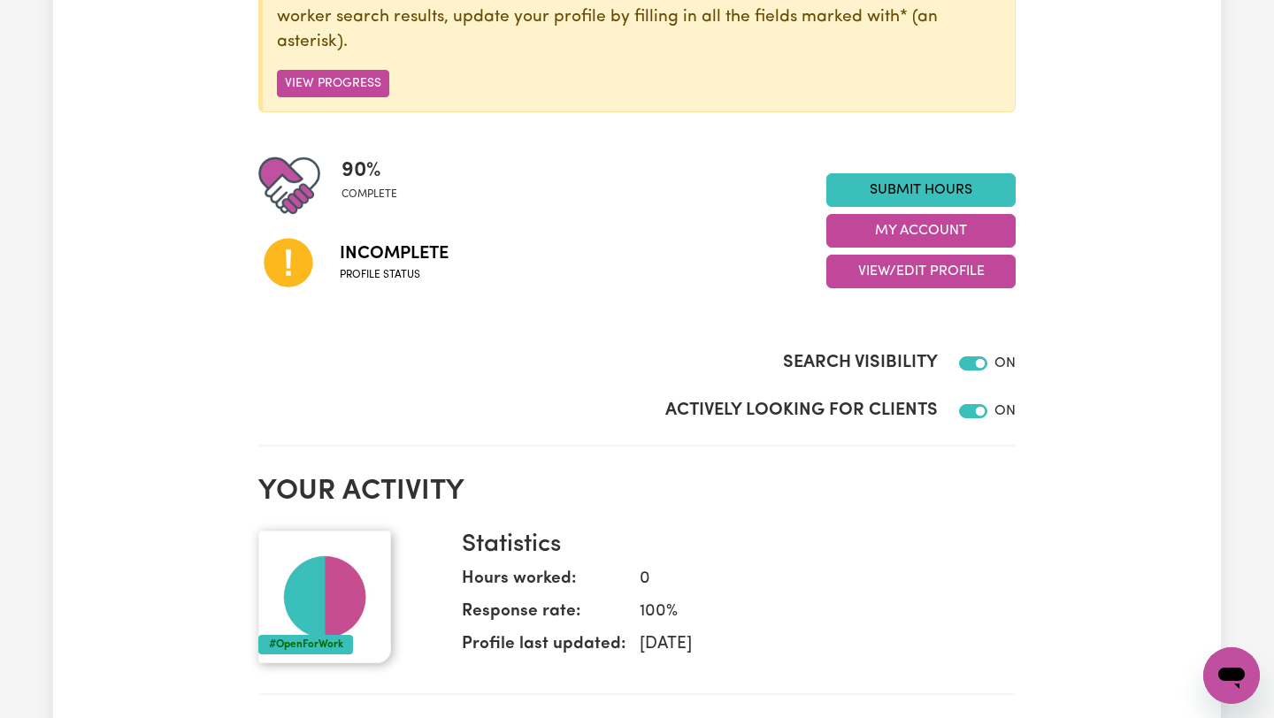
scroll to position [302, 0]
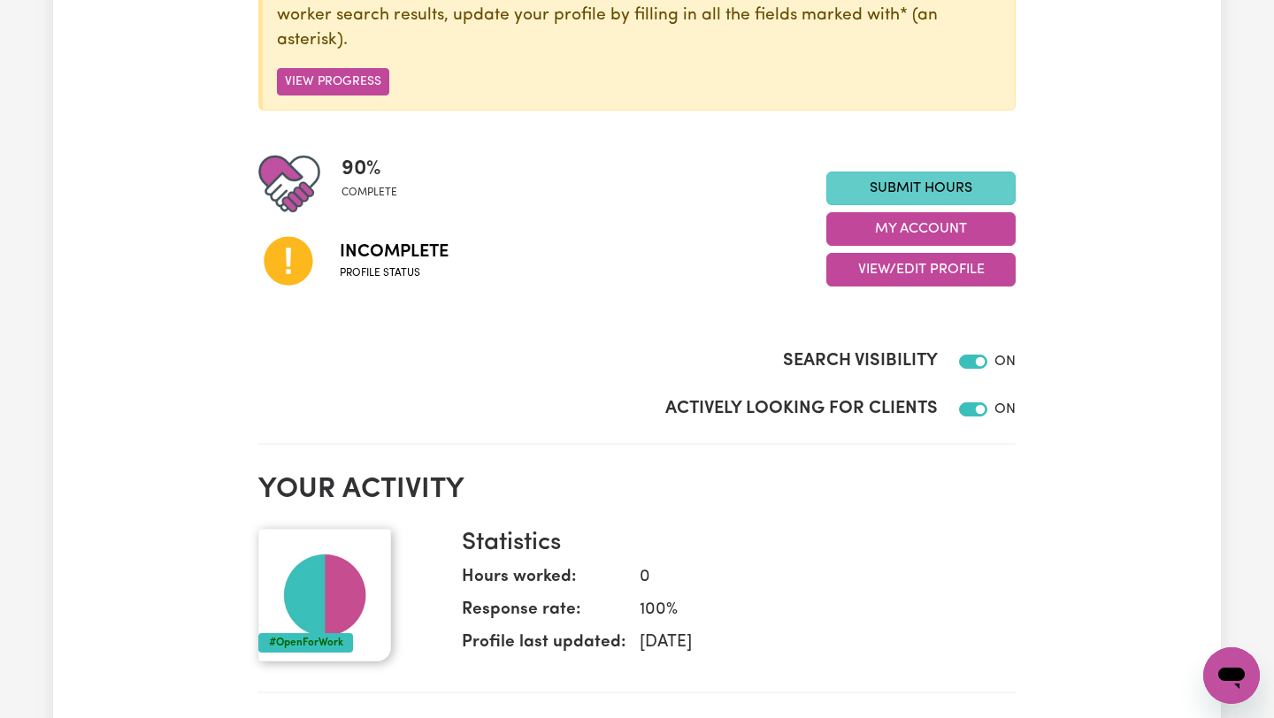
click at [942, 186] on link "Submit Hours" at bounding box center [920, 189] width 189 height 34
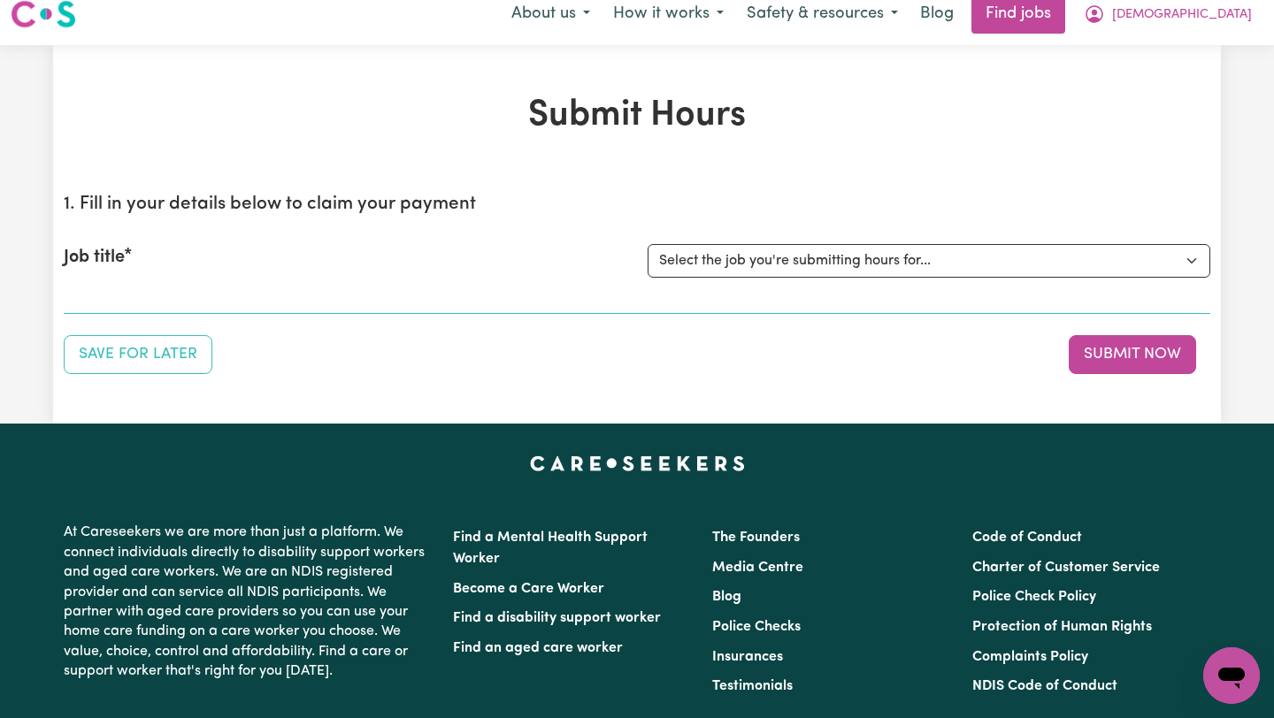
scroll to position [31, 0]
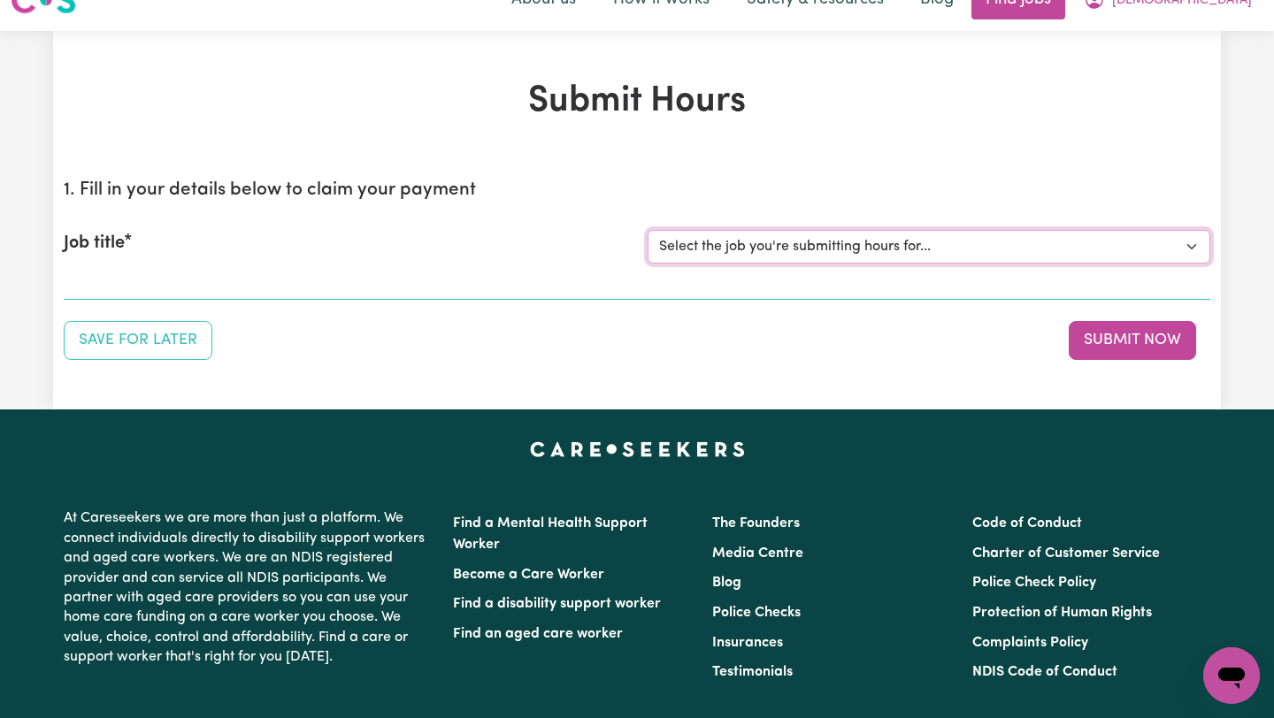
click at [791, 250] on select "Select the job you're submitting hours for..." at bounding box center [928, 247] width 563 height 34
click at [1011, 244] on select "Select the job you're submitting hours for..." at bounding box center [928, 247] width 563 height 34
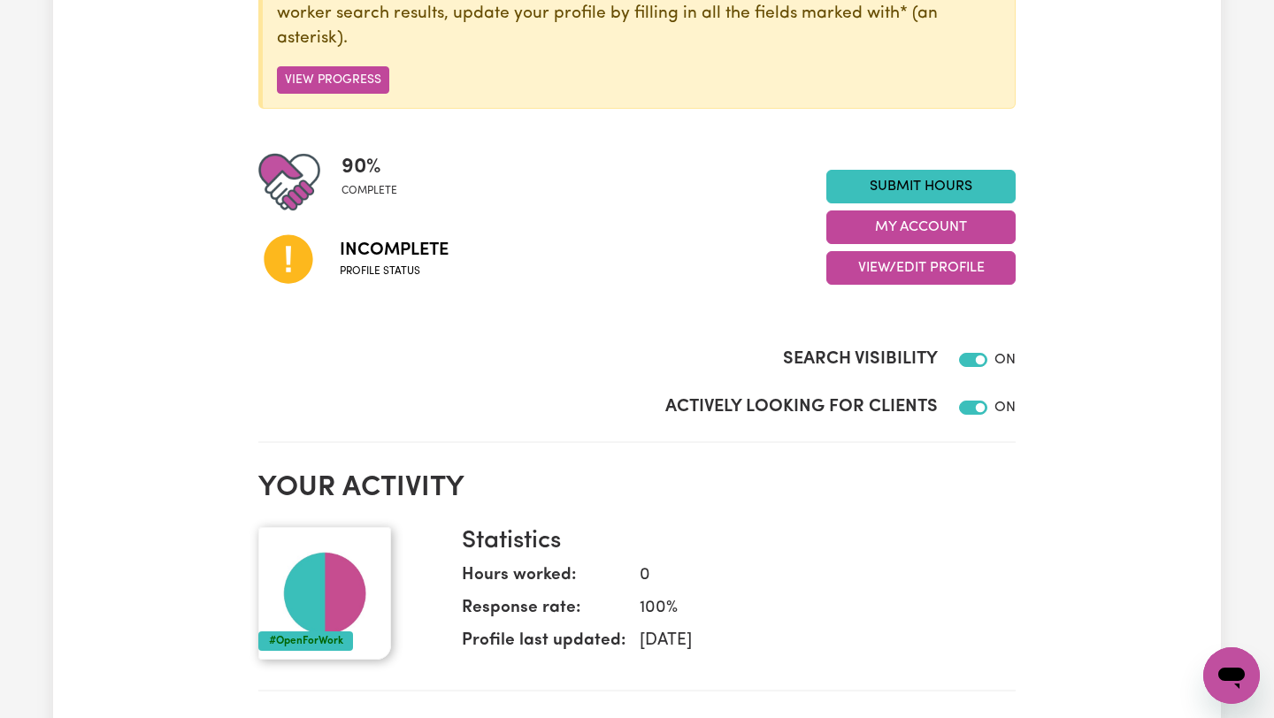
scroll to position [302, 0]
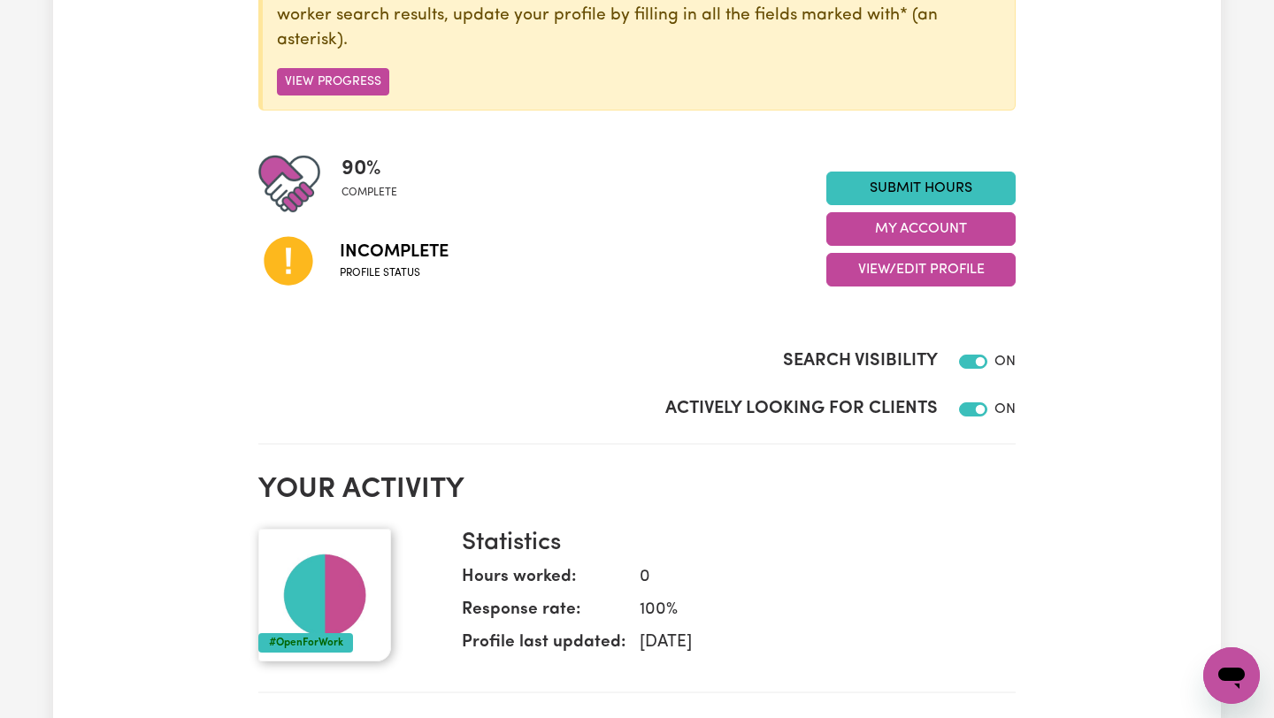
click at [279, 266] on icon at bounding box center [288, 261] width 49 height 49
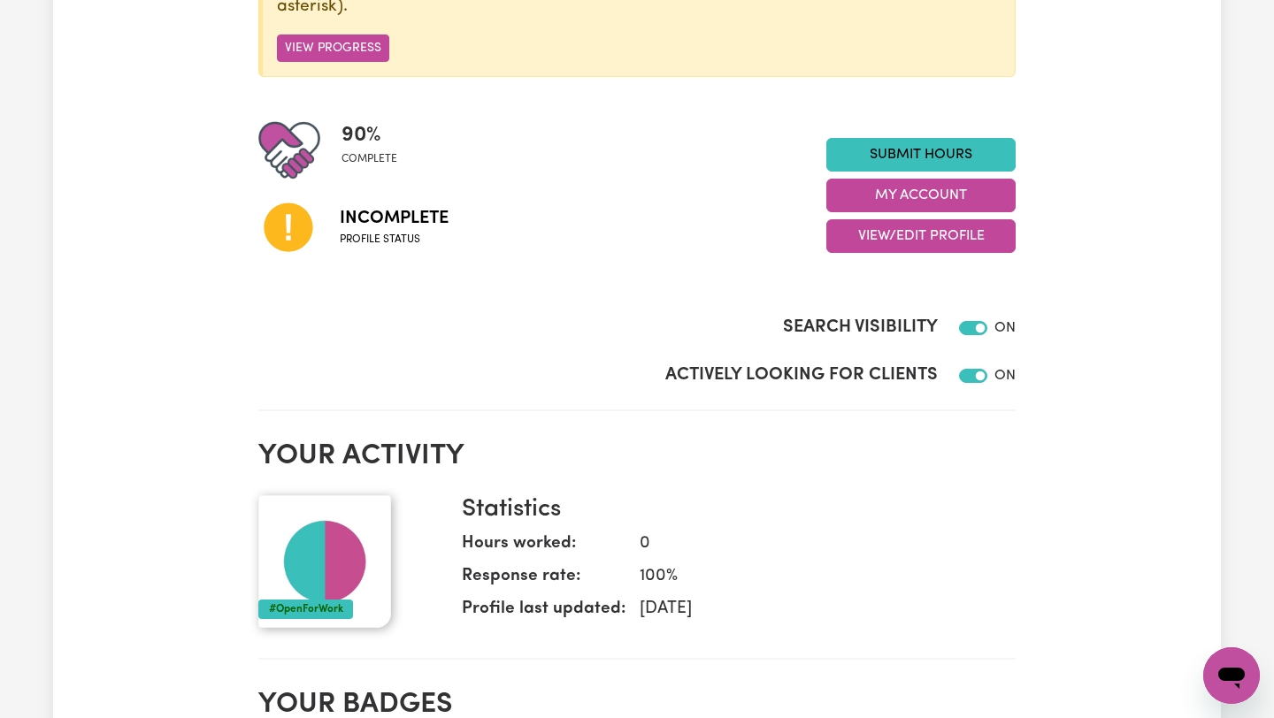
scroll to position [337, 0]
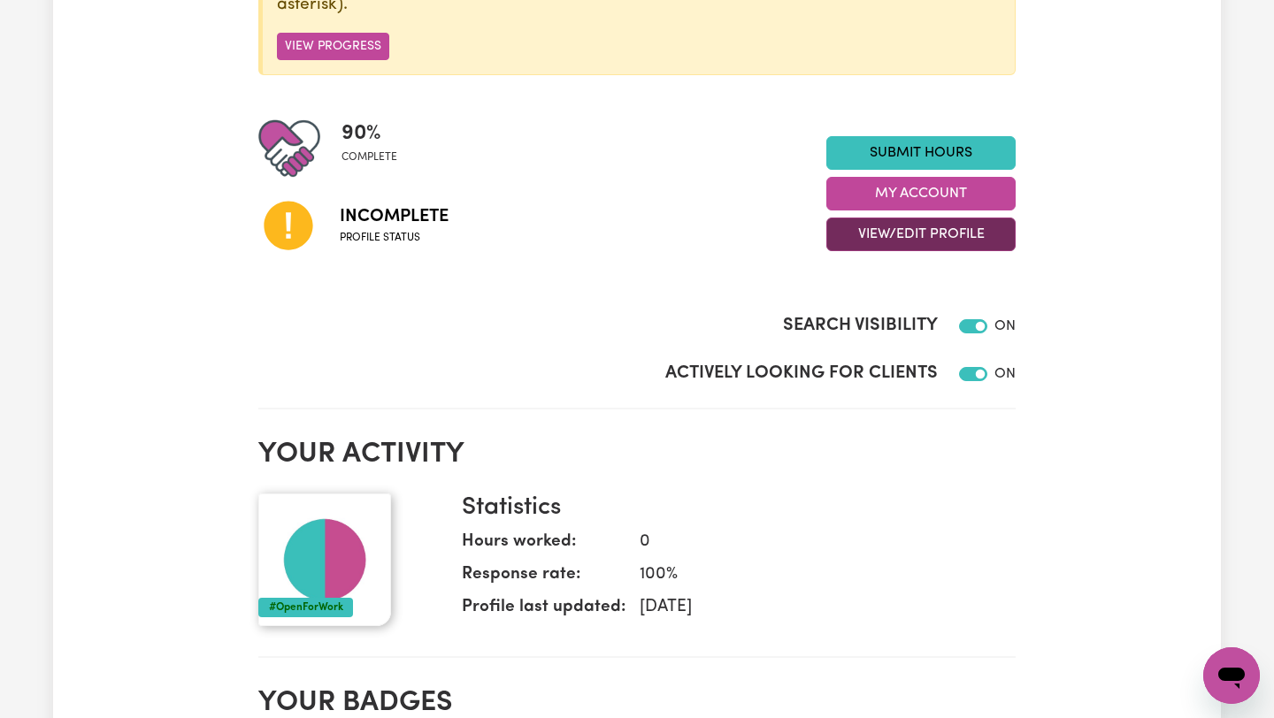
click at [945, 230] on button "View/Edit Profile" at bounding box center [920, 235] width 189 height 34
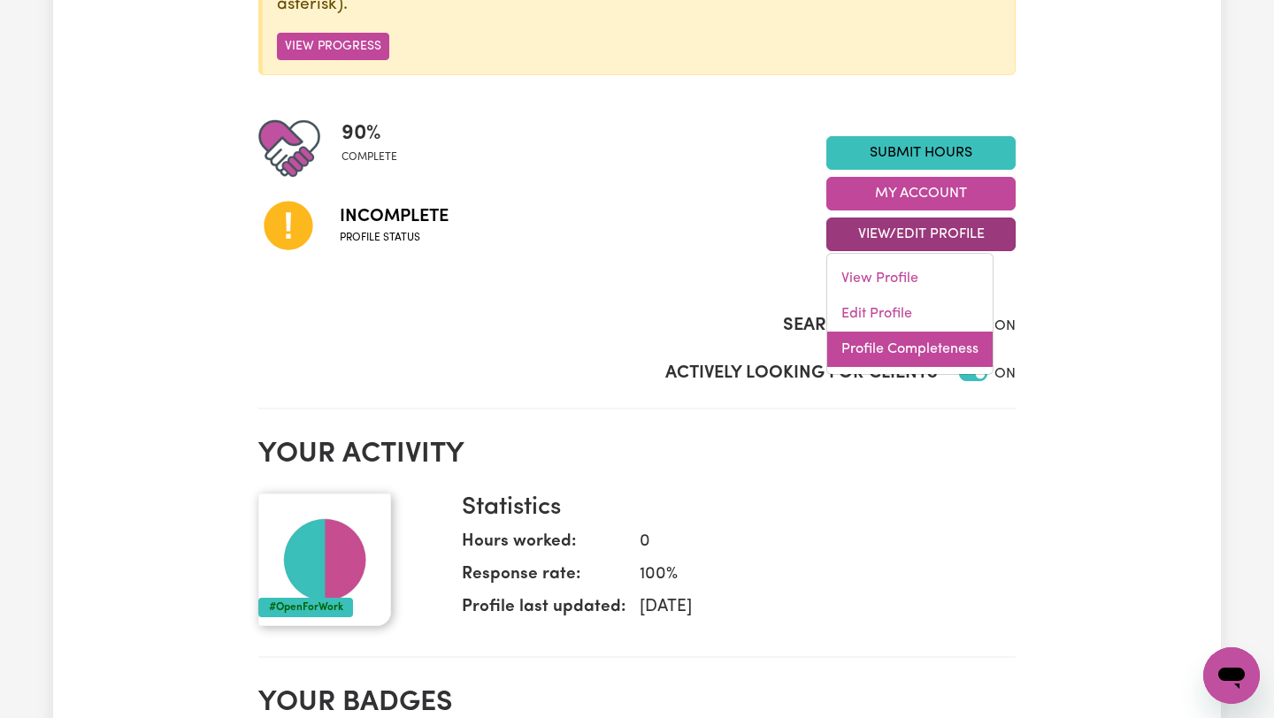
click at [934, 356] on link "Profile Completeness" at bounding box center [909, 349] width 165 height 35
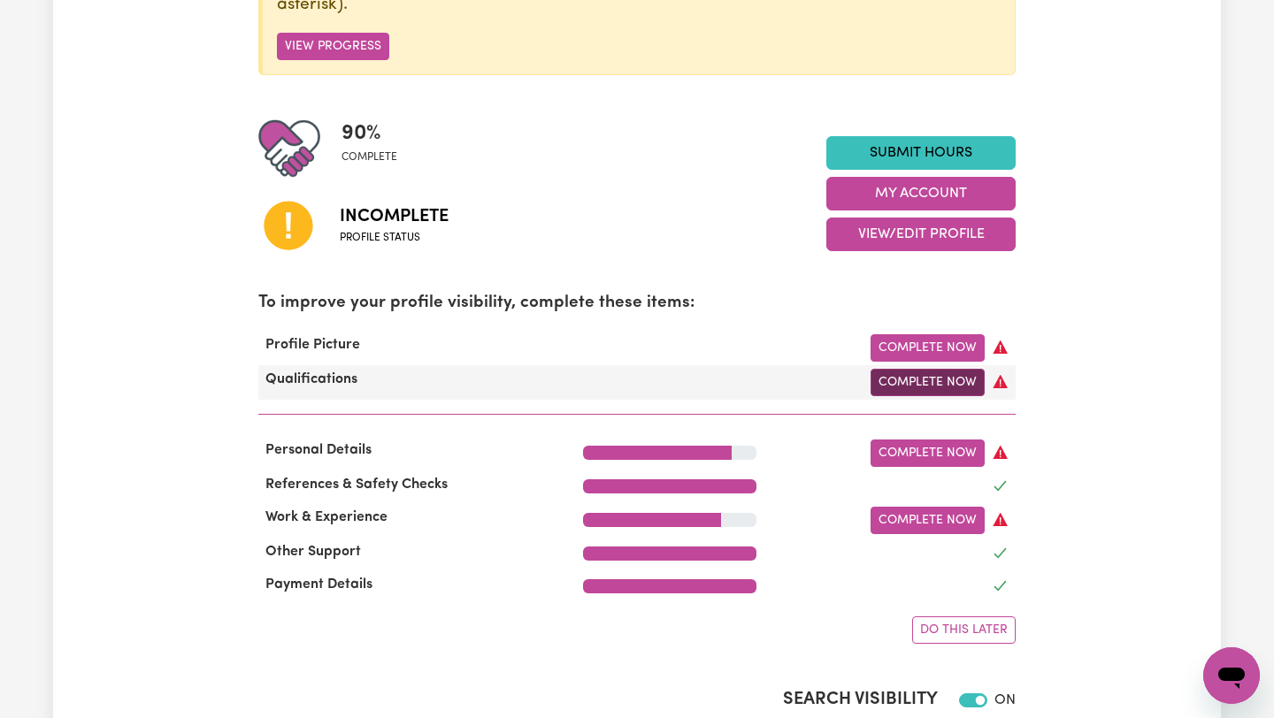
click at [946, 378] on link "Complete Now" at bounding box center [927, 382] width 114 height 27
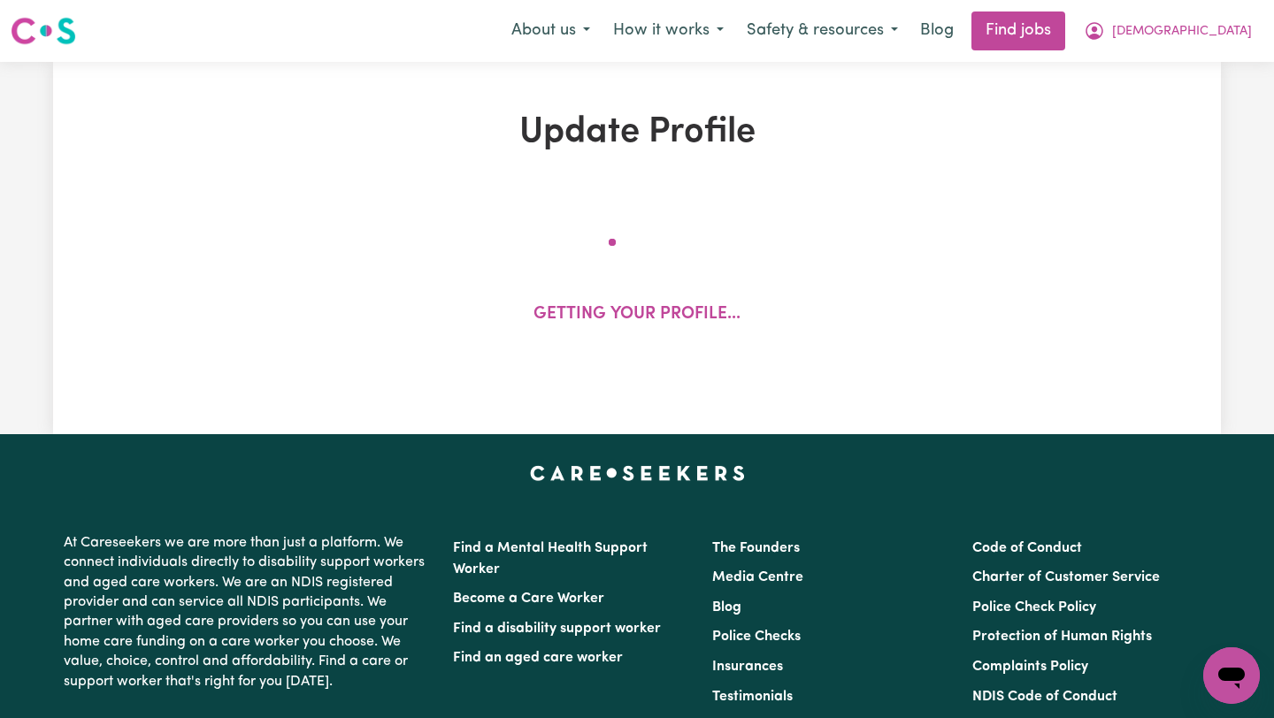
select select "2025"
select select "Certificate III (Individual Support)"
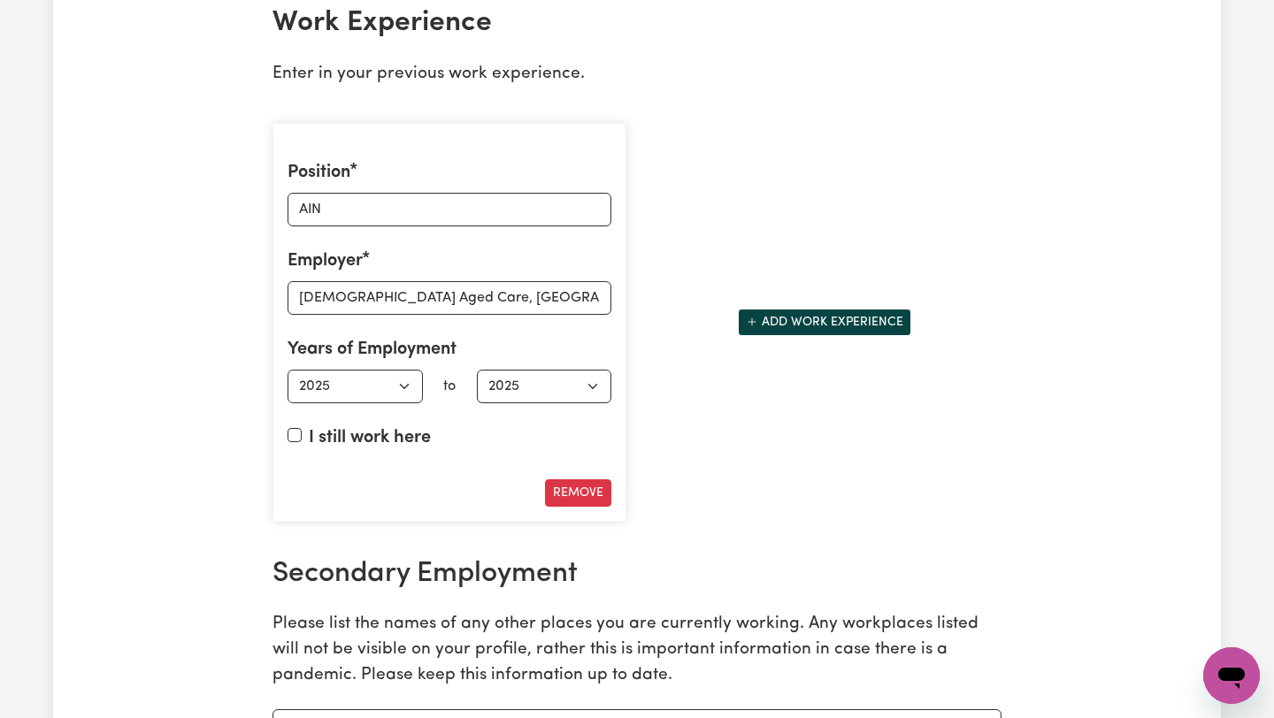
scroll to position [2519, 0]
click at [330, 432] on label "I still work here" at bounding box center [370, 437] width 122 height 27
click at [302, 432] on input "I still work here" at bounding box center [294, 434] width 14 height 14
checkbox input "true"
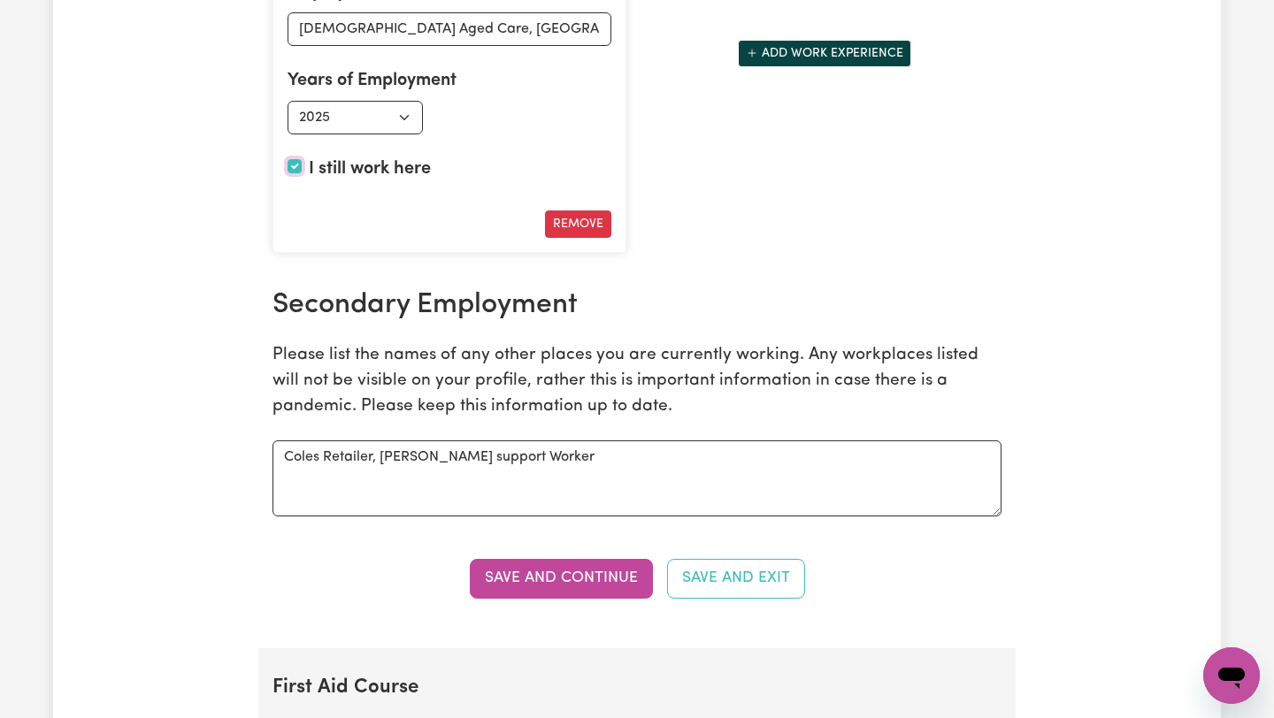
scroll to position [2789, 0]
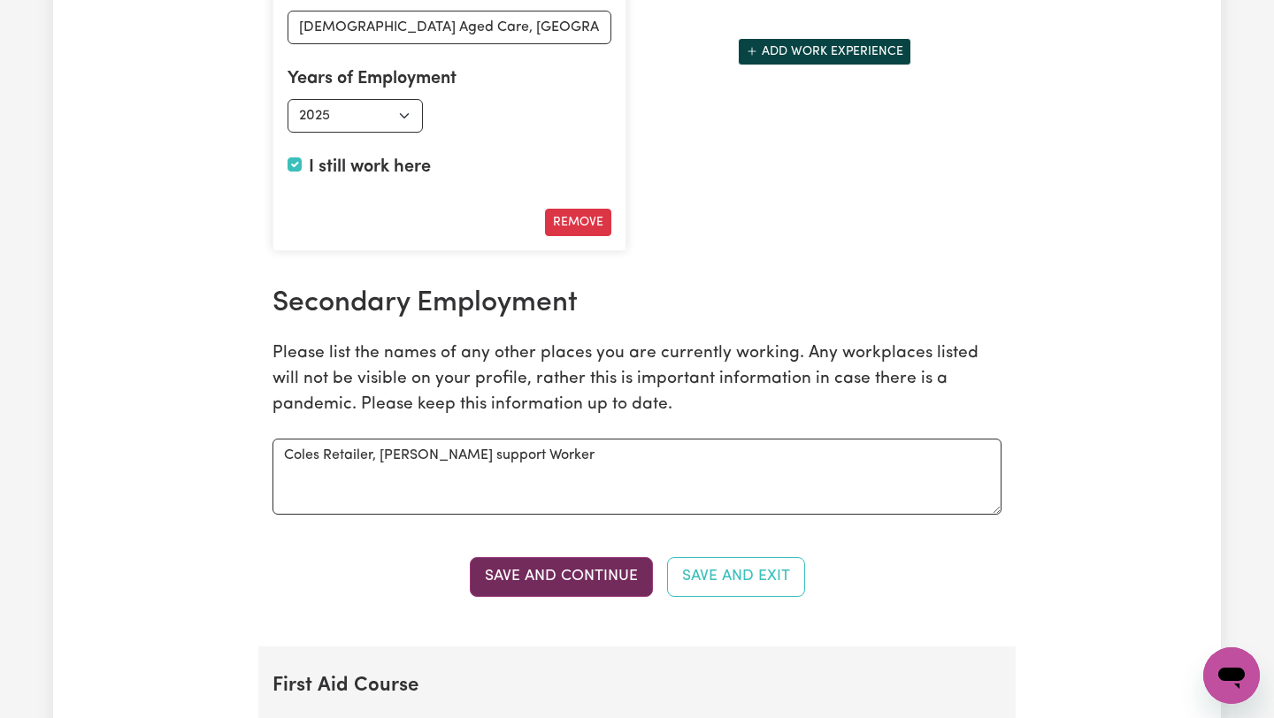
click at [576, 586] on button "Save and Continue" at bounding box center [561, 576] width 183 height 39
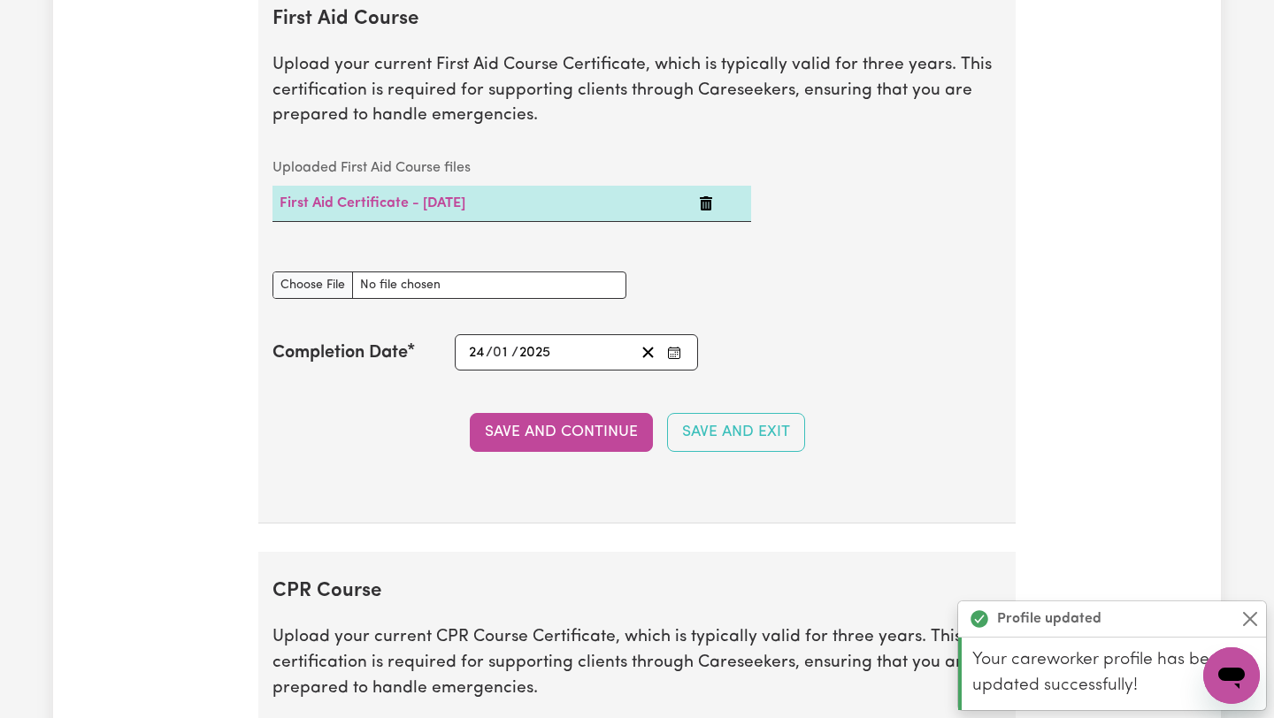
scroll to position [3460, 0]
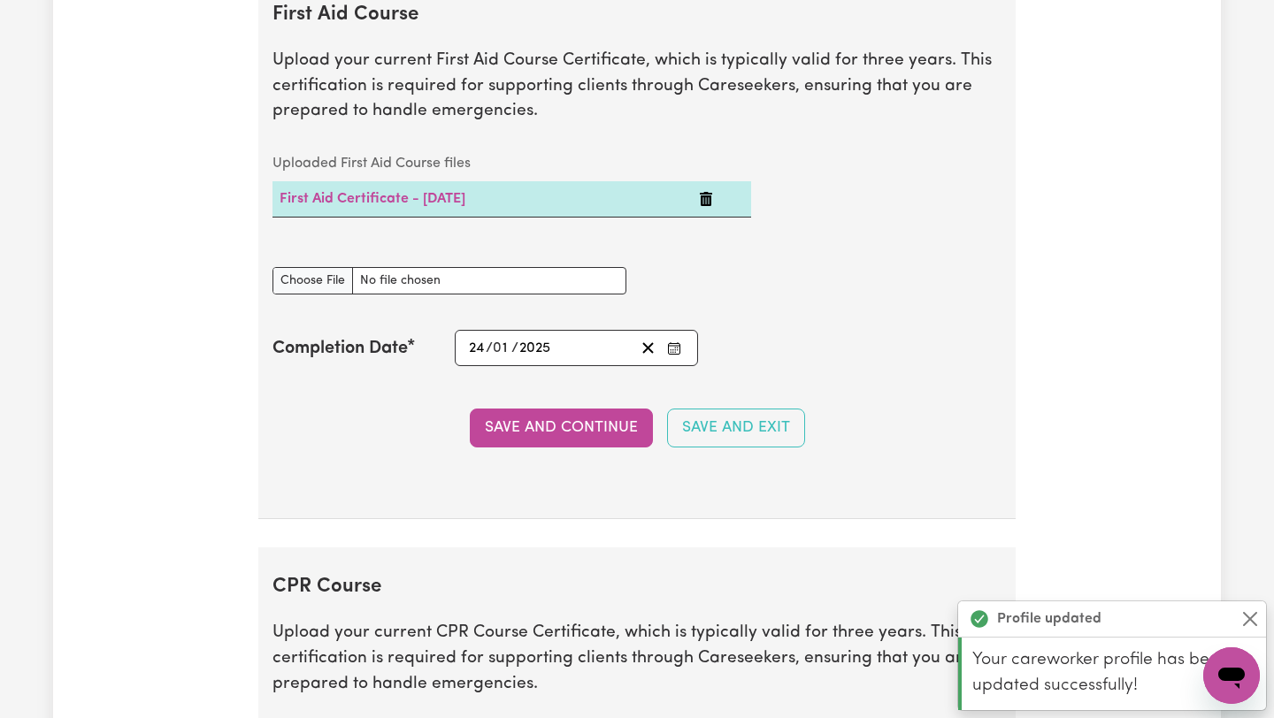
click at [517, 407] on section "First Aid Course Upload your current First Aid Course Certificate, which is typ…" at bounding box center [636, 247] width 757 height 545
click at [550, 425] on button "Save and Continue" at bounding box center [561, 428] width 183 height 39
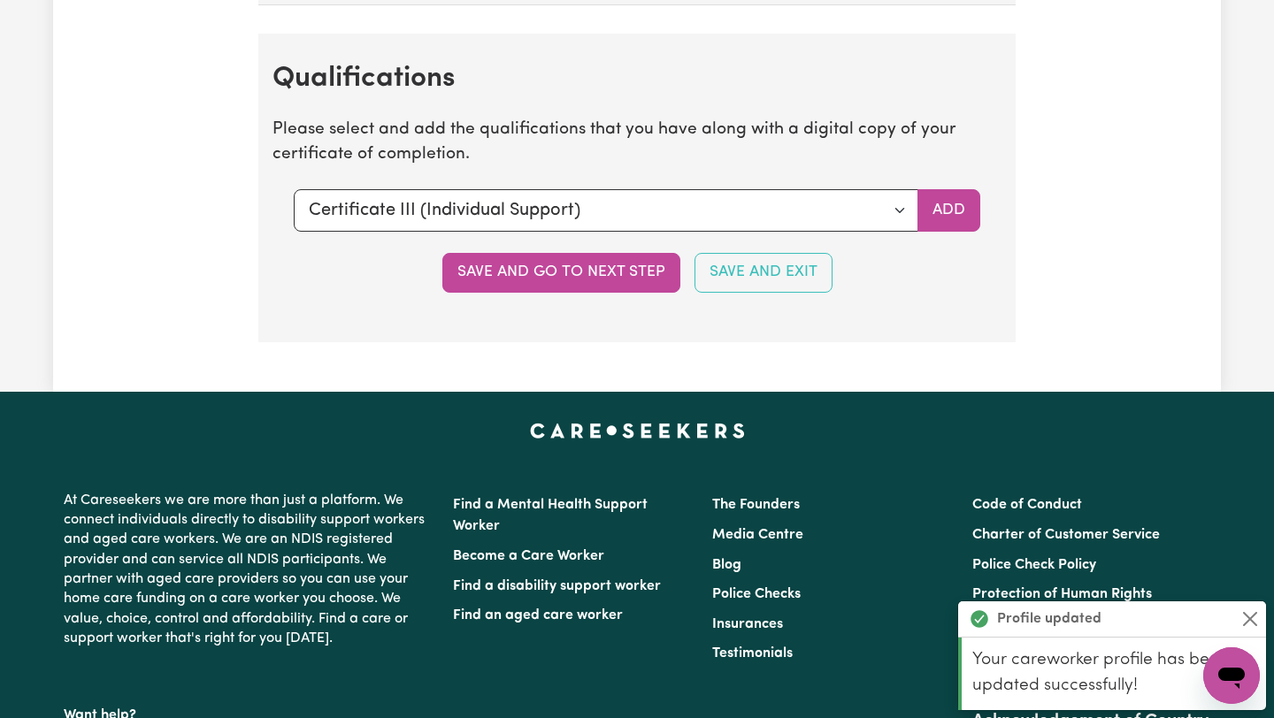
scroll to position [4548, 0]
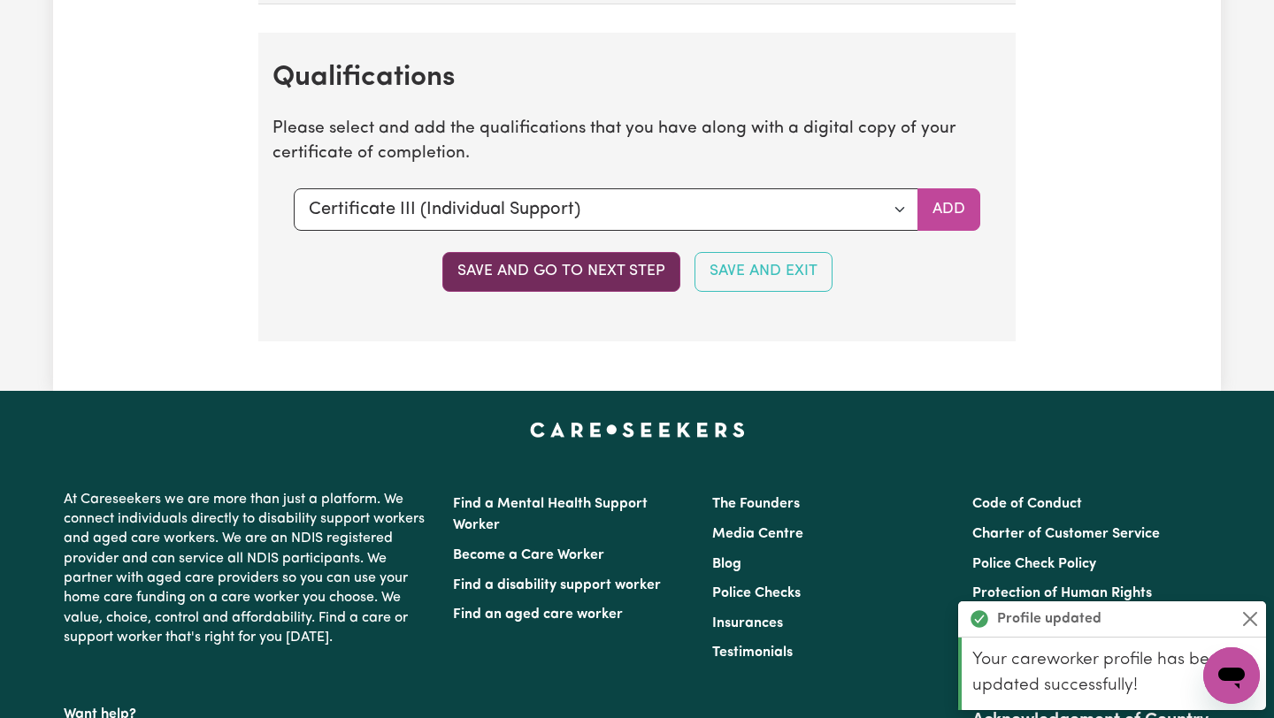
click at [561, 270] on button "Save and go to next step" at bounding box center [561, 271] width 238 height 39
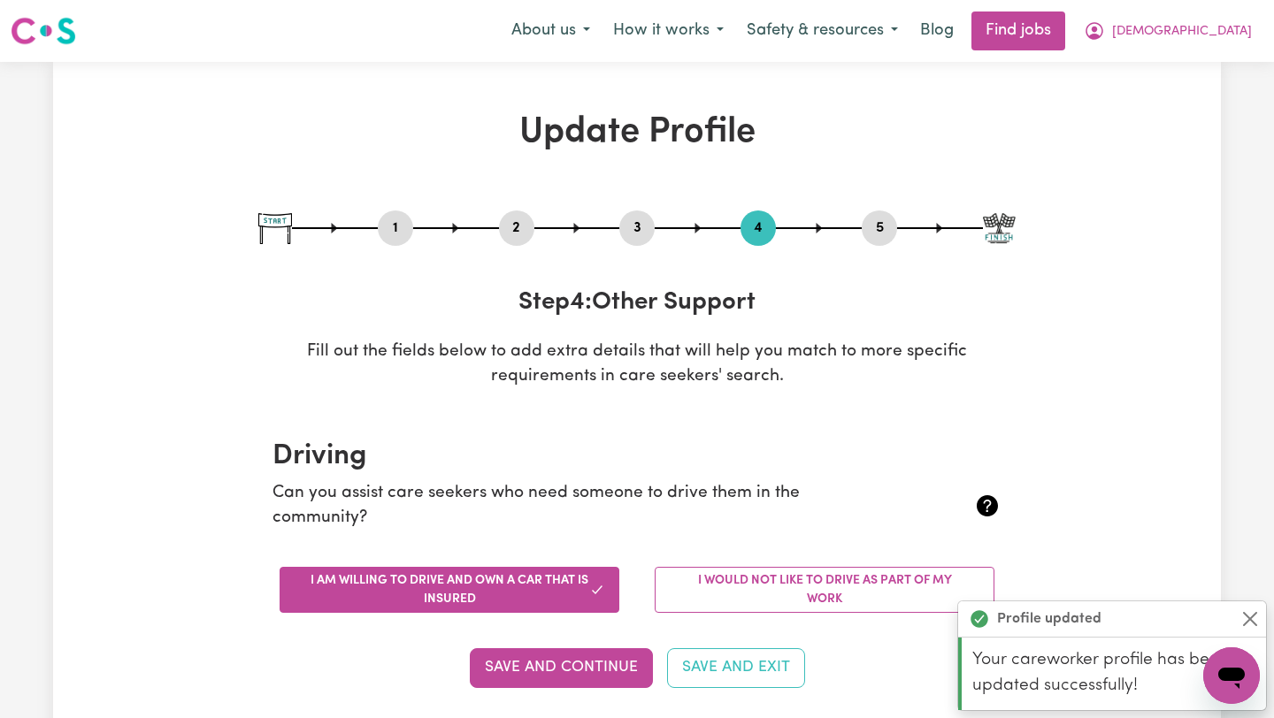
scroll to position [0, 0]
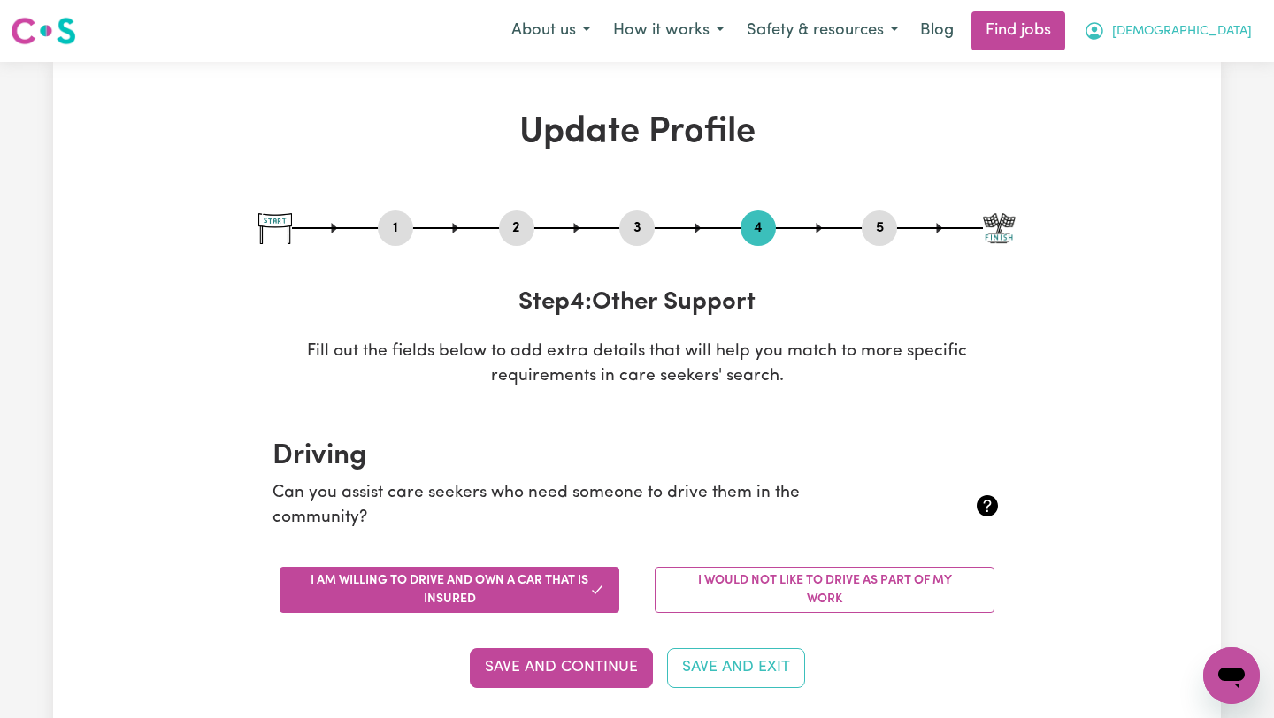
click at [1219, 31] on span "[DEMOGRAPHIC_DATA]" at bounding box center [1182, 31] width 140 height 19
click at [1188, 69] on link "My Account" at bounding box center [1192, 69] width 140 height 34
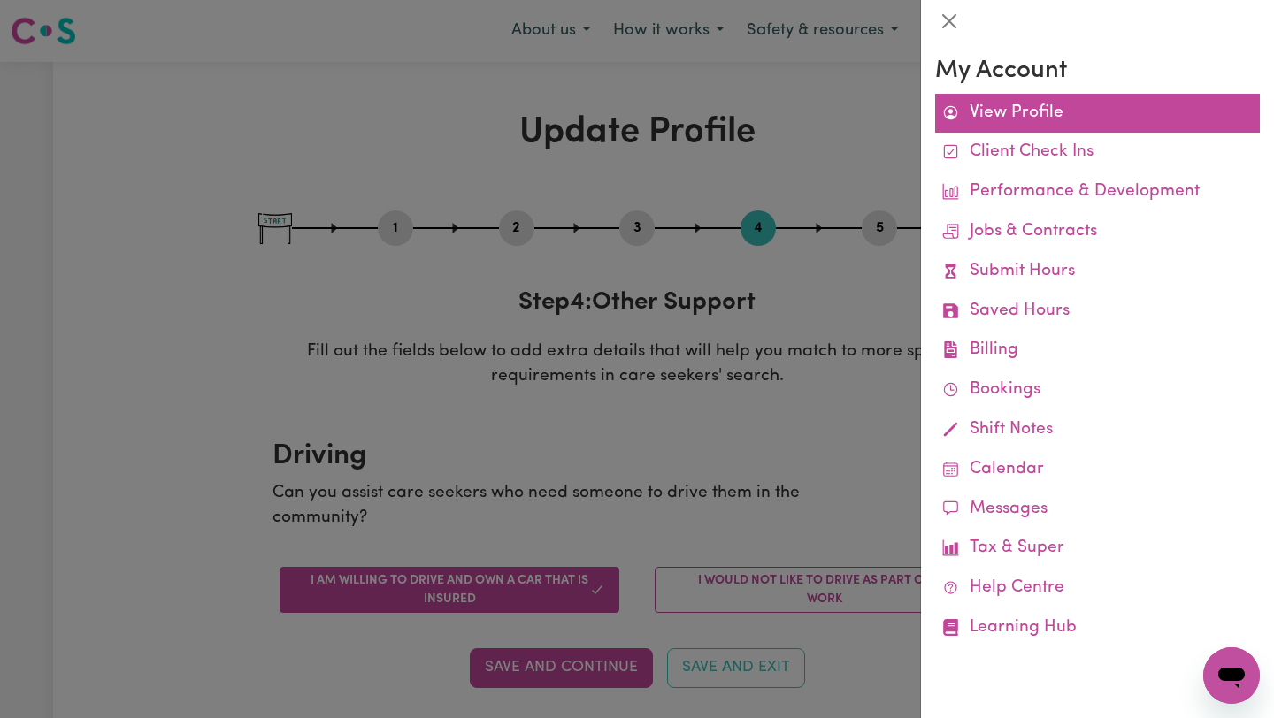
click at [977, 107] on link "View Profile" at bounding box center [1097, 114] width 325 height 40
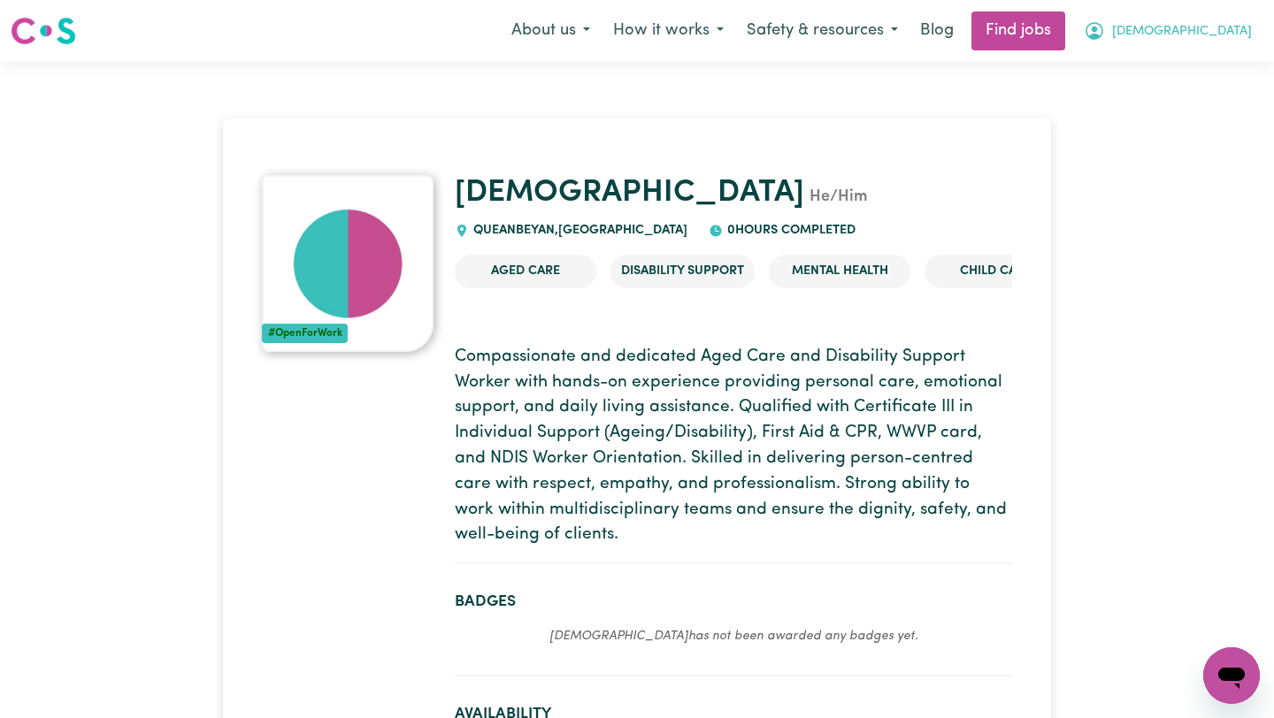
click at [1238, 35] on span "[DEMOGRAPHIC_DATA]" at bounding box center [1182, 31] width 140 height 19
click at [1184, 110] on link "My Dashboard" at bounding box center [1192, 102] width 140 height 34
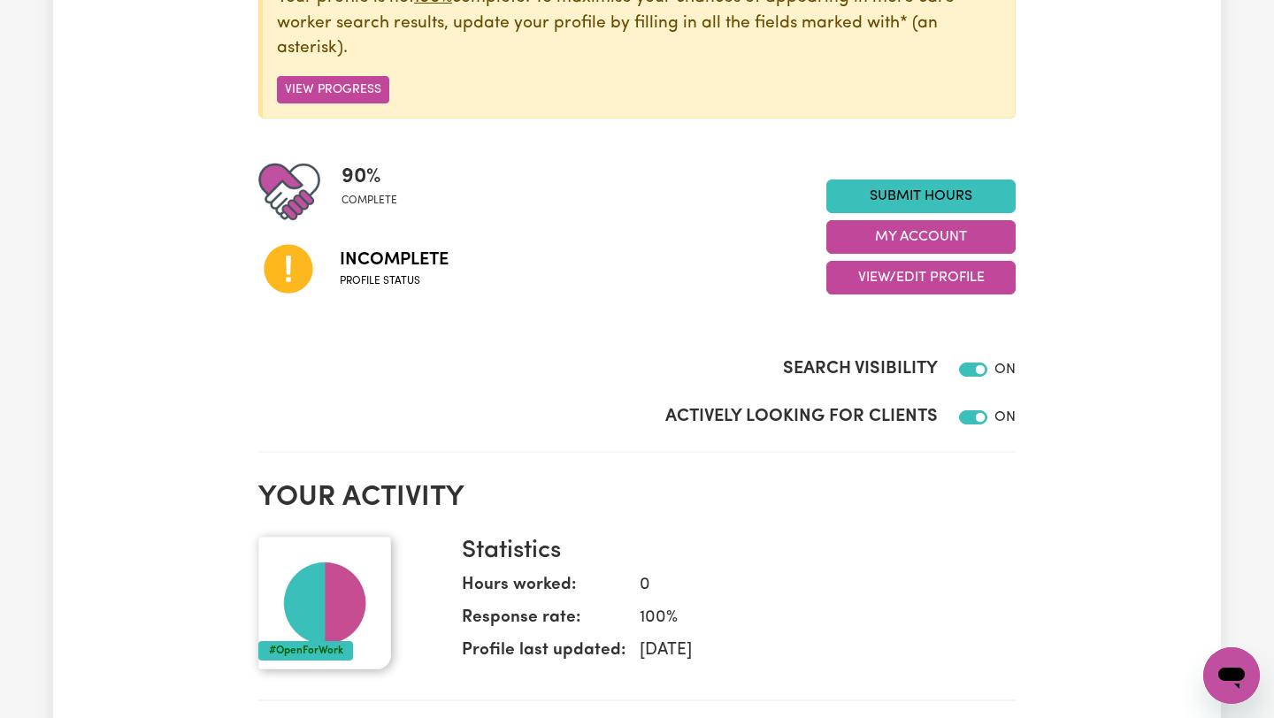
scroll to position [297, 0]
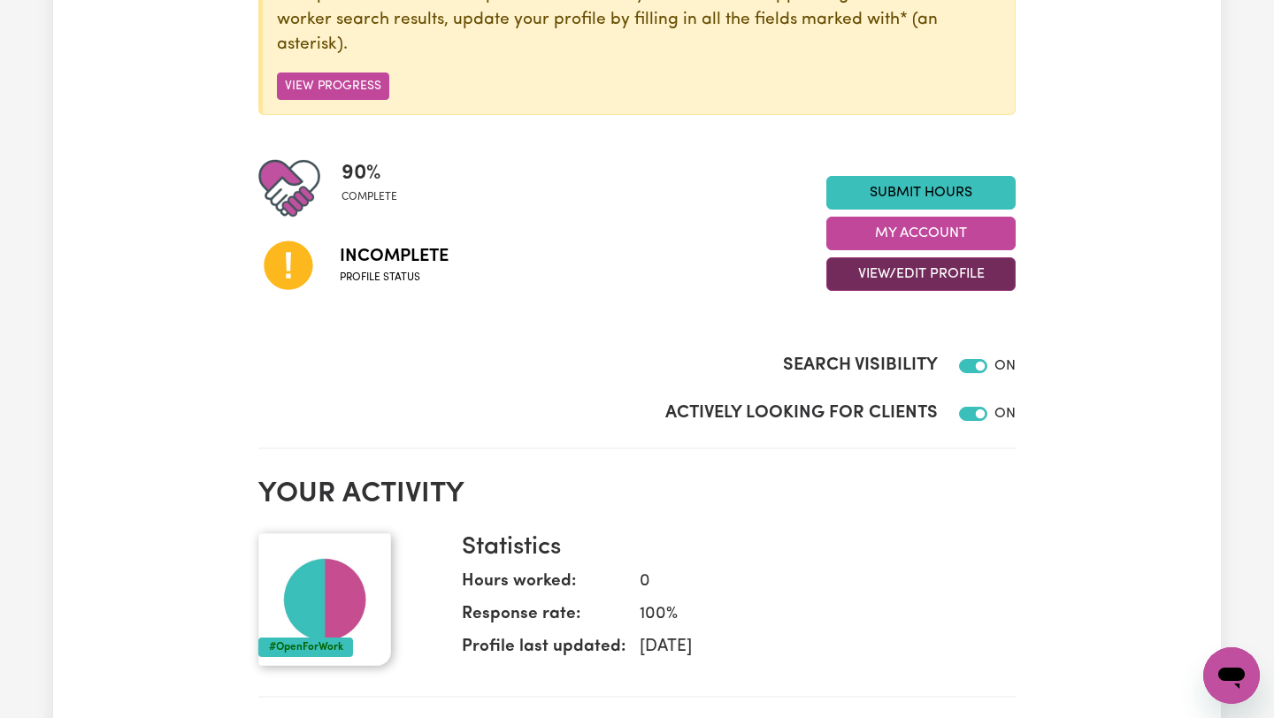
click at [882, 268] on button "View/Edit Profile" at bounding box center [920, 274] width 189 height 34
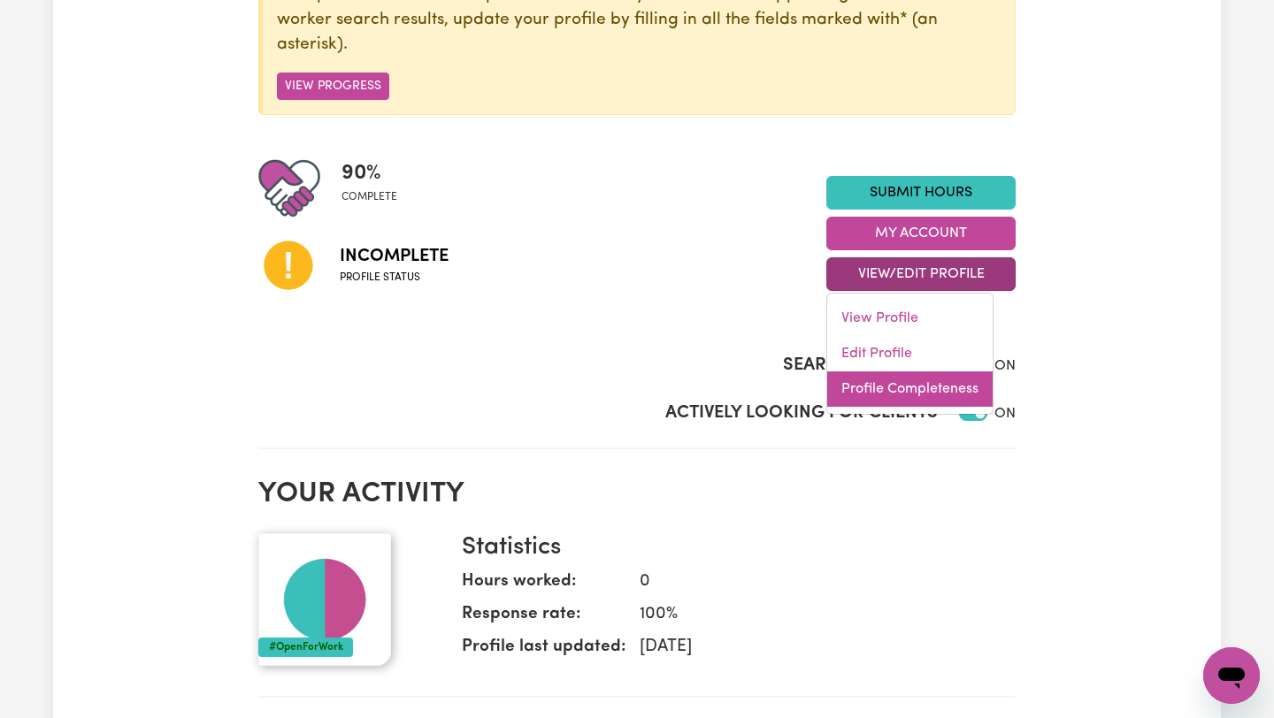
click at [891, 384] on link "Profile Completeness" at bounding box center [909, 389] width 165 height 35
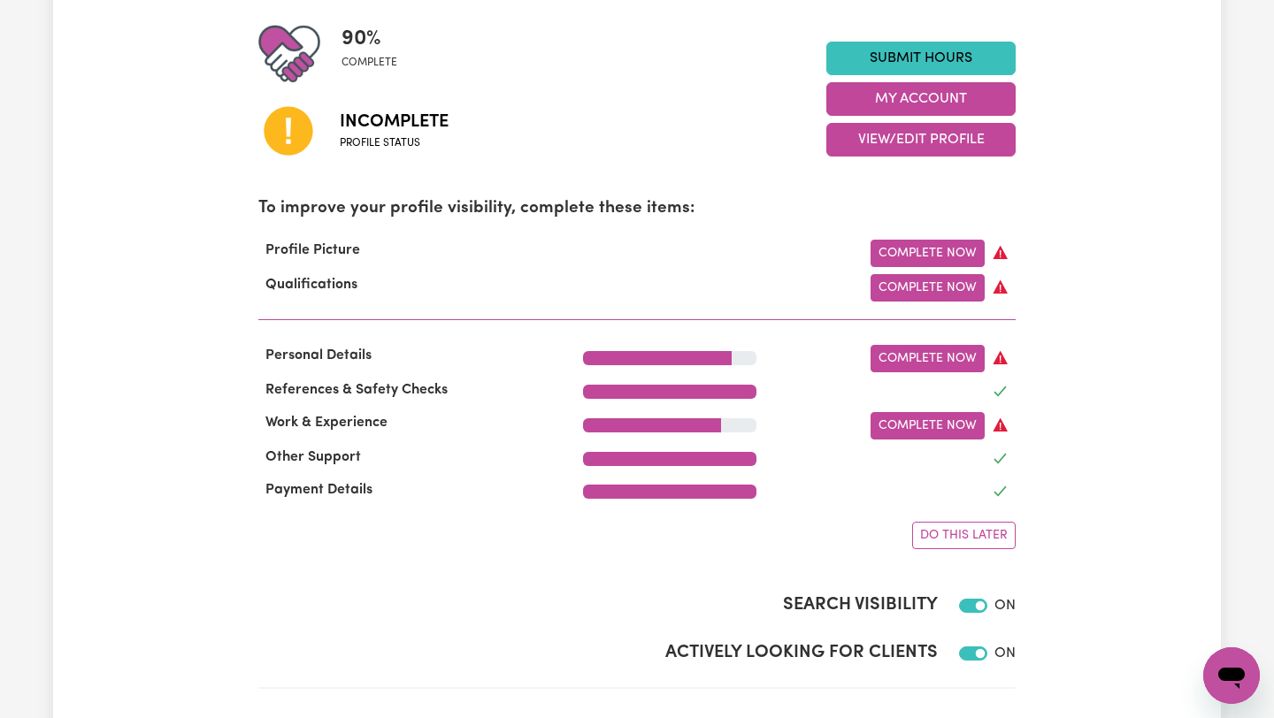
scroll to position [433, 0]
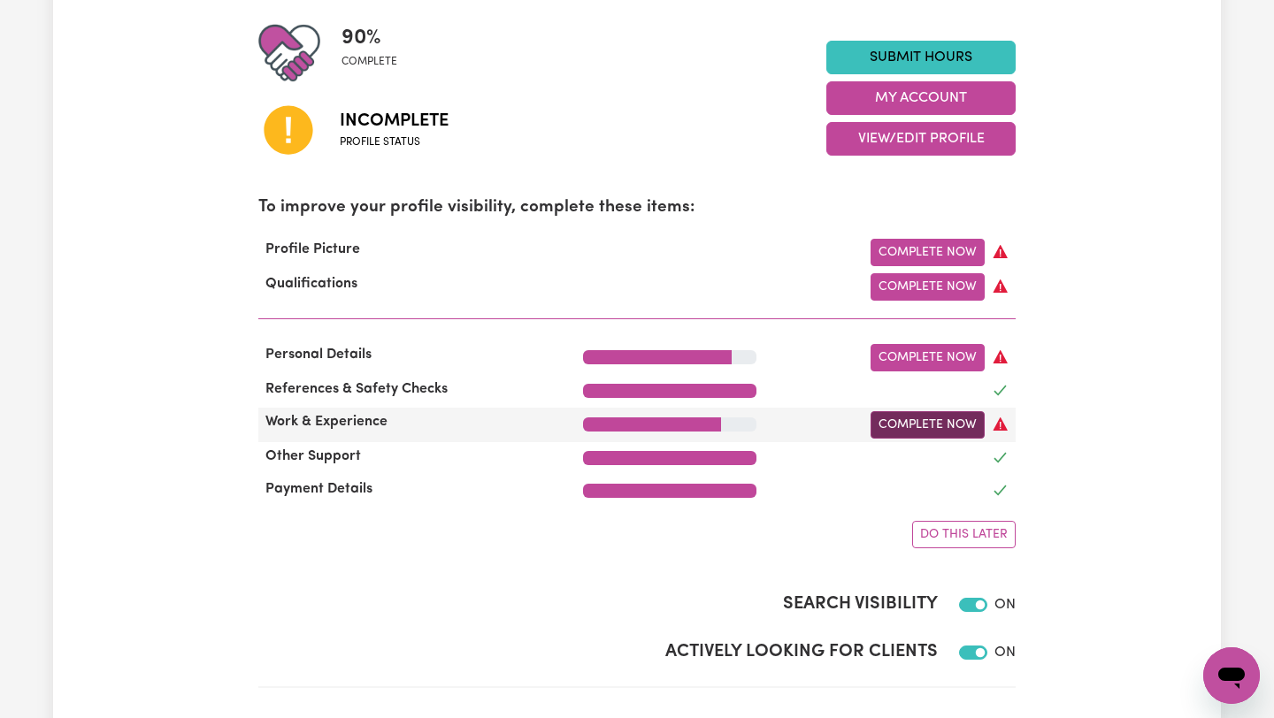
click at [923, 422] on link "Complete Now" at bounding box center [927, 424] width 114 height 27
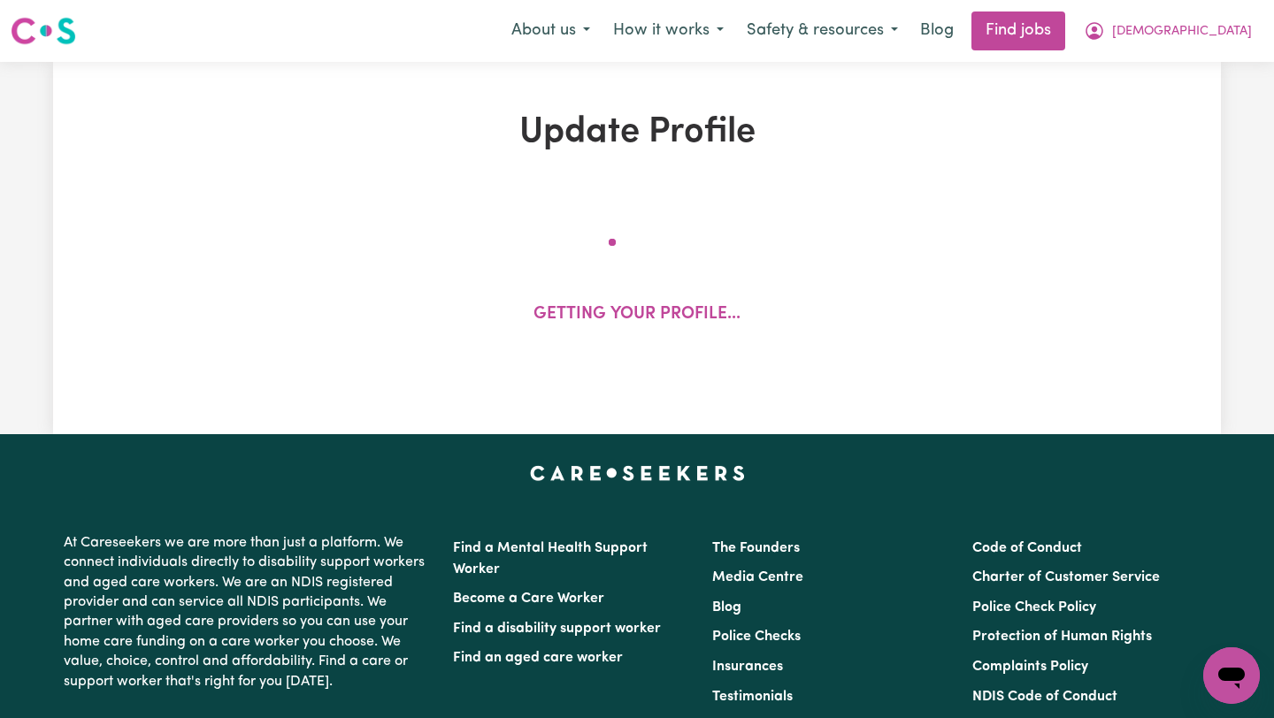
select select "2025"
select select "Certificate III (Individual Support)"
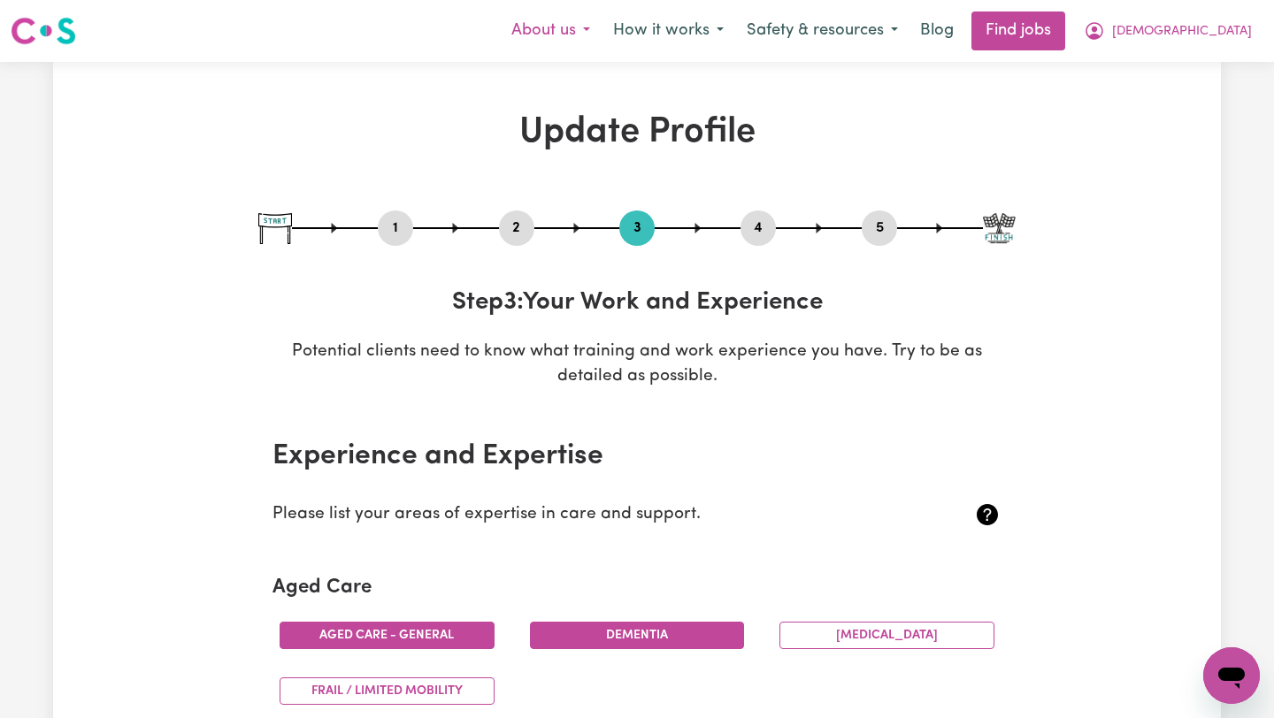
click at [601, 37] on button "About us" at bounding box center [551, 30] width 102 height 37
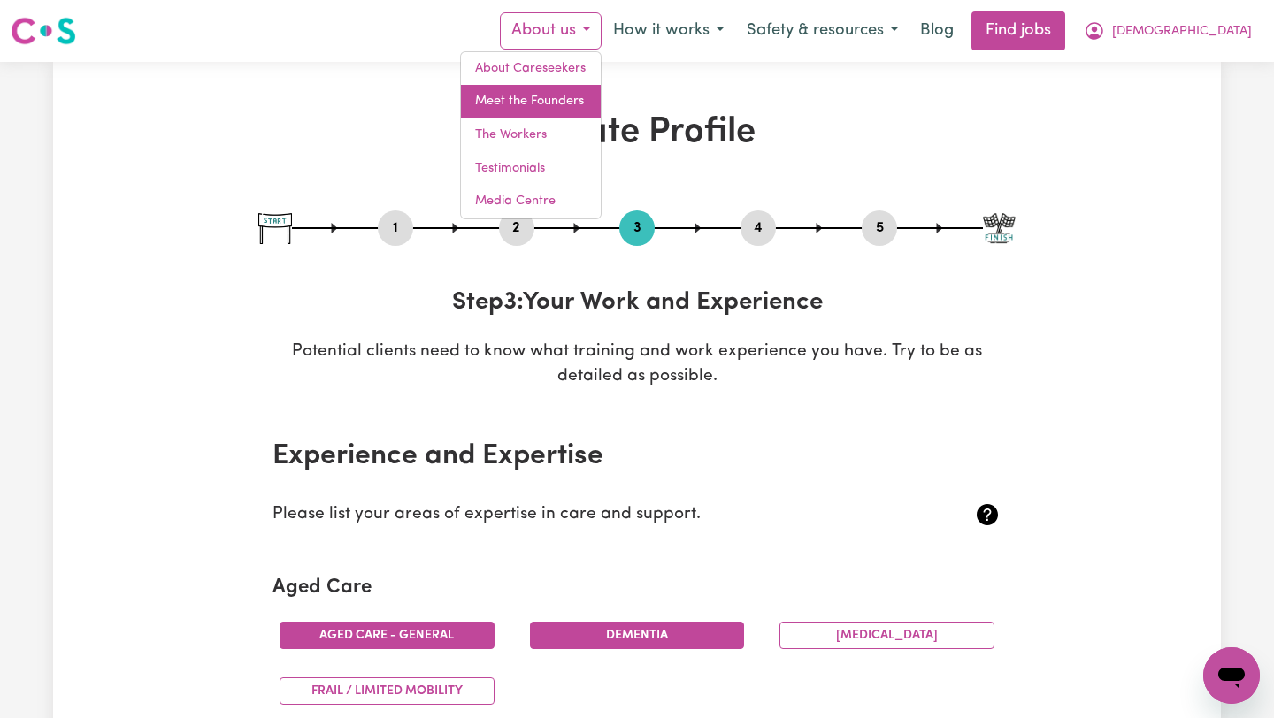
click at [601, 102] on link "Meet the Founders" at bounding box center [531, 102] width 140 height 34
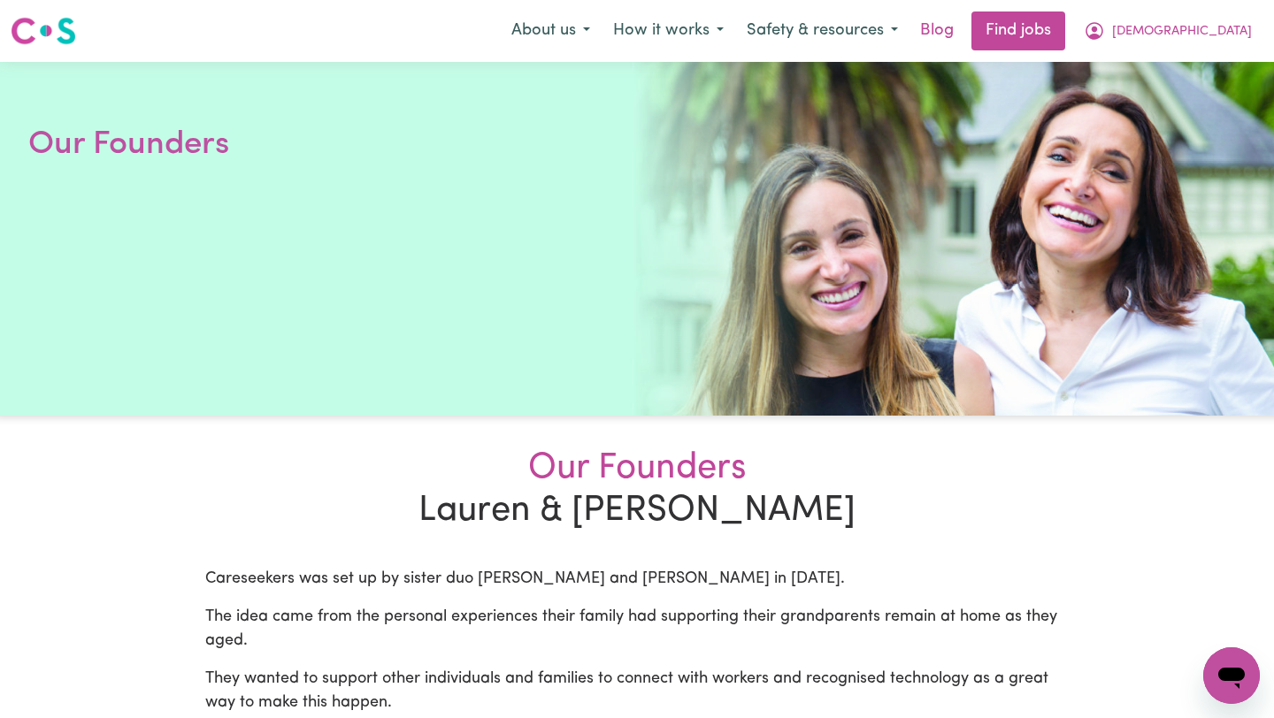
click at [964, 33] on link "Blog" at bounding box center [936, 30] width 55 height 39
click at [909, 34] on button "Safety & resources" at bounding box center [822, 30] width 174 height 37
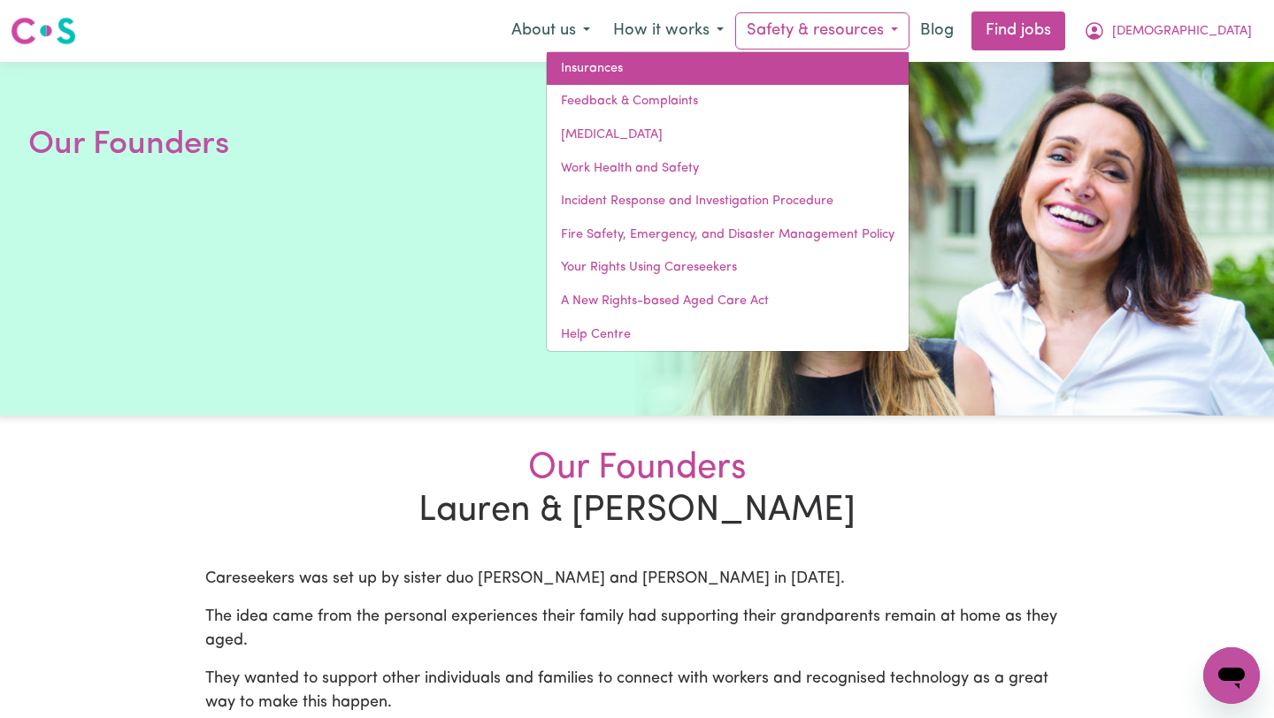
click at [701, 75] on link "Insurances" at bounding box center [728, 69] width 362 height 34
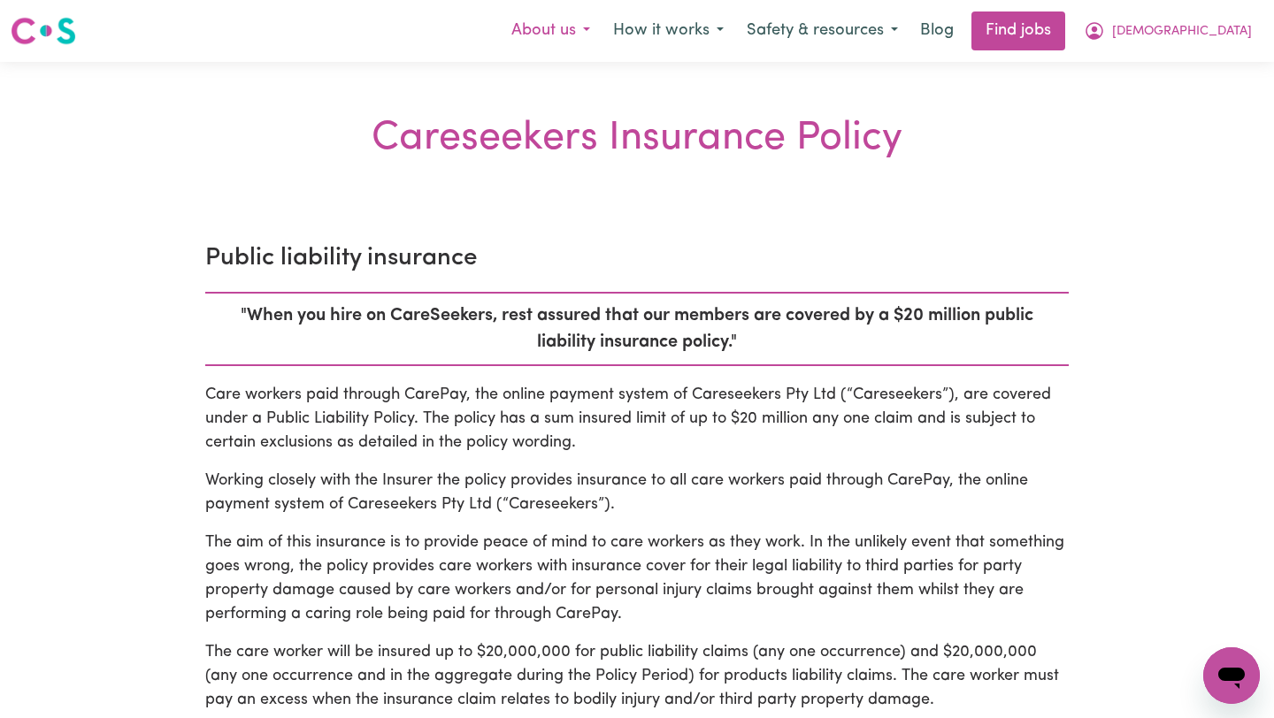
click at [601, 34] on button "About us" at bounding box center [551, 30] width 102 height 37
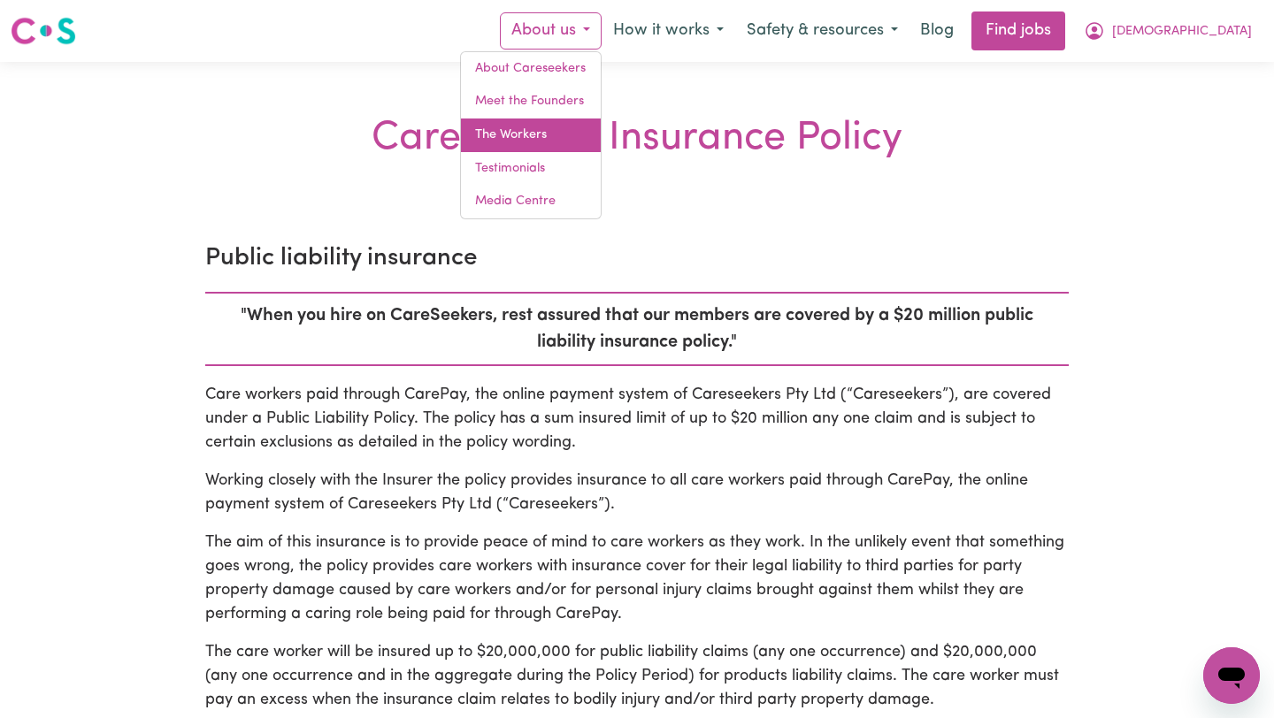
click at [601, 131] on link "The Workers" at bounding box center [531, 136] width 140 height 34
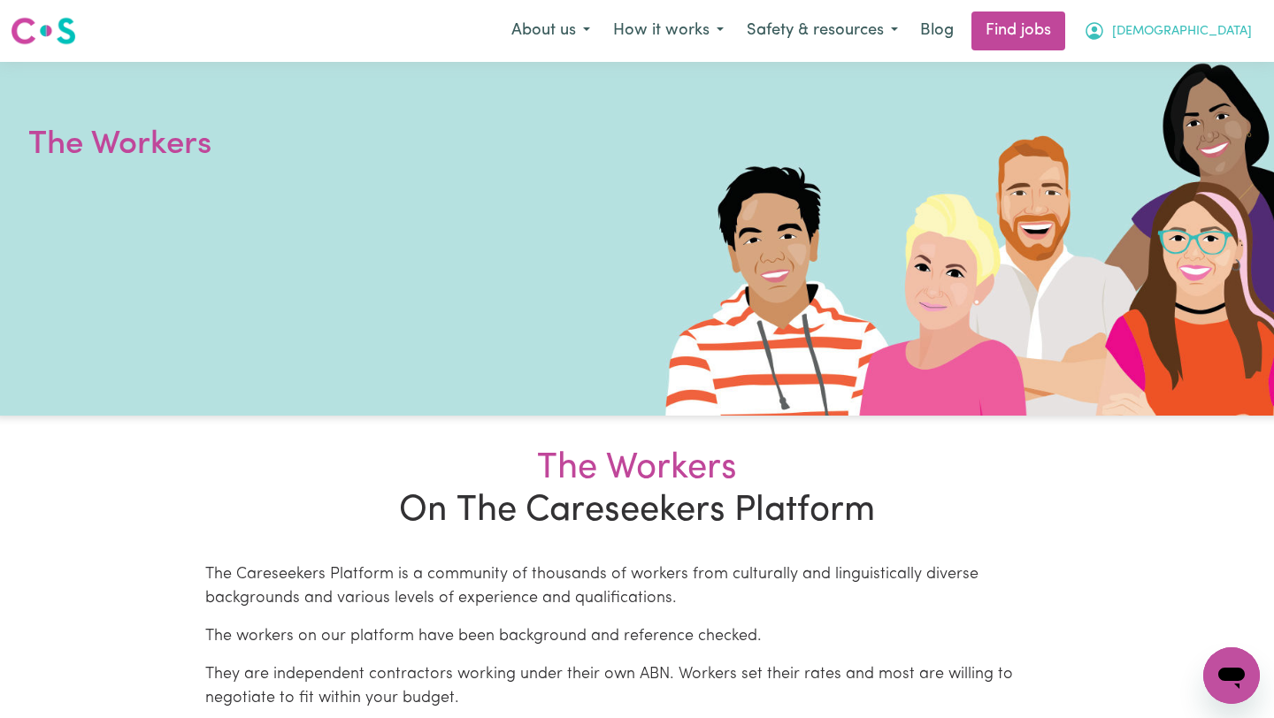
click at [1241, 27] on span "[DEMOGRAPHIC_DATA]" at bounding box center [1182, 31] width 140 height 19
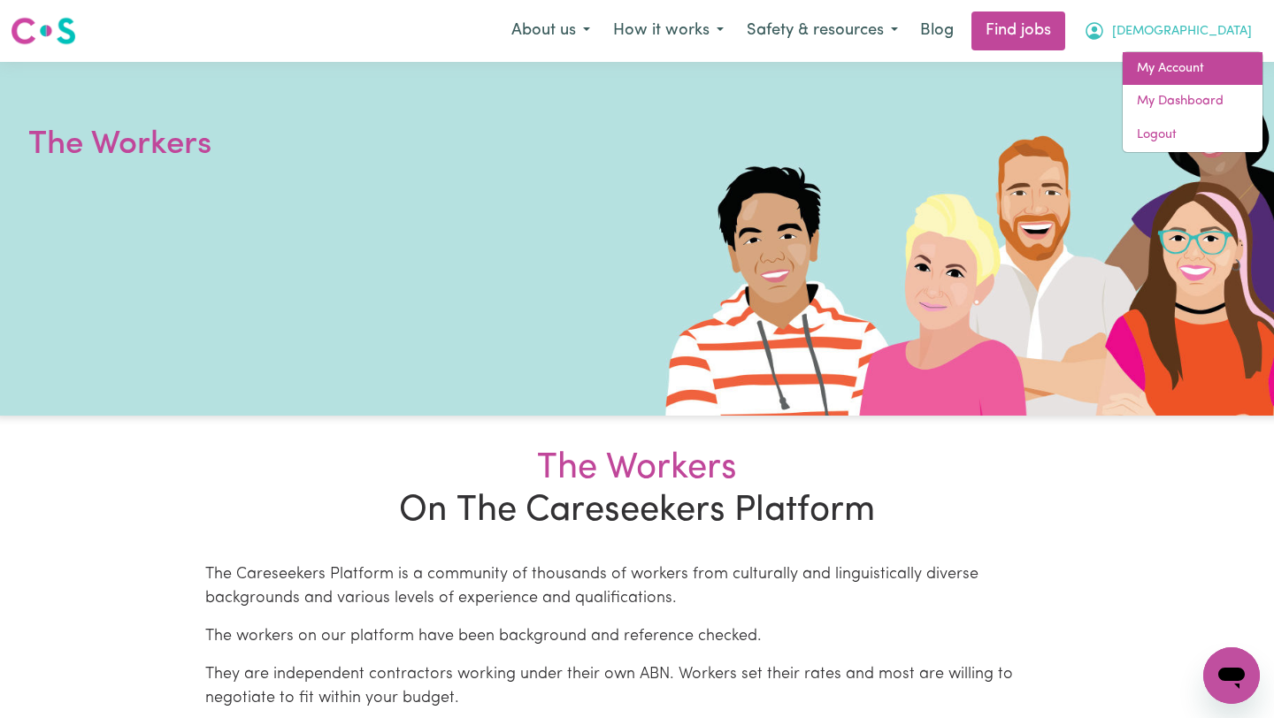
click at [1171, 71] on link "My Account" at bounding box center [1192, 69] width 140 height 34
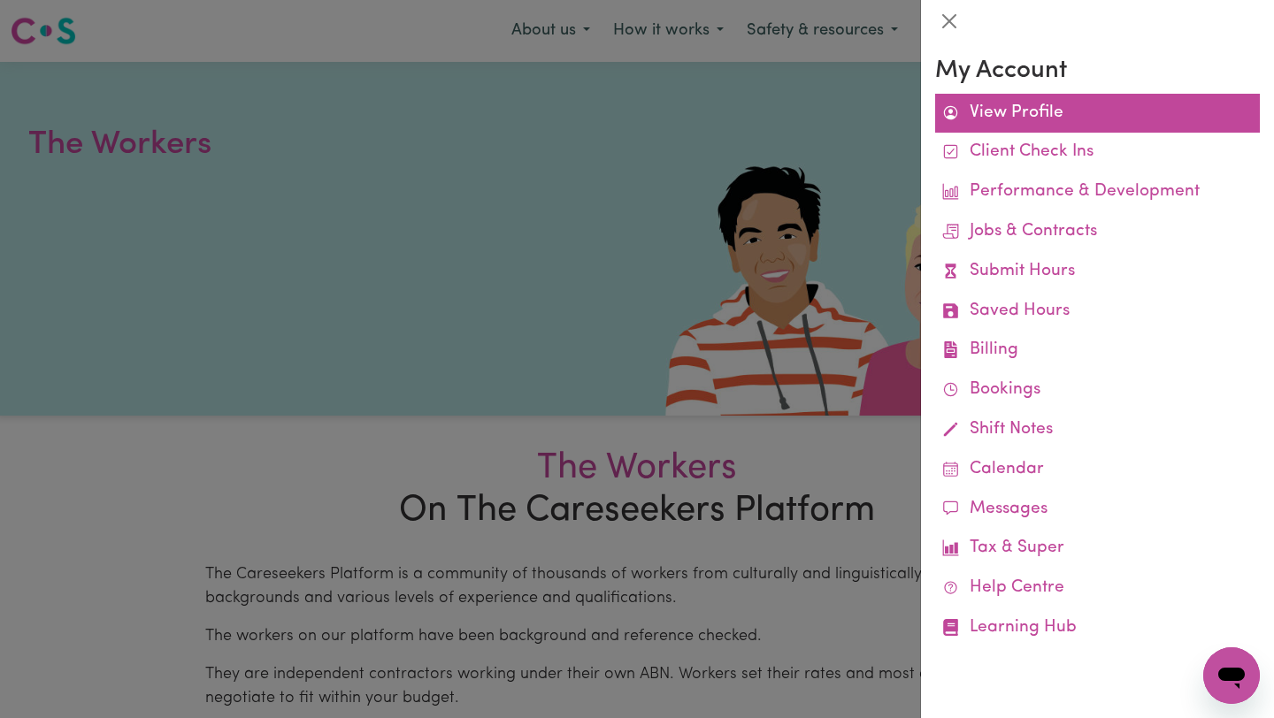
click at [1008, 111] on link "View Profile" at bounding box center [1097, 114] width 325 height 40
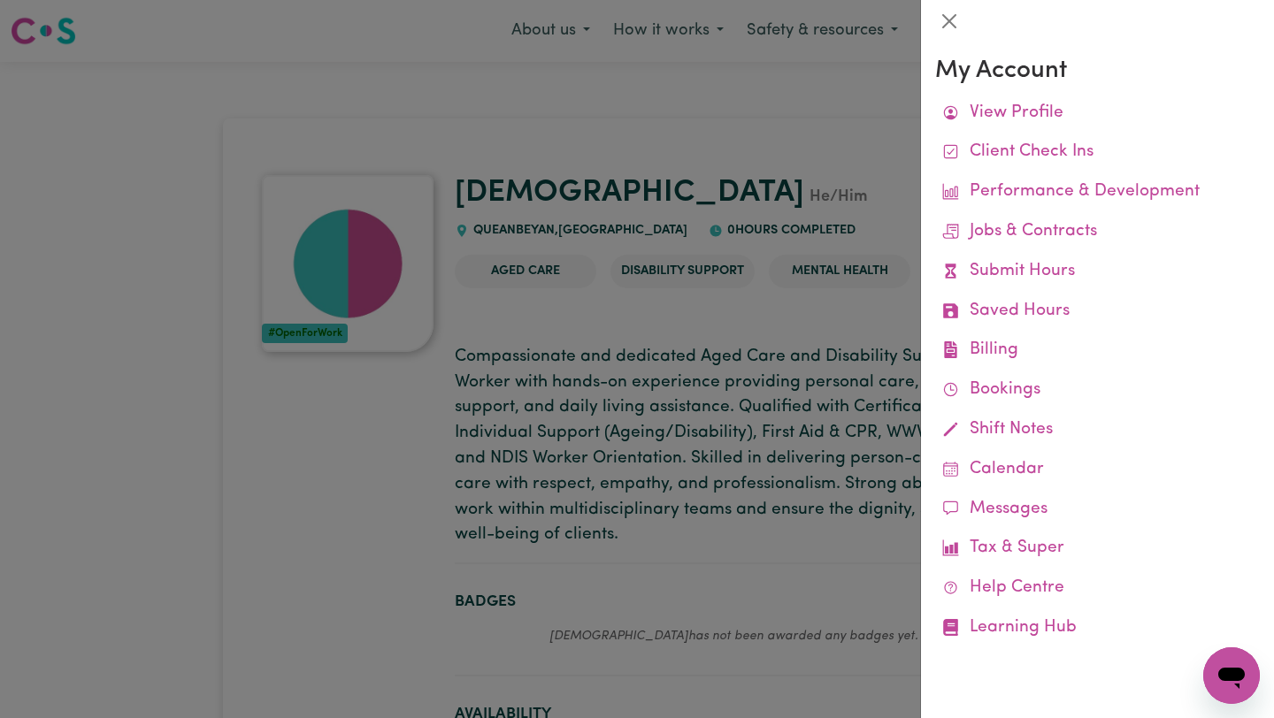
click at [745, 122] on div at bounding box center [637, 359] width 1274 height 718
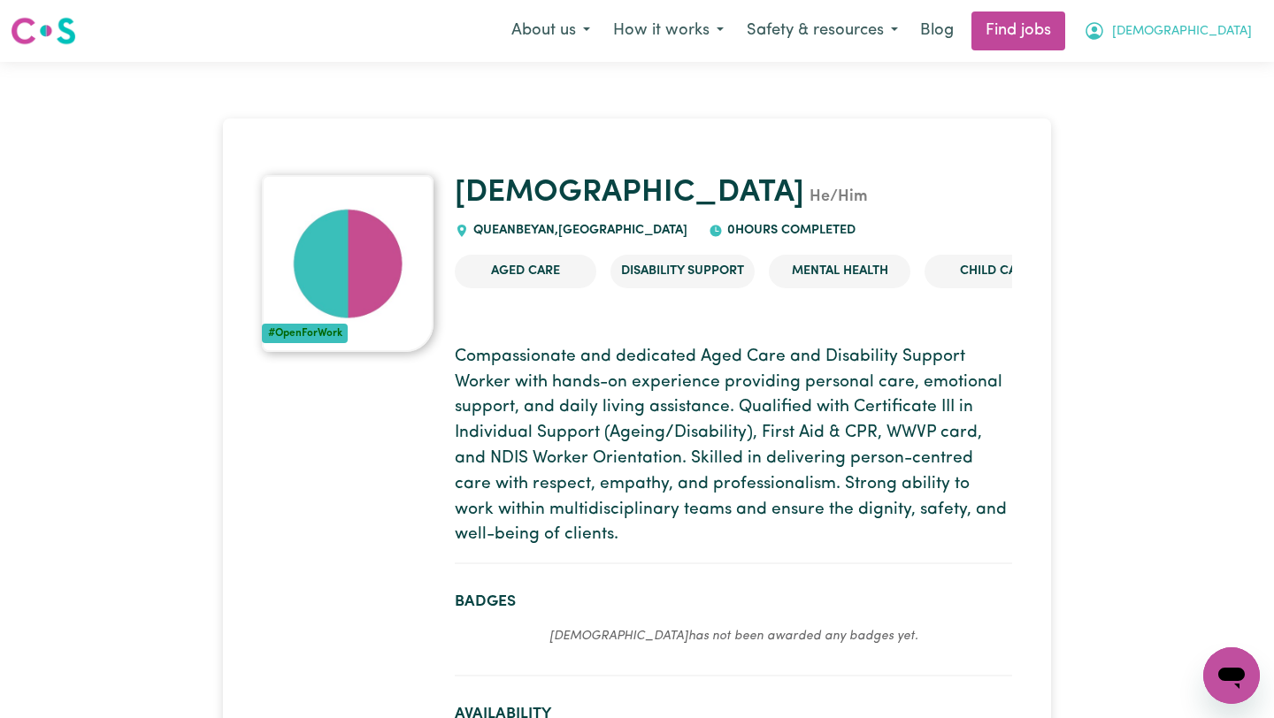
click at [1207, 27] on button "[DEMOGRAPHIC_DATA]" at bounding box center [1167, 30] width 191 height 37
click at [1168, 98] on link "My Dashboard" at bounding box center [1192, 102] width 140 height 34
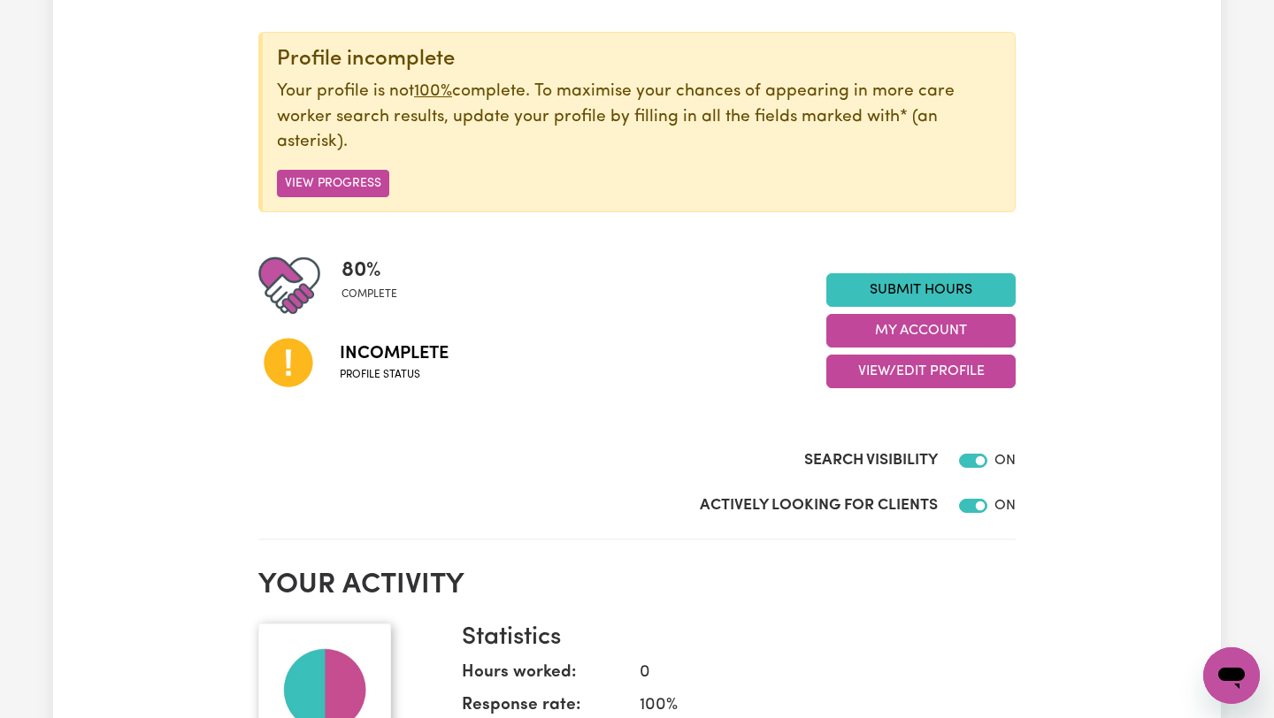
scroll to position [206, 0]
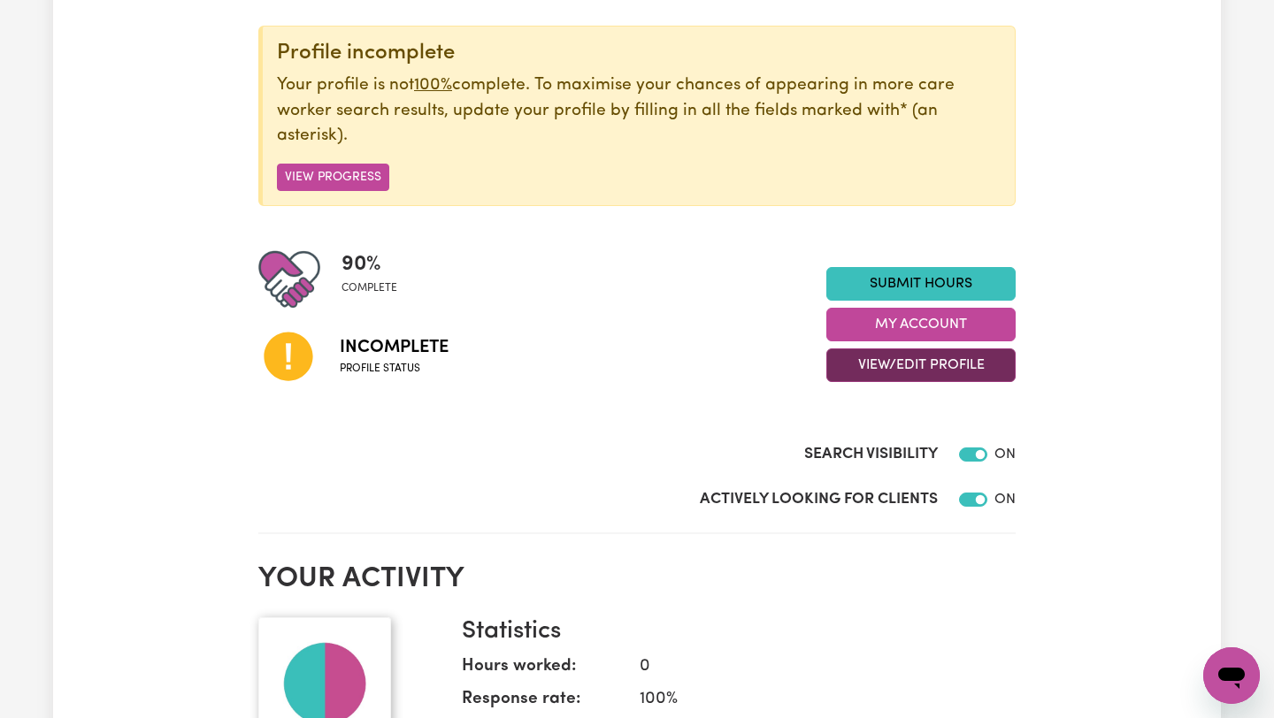
click at [884, 374] on button "View/Edit Profile" at bounding box center [920, 366] width 189 height 34
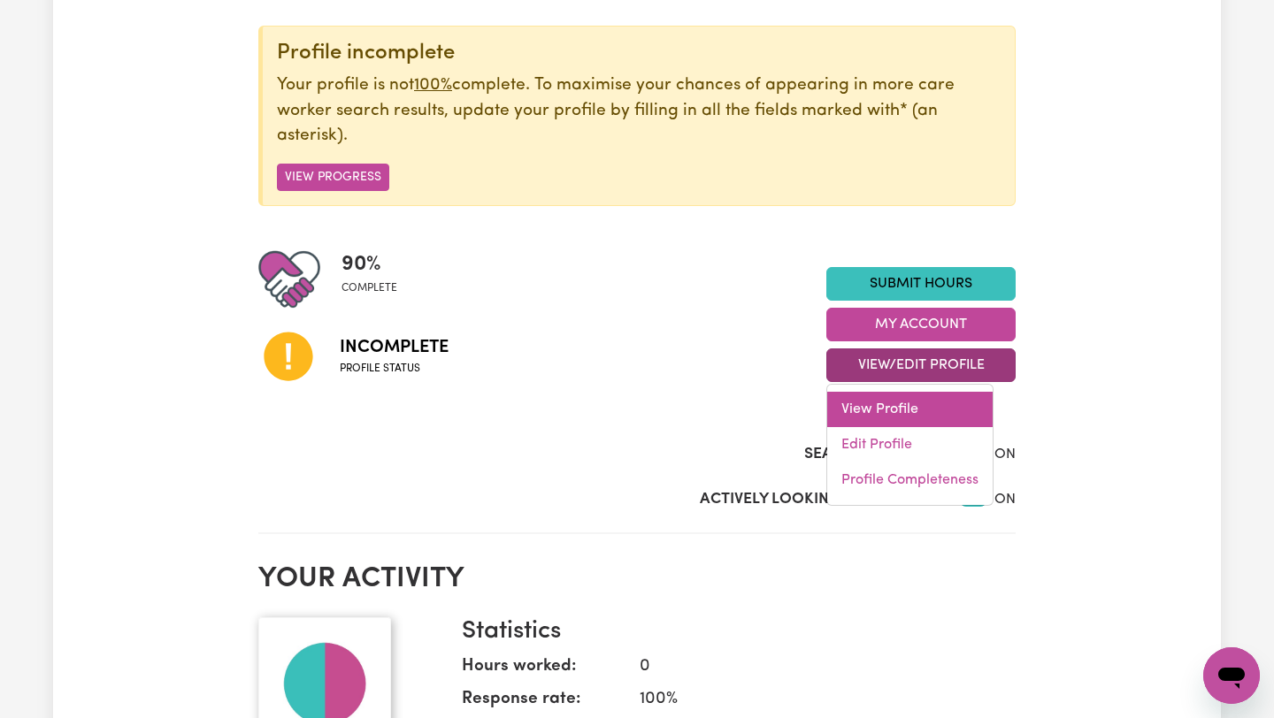
click at [856, 410] on link "View Profile" at bounding box center [909, 409] width 165 height 35
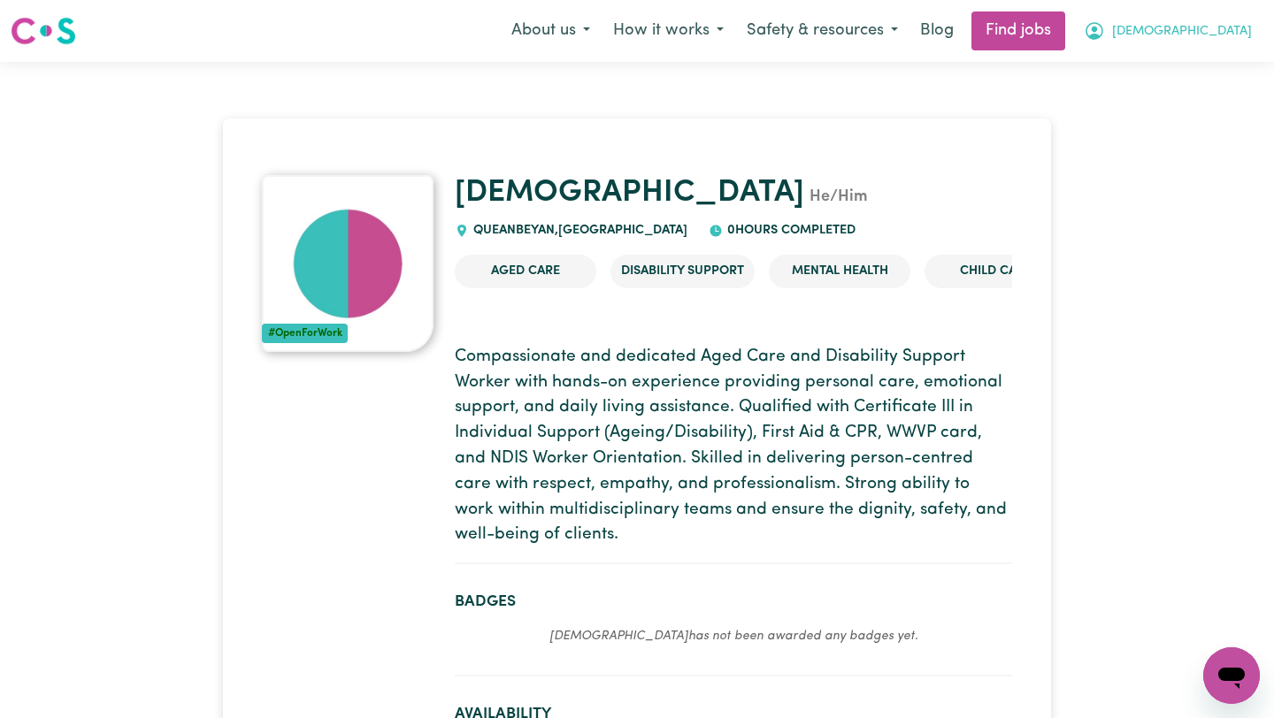
click at [1222, 16] on button "[DEMOGRAPHIC_DATA]" at bounding box center [1167, 30] width 191 height 37
click at [1189, 65] on link "My Account" at bounding box center [1192, 69] width 140 height 34
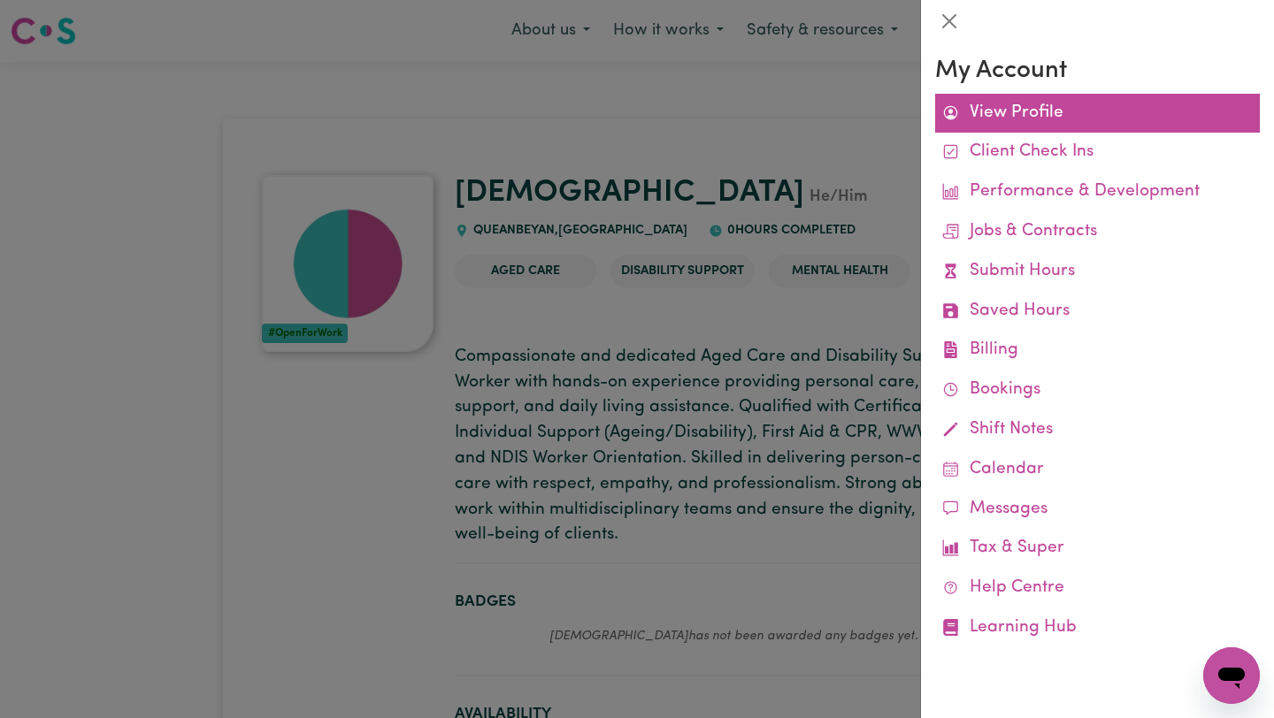
click at [1058, 105] on link "View Profile" at bounding box center [1097, 114] width 325 height 40
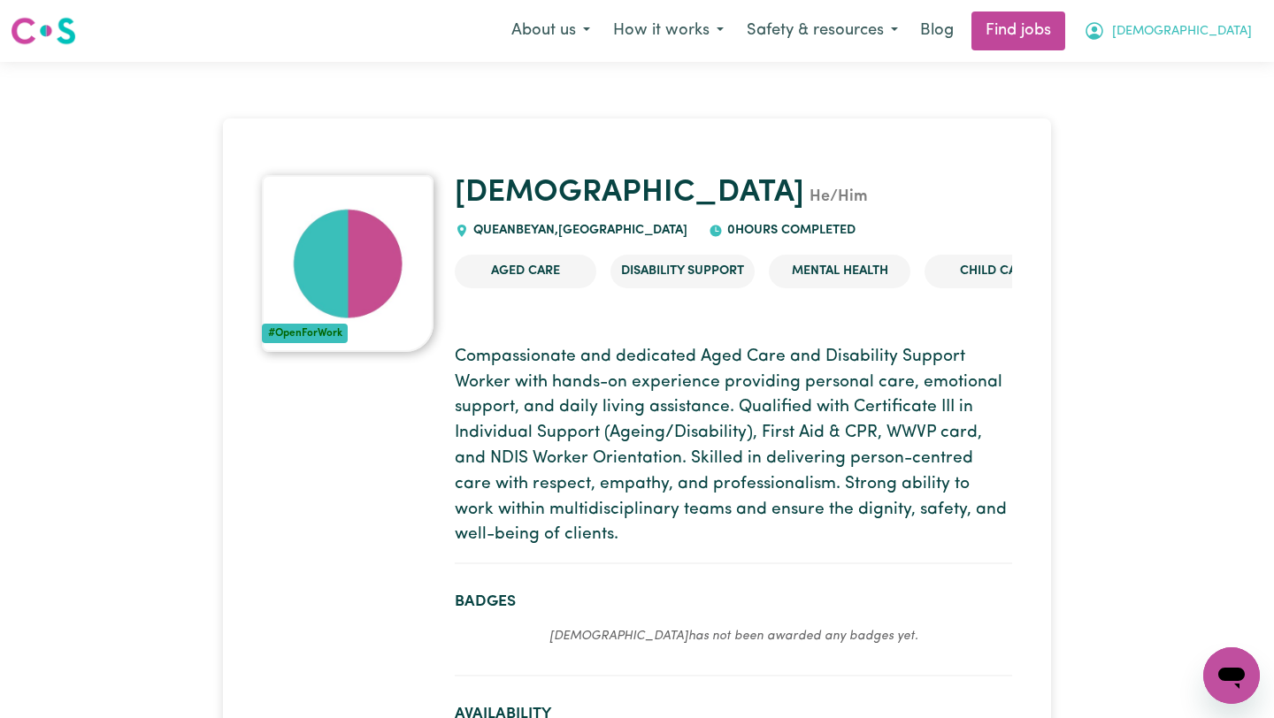
click at [1205, 28] on button "[DEMOGRAPHIC_DATA]" at bounding box center [1167, 30] width 191 height 37
click at [1183, 101] on link "My Dashboard" at bounding box center [1192, 102] width 140 height 34
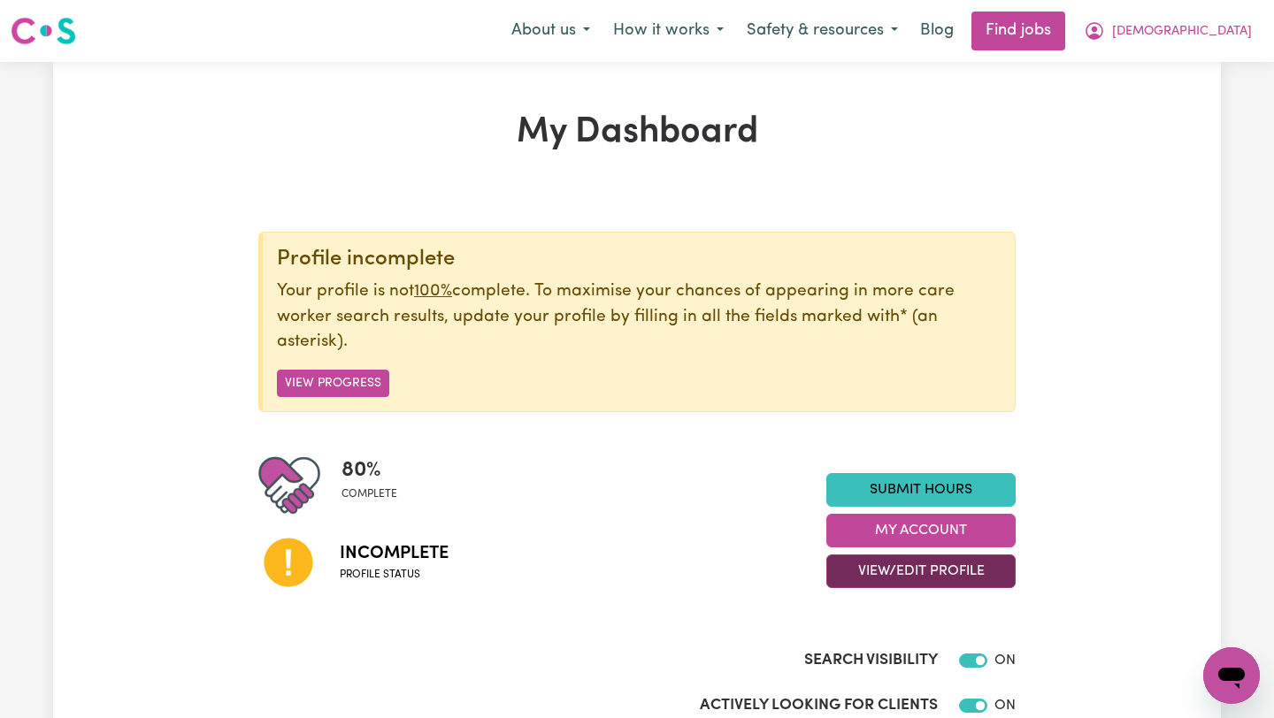
click at [898, 578] on button "View/Edit Profile" at bounding box center [920, 572] width 189 height 34
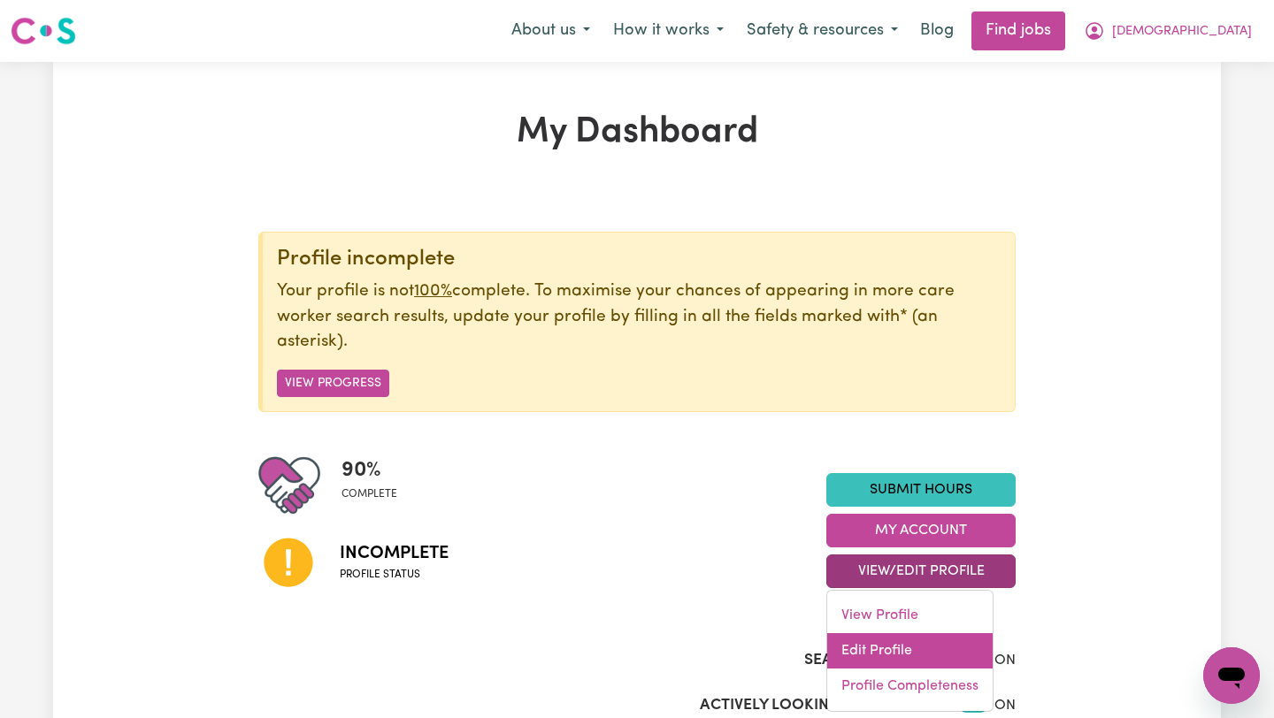
click at [896, 638] on link "Edit Profile" at bounding box center [909, 650] width 165 height 35
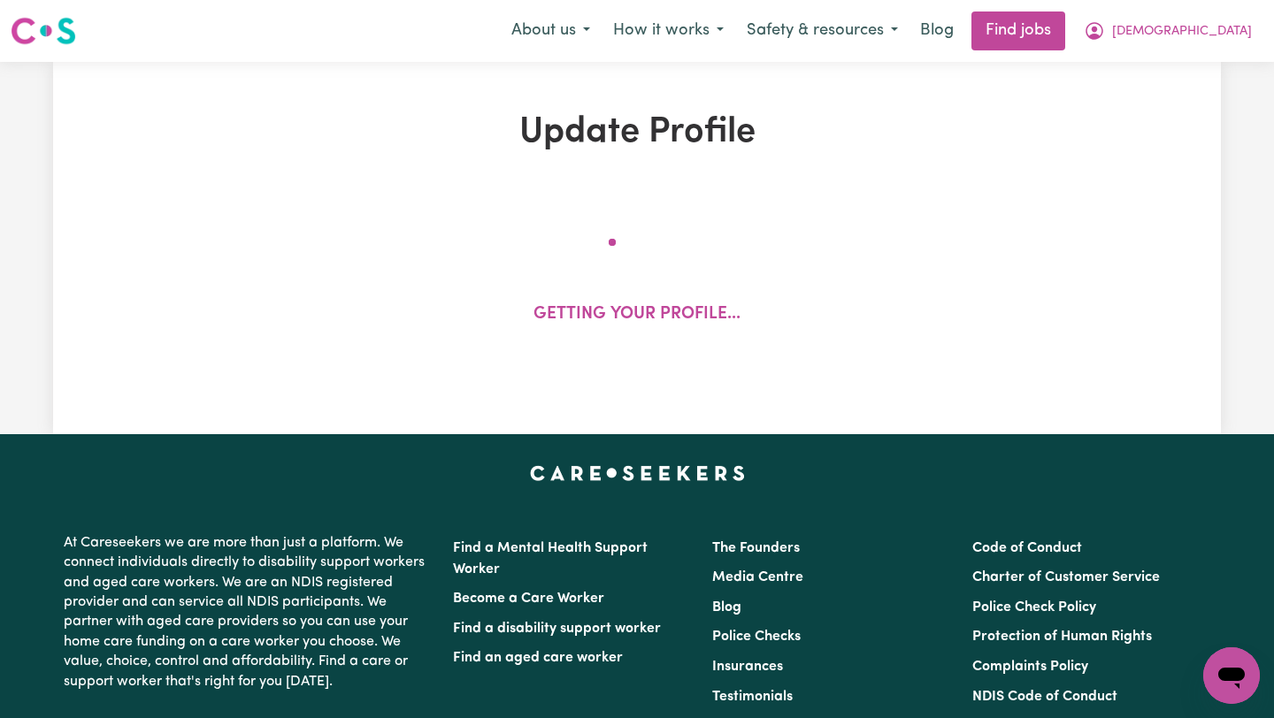
select select "[DEMOGRAPHIC_DATA]"
select select "Australian PR"
select select "Studying a healthcare related degree or qualification"
select select "40"
select select "45"
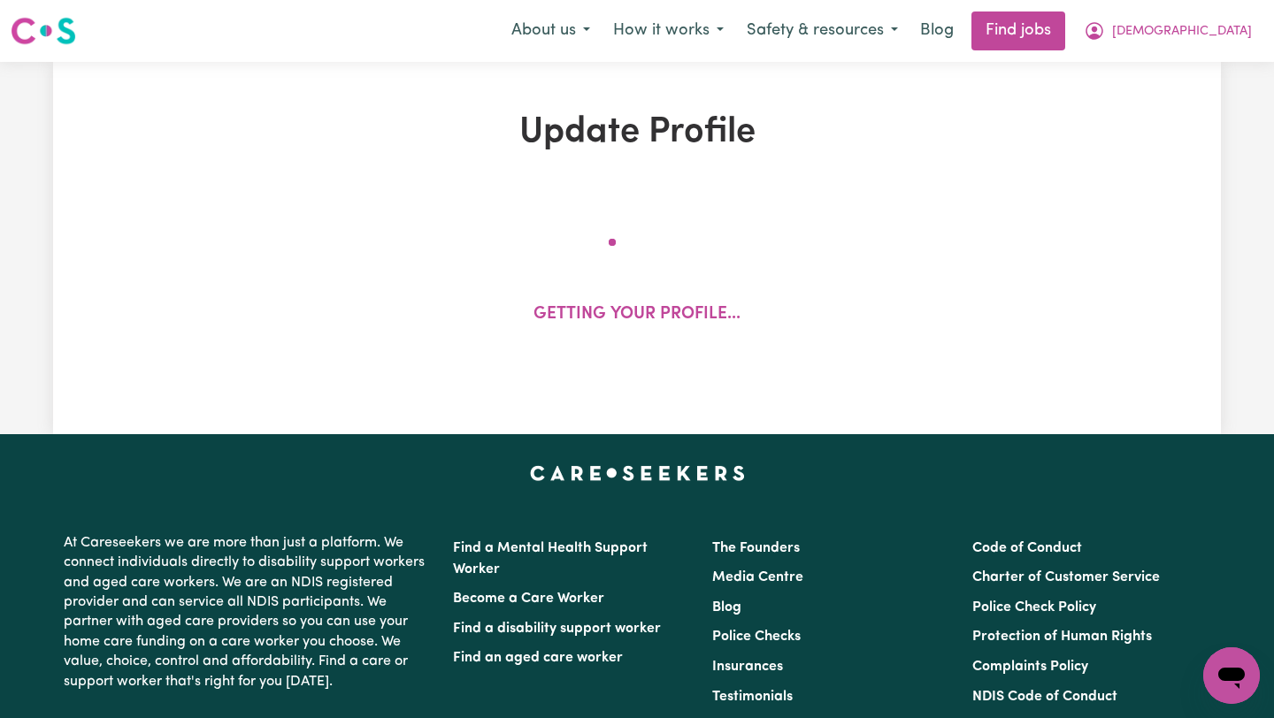
select select "55"
select select "65"
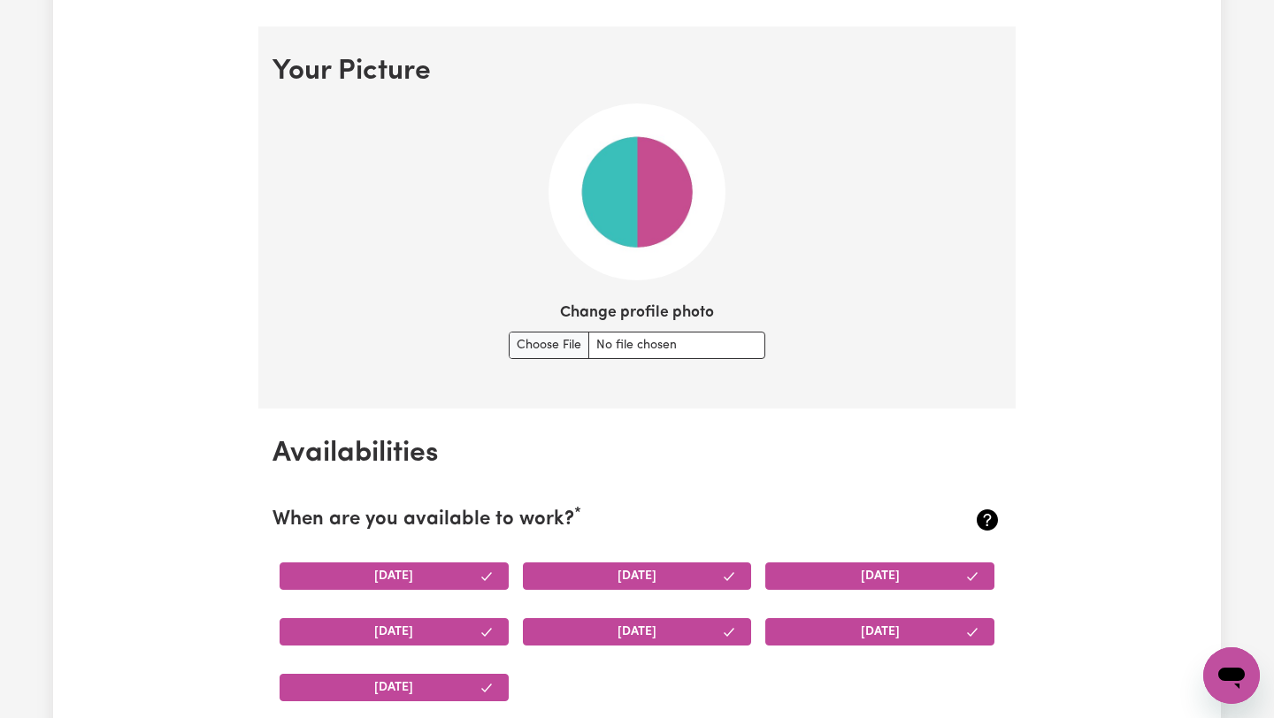
scroll to position [1254, 0]
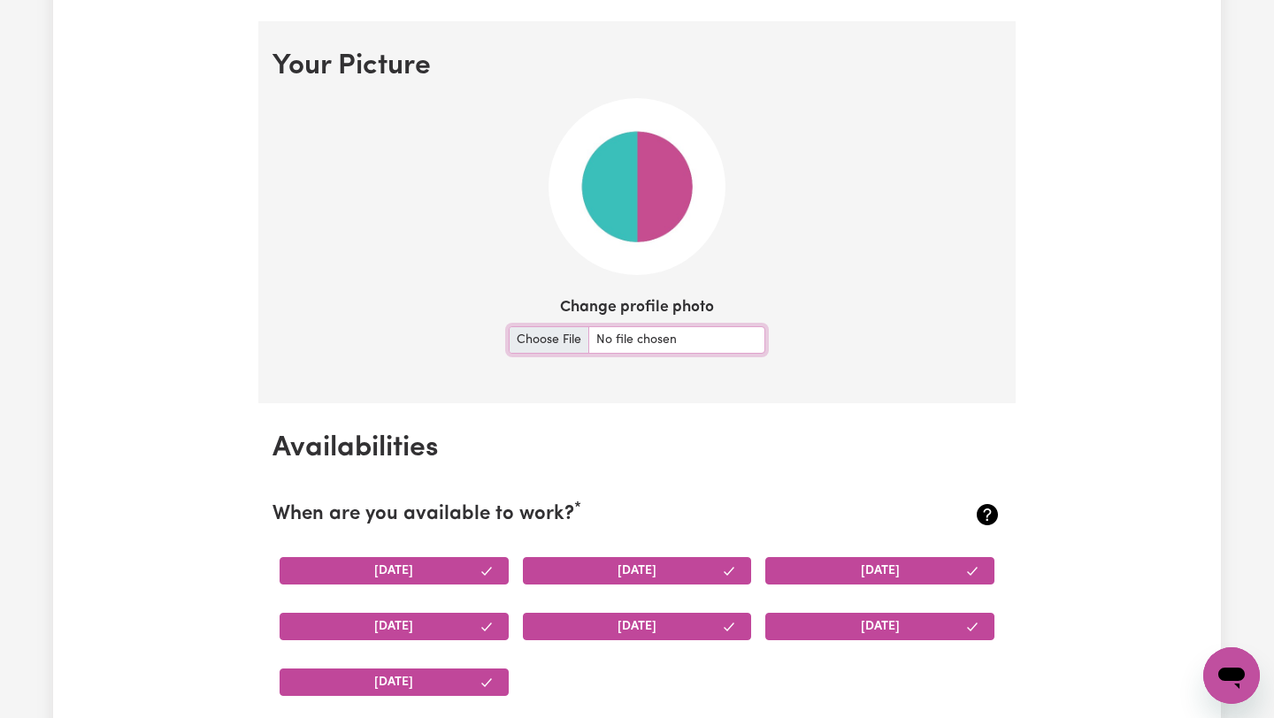
click at [539, 334] on input "Change profile photo" at bounding box center [637, 339] width 257 height 27
type input "C:\fakepath\FullSizeRender.jpeg"
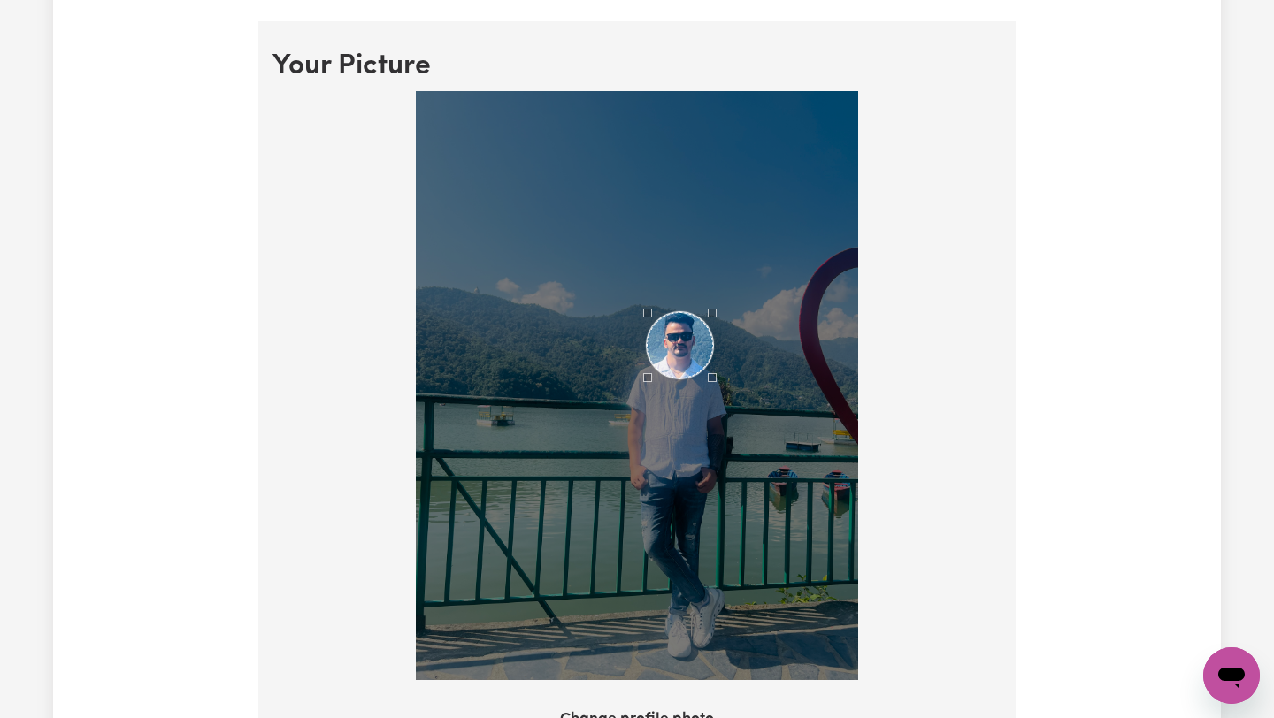
click at [685, 347] on div "Use the arrow keys to move the crop selection area" at bounding box center [680, 345] width 66 height 66
click at [752, 438] on div at bounding box center [637, 386] width 442 height 590
click at [686, 376] on div "Use the arrow keys to move the crop selection area" at bounding box center [682, 359] width 103 height 103
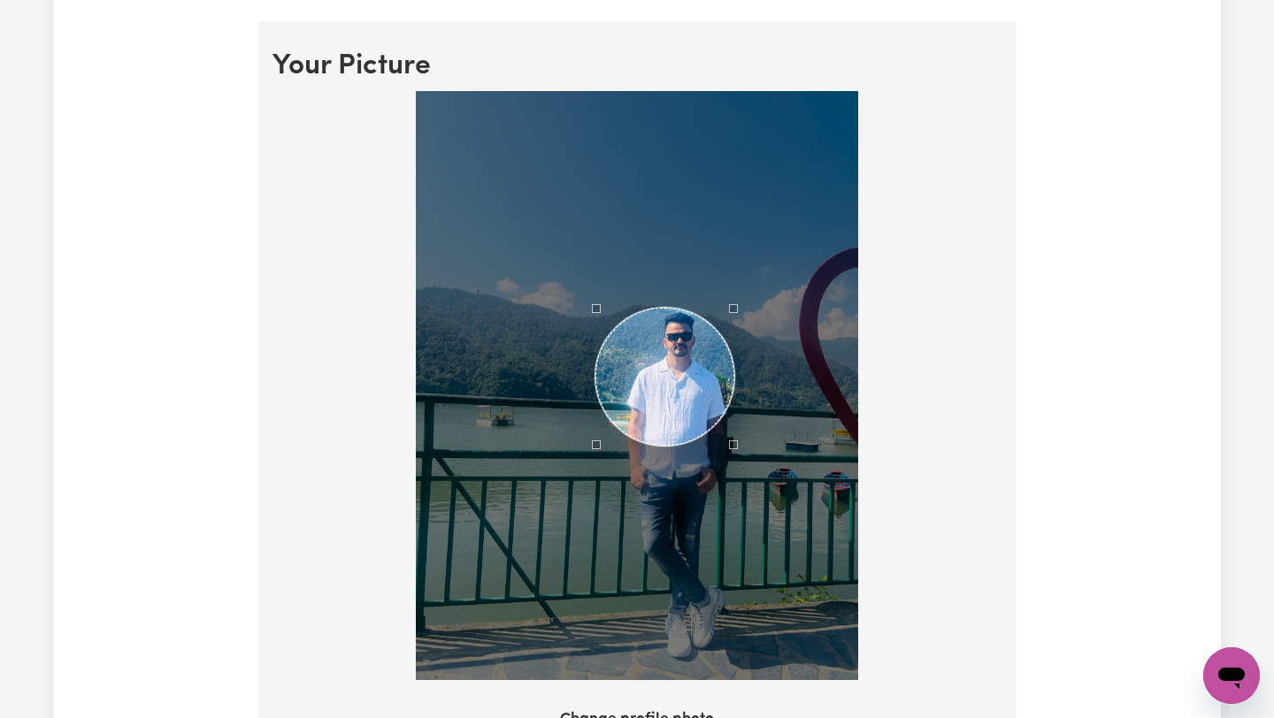
click at [592, 469] on div at bounding box center [637, 386] width 442 height 590
click at [679, 373] on div "Use the arrow keys to move the crop selection area" at bounding box center [680, 375] width 143 height 143
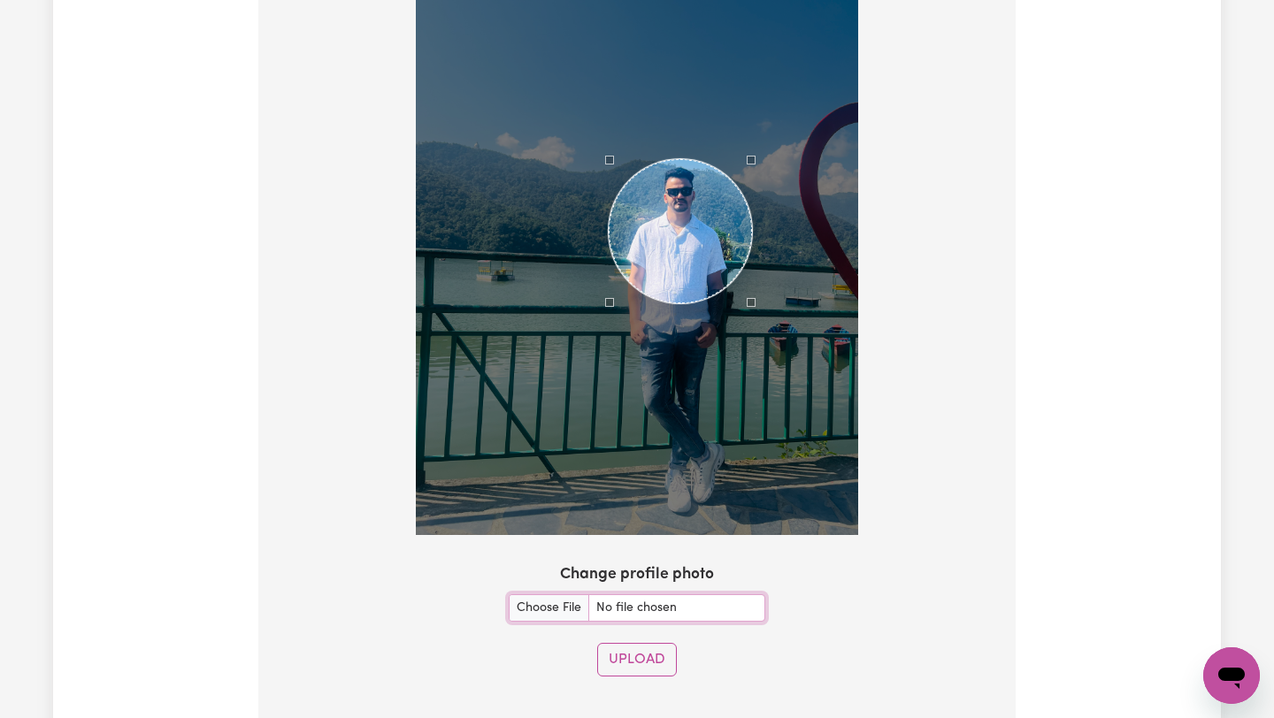
scroll to position [1424, 0]
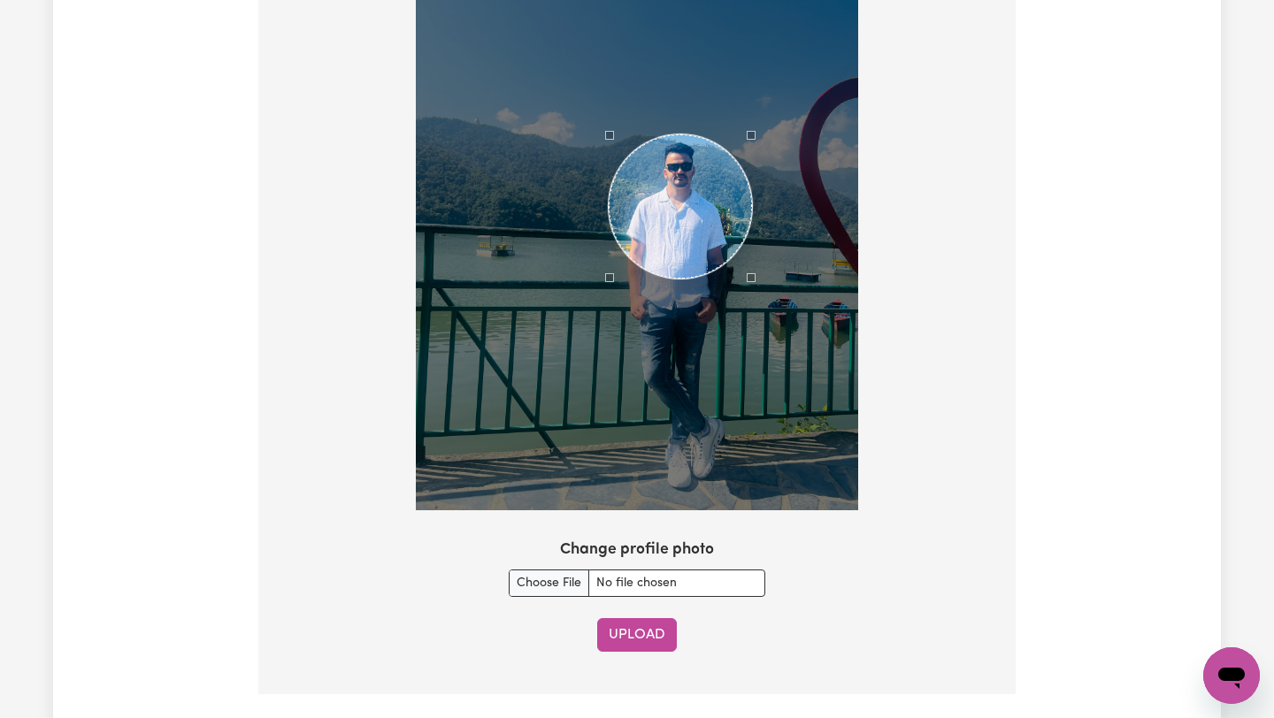
click at [633, 636] on button "Upload" at bounding box center [637, 635] width 80 height 34
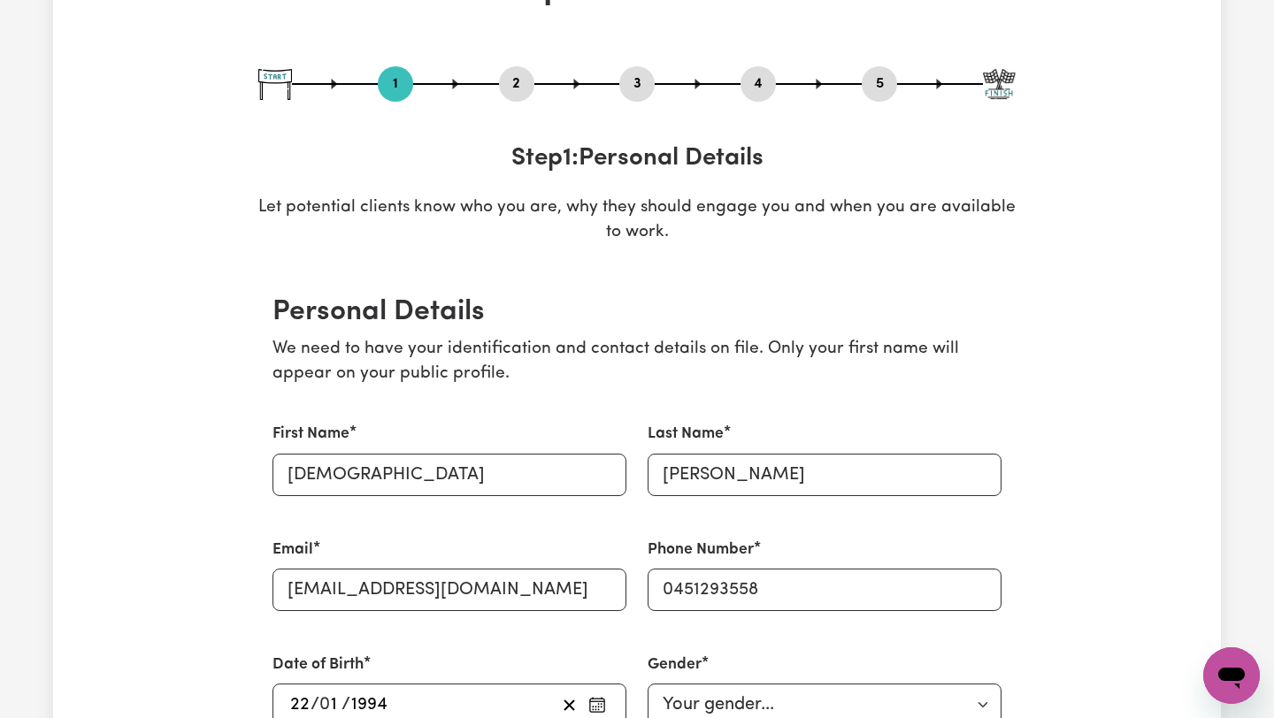
scroll to position [0, 0]
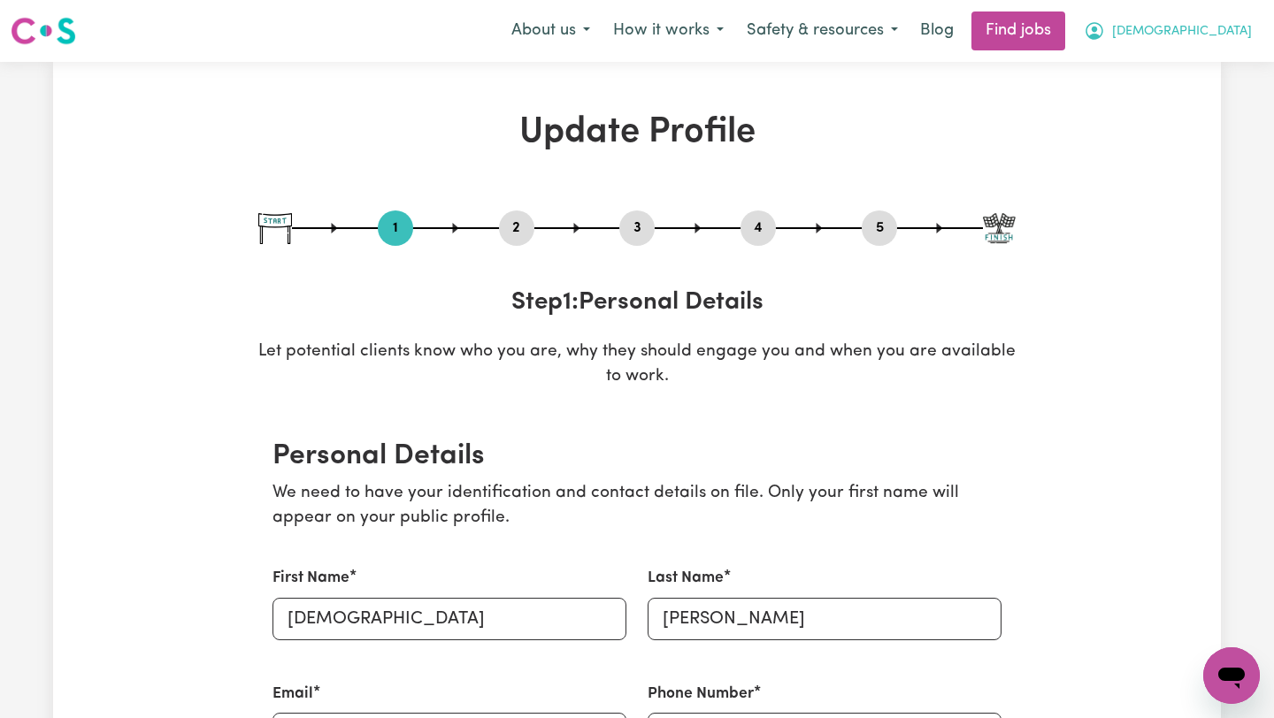
click at [1214, 28] on span "[DEMOGRAPHIC_DATA]" at bounding box center [1182, 31] width 140 height 19
click at [1204, 110] on link "My Dashboard" at bounding box center [1192, 102] width 140 height 34
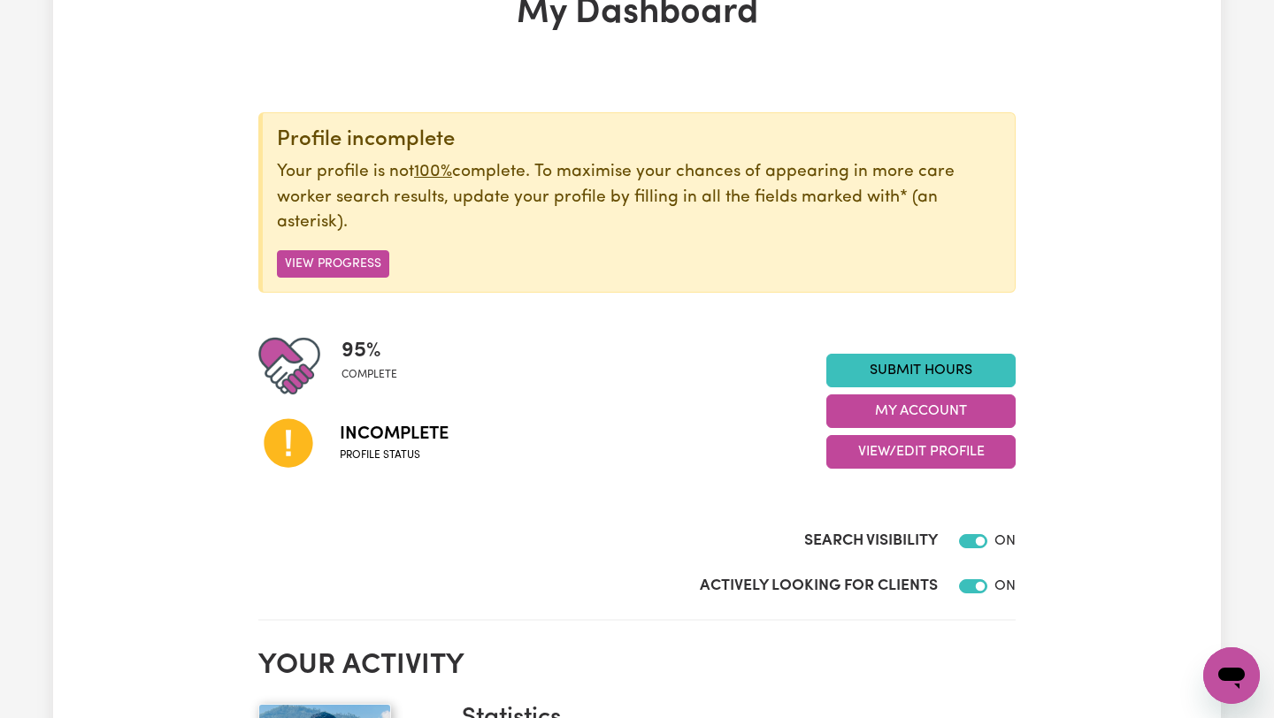
scroll to position [121, 0]
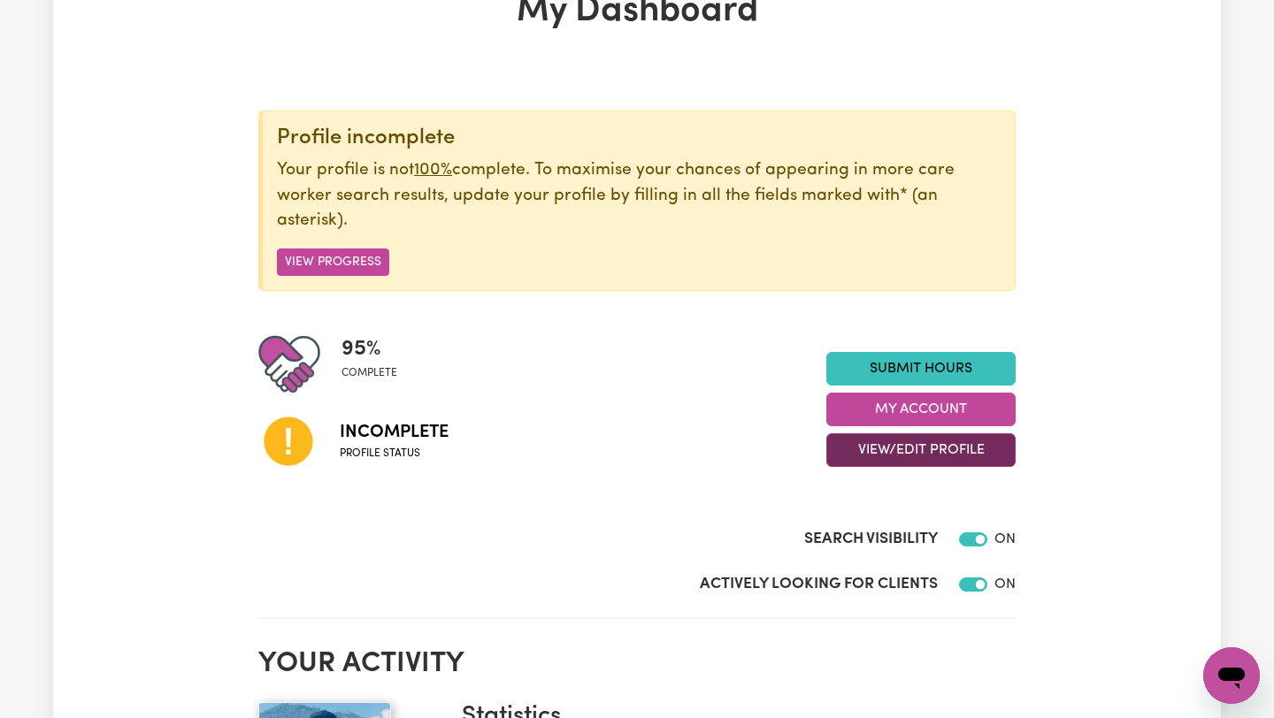
click at [928, 444] on button "View/Edit Profile" at bounding box center [920, 450] width 189 height 34
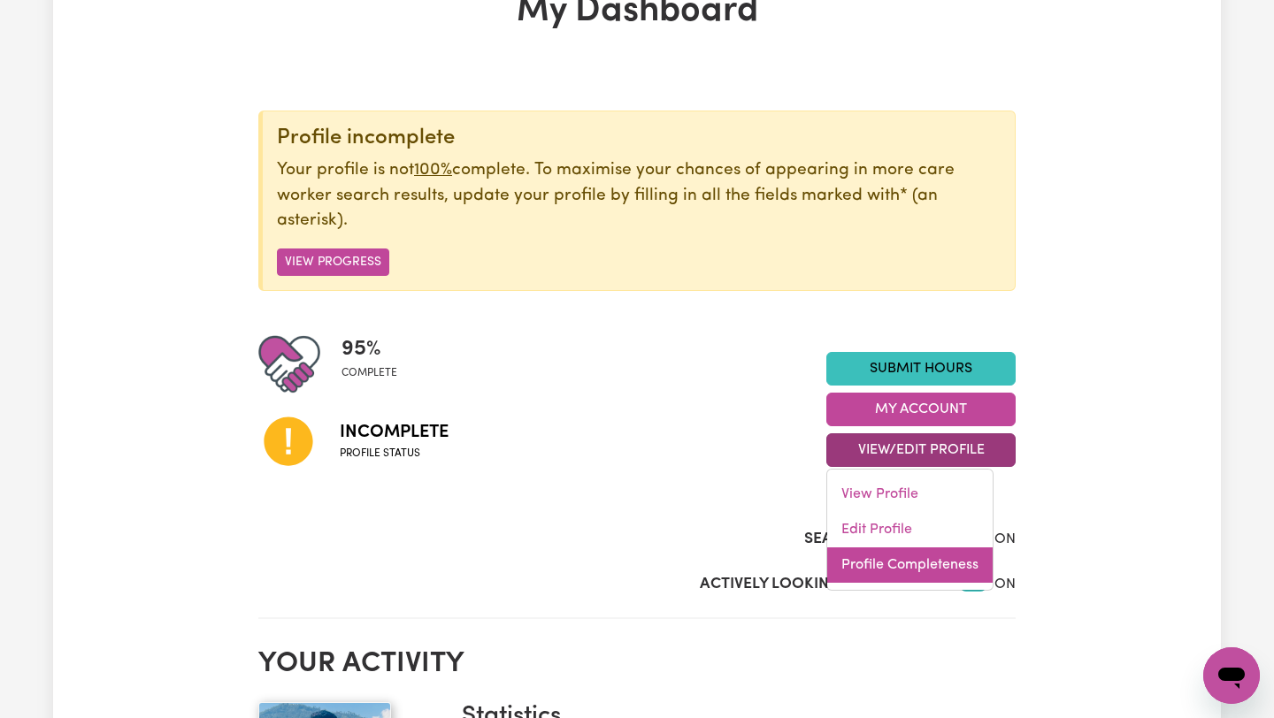
click at [909, 571] on link "Profile Completeness" at bounding box center [909, 565] width 165 height 35
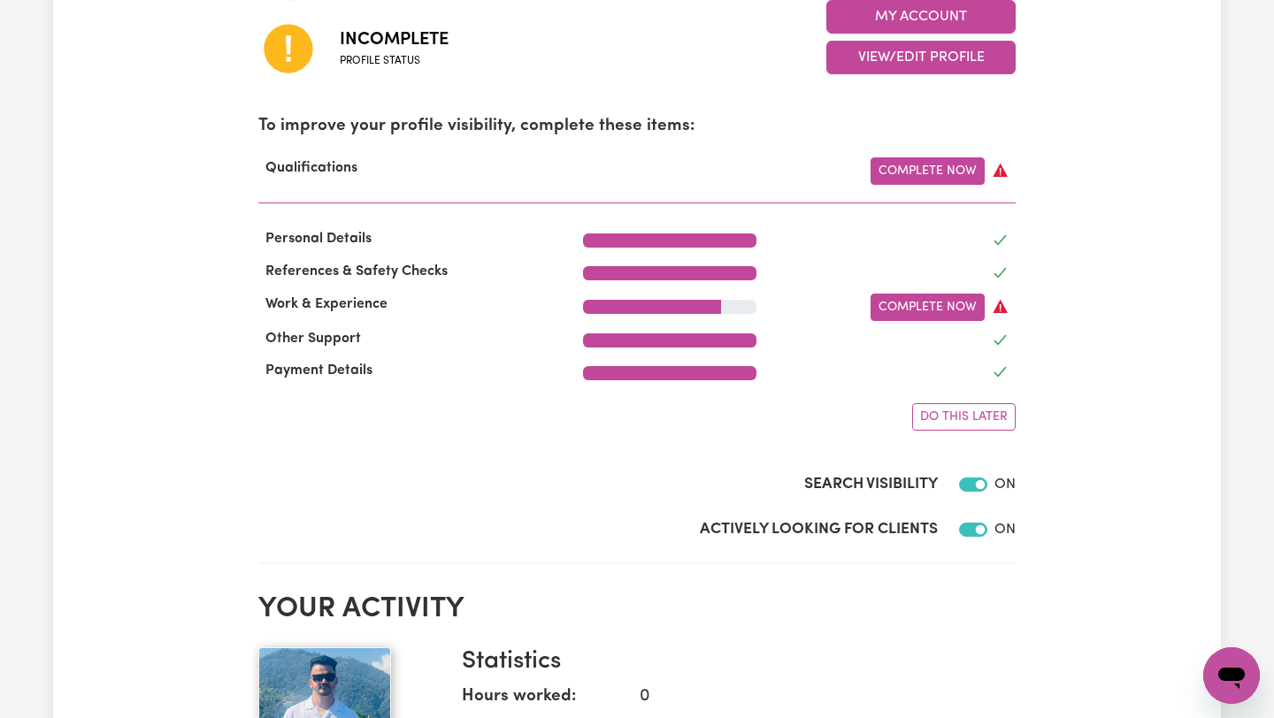
scroll to position [517, 0]
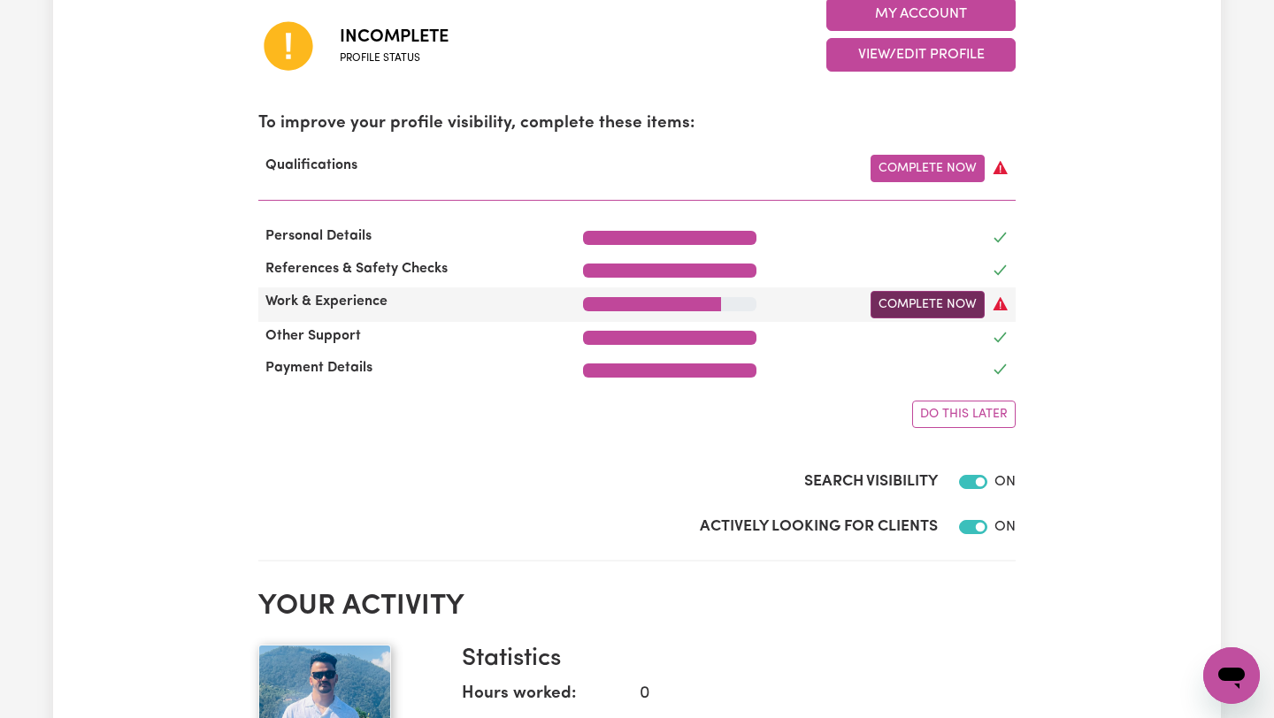
click at [922, 304] on link "Complete Now" at bounding box center [927, 304] width 114 height 27
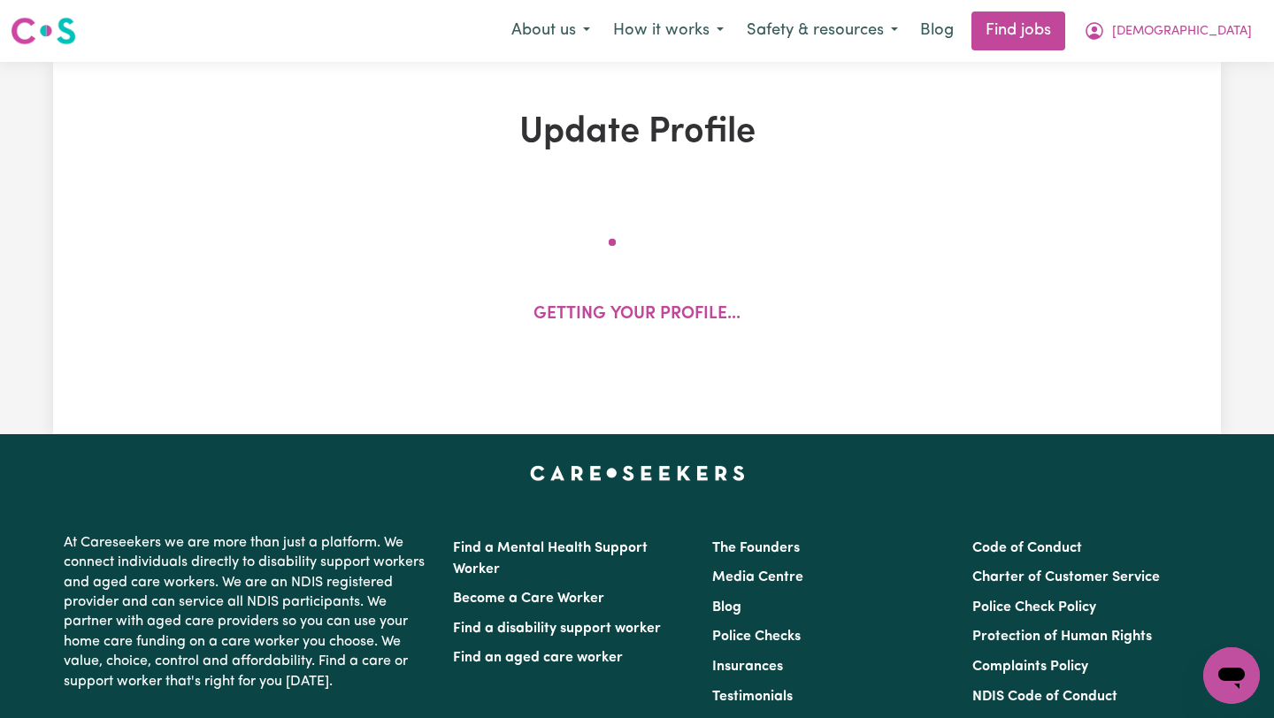
select select "2025"
select select "Certificate III (Individual Support)"
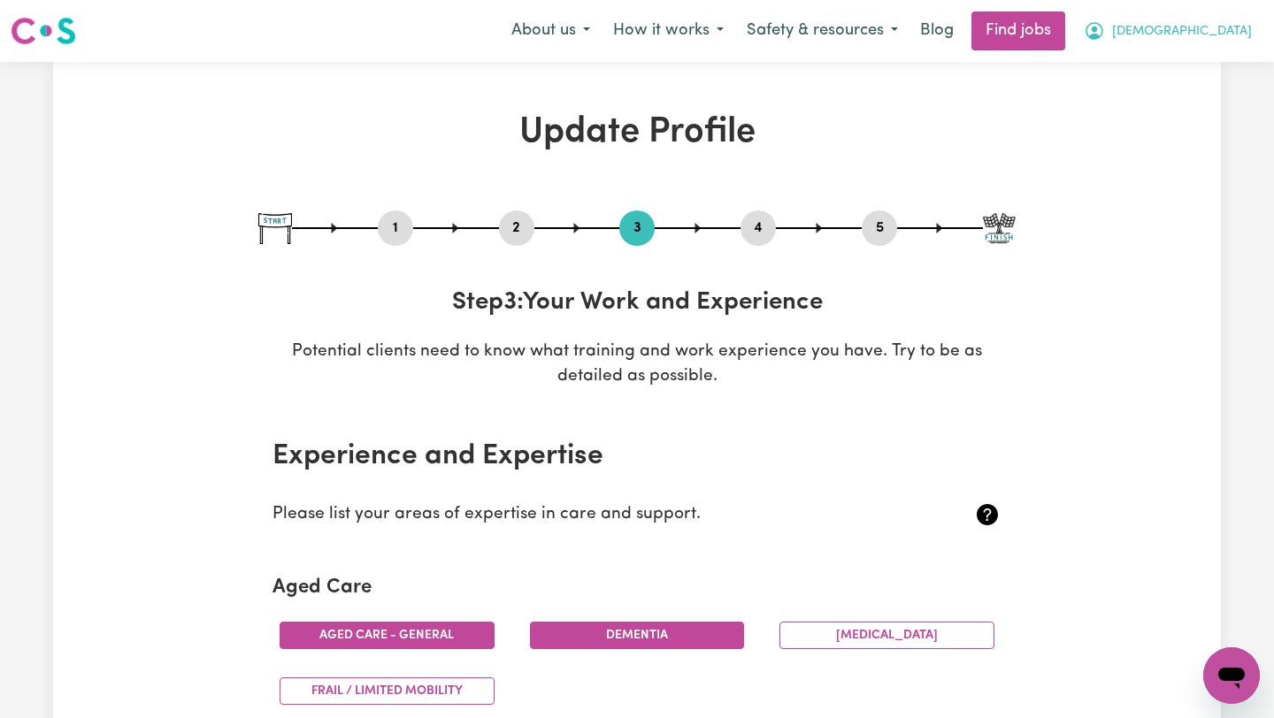
click at [1212, 27] on span "[DEMOGRAPHIC_DATA]" at bounding box center [1182, 31] width 140 height 19
click at [1220, 28] on span "[DEMOGRAPHIC_DATA]" at bounding box center [1182, 31] width 140 height 19
click at [1210, 89] on link "My Dashboard" at bounding box center [1192, 102] width 140 height 34
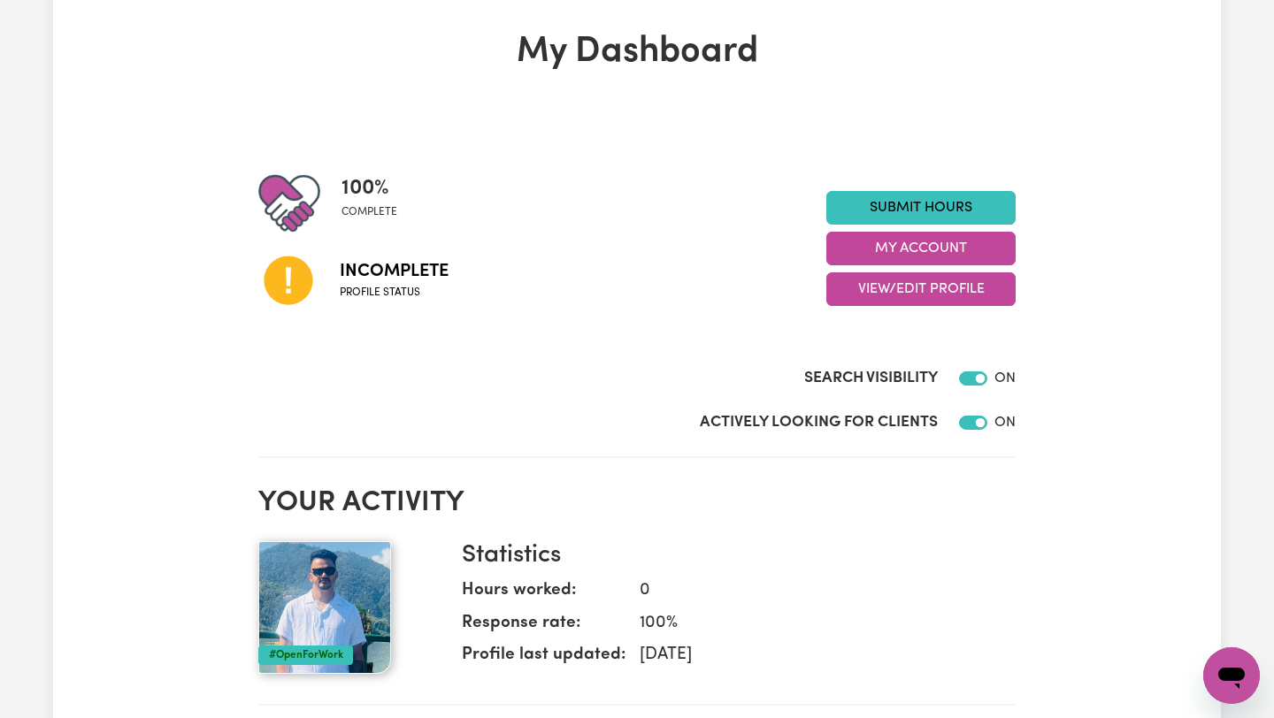
scroll to position [133, 0]
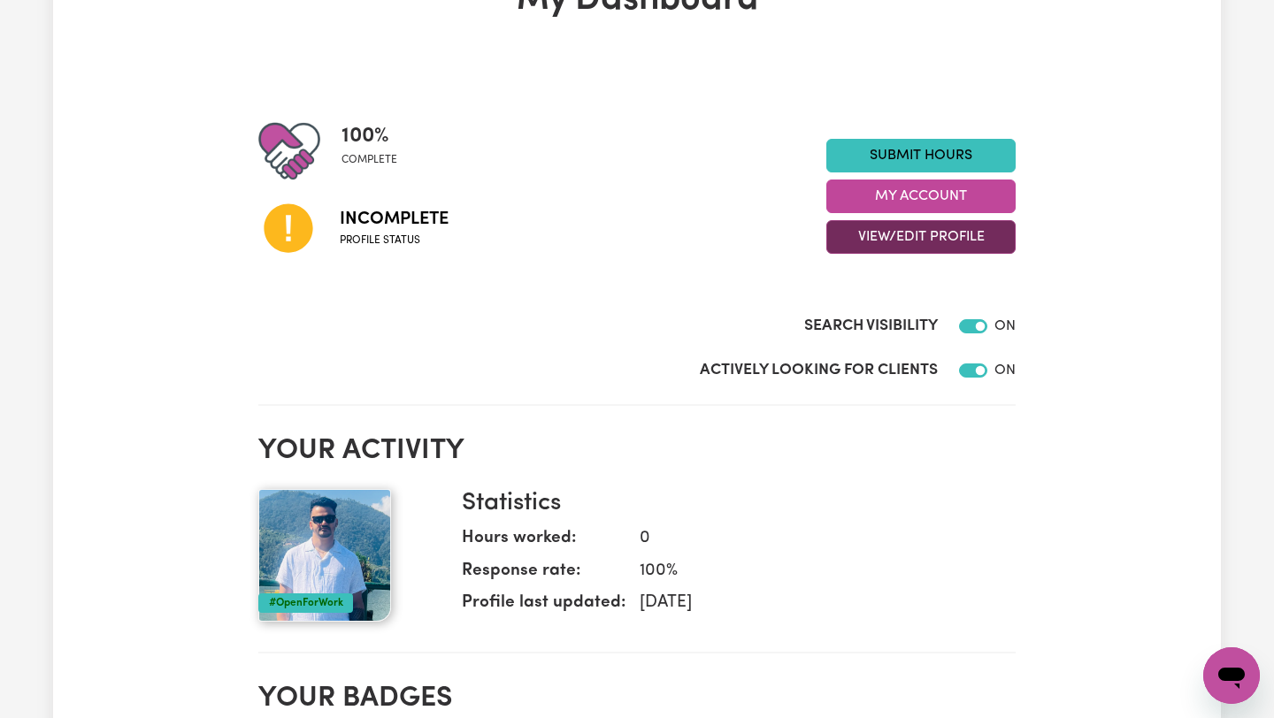
click at [935, 234] on button "View/Edit Profile" at bounding box center [920, 237] width 189 height 34
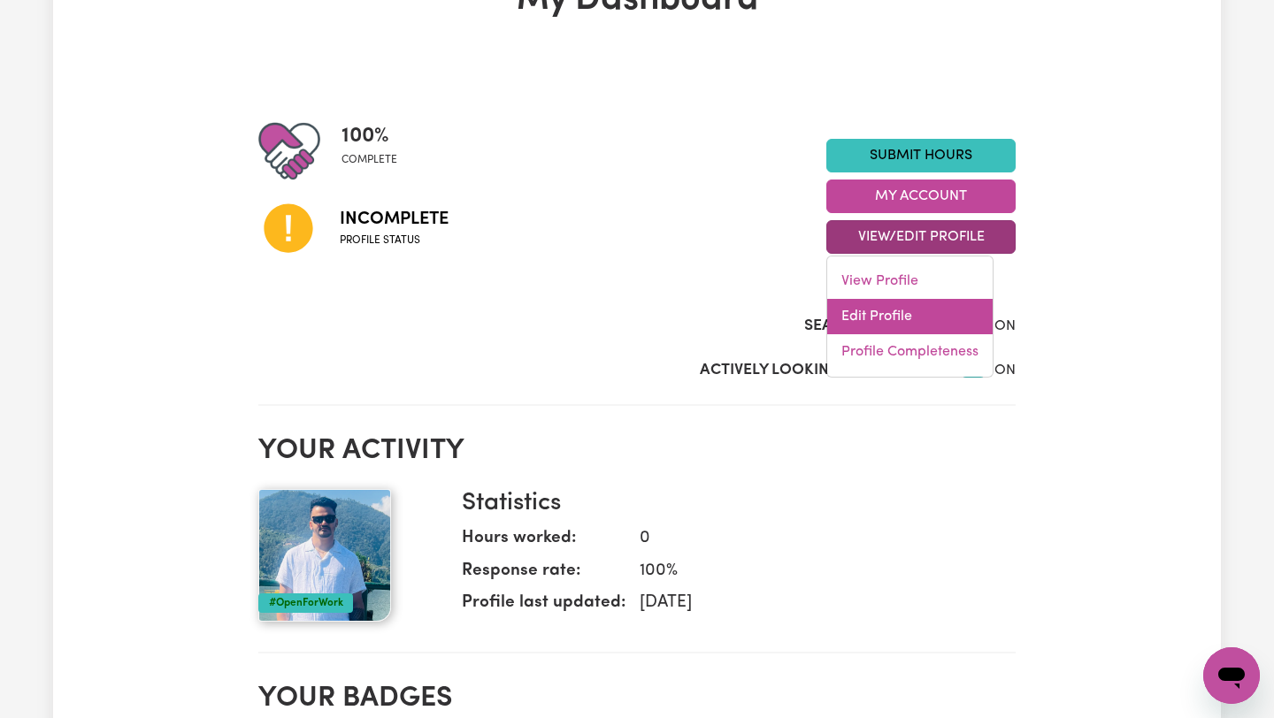
click at [901, 312] on link "Edit Profile" at bounding box center [909, 316] width 165 height 35
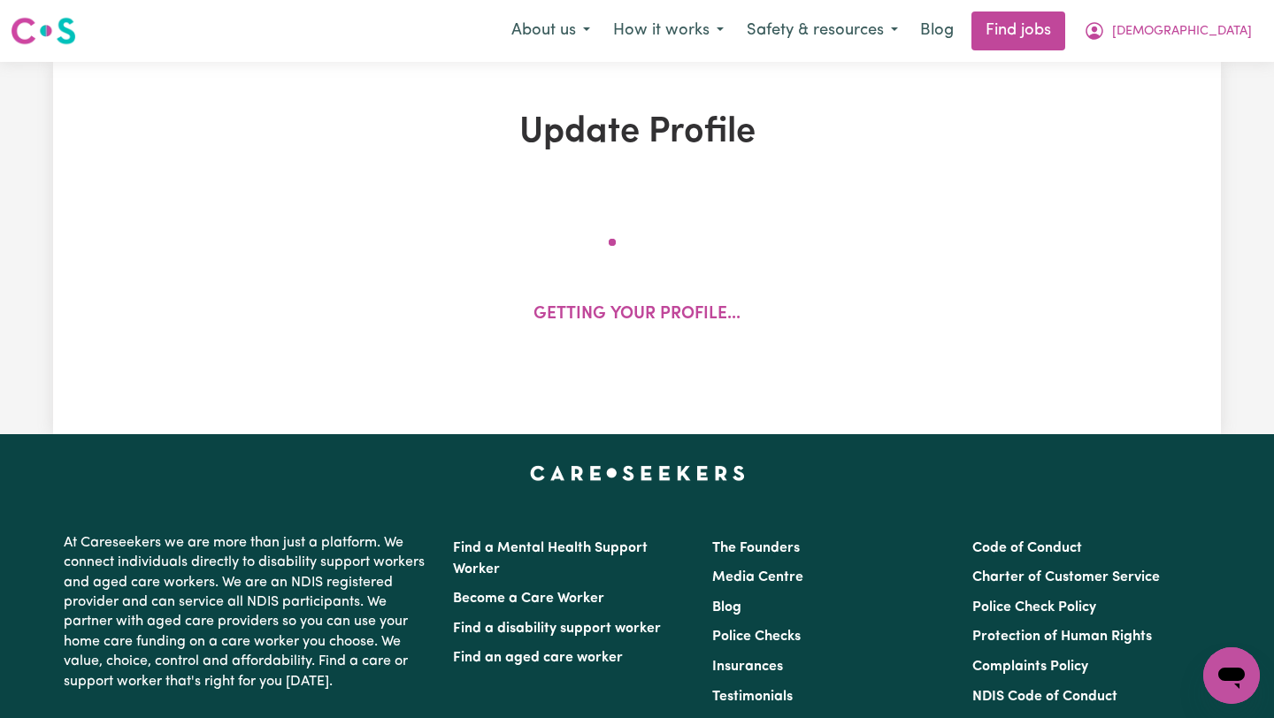
select select "[DEMOGRAPHIC_DATA]"
select select "Australian PR"
select select "Studying a healthcare related degree or qualification"
select select "40"
select select "45"
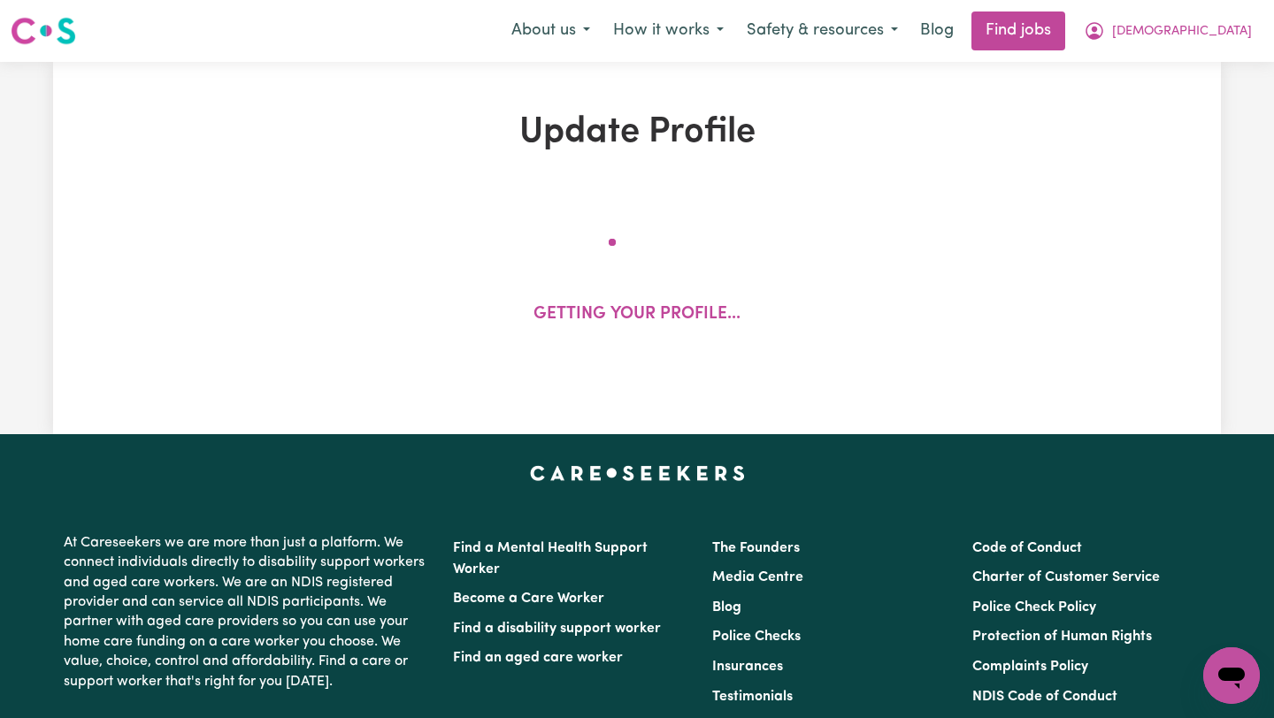
select select "55"
select select "65"
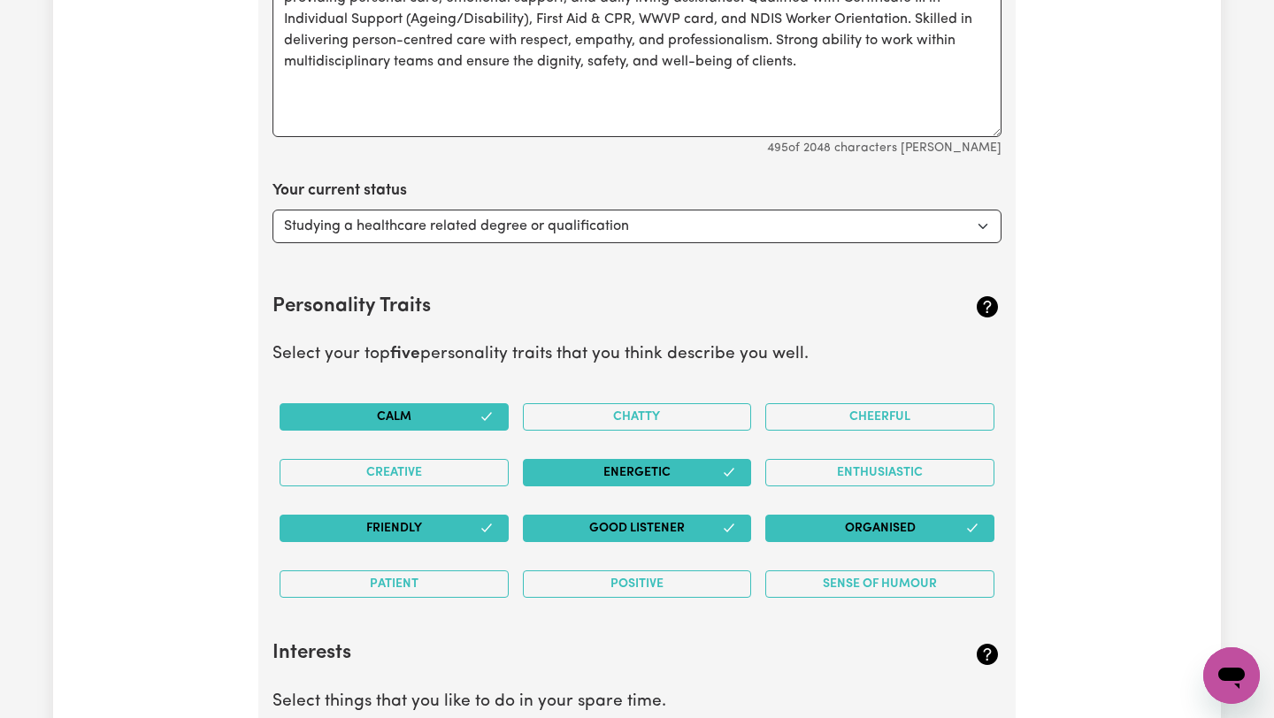
scroll to position [2885, 0]
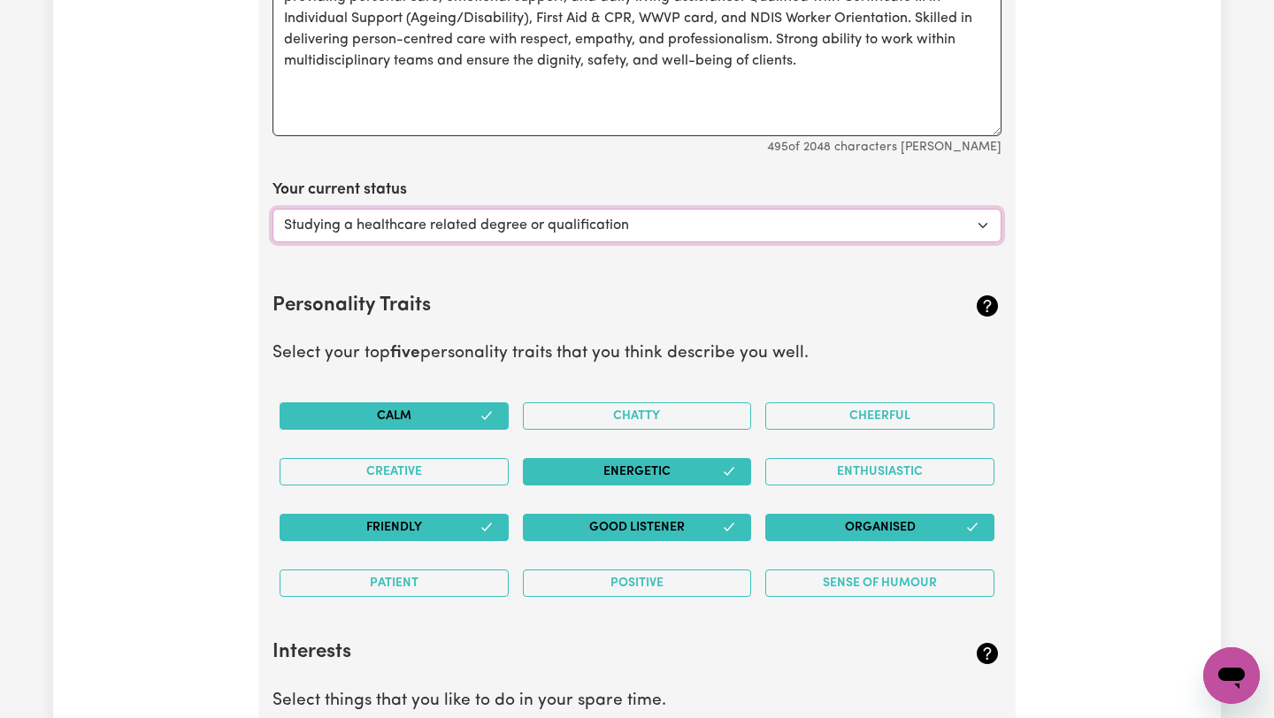
click at [729, 227] on select "Select... Studying a healthcare related degree or qualification Studying a non-…" at bounding box center [636, 226] width 729 height 34
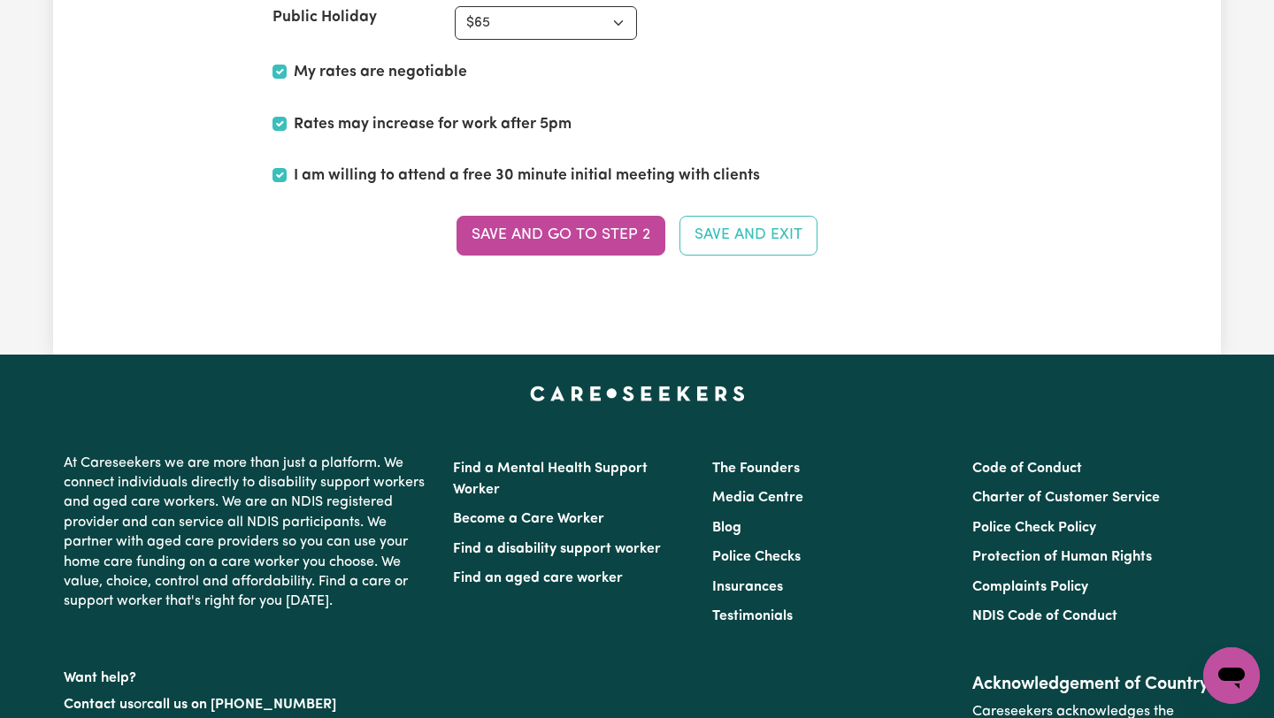
scroll to position [4715, 0]
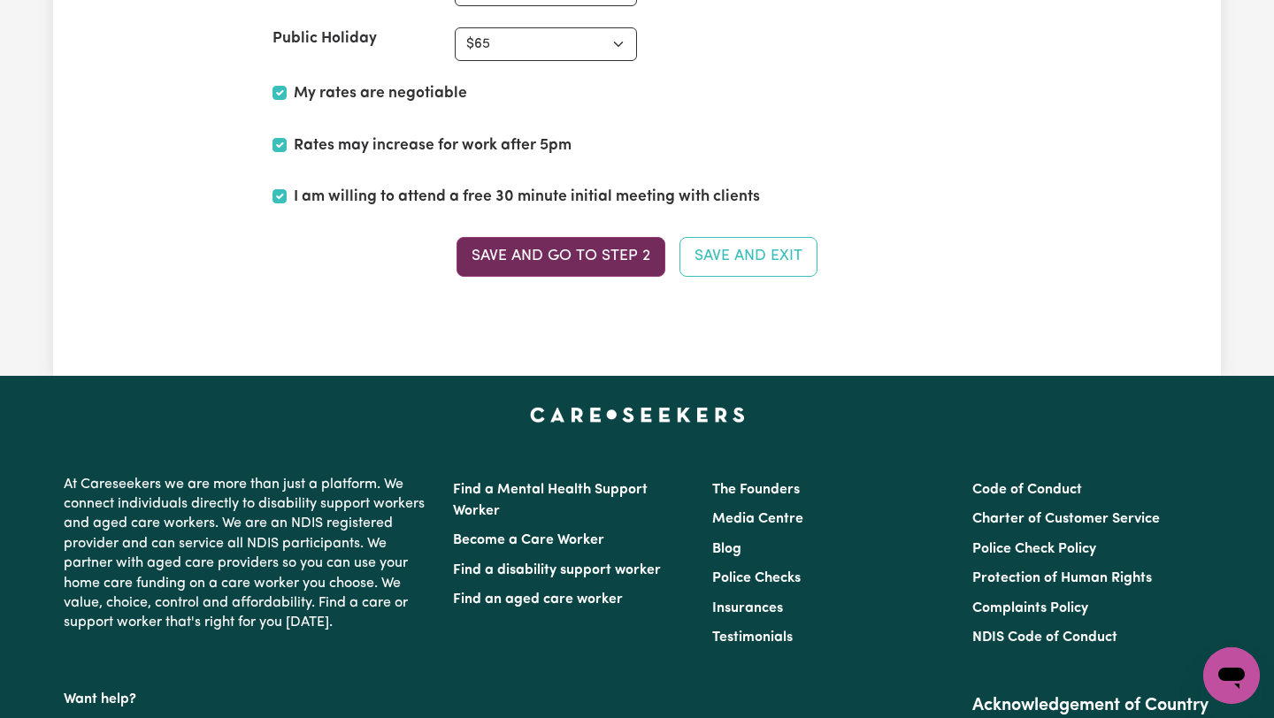
click at [605, 249] on button "Save and go to Step 2" at bounding box center [560, 256] width 209 height 39
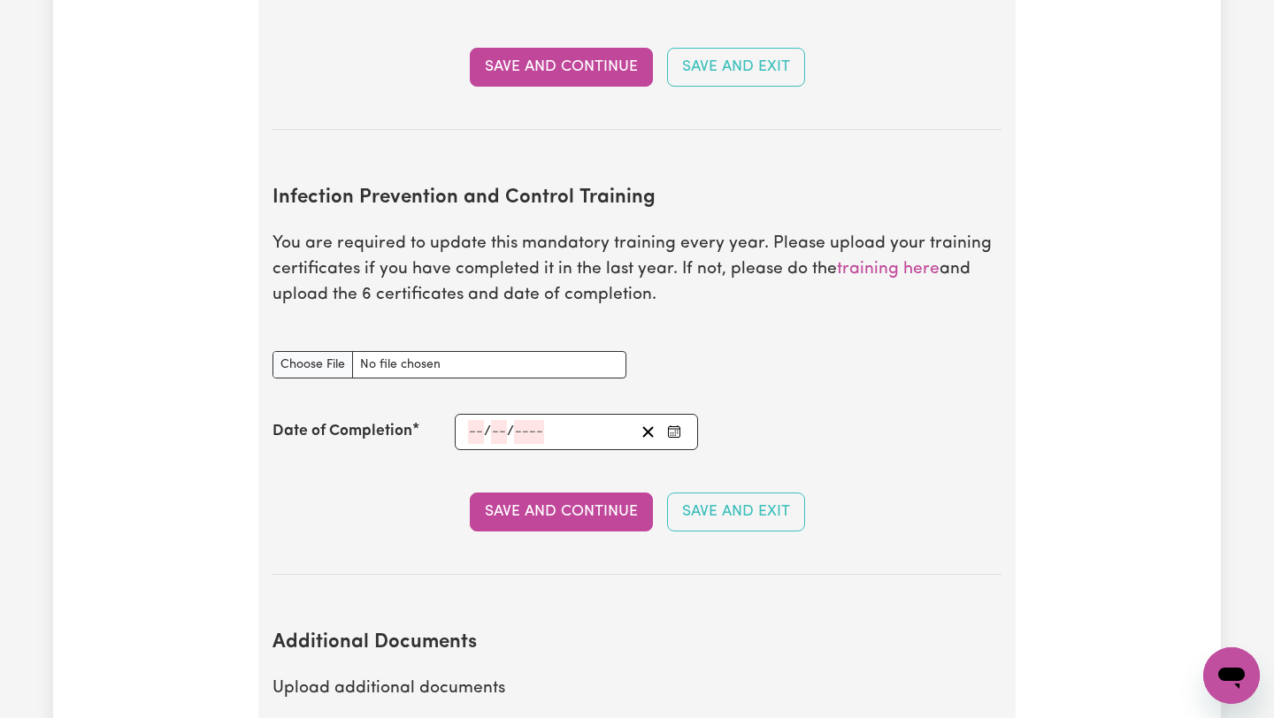
scroll to position [2819, 0]
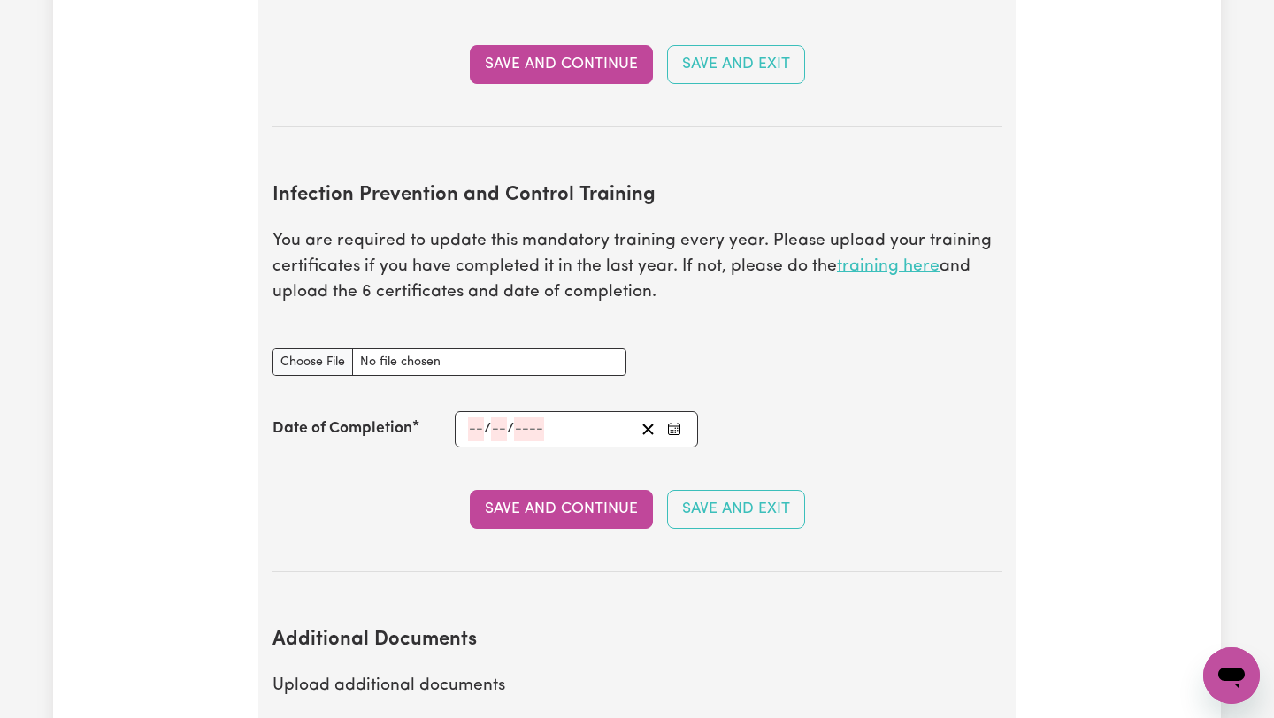
click at [867, 258] on link "training here" at bounding box center [888, 266] width 103 height 17
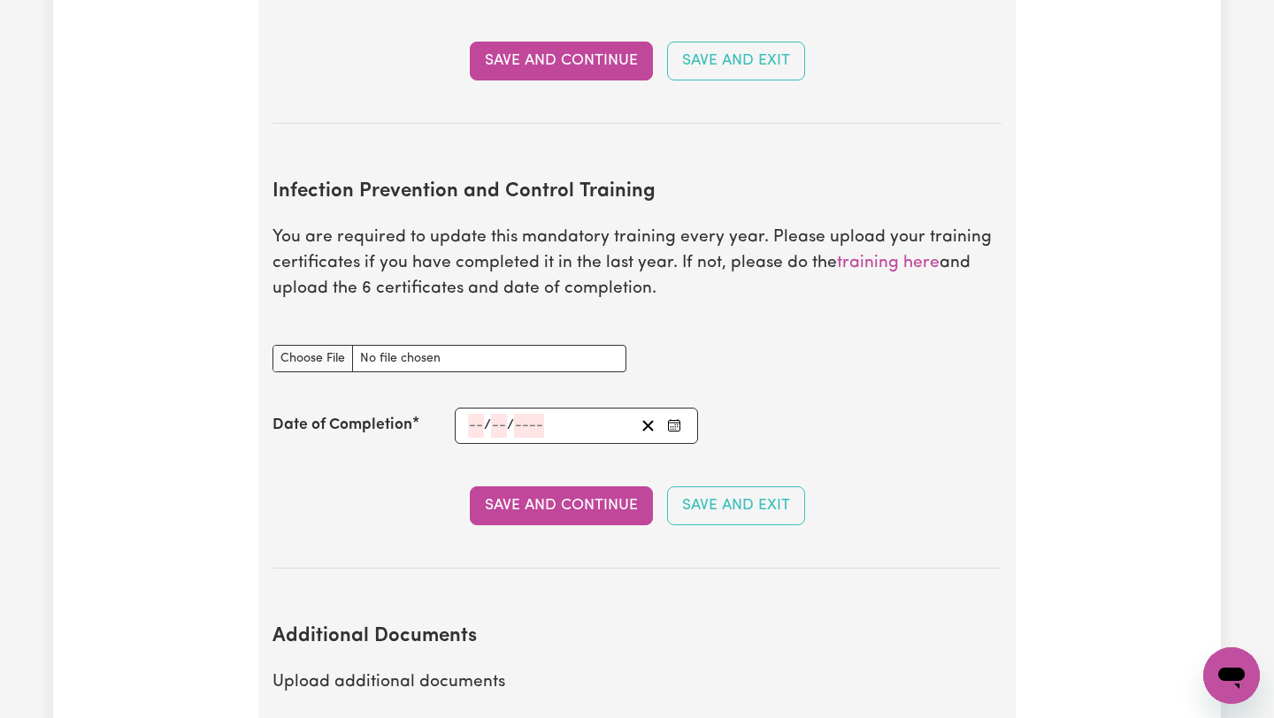
scroll to position [2816, 0]
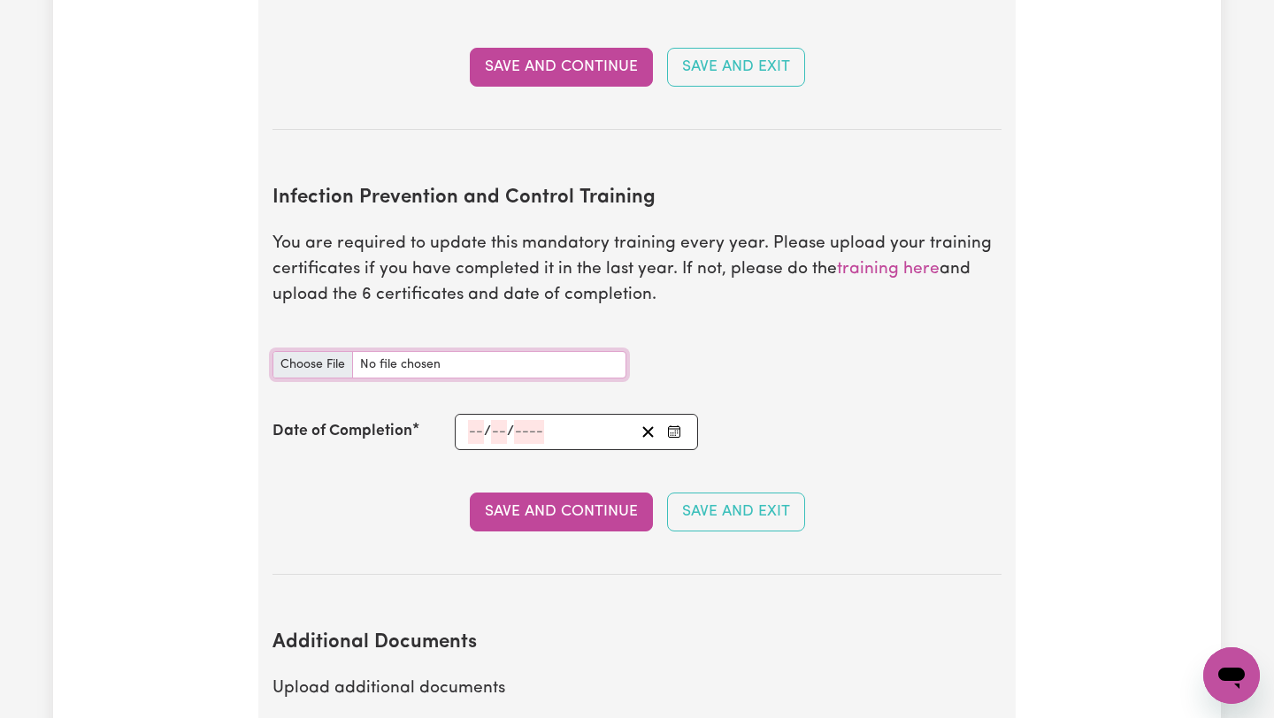
click at [323, 351] on input "Infection Prevention and Control Training document" at bounding box center [449, 364] width 354 height 27
type input "C:\fakepath\Chain of Infection.pdf"
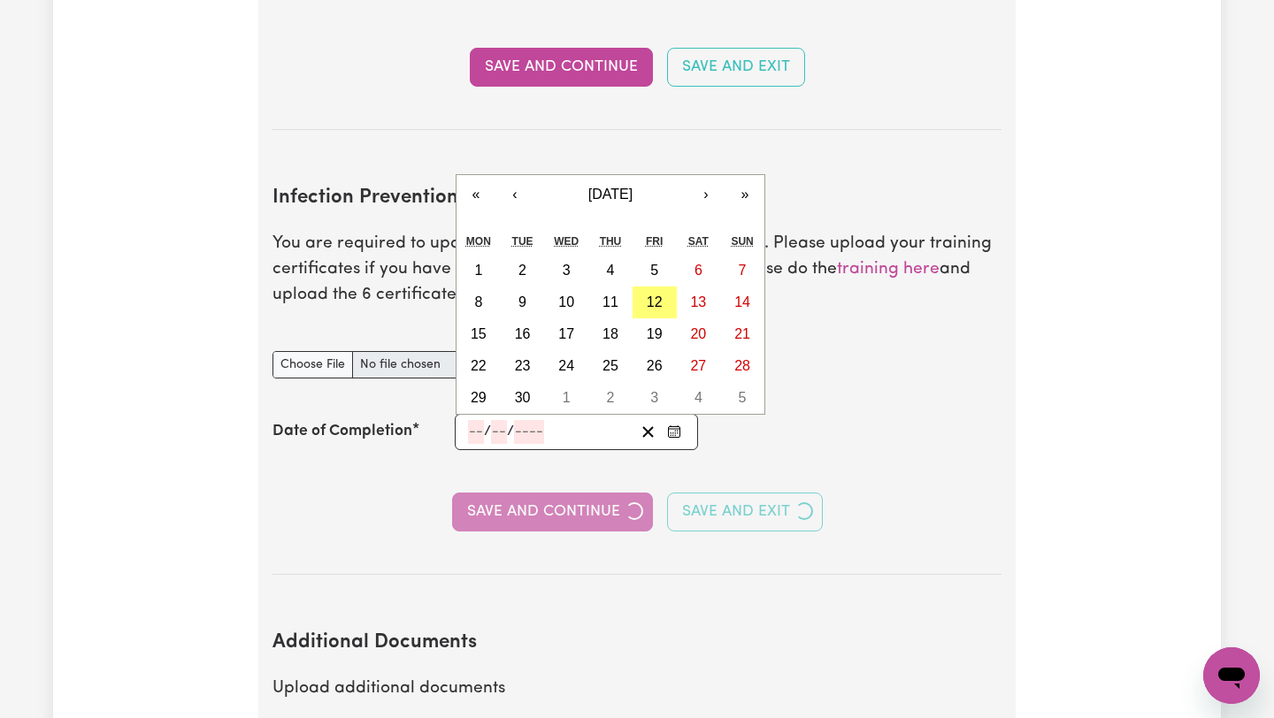
click at [468, 420] on input "number" at bounding box center [476, 432] width 16 height 24
click at [657, 295] on abbr "12" at bounding box center [655, 302] width 16 height 15
type input "[DATE]"
type input "12"
type input "9"
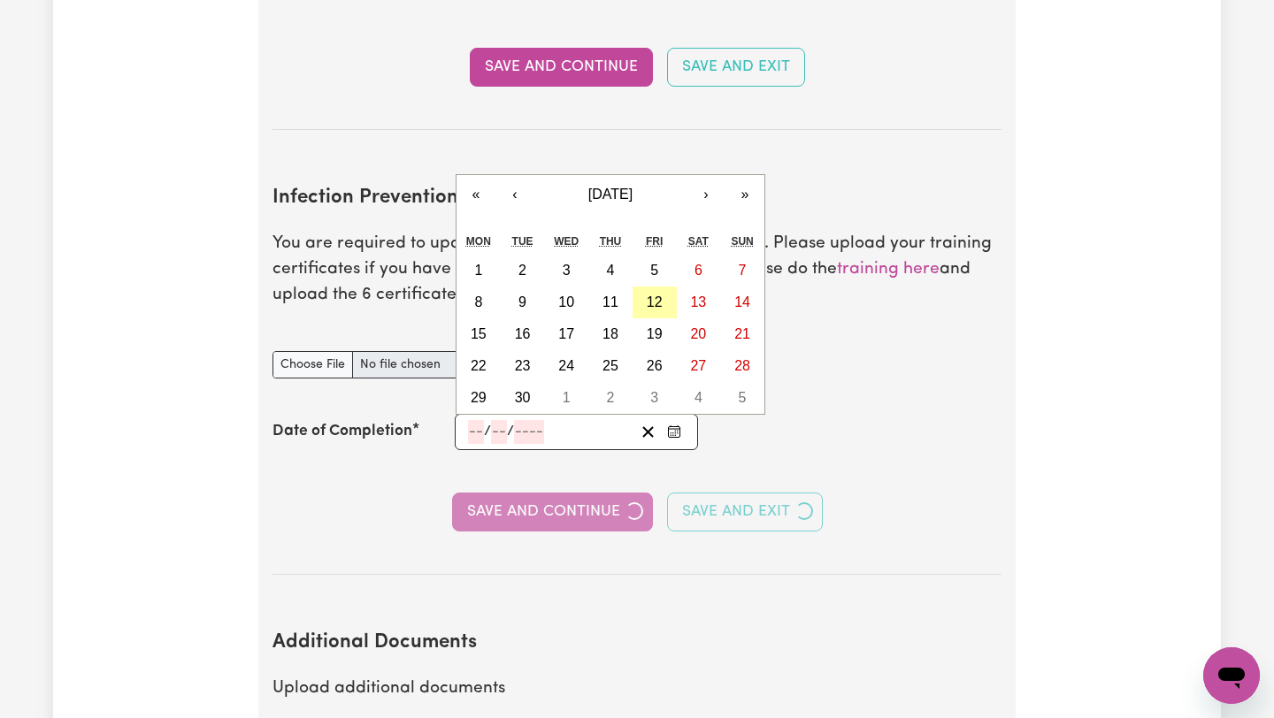
type input "2025"
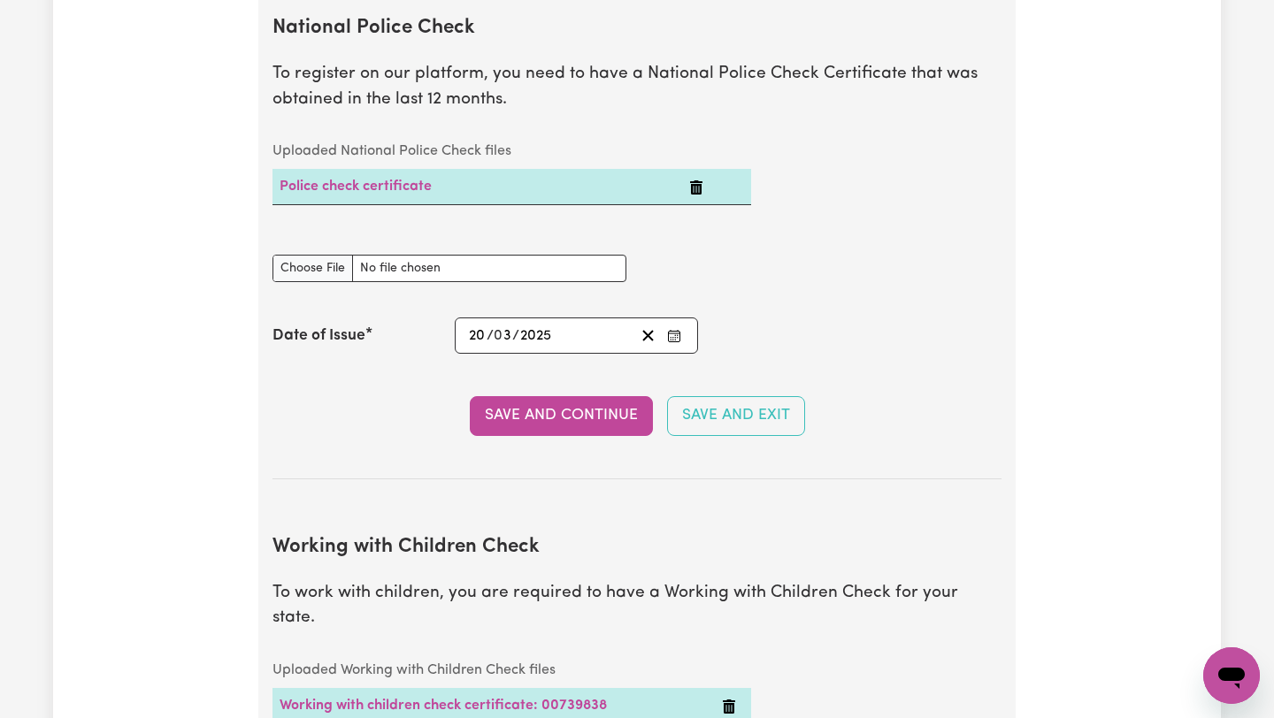
scroll to position [0, 0]
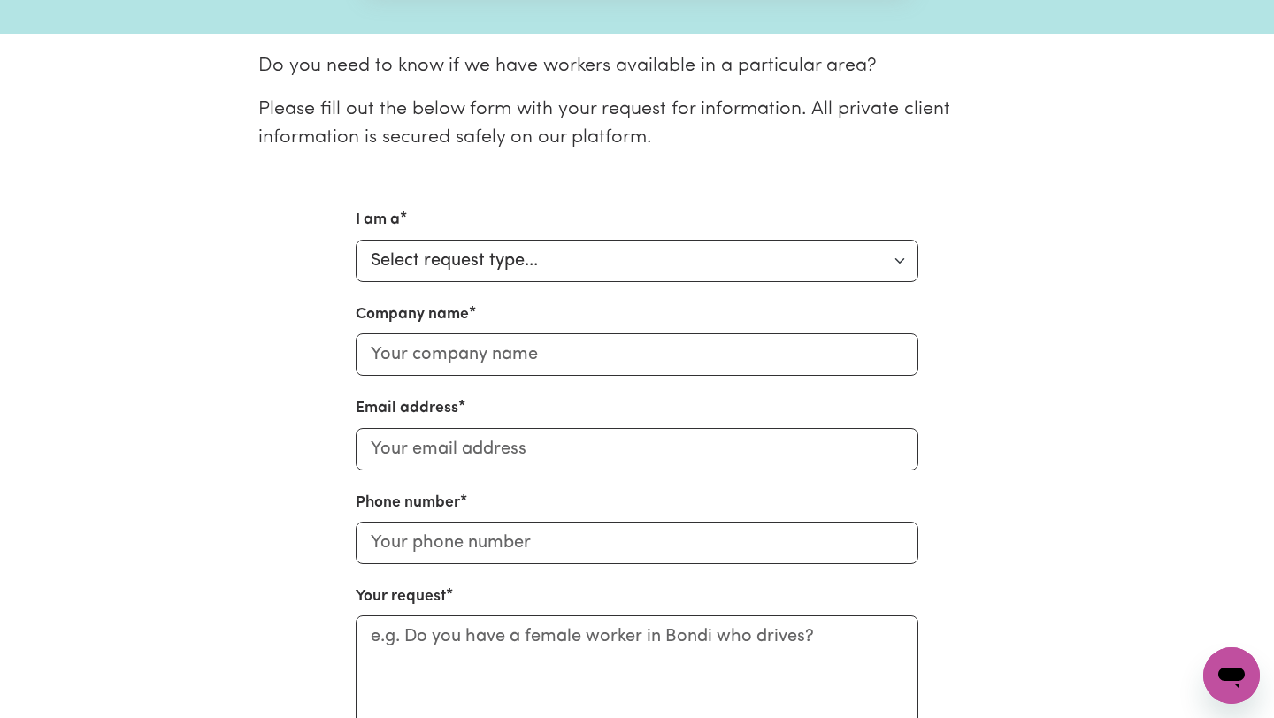
scroll to position [427, 0]
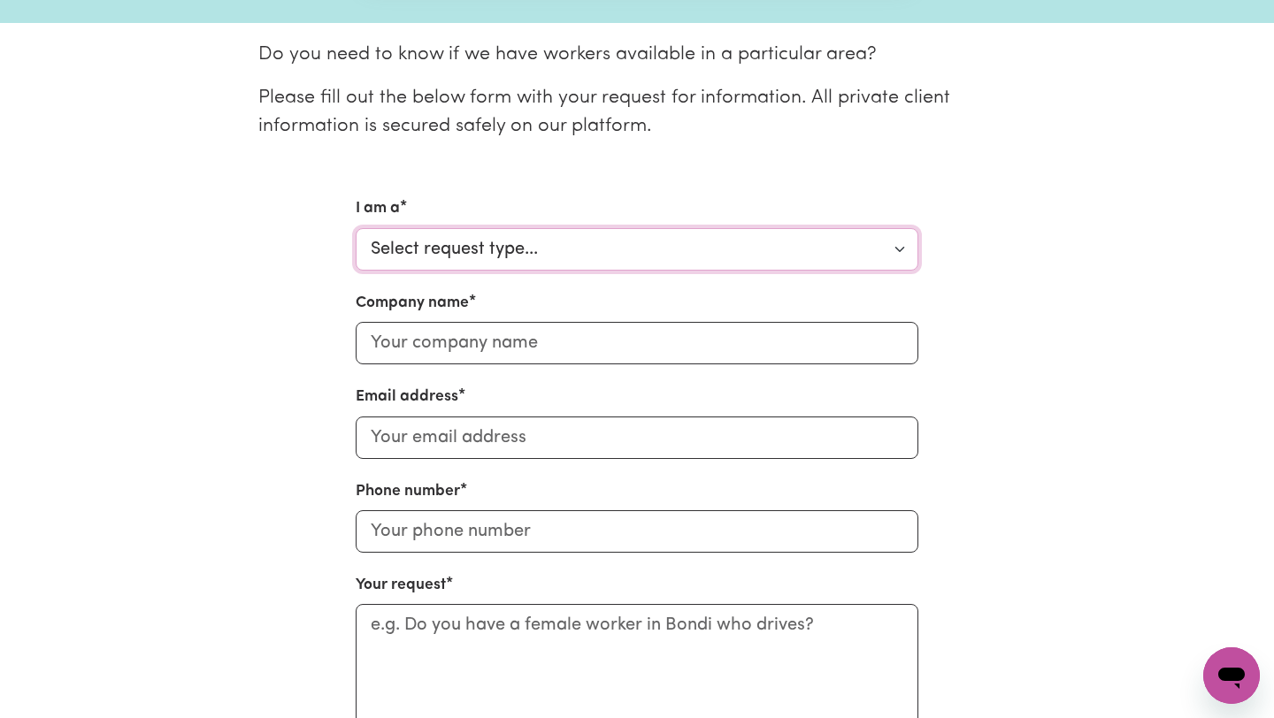
click at [624, 249] on select "Select request type... Individual looking for care and support for myself and m…" at bounding box center [637, 249] width 563 height 42
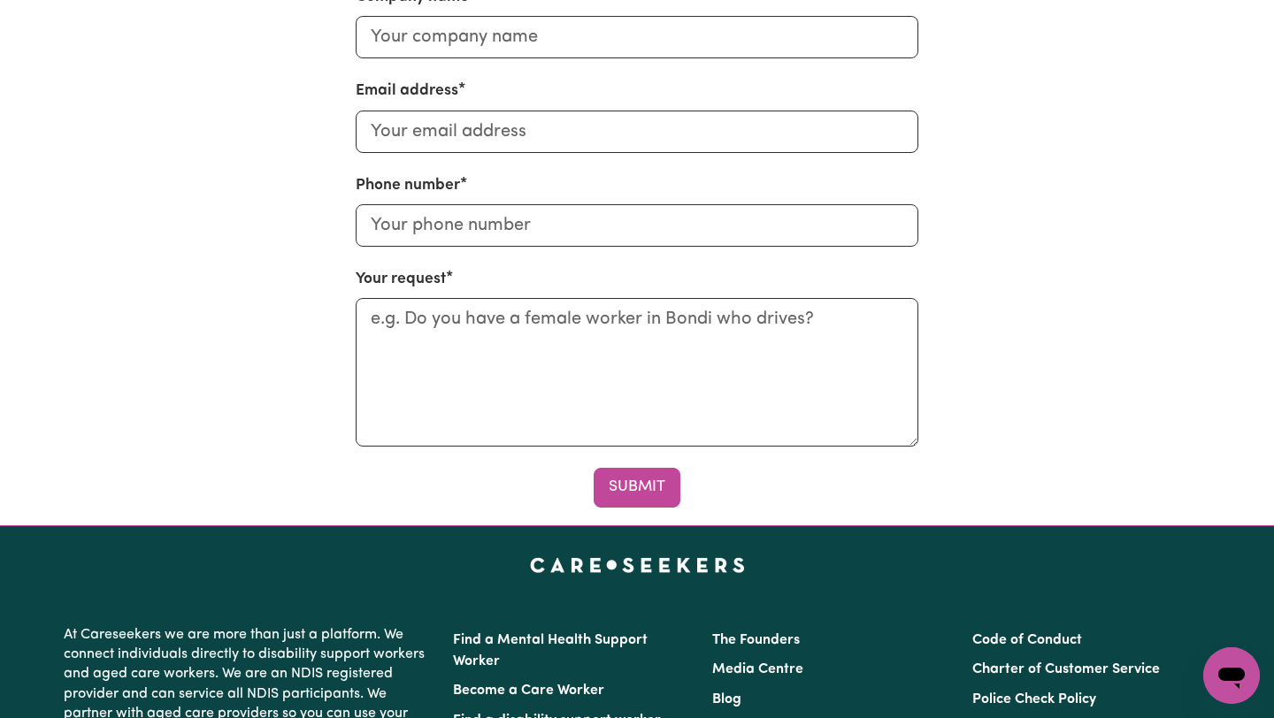
scroll to position [0, 0]
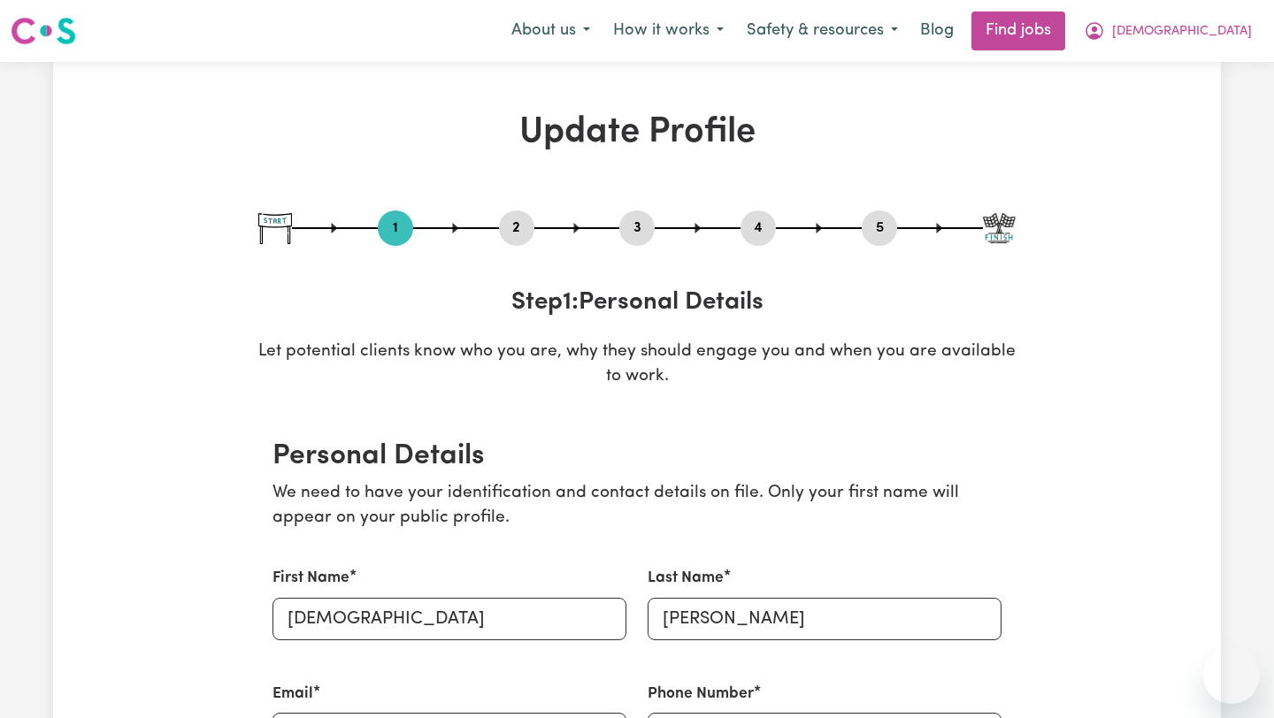
select select "[DEMOGRAPHIC_DATA]"
select select "Australian PR"
select select "Studying a healthcare related degree or qualification"
select select "40"
select select "45"
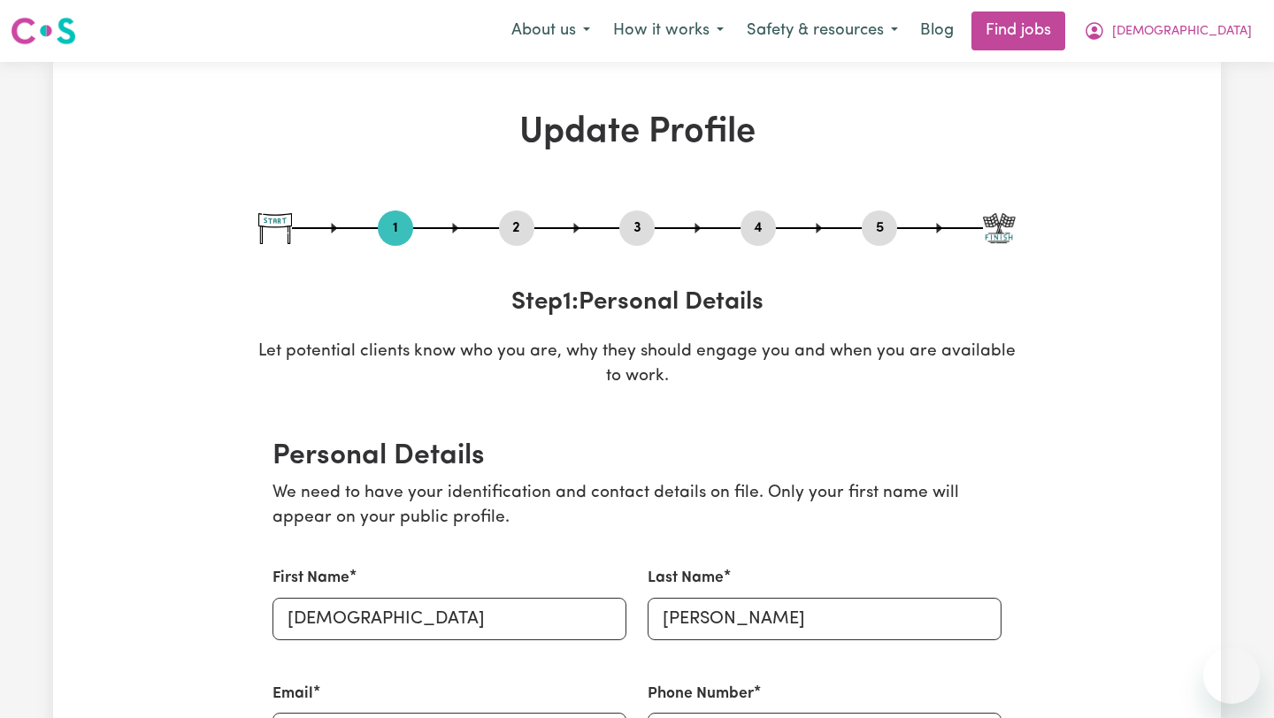
select select "55"
select select "65"
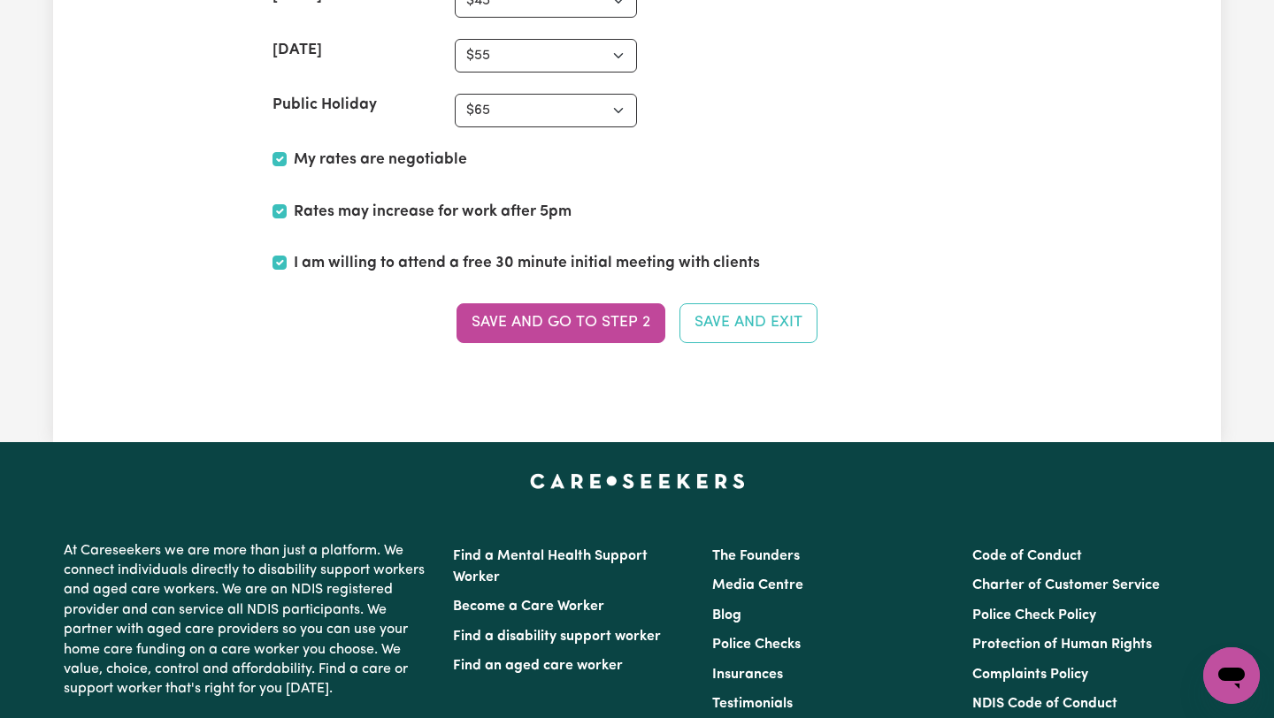
scroll to position [4625, 0]
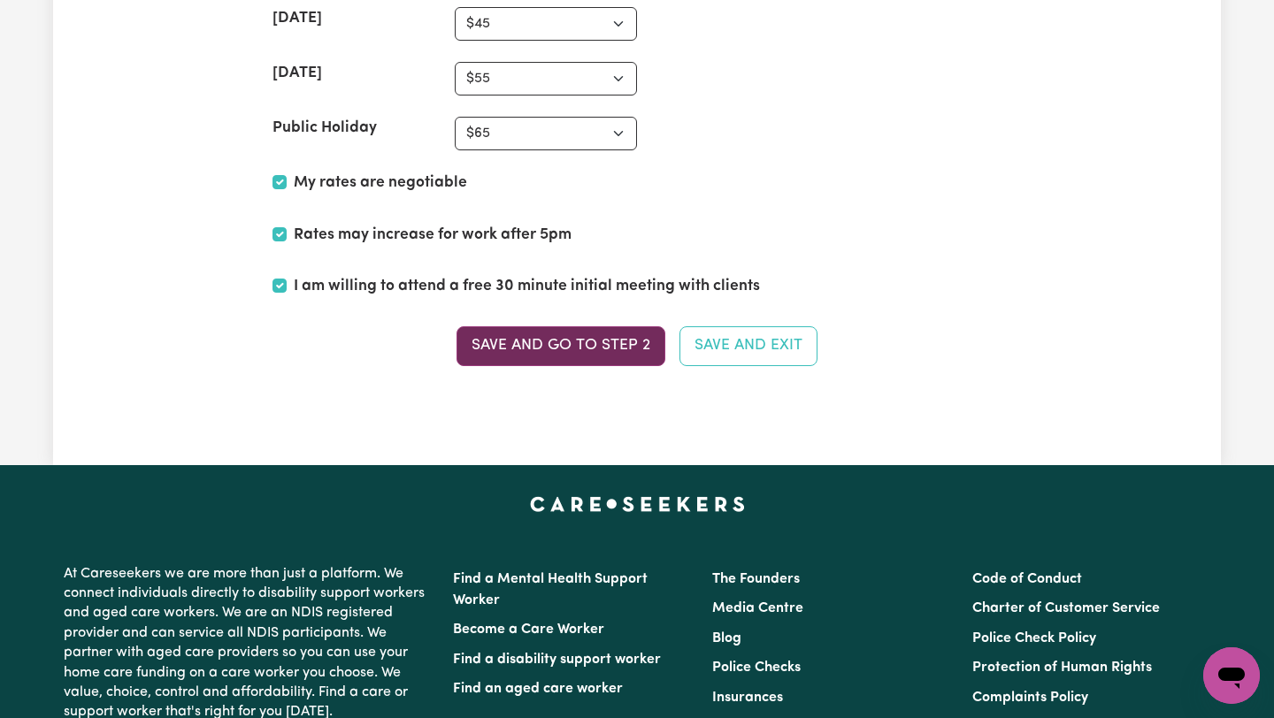
click at [581, 345] on button "Save and go to Step 2" at bounding box center [560, 345] width 209 height 39
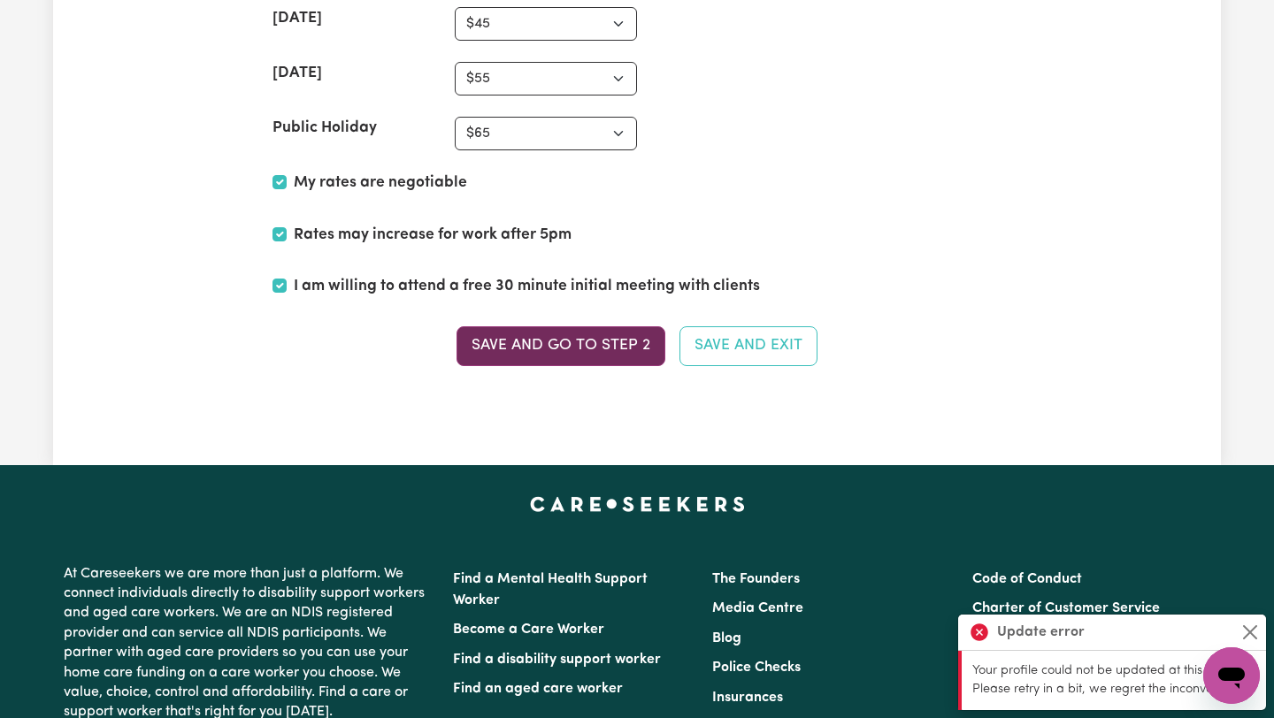
click at [548, 341] on button "Save and go to Step 2" at bounding box center [560, 345] width 209 height 39
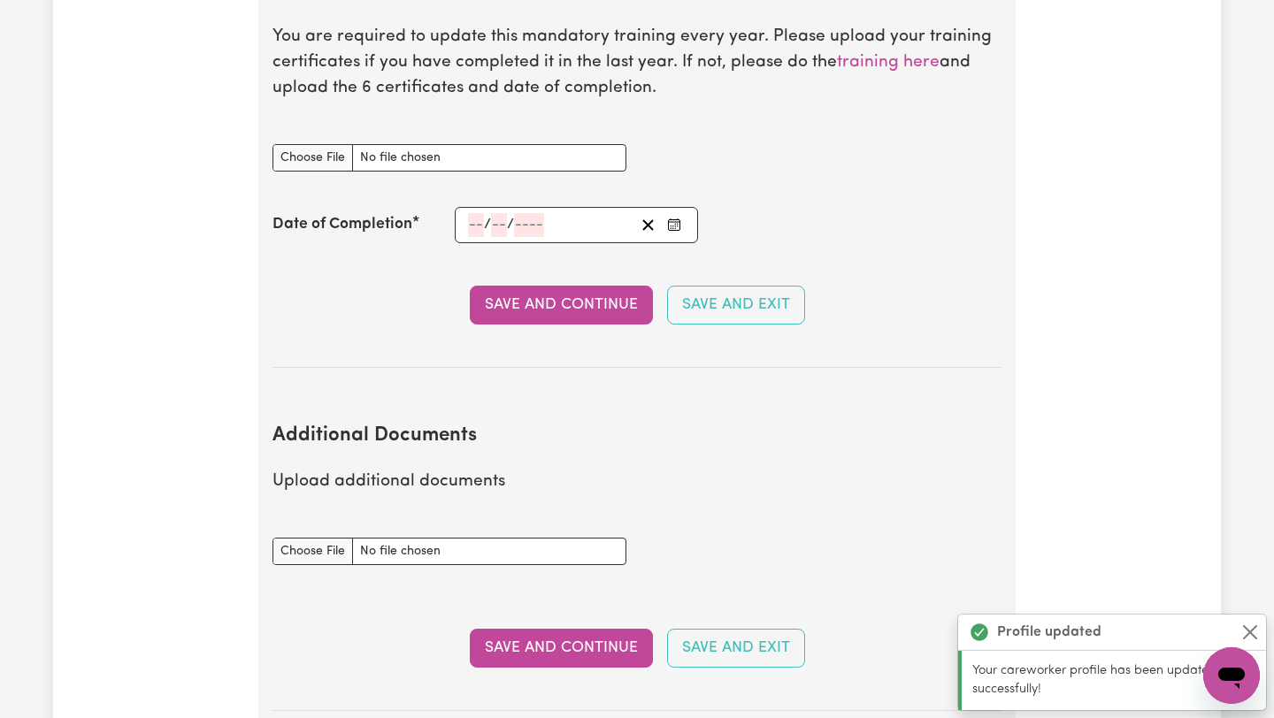
scroll to position [3031, 0]
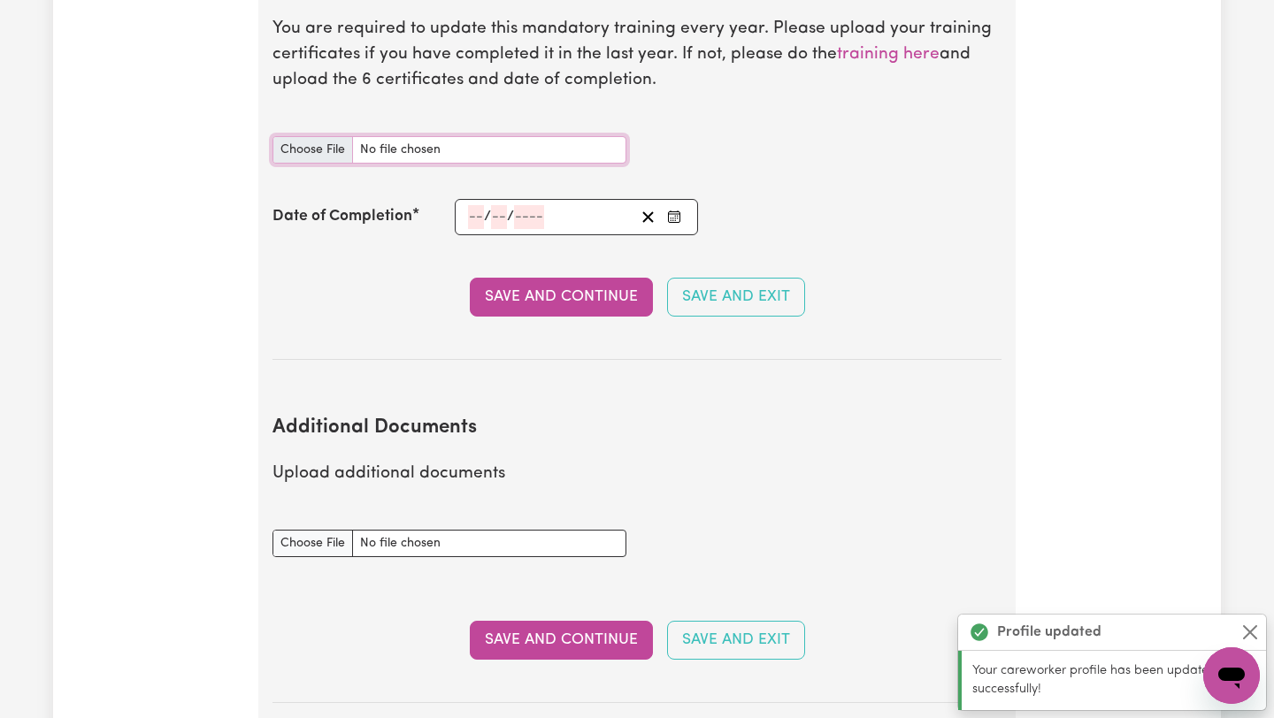
click at [319, 136] on input "Infection Prevention and Control Training document" at bounding box center [449, 149] width 354 height 27
type input "C:\fakepath\Chain of Infection.pdf"
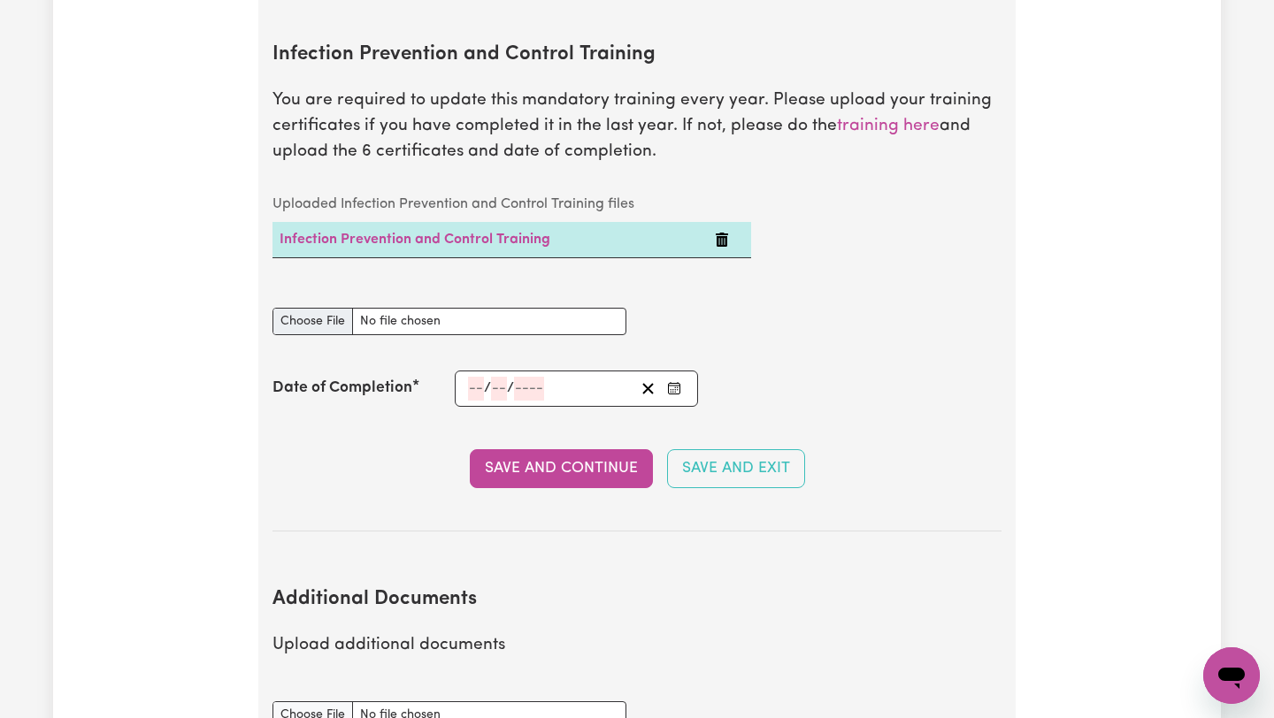
scroll to position [2952, 0]
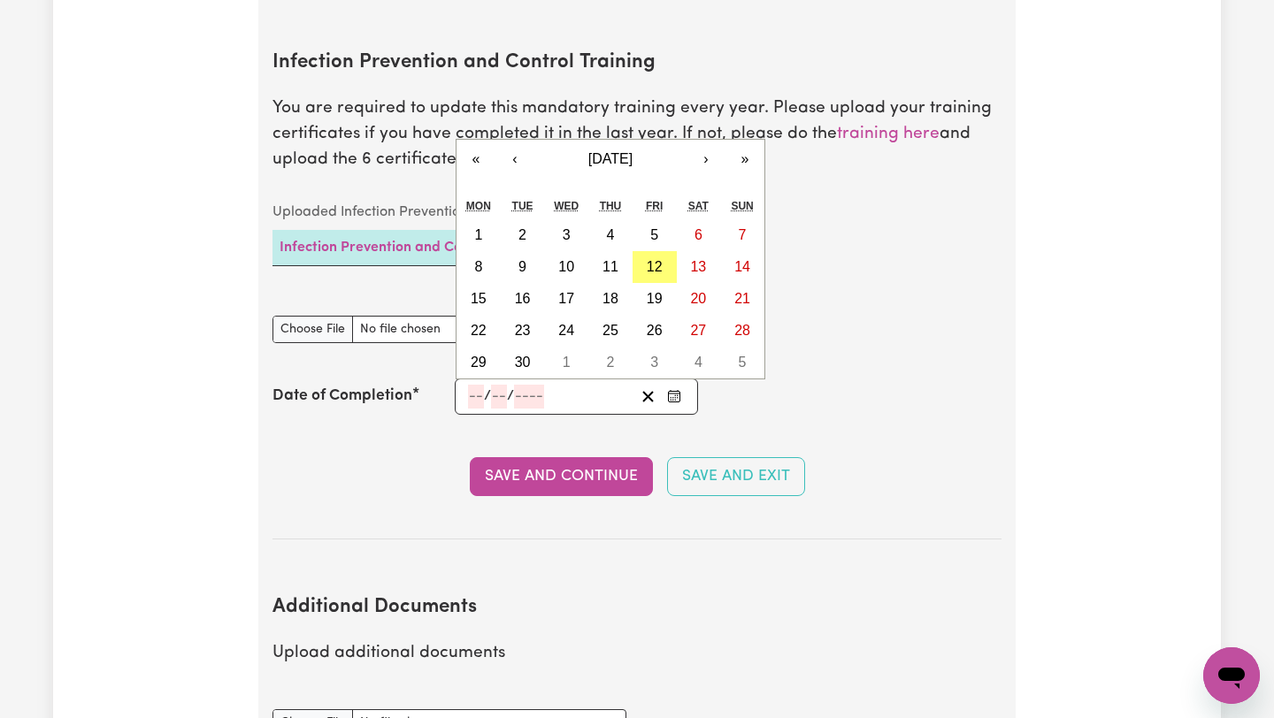
click at [474, 385] on input "number" at bounding box center [476, 397] width 16 height 24
click at [662, 251] on button "12" at bounding box center [654, 267] width 44 height 32
type input "[DATE]"
type input "12"
type input "9"
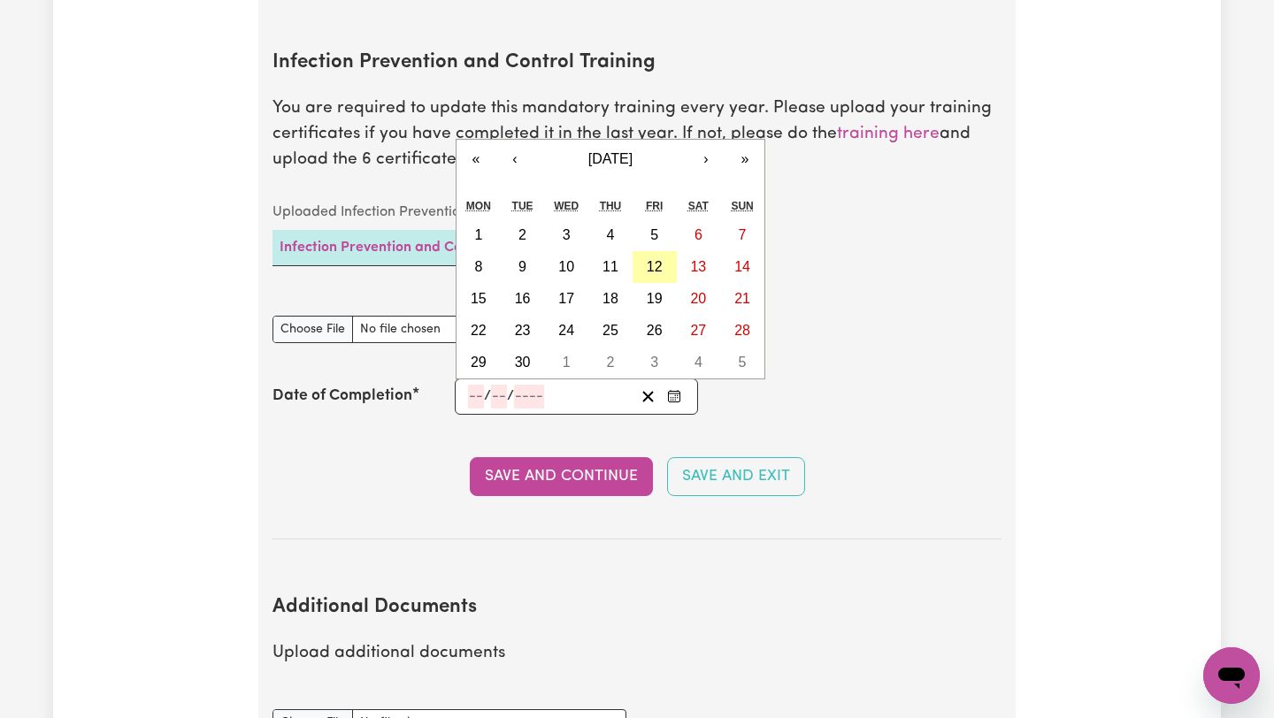
type input "2025"
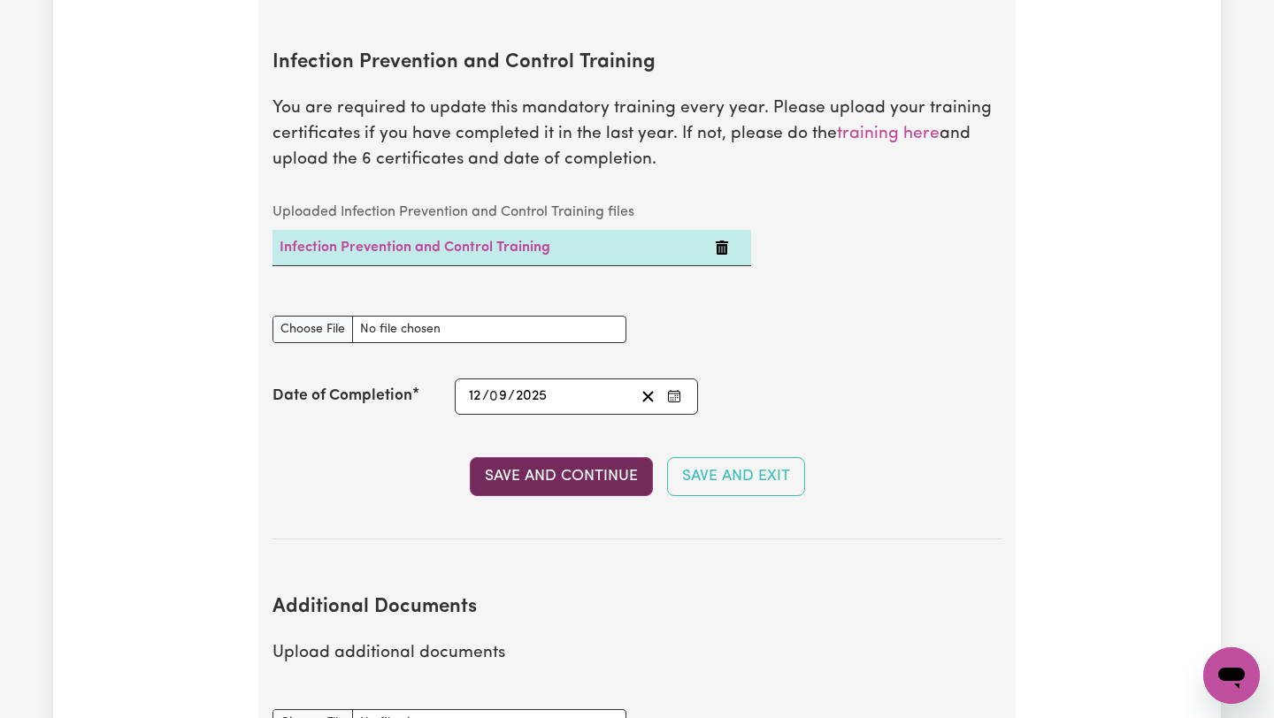
click at [531, 457] on button "Save and Continue" at bounding box center [561, 476] width 183 height 39
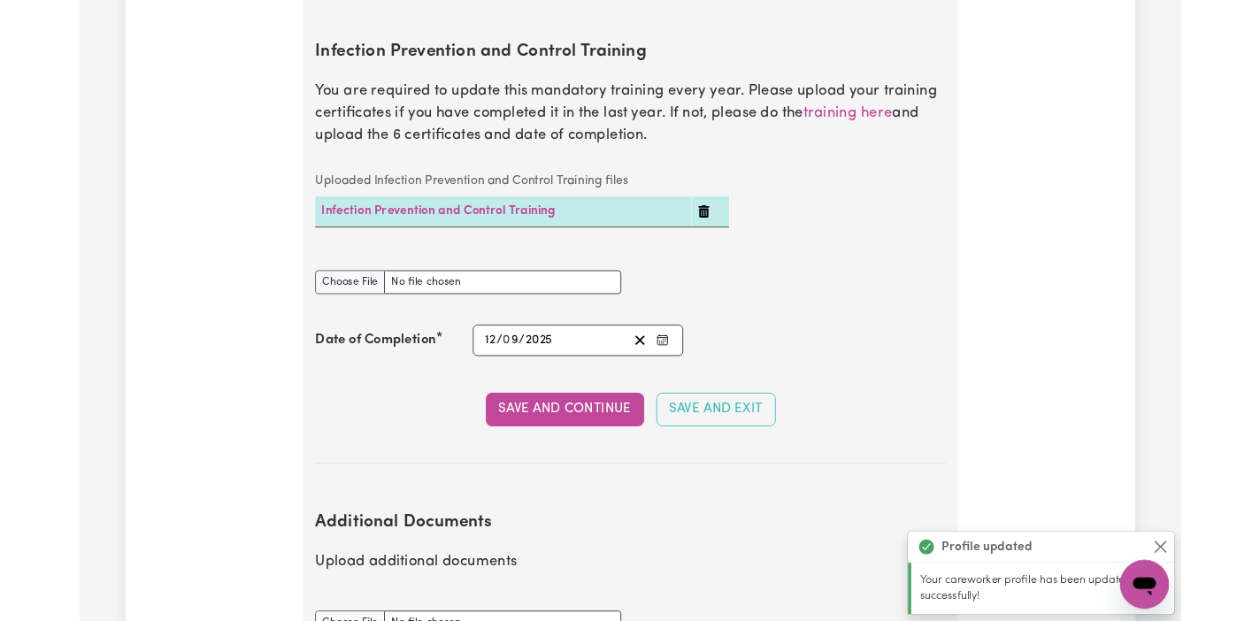
scroll to position [2954, 0]
